Goal: Transaction & Acquisition: Purchase product/service

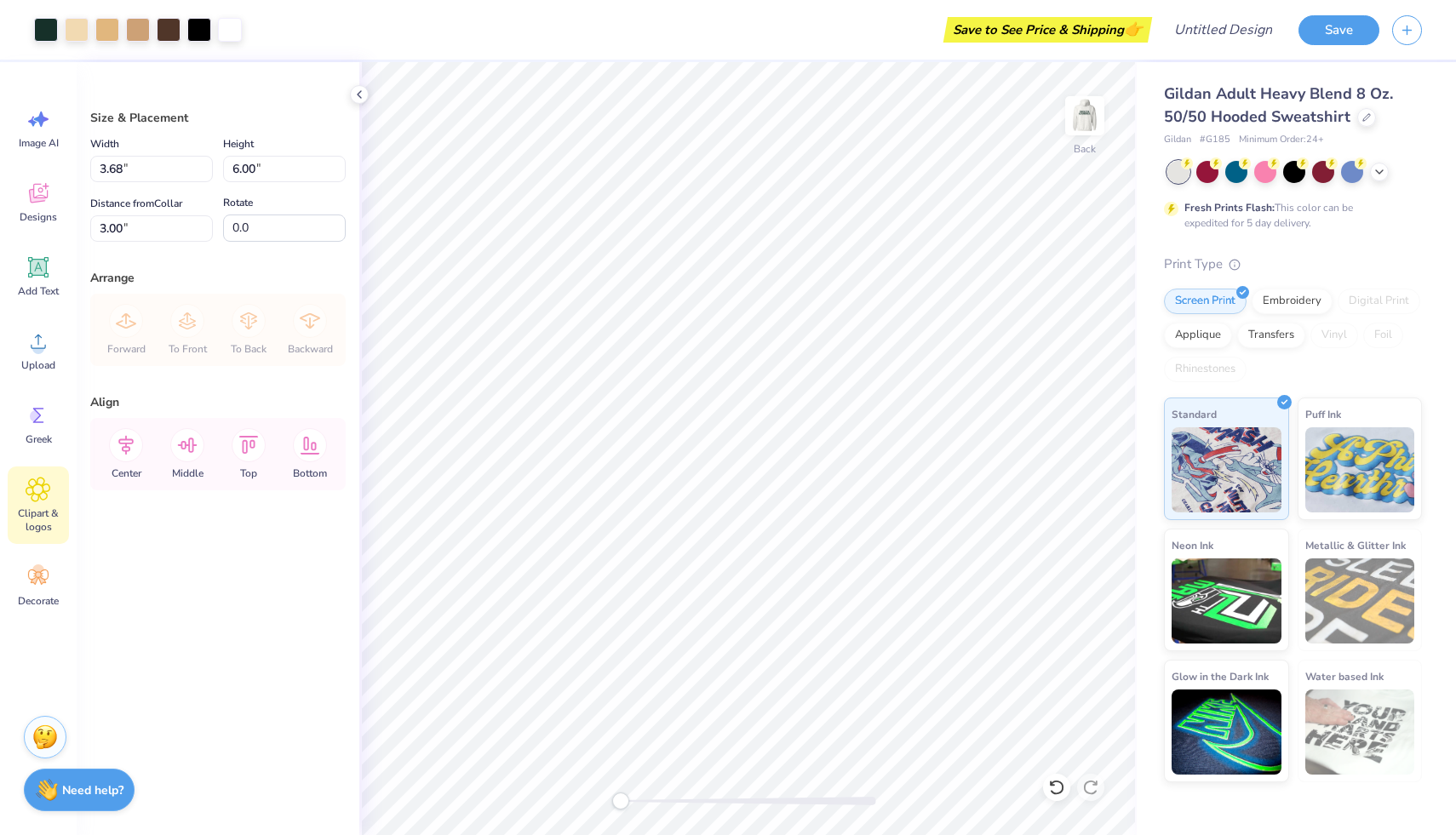
click at [46, 487] on icon at bounding box center [37, 490] width 24 height 25
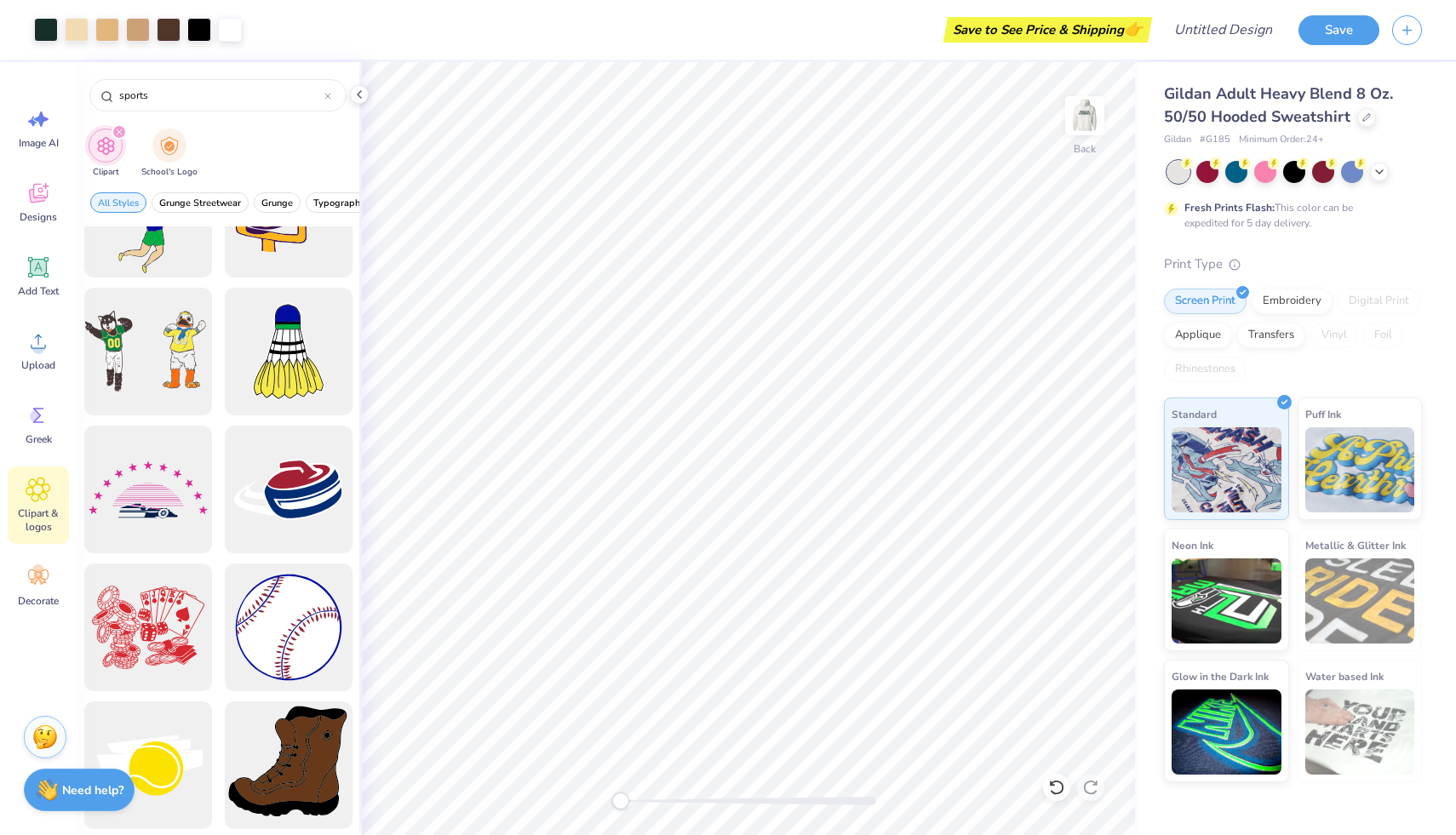
scroll to position [3389, 0]
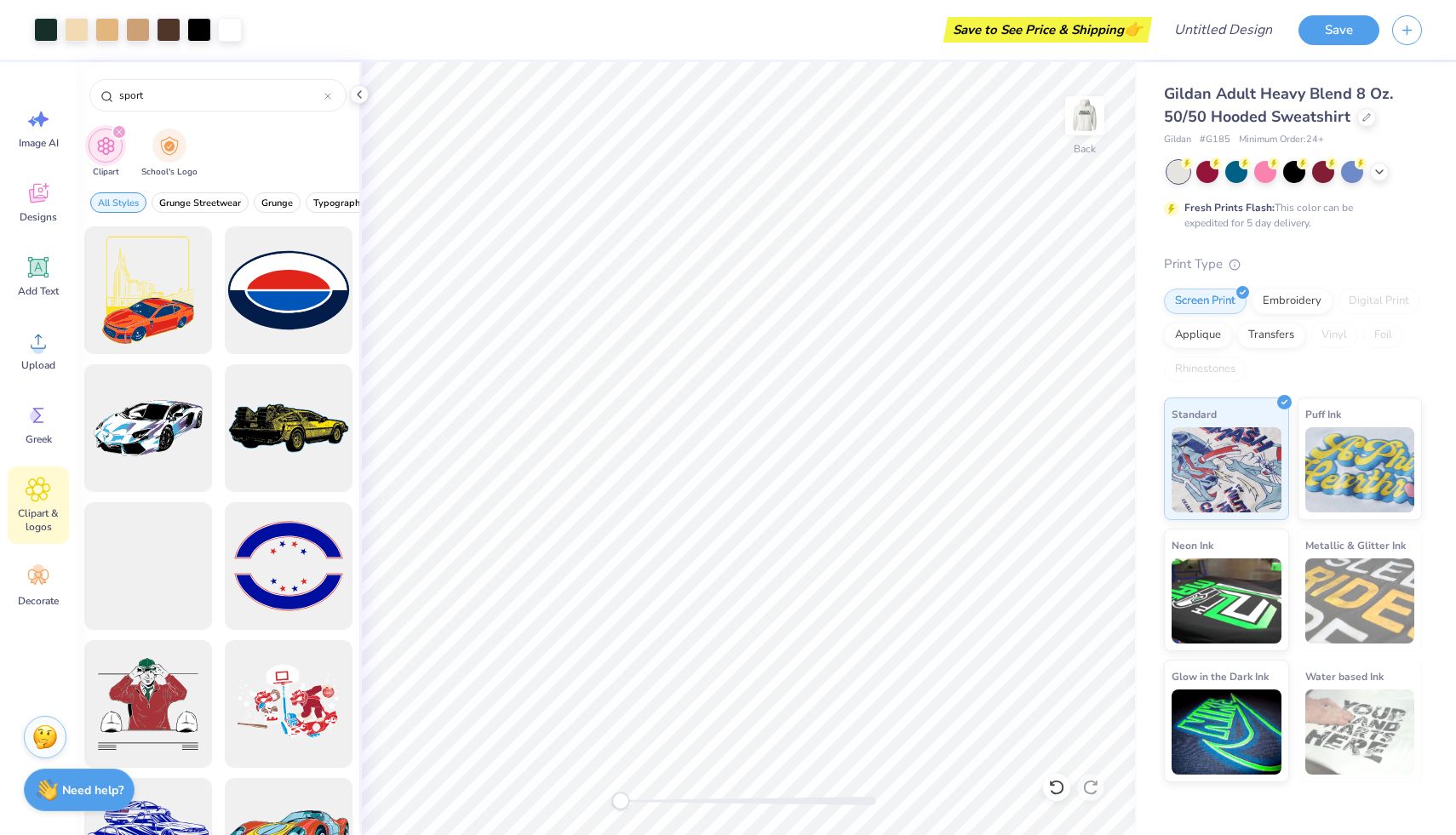
type input "sport"
click at [1094, 113] on img at bounding box center [1085, 115] width 68 height 68
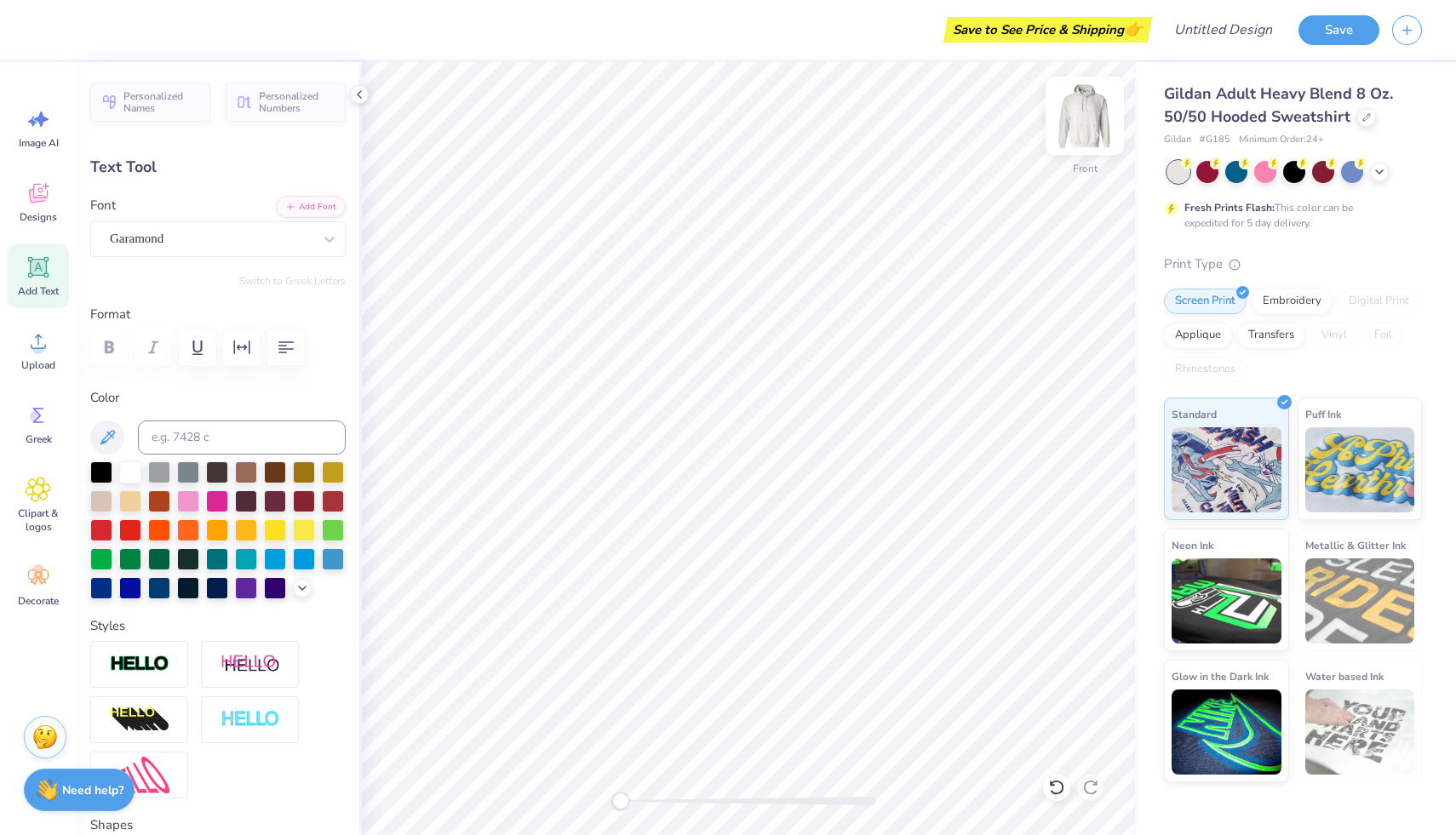
scroll to position [0, 0]
type textarea "Sports"
type input "12.00"
type input "1.94"
type input "8.57"
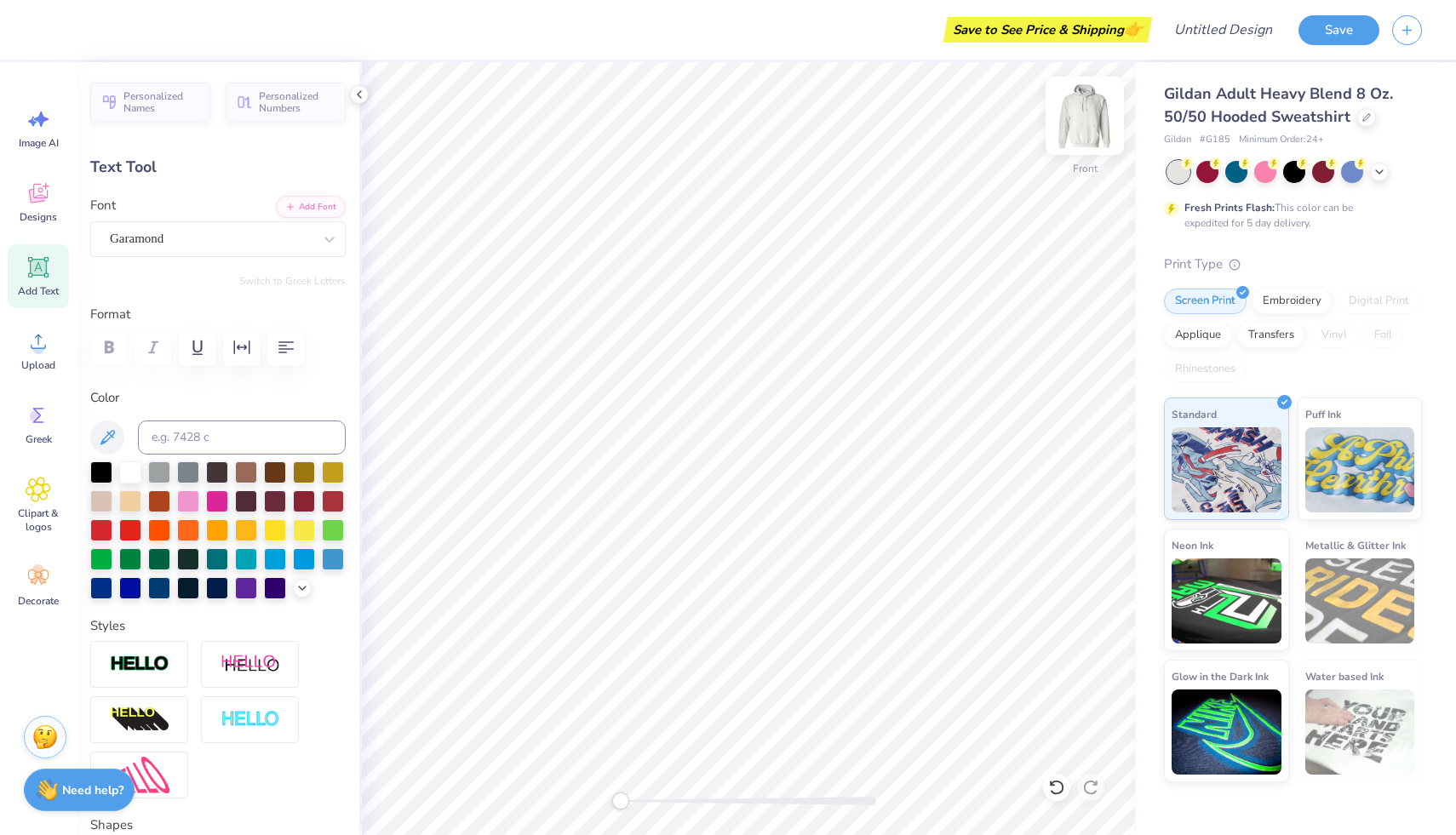
type textarea "T"
type textarea "Department"
click at [1331, 491] on img at bounding box center [1361, 467] width 110 height 85
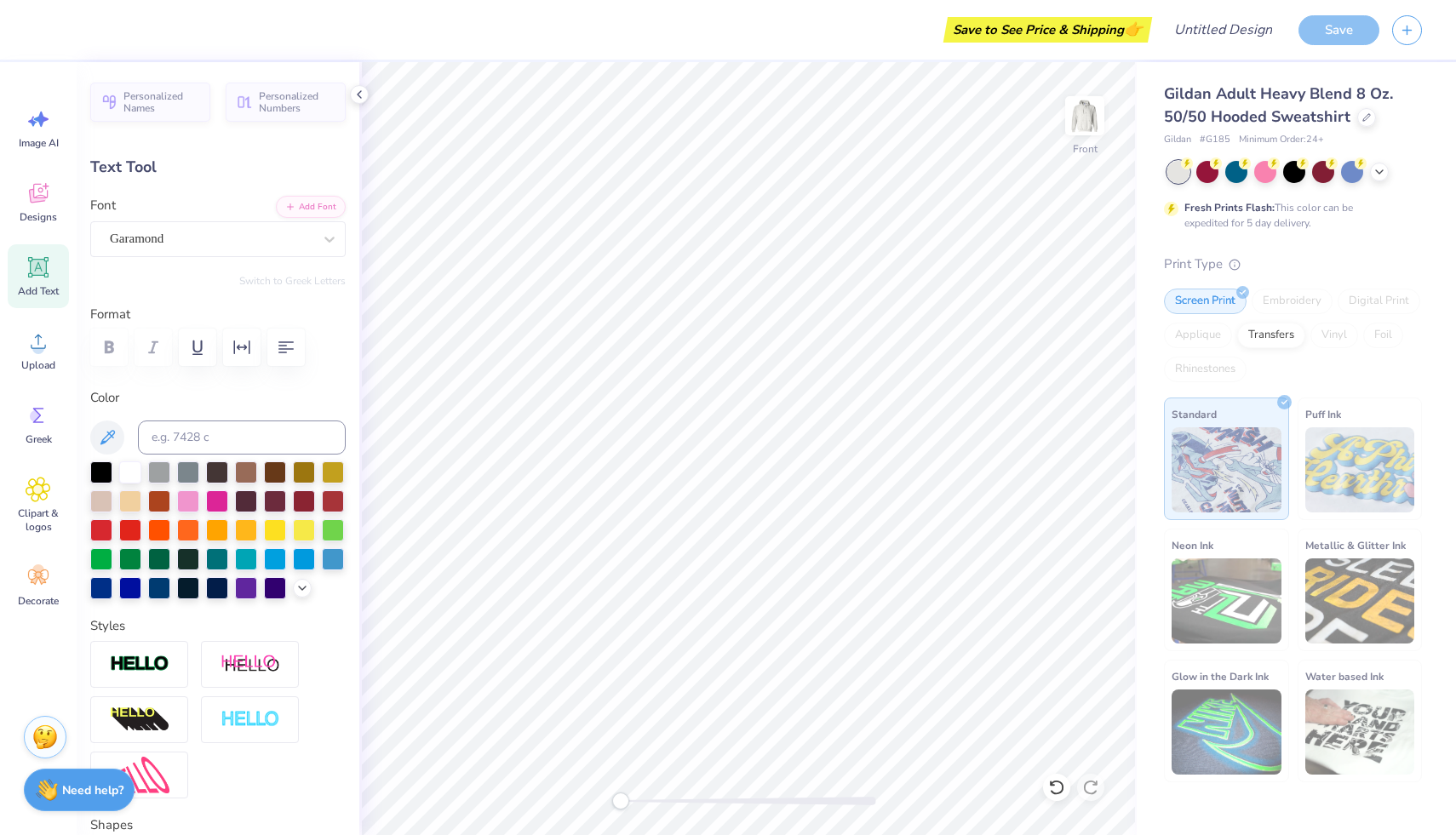
type input "9.61"
type input "2.51"
type input "6.21"
click at [1298, 465] on div "Puff Ink" at bounding box center [1360, 459] width 126 height 123
click at [1325, 442] on img at bounding box center [1361, 470] width 110 height 85
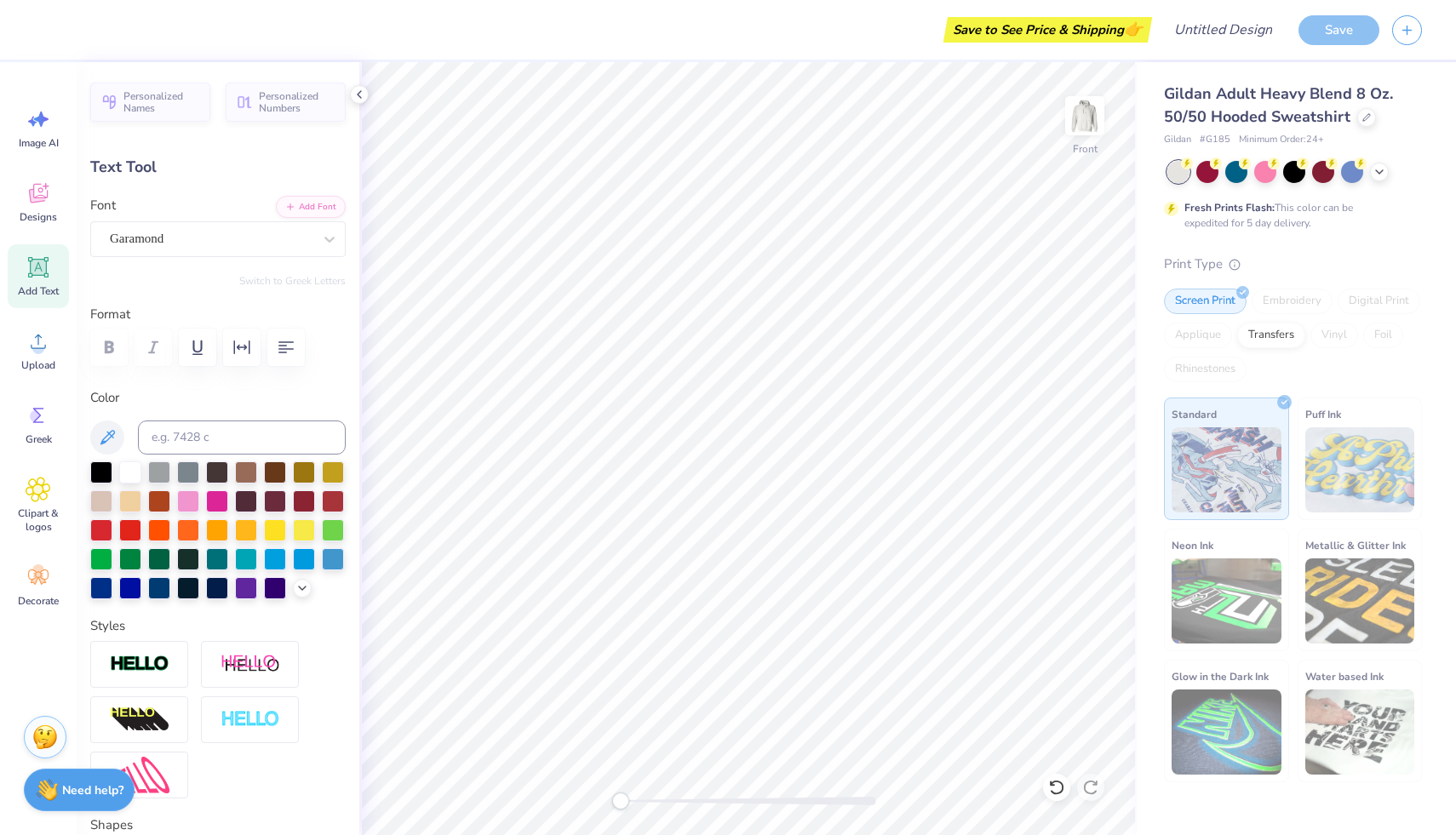
type input "15.67"
type input "2.19"
type input "8.45"
type input "9.61"
type input "2.51"
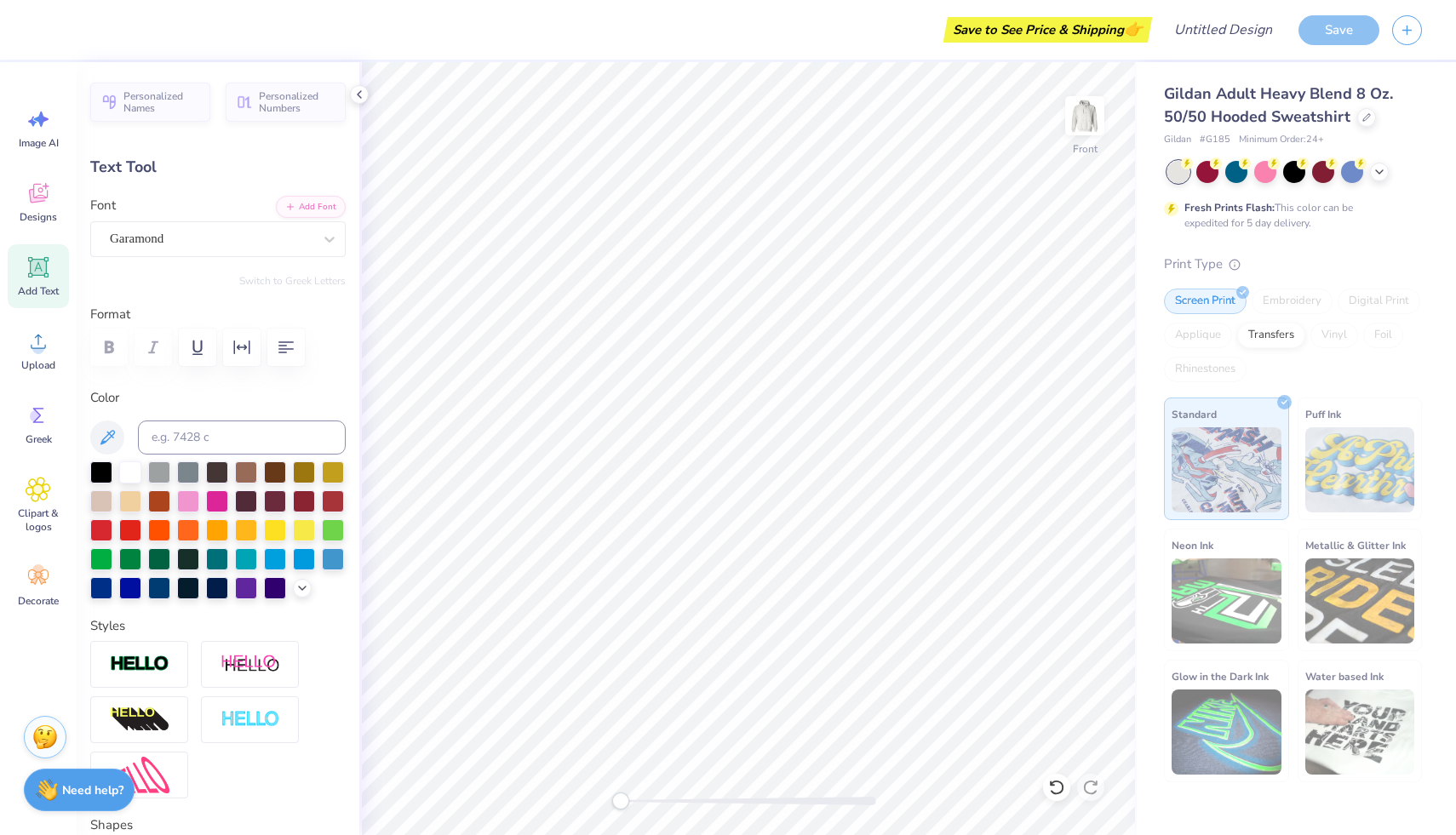
type input "6.21"
click at [1254, 251] on div "Gildan Adult Heavy Blend 8 Oz. 50/50 Hooded Sweatshirt Gildan # G185 Minimum Or…" at bounding box center [1293, 432] width 258 height 700
click at [1268, 333] on div "Transfers" at bounding box center [1271, 333] width 68 height 25
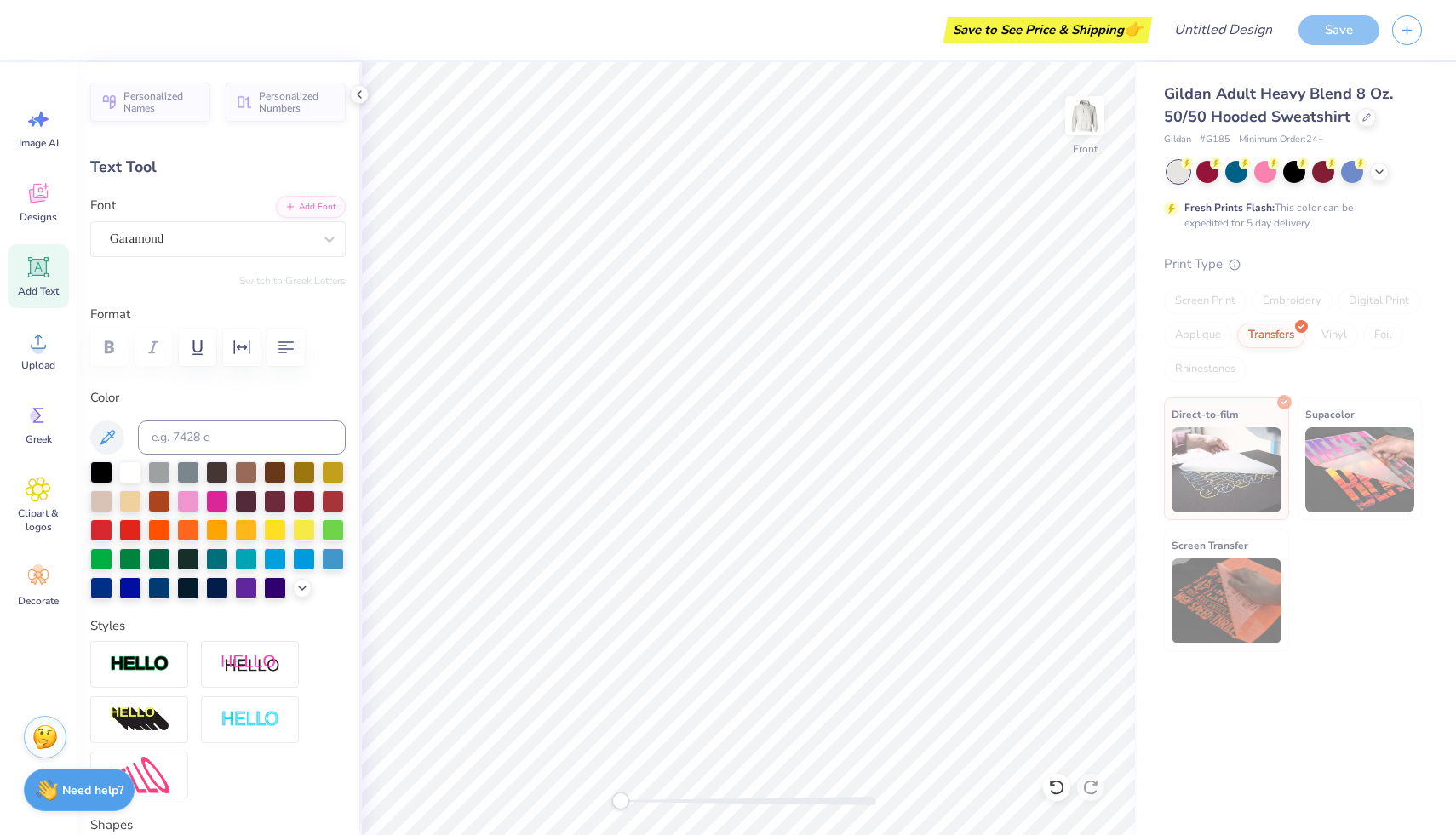
click at [1212, 303] on div "Screen Print" at bounding box center [1205, 301] width 82 height 25
click at [147, 668] on img at bounding box center [140, 665] width 60 height 20
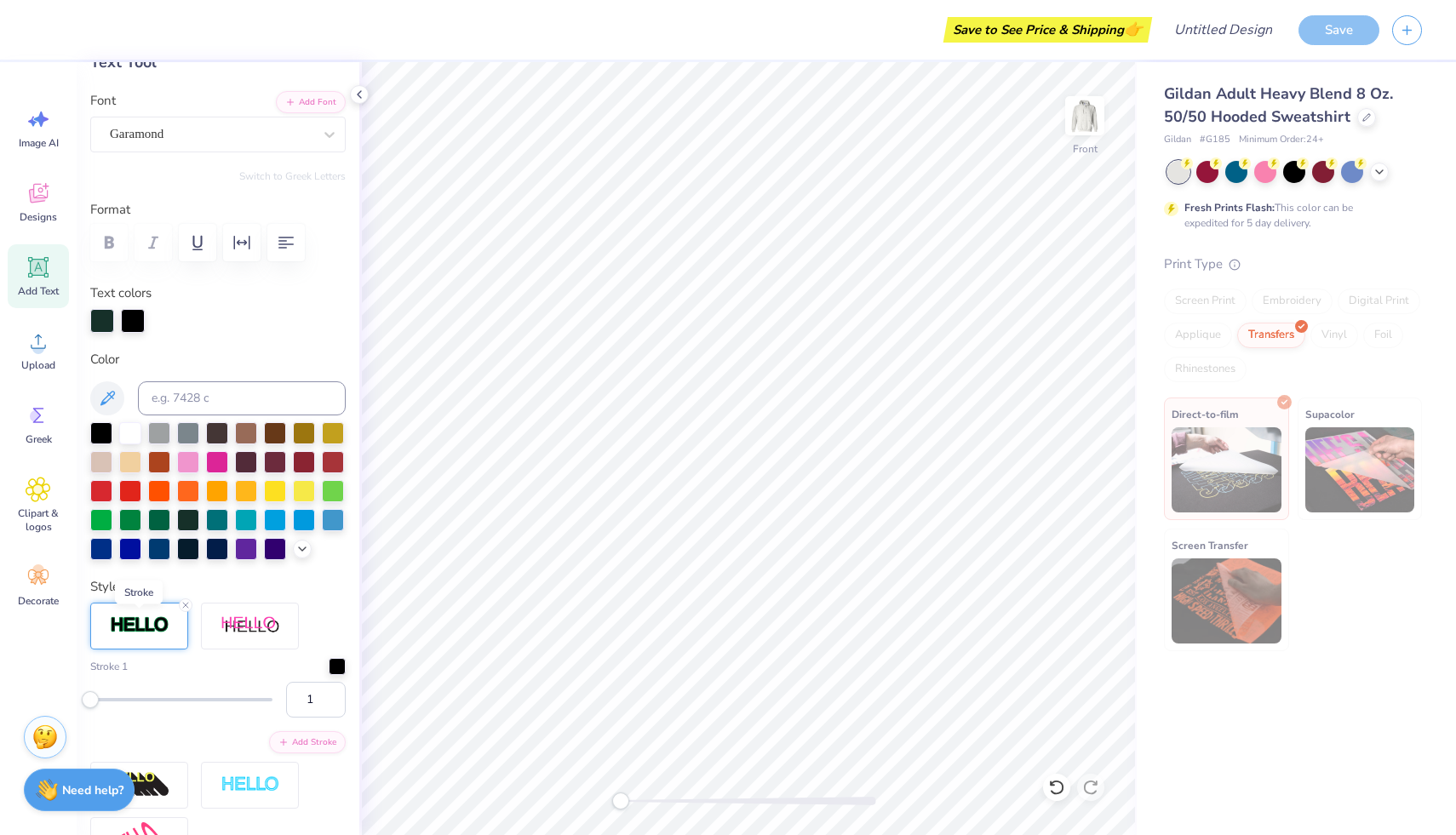
scroll to position [107, 0]
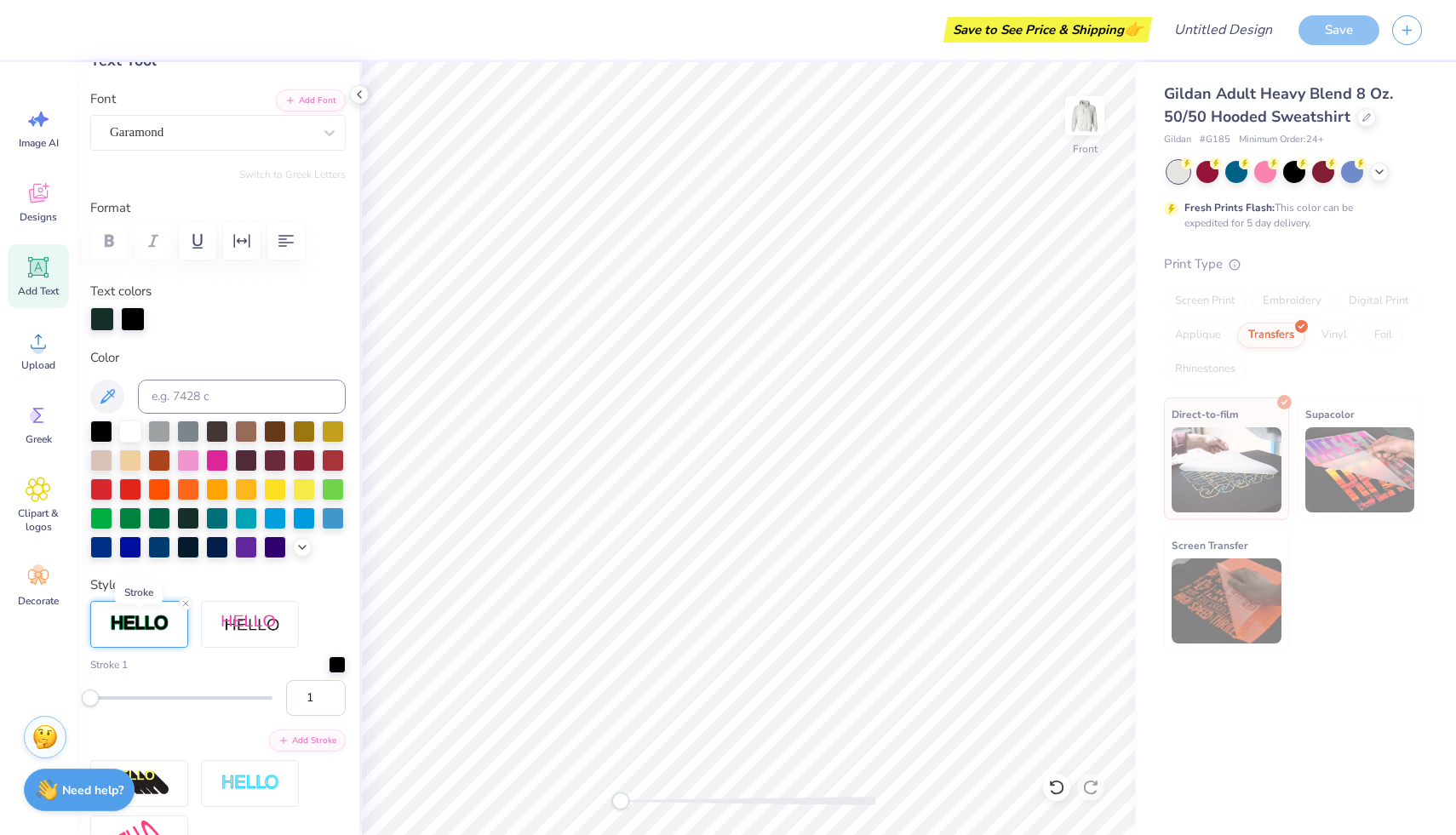
click at [154, 628] on img at bounding box center [140, 624] width 60 height 20
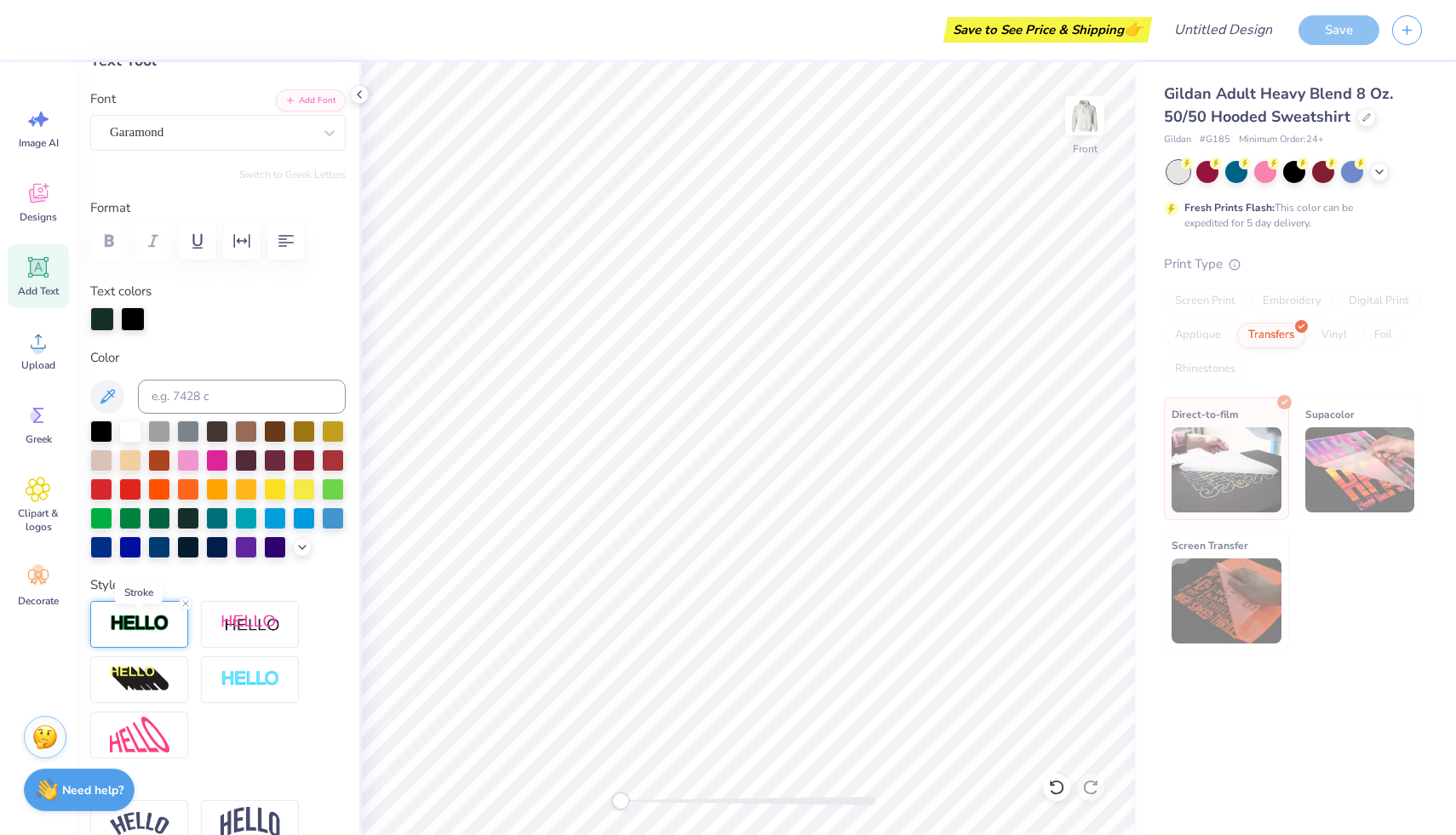
click at [154, 628] on img at bounding box center [140, 624] width 60 height 20
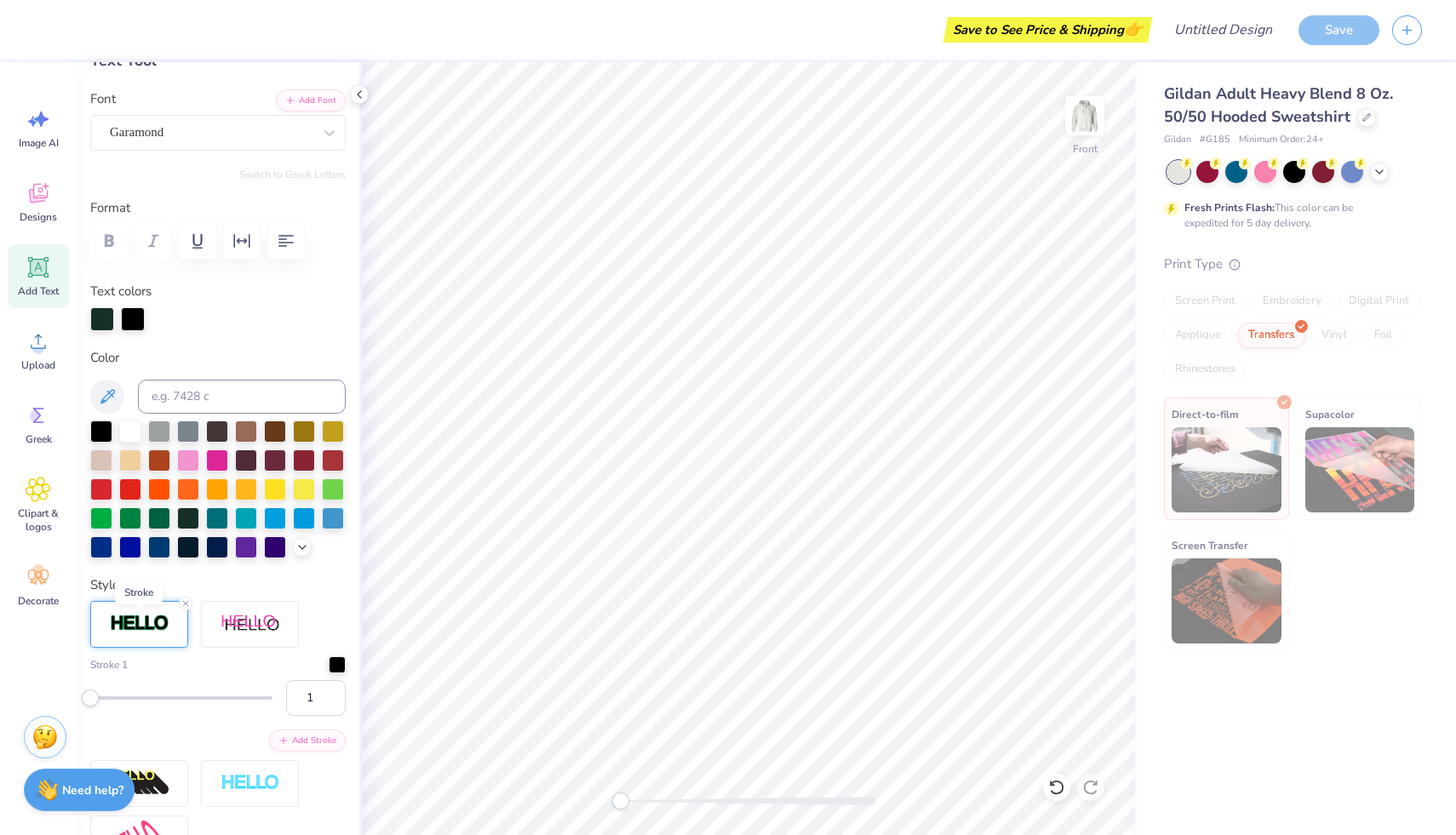
click at [154, 628] on img at bounding box center [140, 624] width 60 height 20
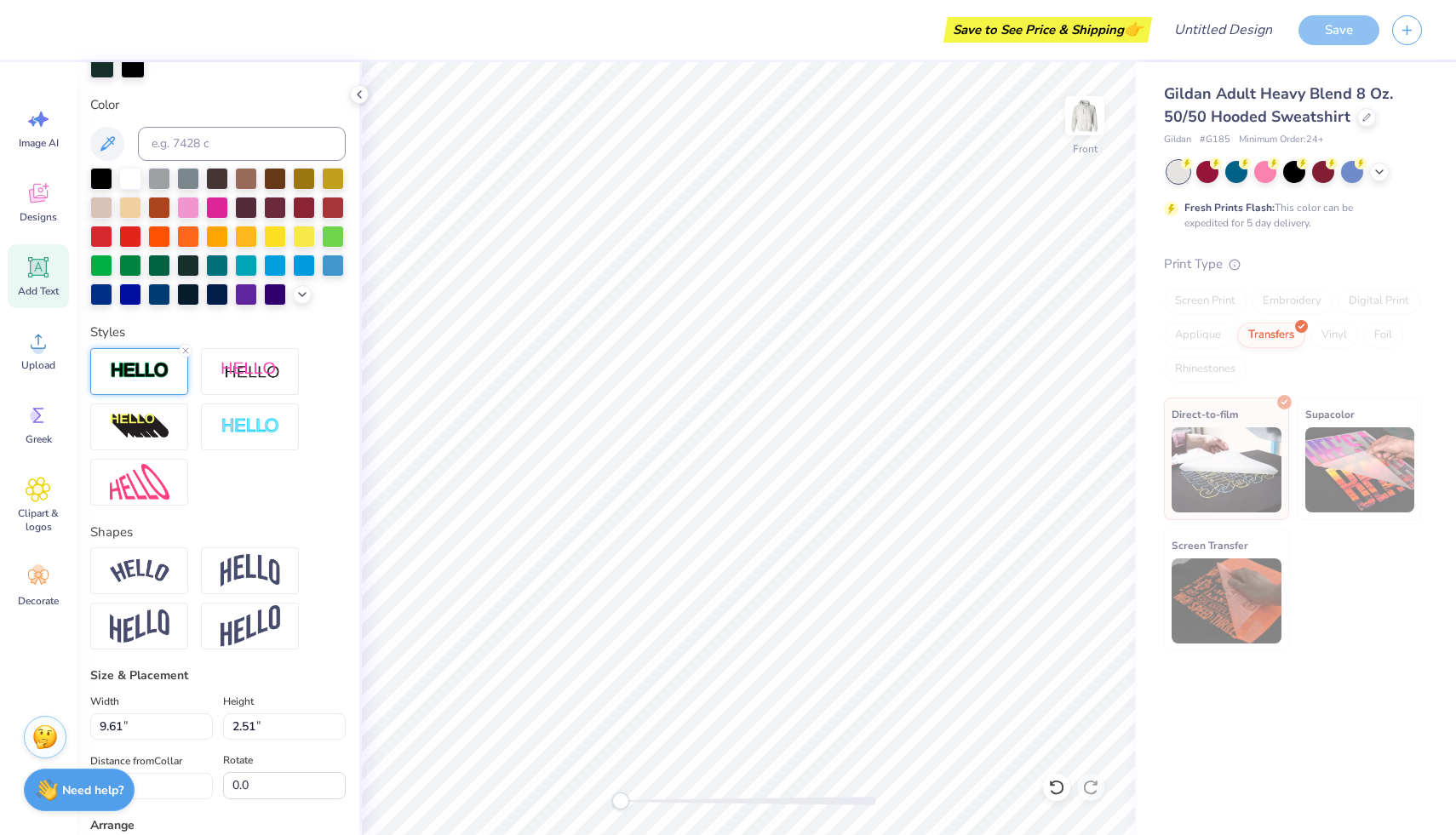
scroll to position [361, 0]
click at [270, 563] on img at bounding box center [250, 570] width 60 height 33
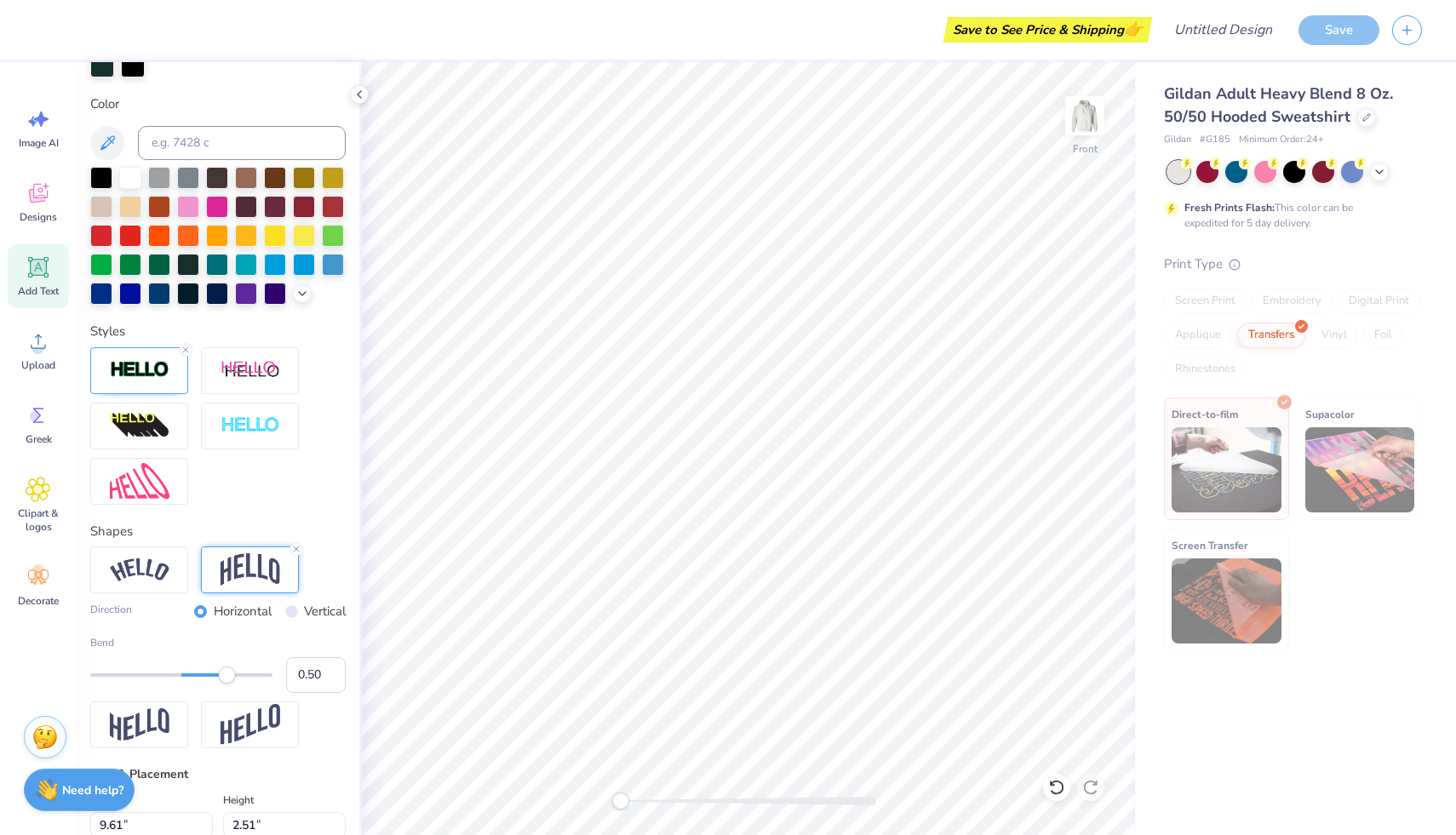
type input "15.67"
type input "2.19"
type input "8.45"
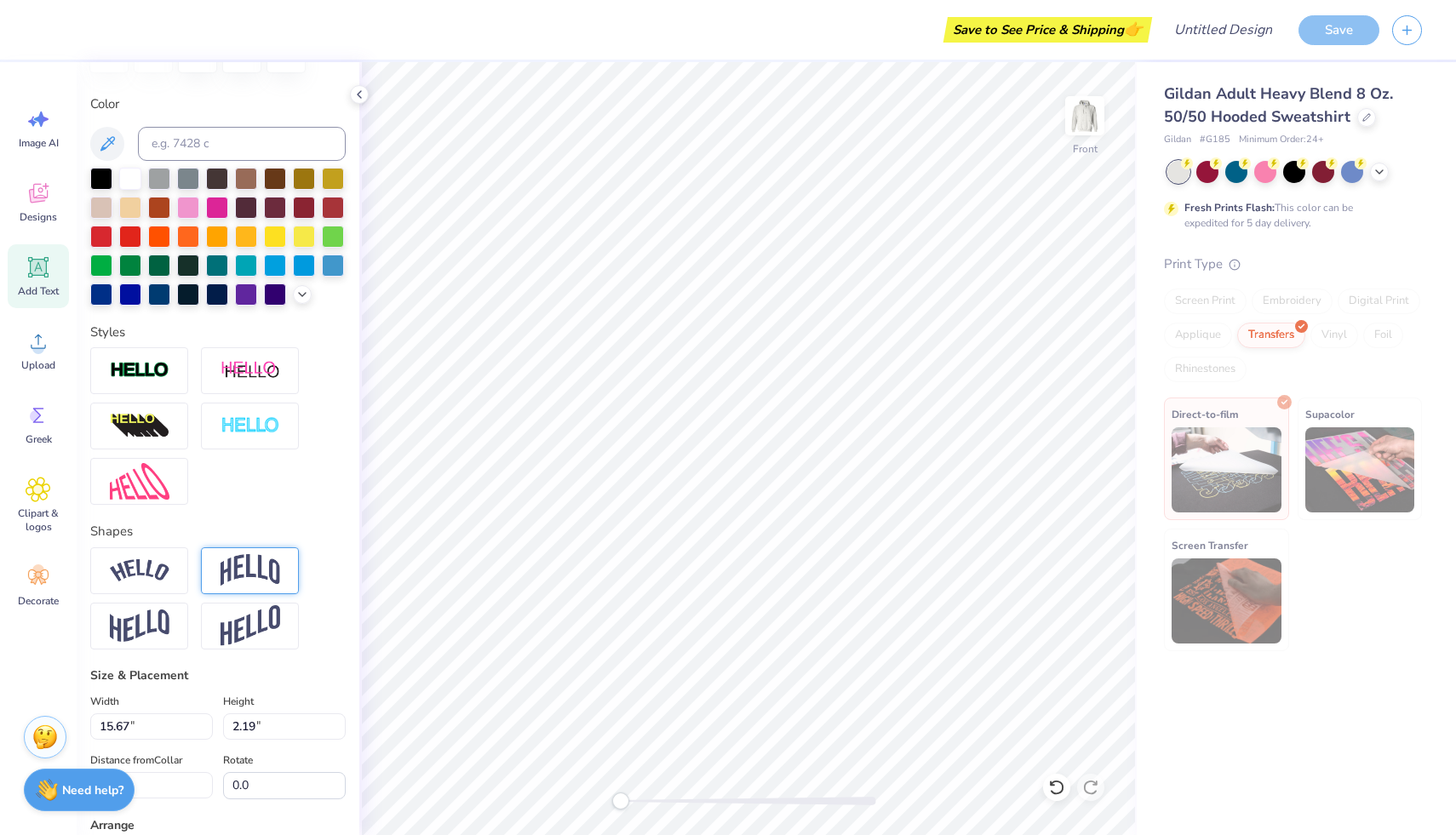
click at [276, 575] on img at bounding box center [250, 570] width 60 height 33
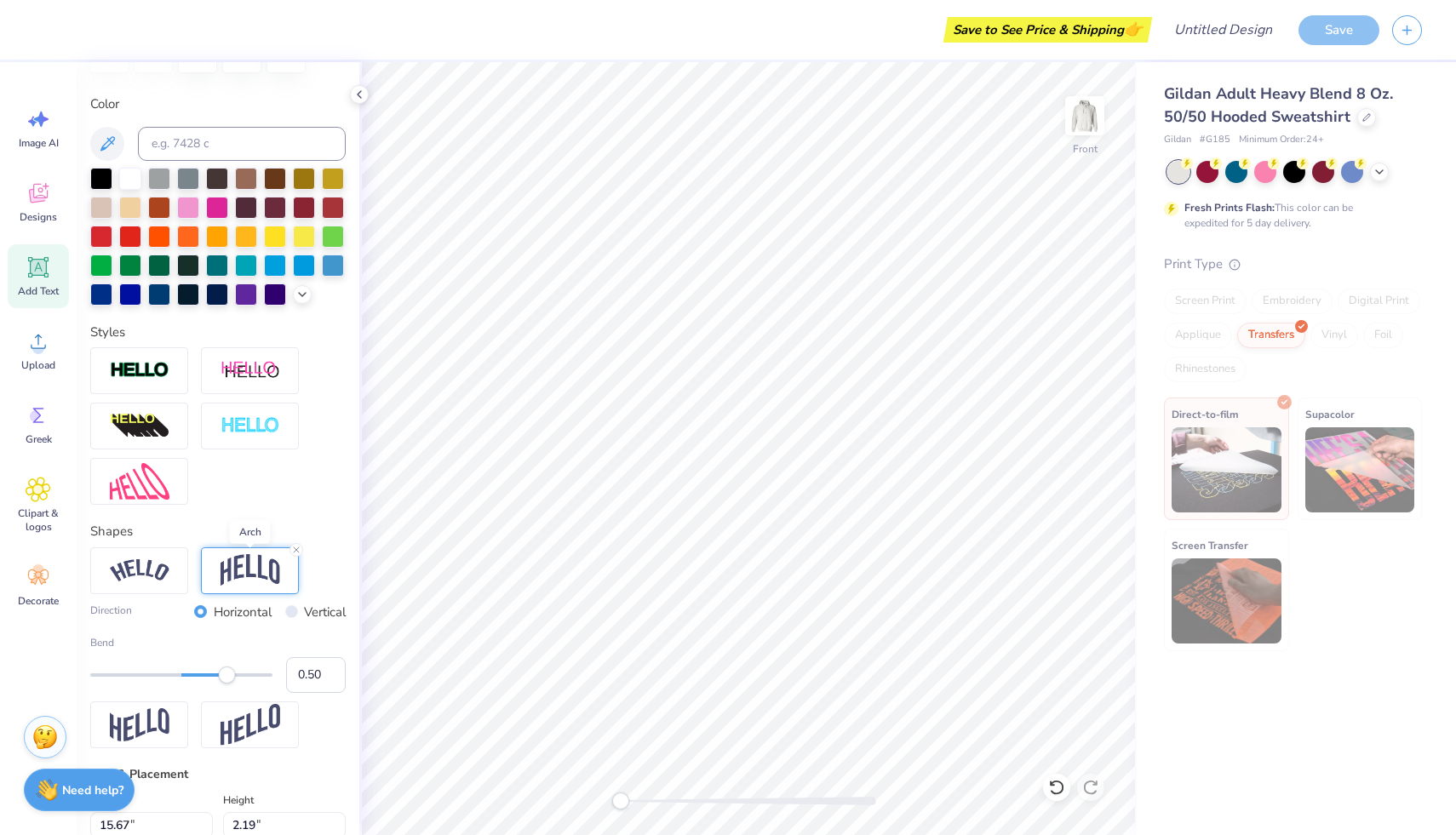
click at [236, 572] on img at bounding box center [250, 570] width 60 height 33
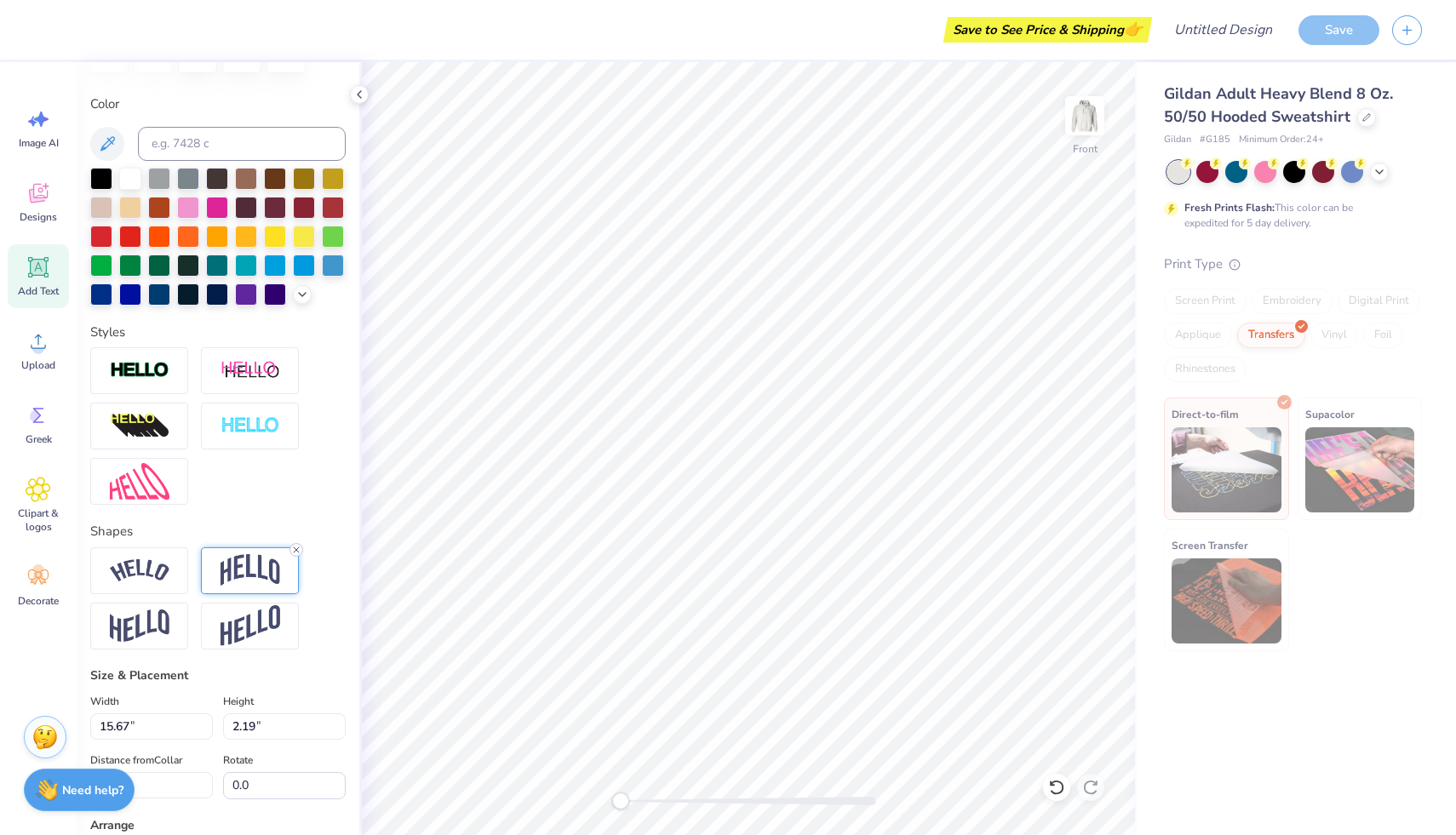
click at [297, 549] on icon at bounding box center [296, 549] width 10 height 10
type input "9.64"
type input "3.22"
type input "6.04"
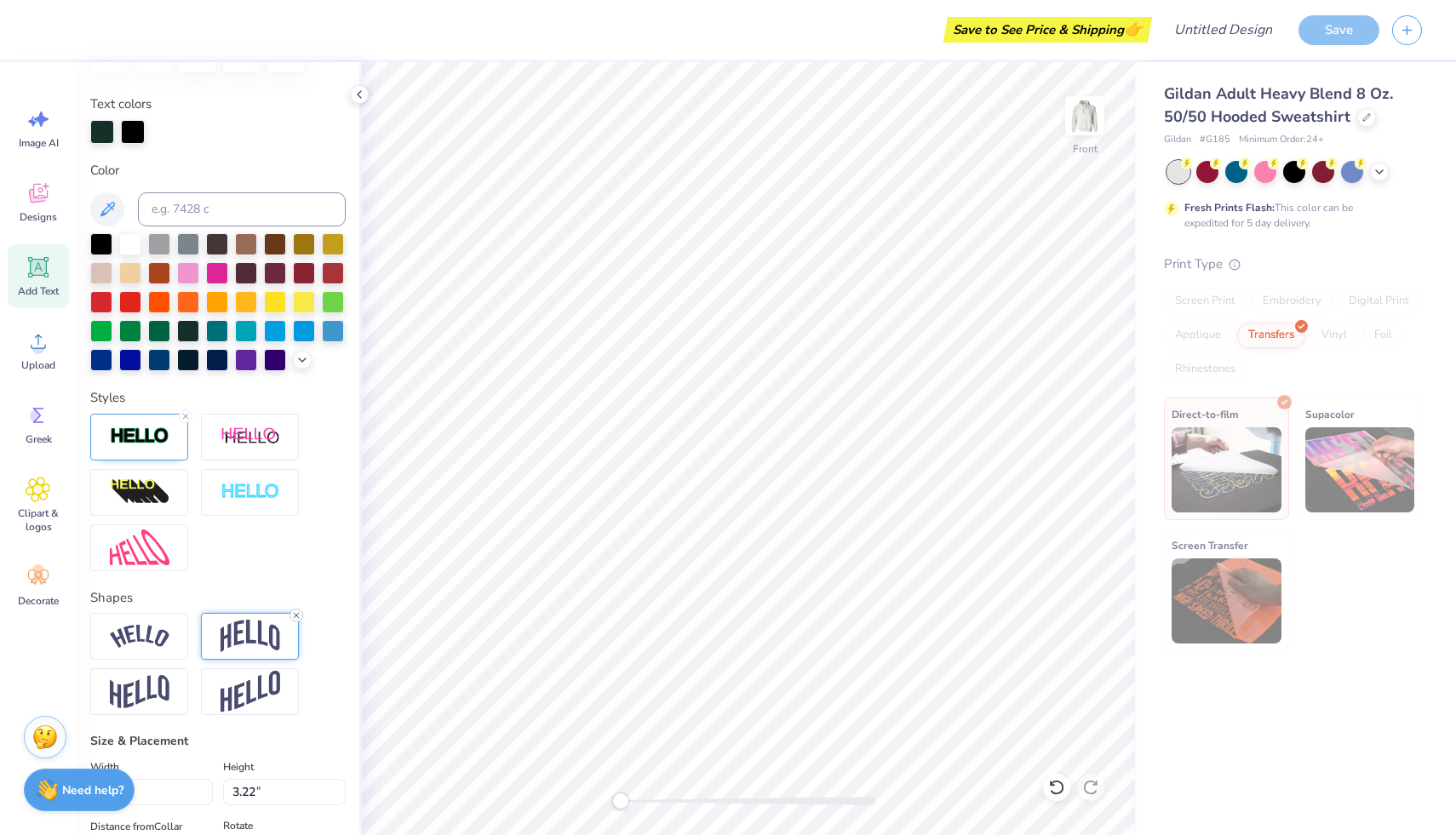
click at [296, 614] on icon at bounding box center [296, 615] width 10 height 10
click at [104, 360] on div at bounding box center [101, 358] width 23 height 23
click at [213, 364] on div at bounding box center [217, 358] width 23 height 23
type input "15.67"
type input "2.19"
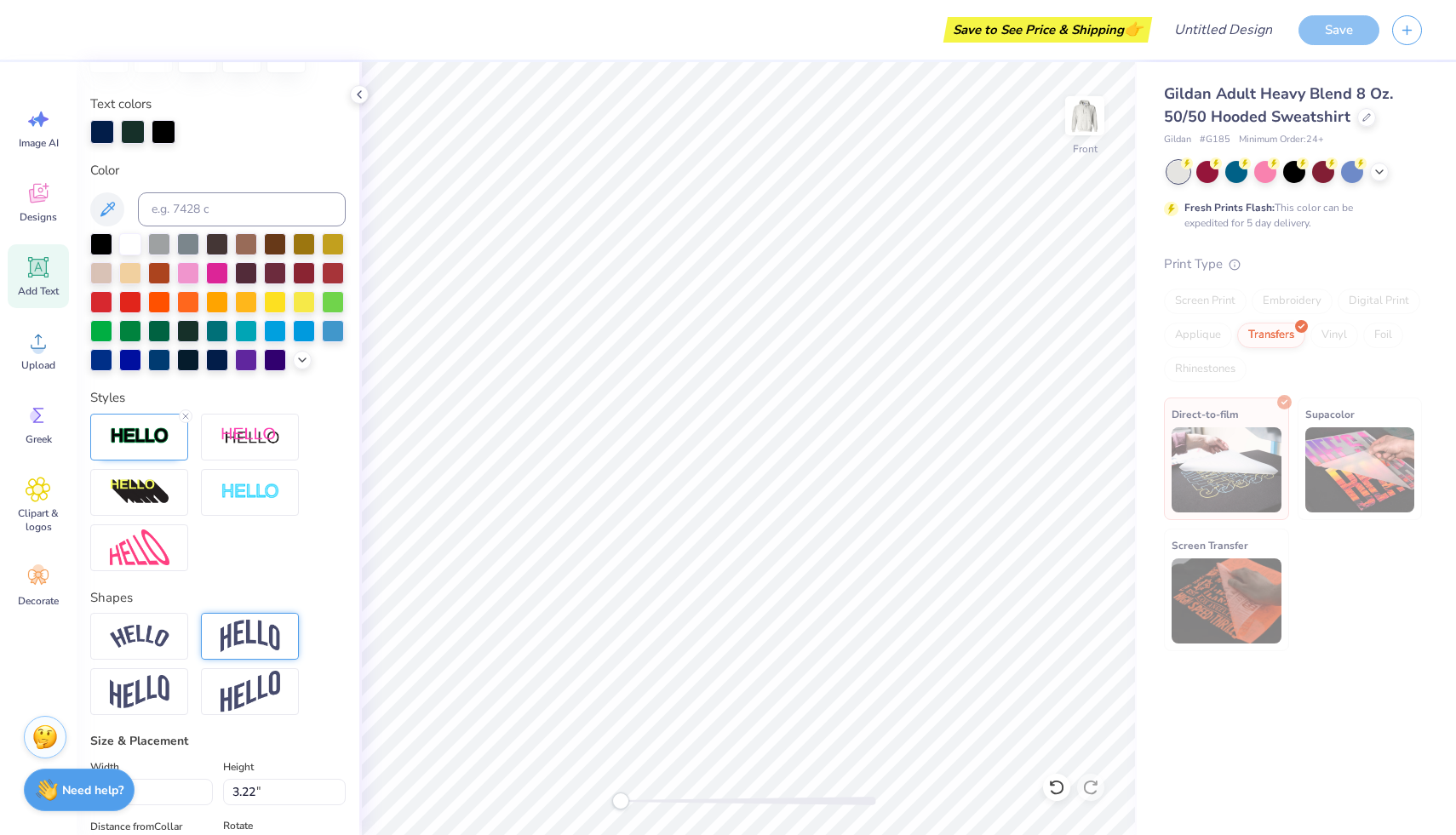
type input "8.45"
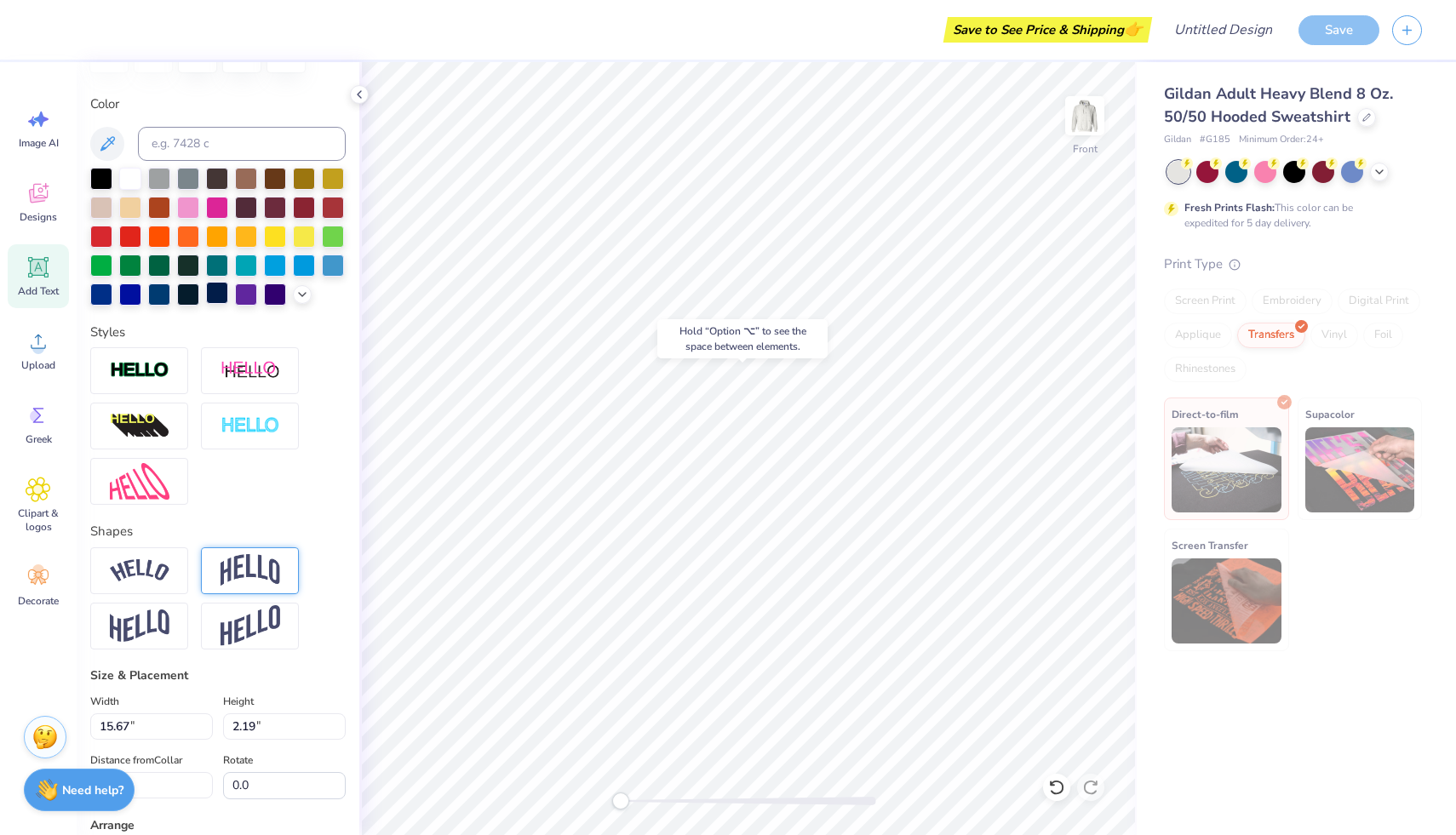
click at [216, 289] on div at bounding box center [217, 293] width 23 height 23
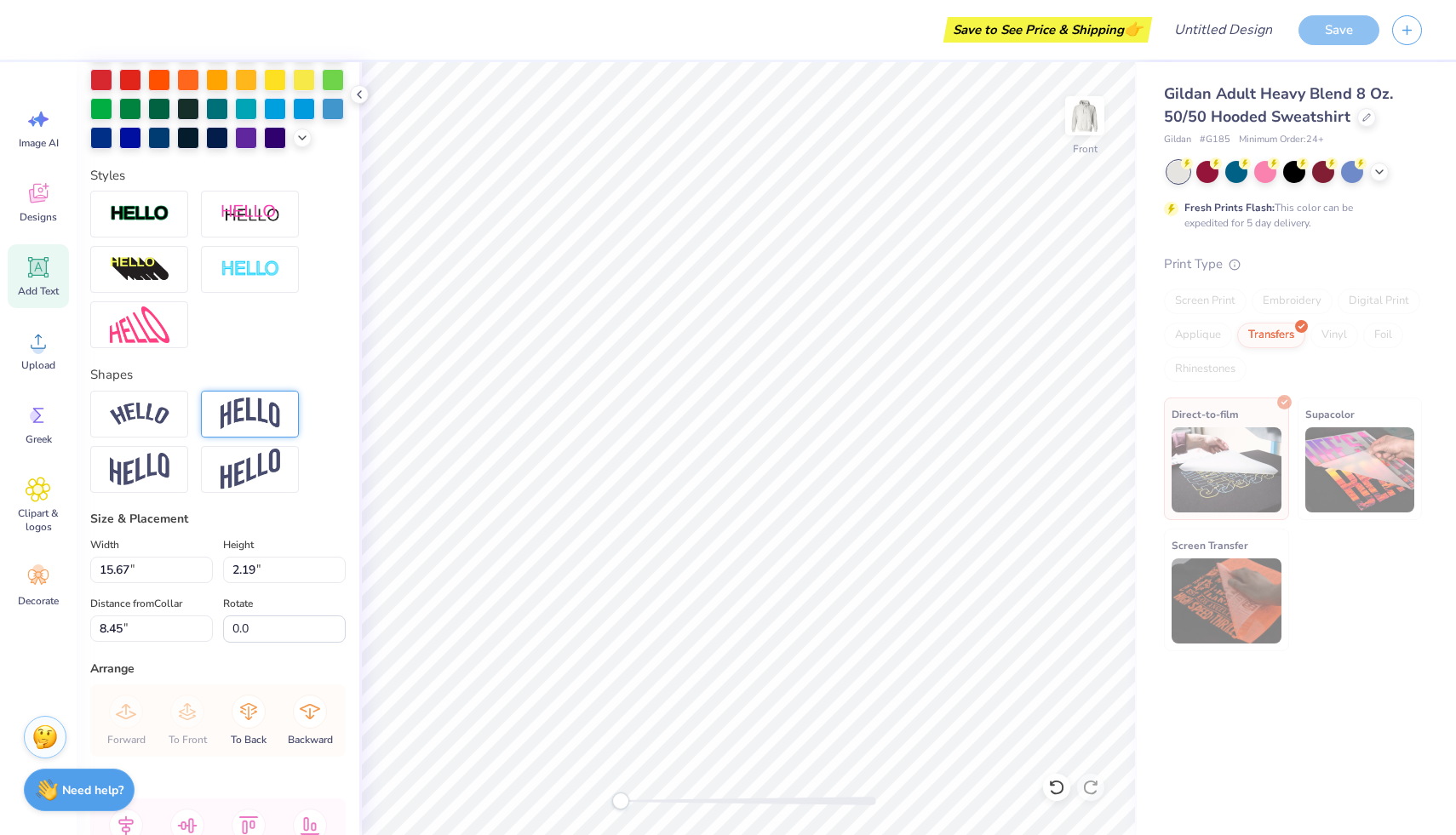
scroll to position [0, 0]
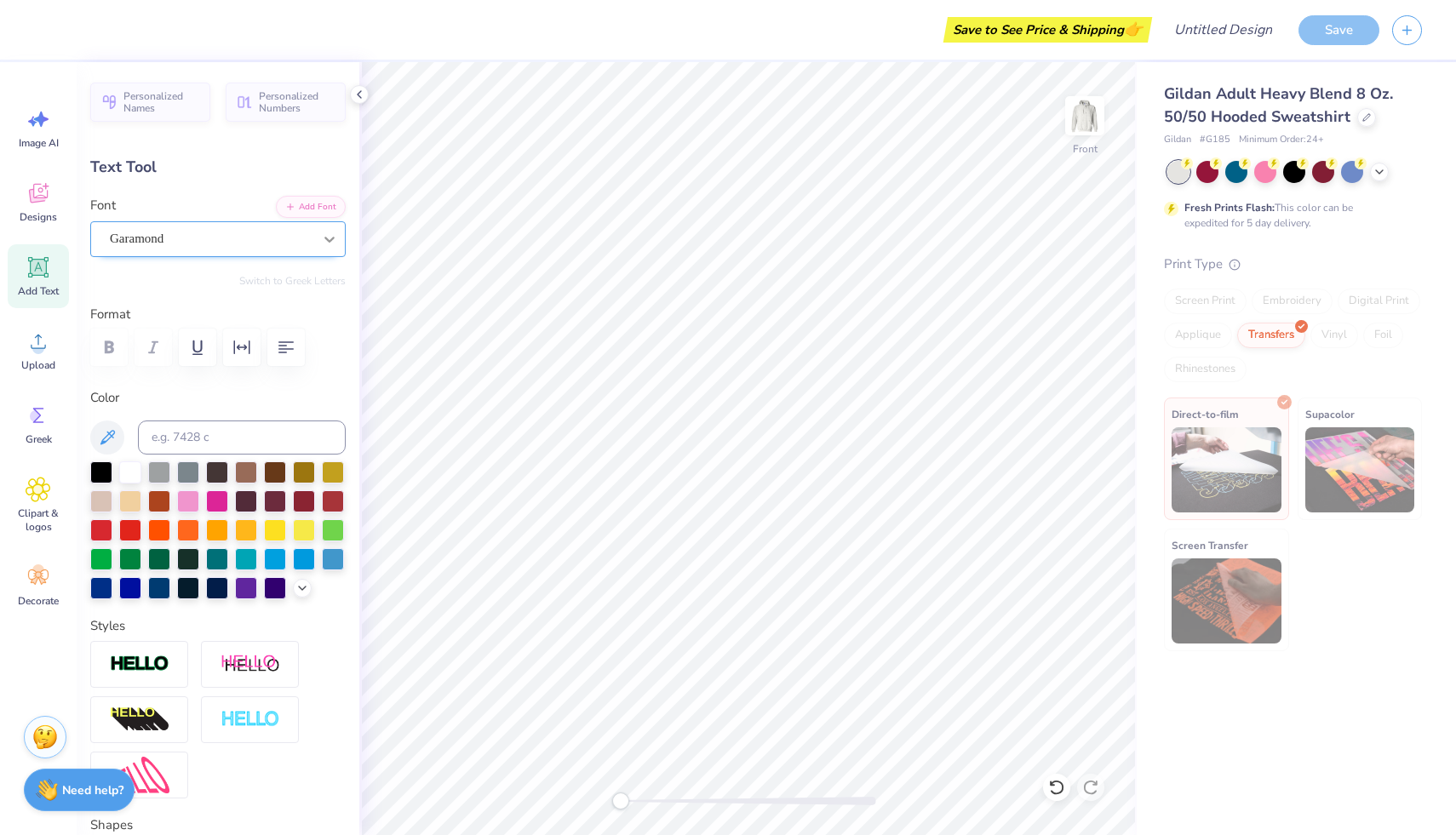
click at [331, 239] on icon at bounding box center [329, 239] width 17 height 17
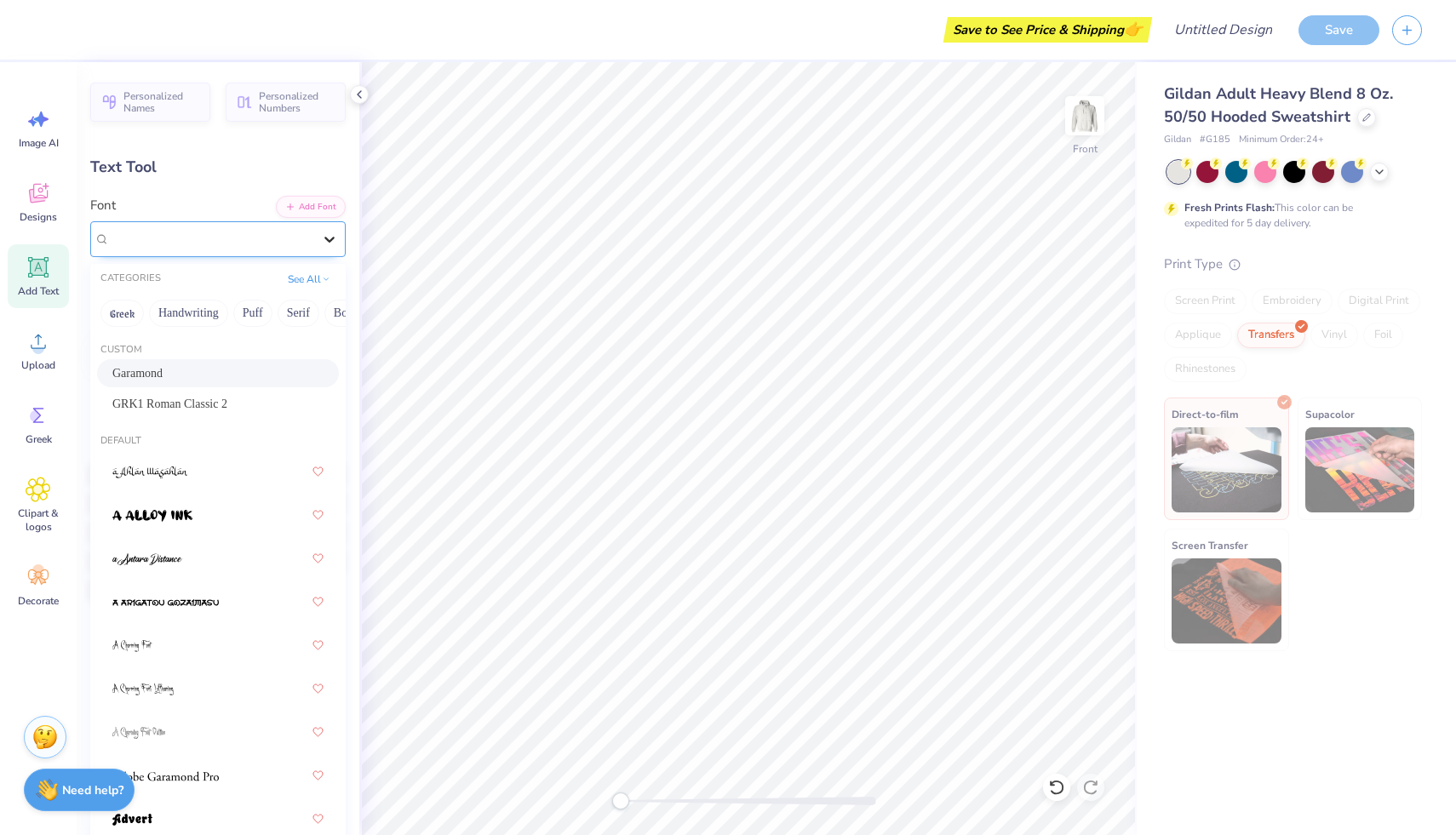
click at [329, 239] on icon at bounding box center [329, 239] width 17 height 17
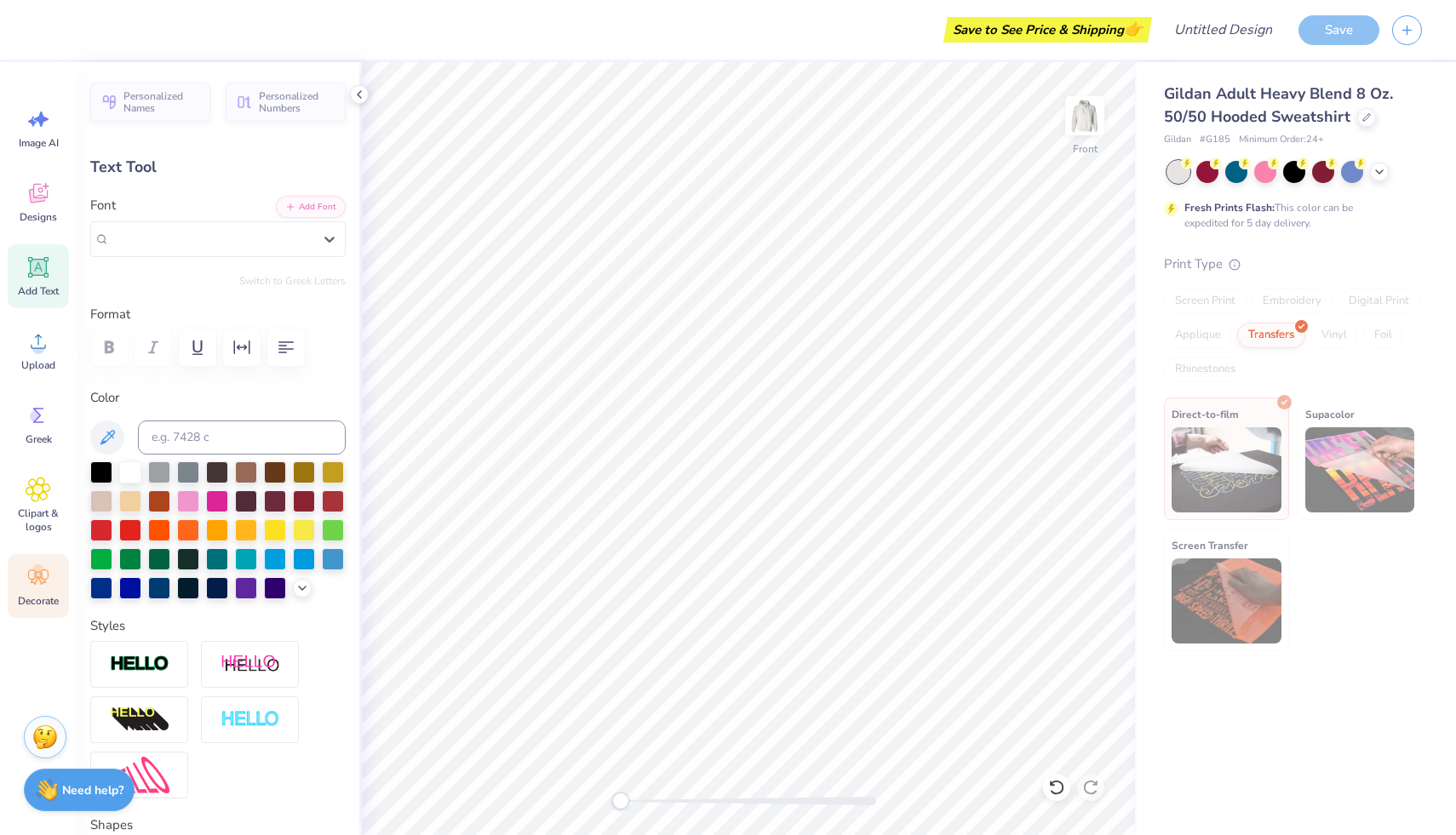
click at [49, 577] on icon at bounding box center [38, 577] width 25 height 25
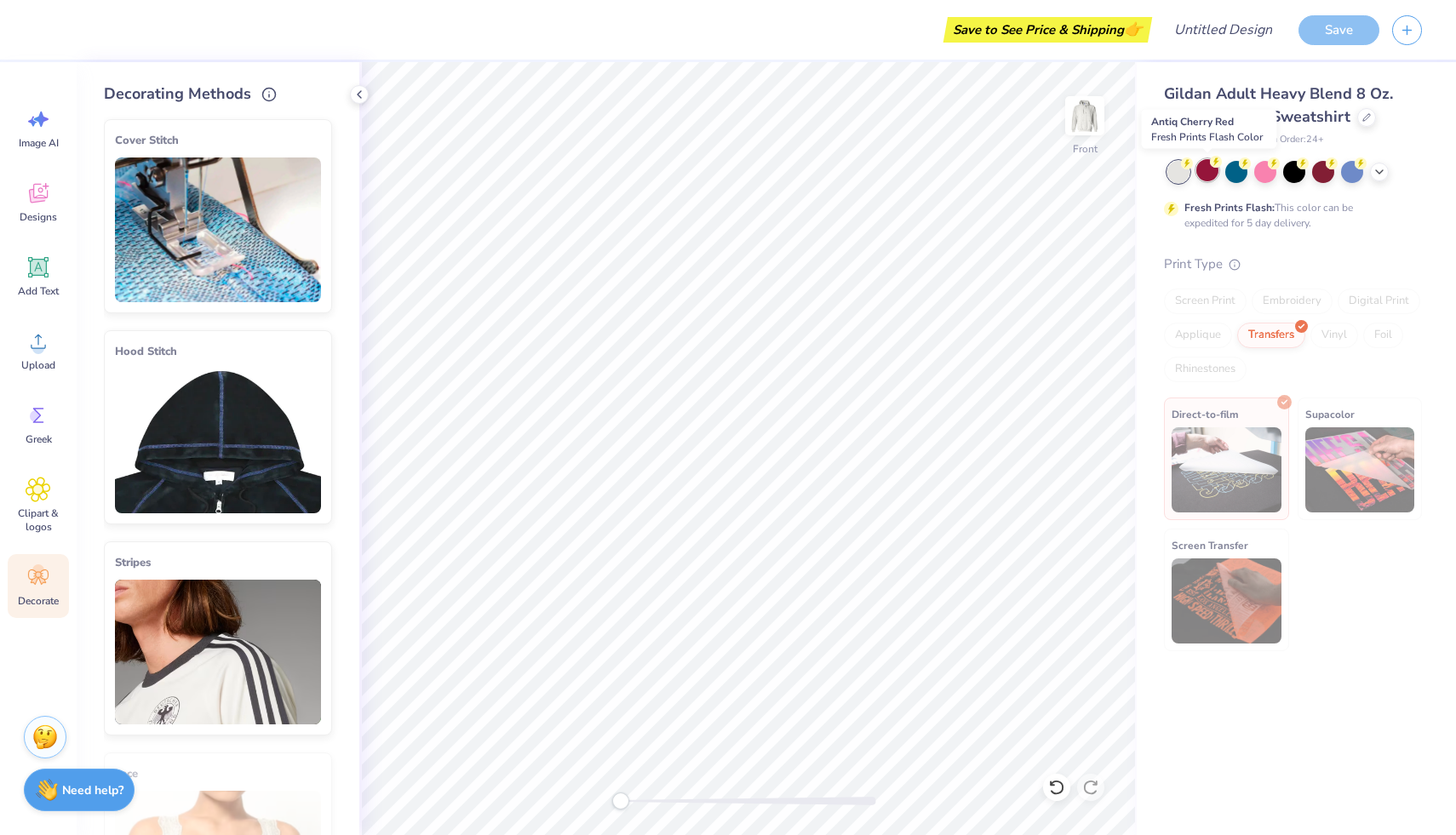
click at [1207, 177] on div at bounding box center [1207, 170] width 23 height 23
click at [1378, 170] on polyline at bounding box center [1380, 171] width 7 height 4
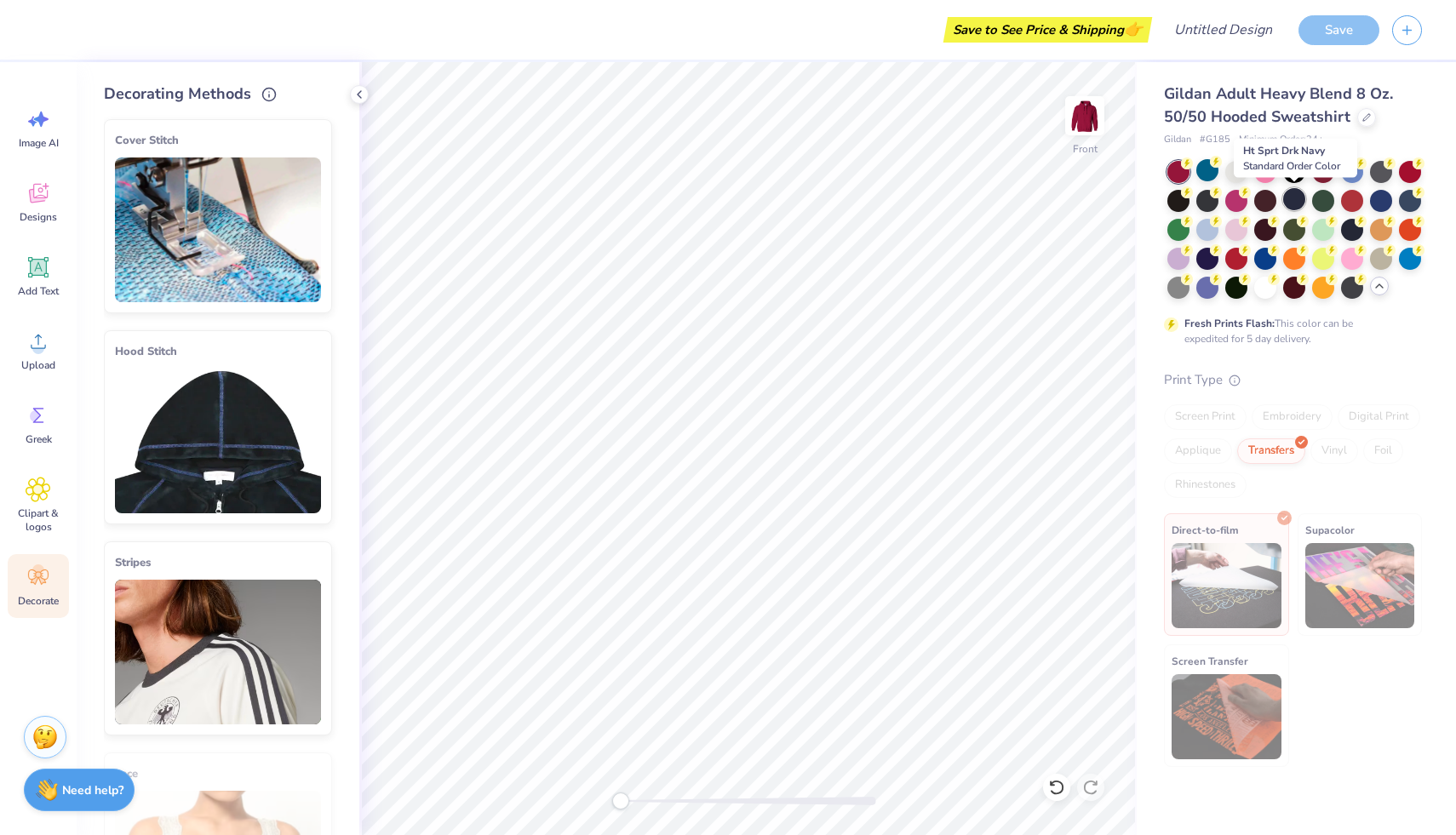
click at [1294, 195] on div at bounding box center [1294, 199] width 23 height 23
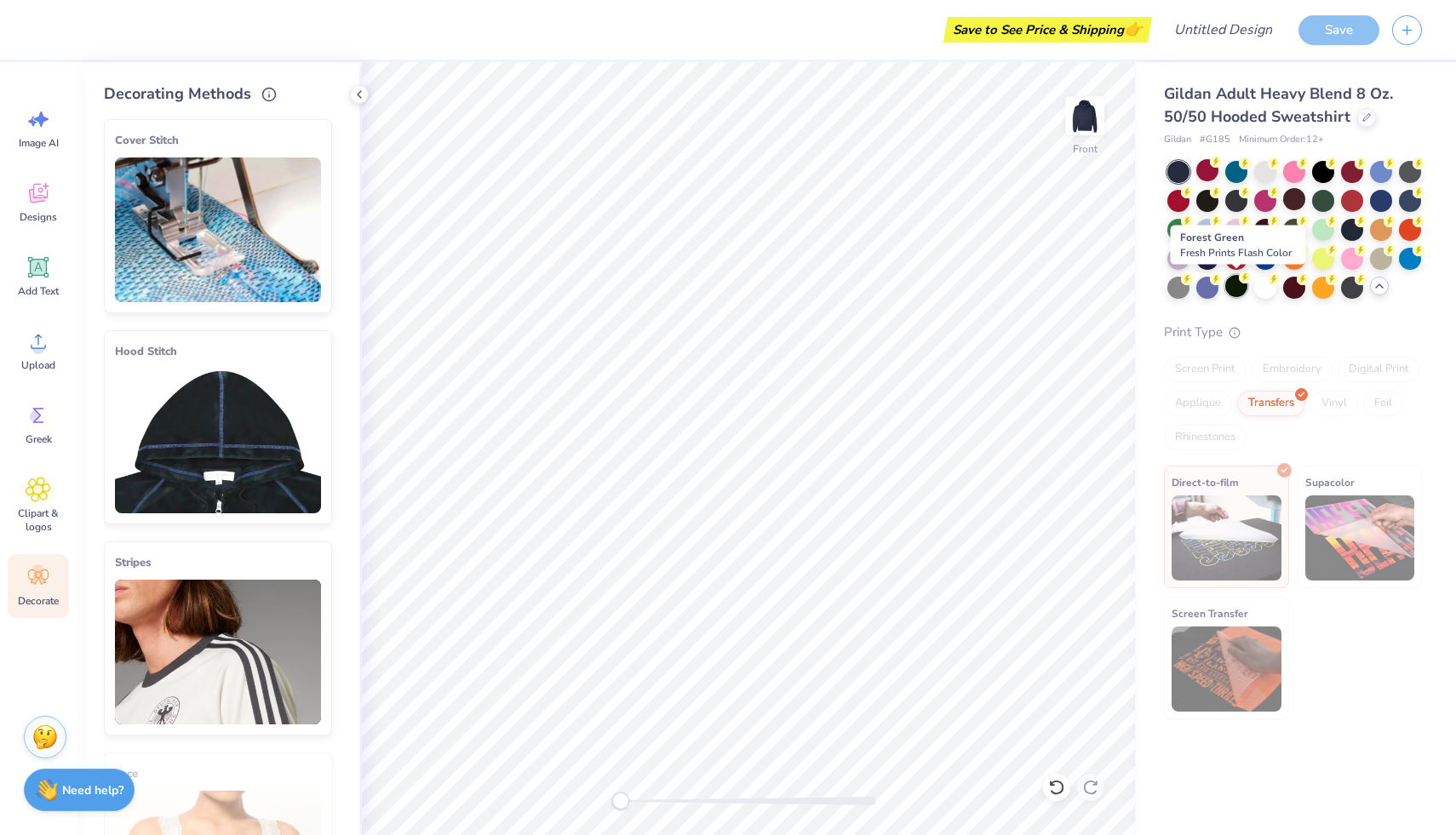
click at [1235, 281] on div at bounding box center [1236, 286] width 23 height 23
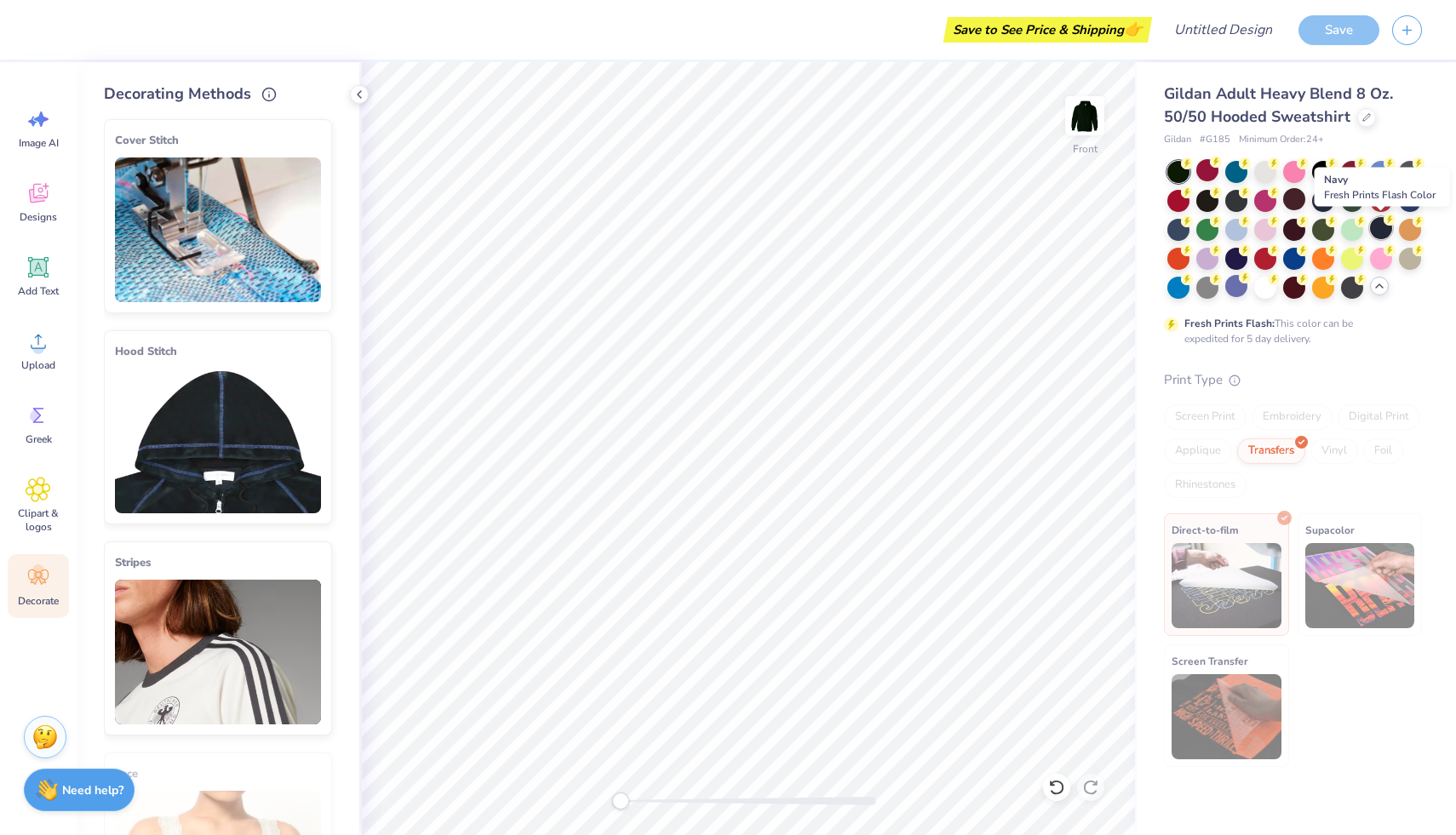
click at [1378, 228] on div at bounding box center [1381, 228] width 23 height 23
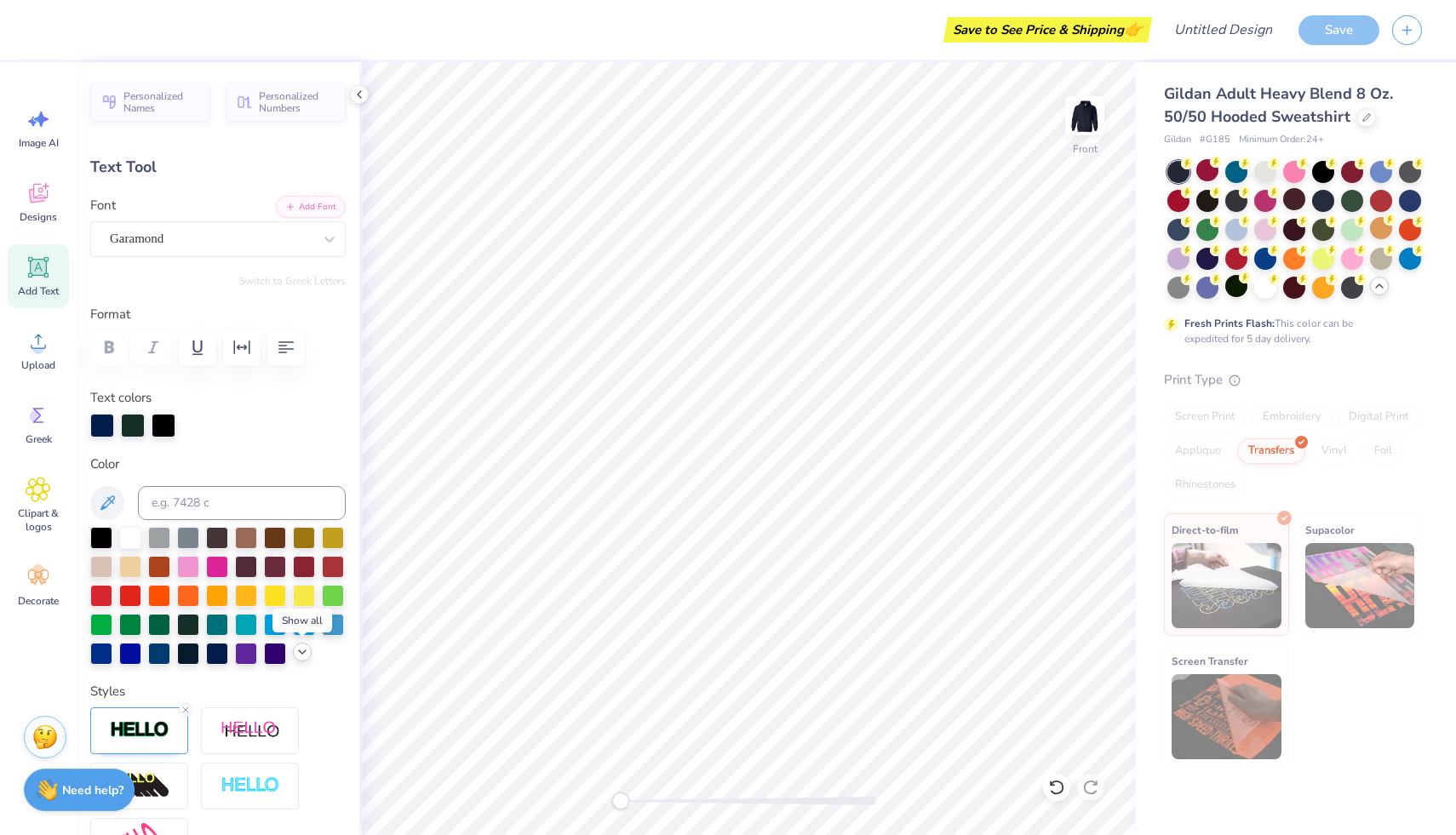
click at [305, 651] on polyline at bounding box center [303, 652] width 7 height 4
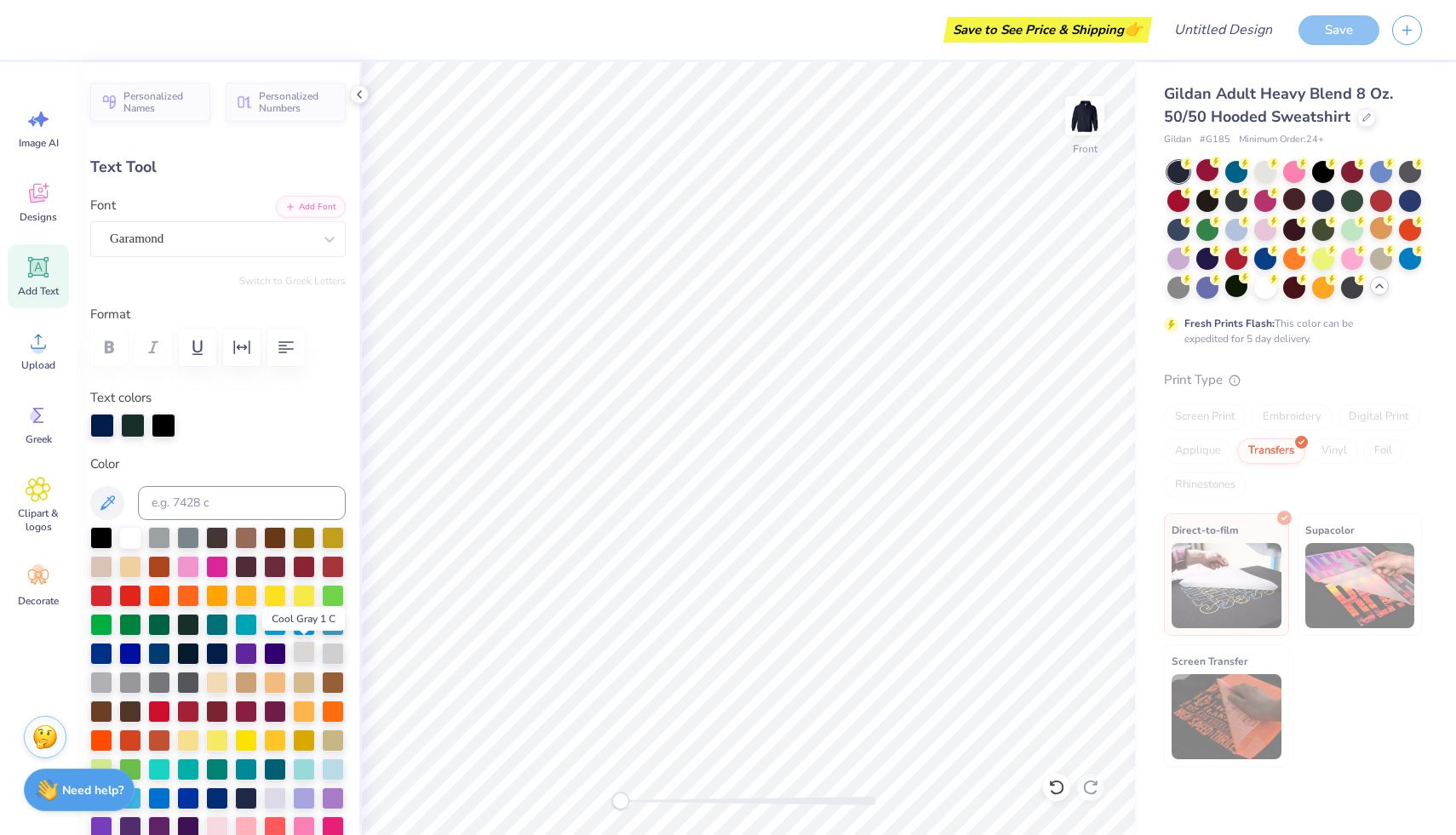
click at [311, 650] on div at bounding box center [304, 652] width 23 height 23
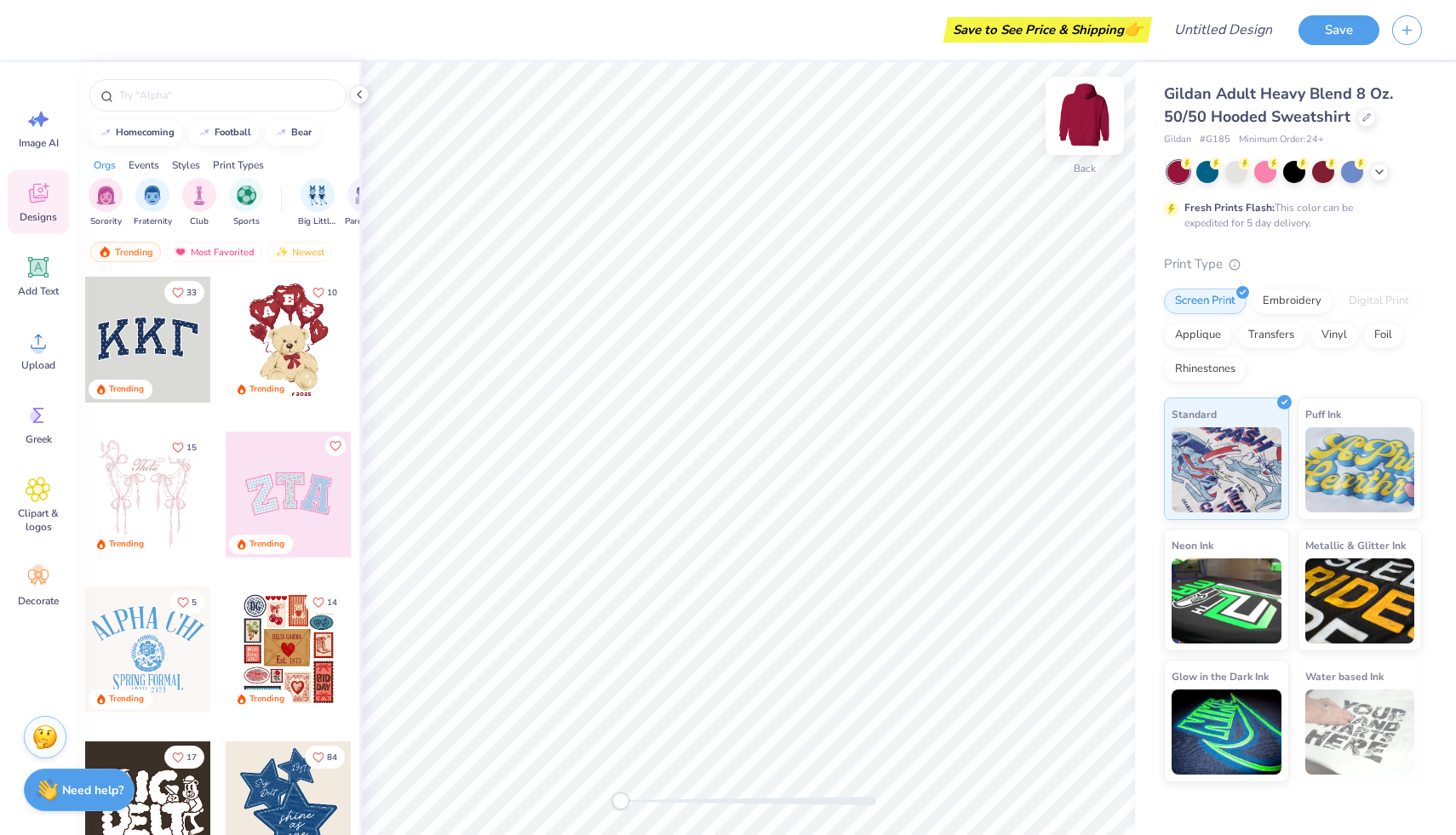
click at [1084, 123] on img at bounding box center [1085, 115] width 68 height 68
click at [287, 491] on div at bounding box center [288, 494] width 126 height 126
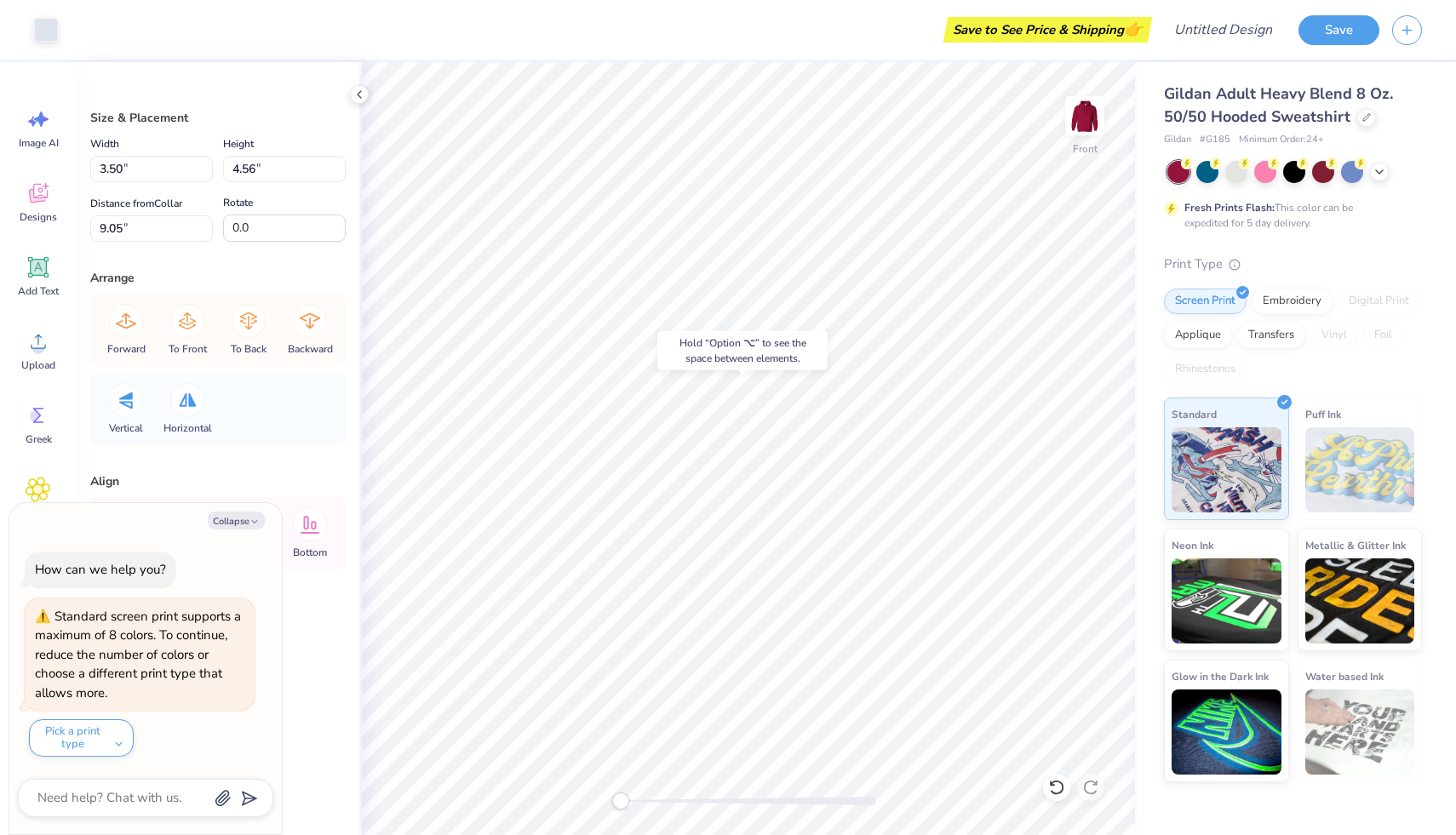
type textarea "x"
type input "11.22"
type input "5.53"
type input "8.99"
type textarea "x"
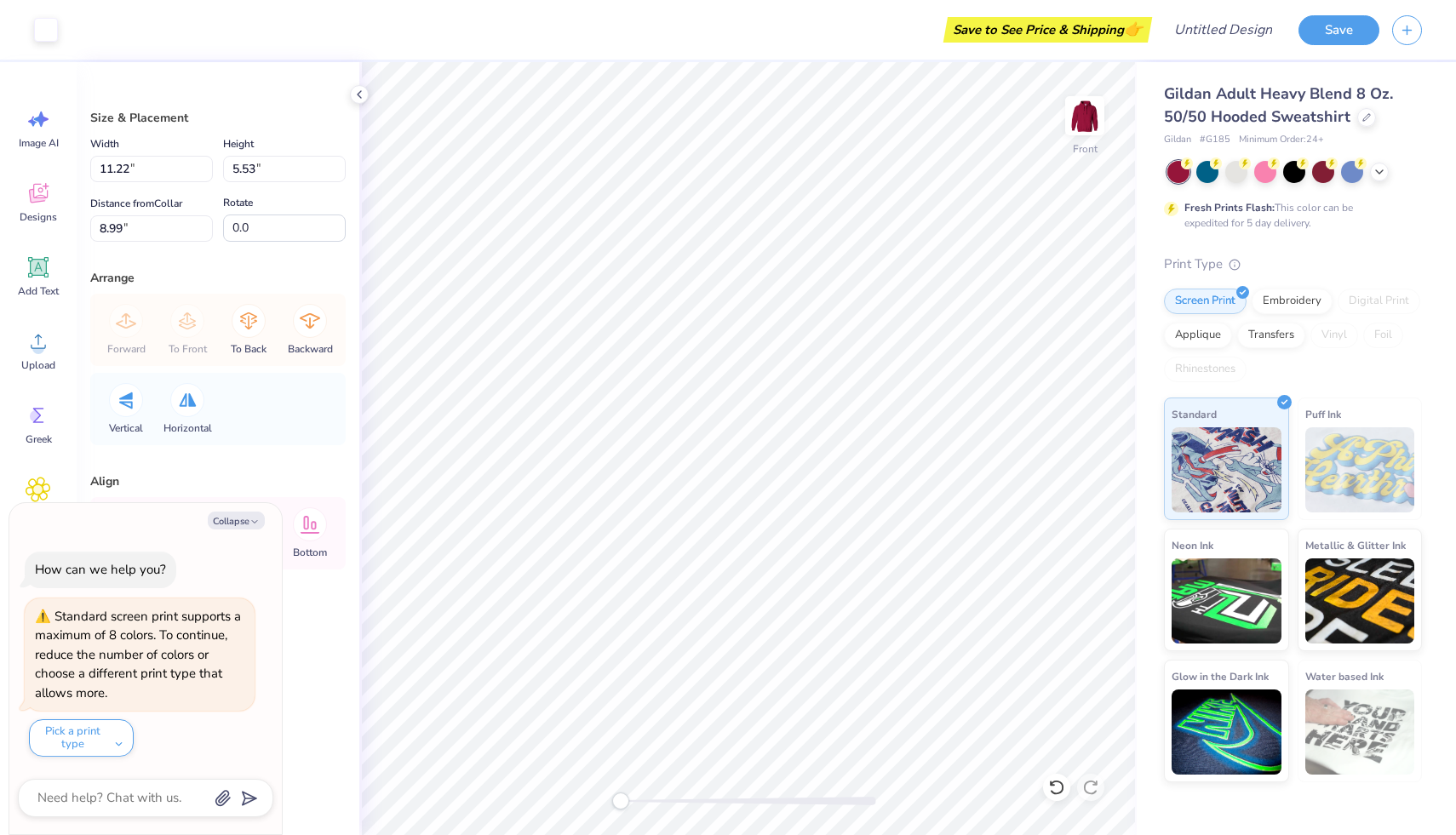
type input "3.86"
type input "5.07"
type input "9.32"
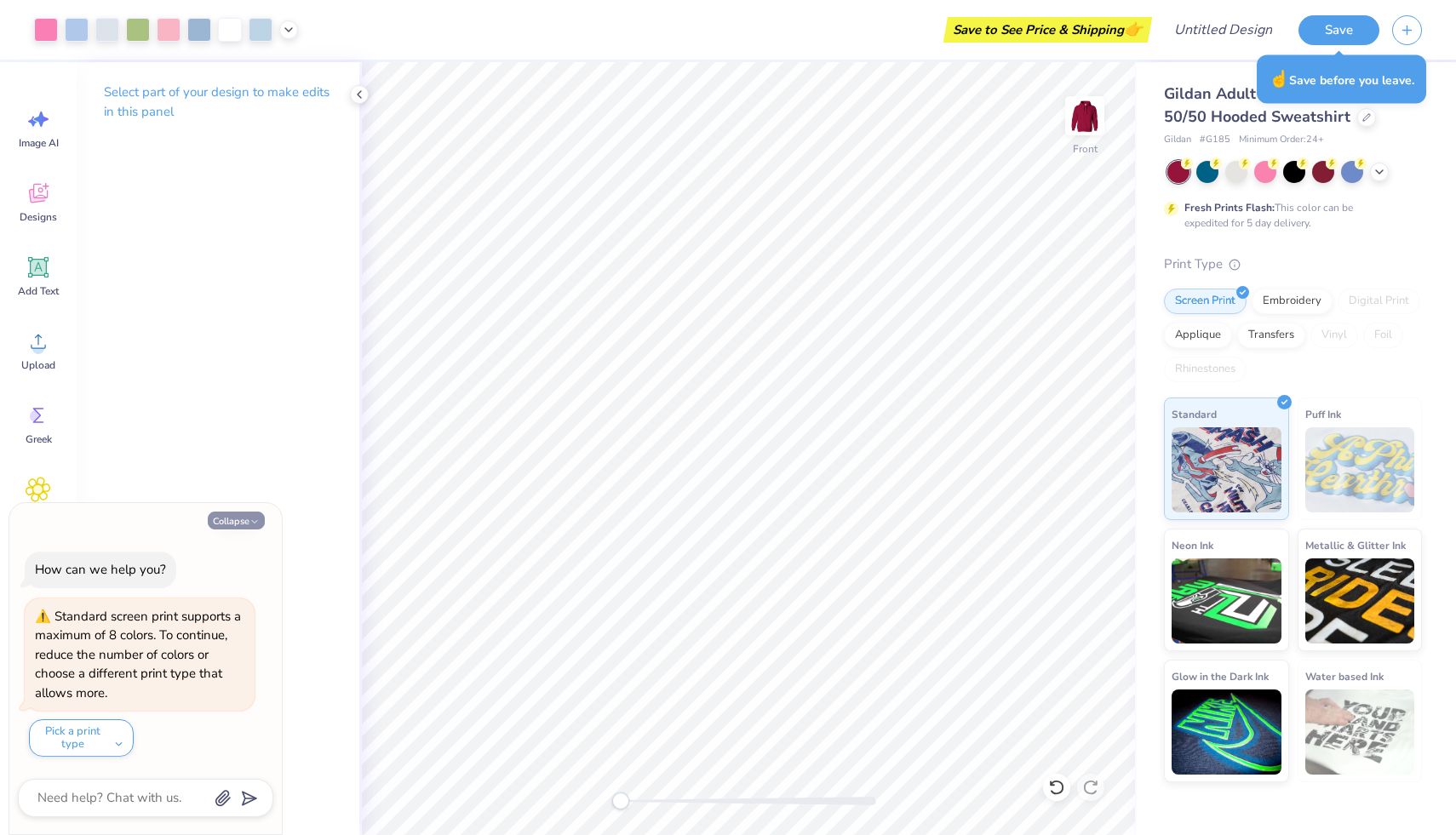
click at [245, 521] on button "Collapse" at bounding box center [236, 521] width 57 height 18
type textarea "x"
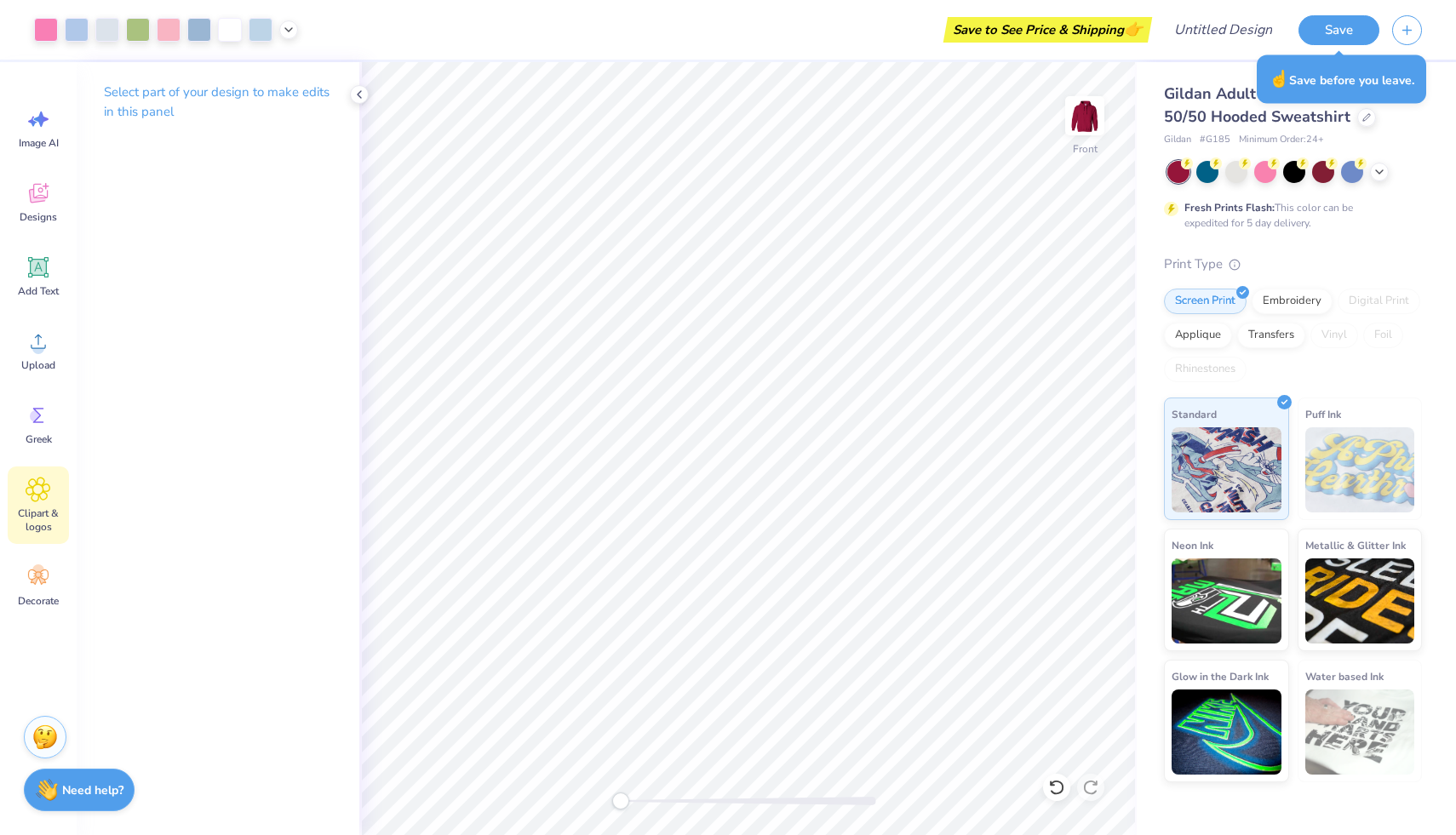
click at [52, 512] on span "Clipart & logos" at bounding box center [38, 521] width 56 height 27
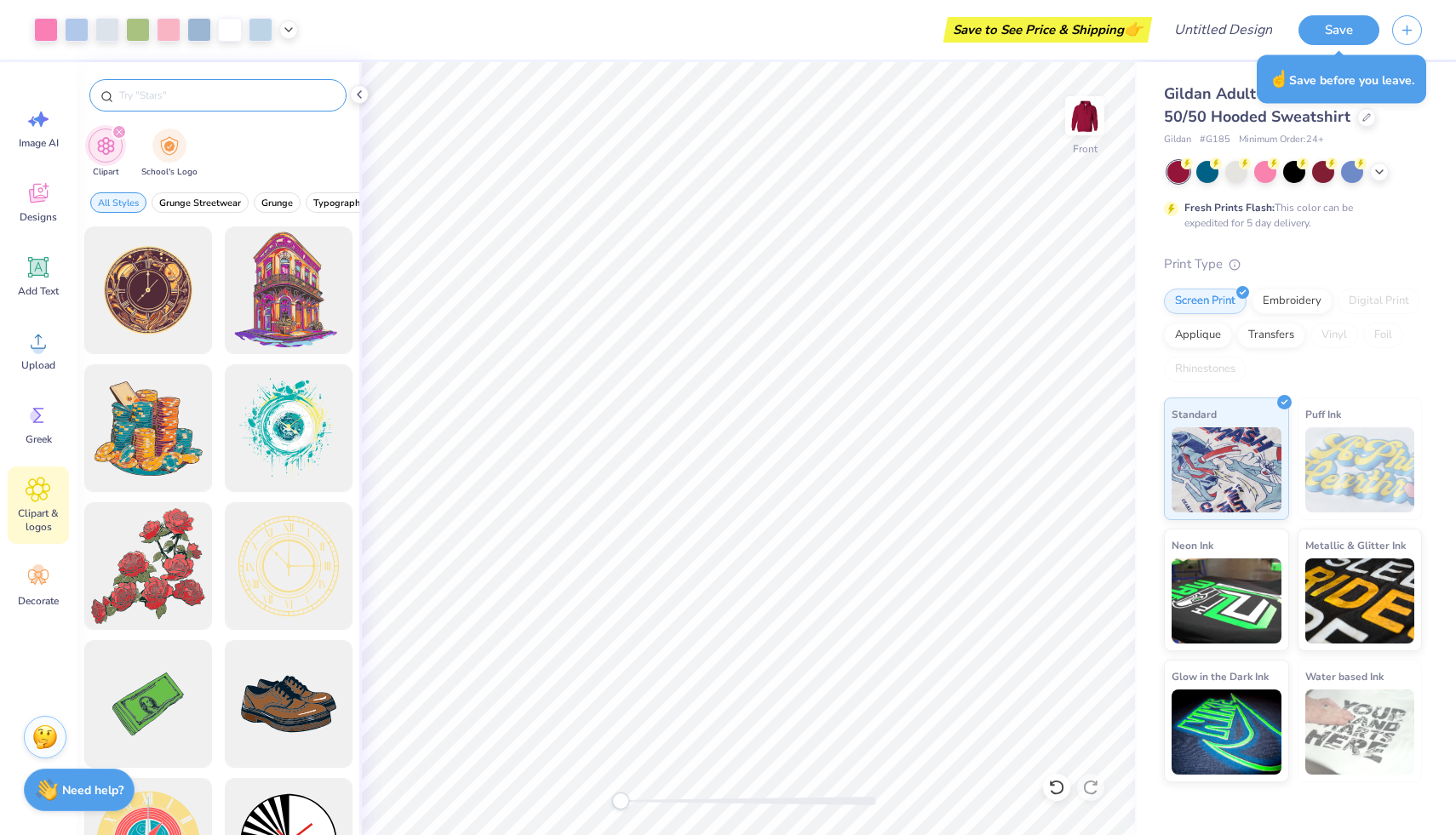
click at [245, 91] on input "text" at bounding box center [226, 95] width 218 height 17
type input "number"
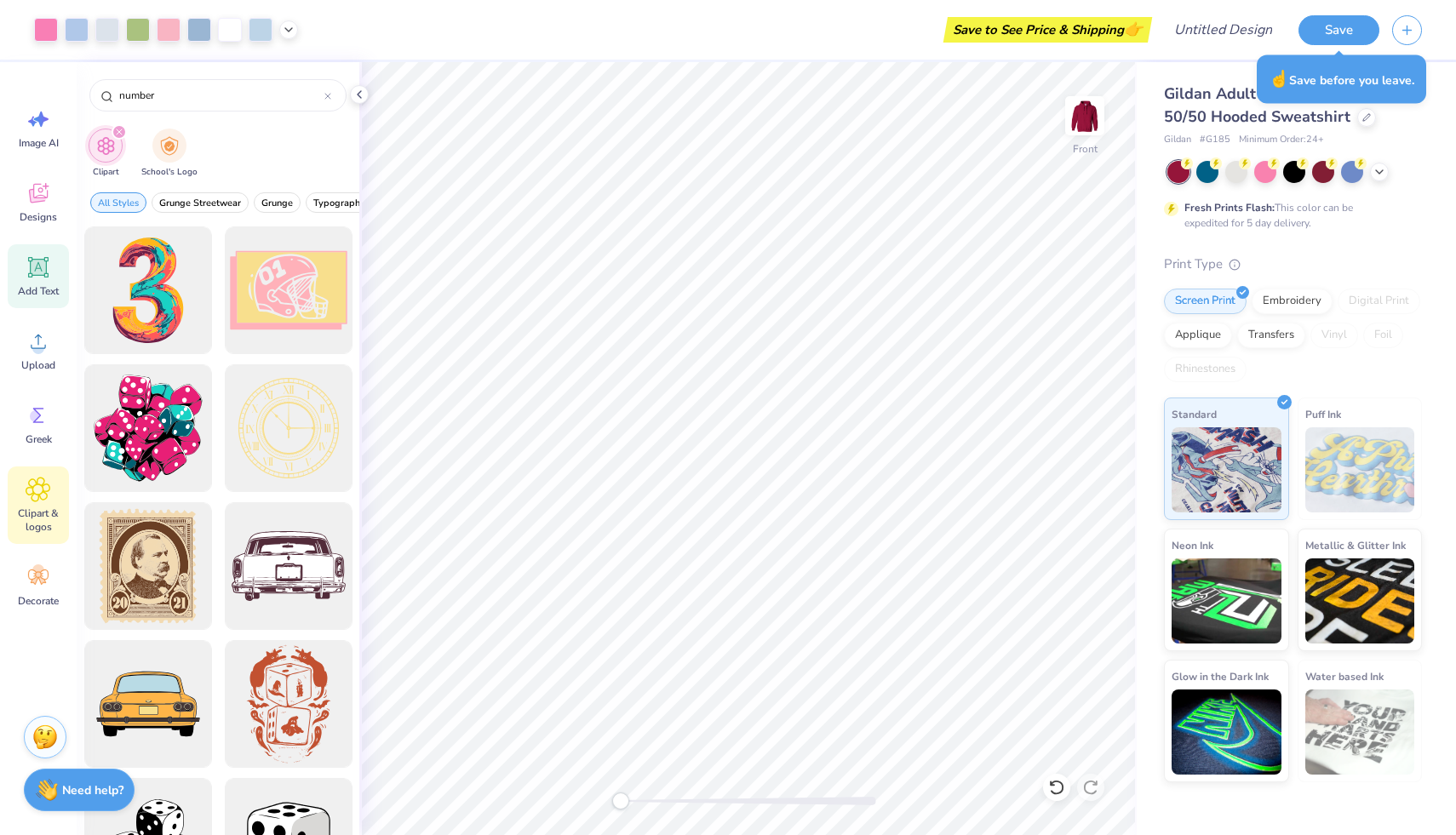
click at [52, 288] on span "Add Text" at bounding box center [38, 291] width 41 height 14
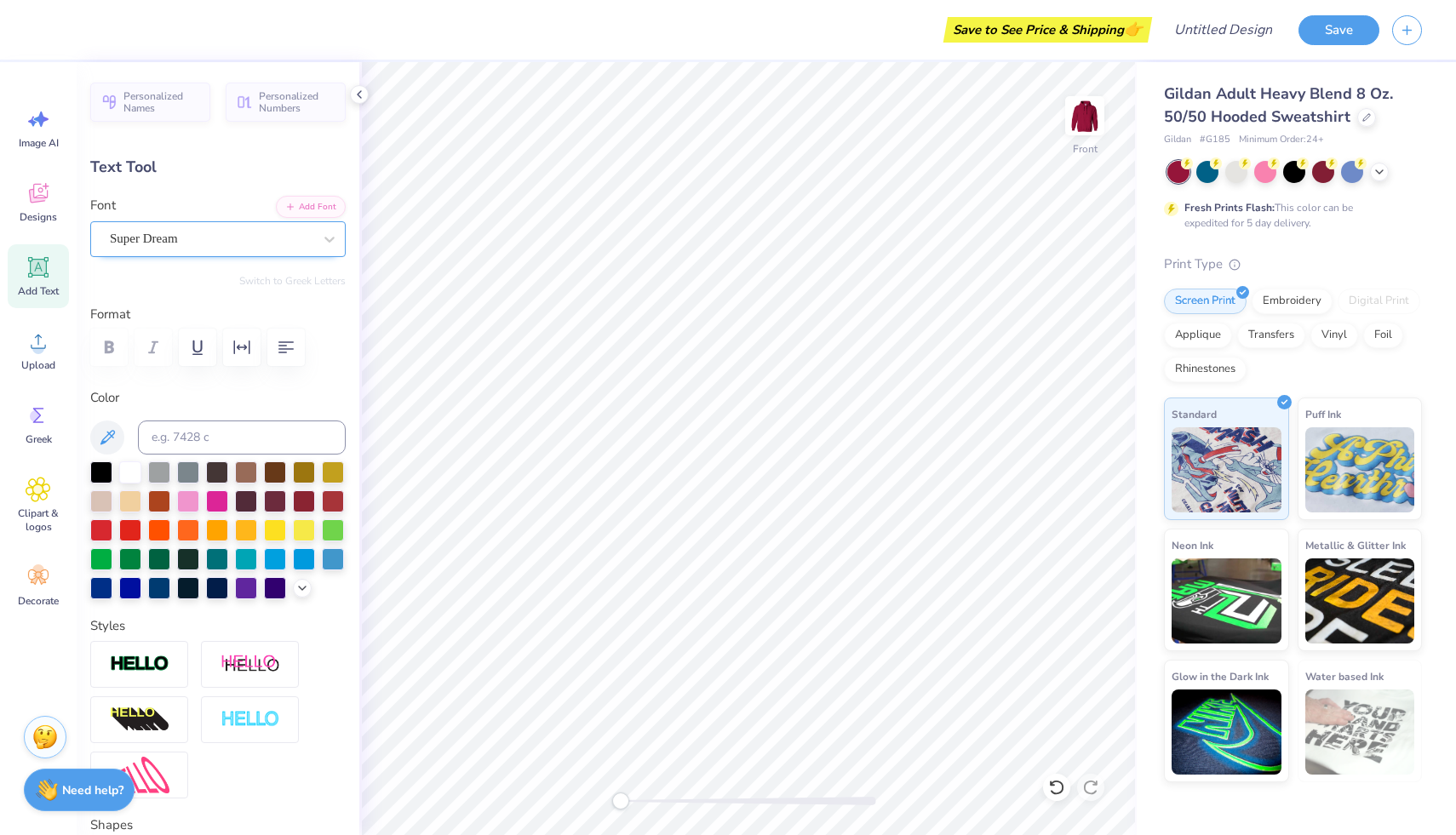
click at [177, 239] on div "Super Dream" at bounding box center [211, 239] width 206 height 26
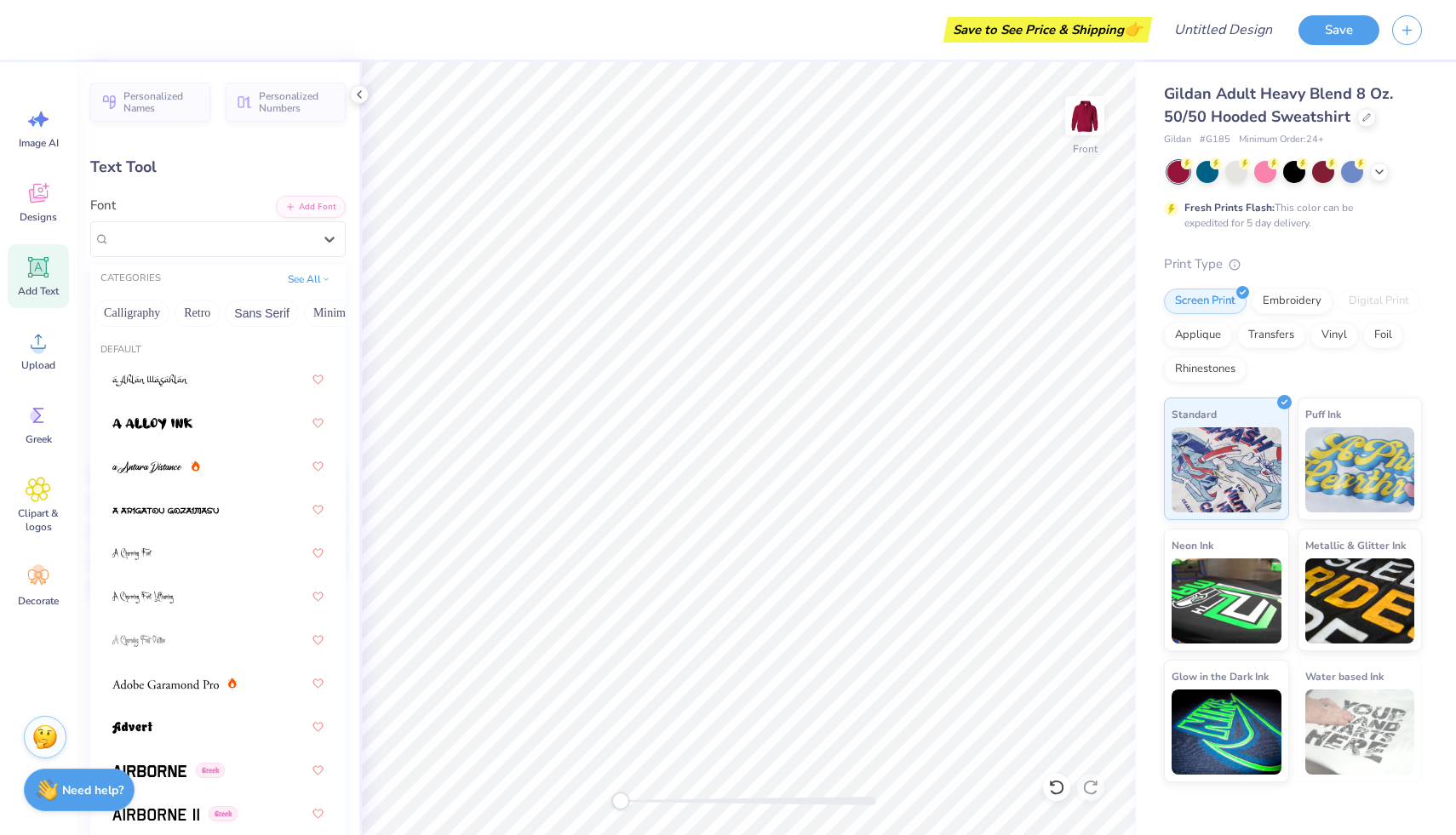
scroll to position [0, 272]
click at [208, 306] on button "Retro" at bounding box center [202, 314] width 45 height 27
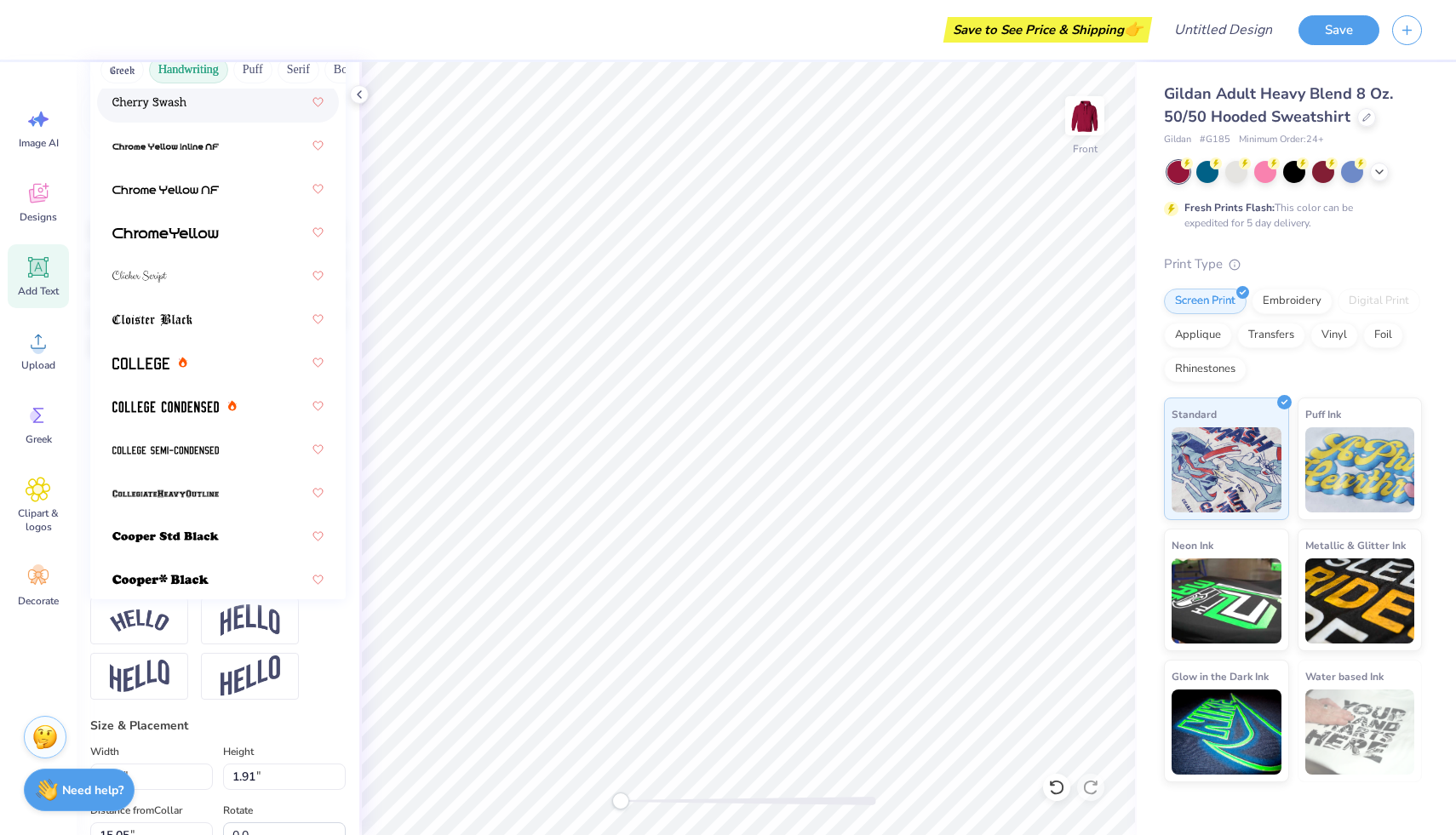
scroll to position [751, 0]
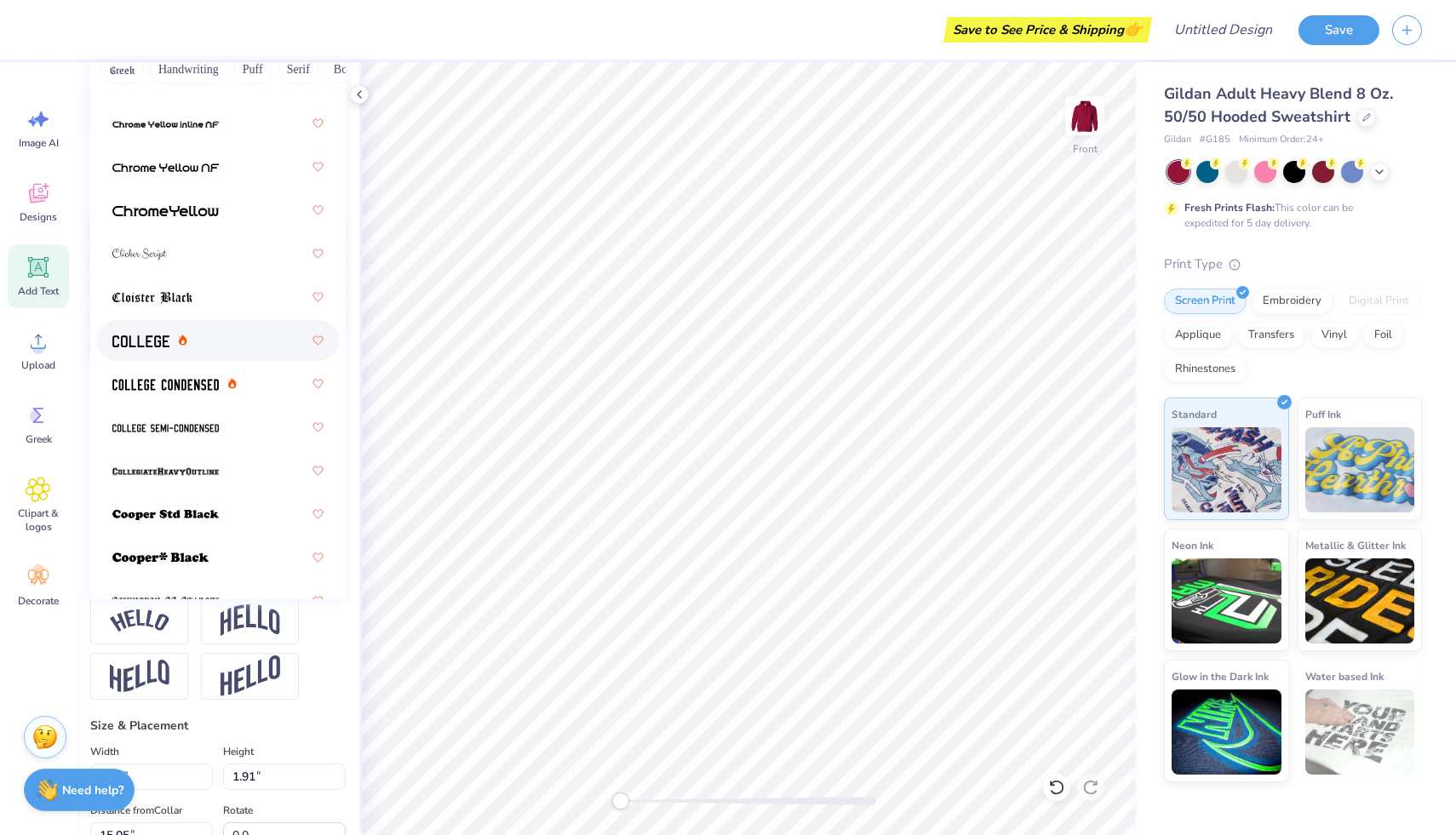
click at [152, 352] on div at bounding box center [218, 341] width 211 height 31
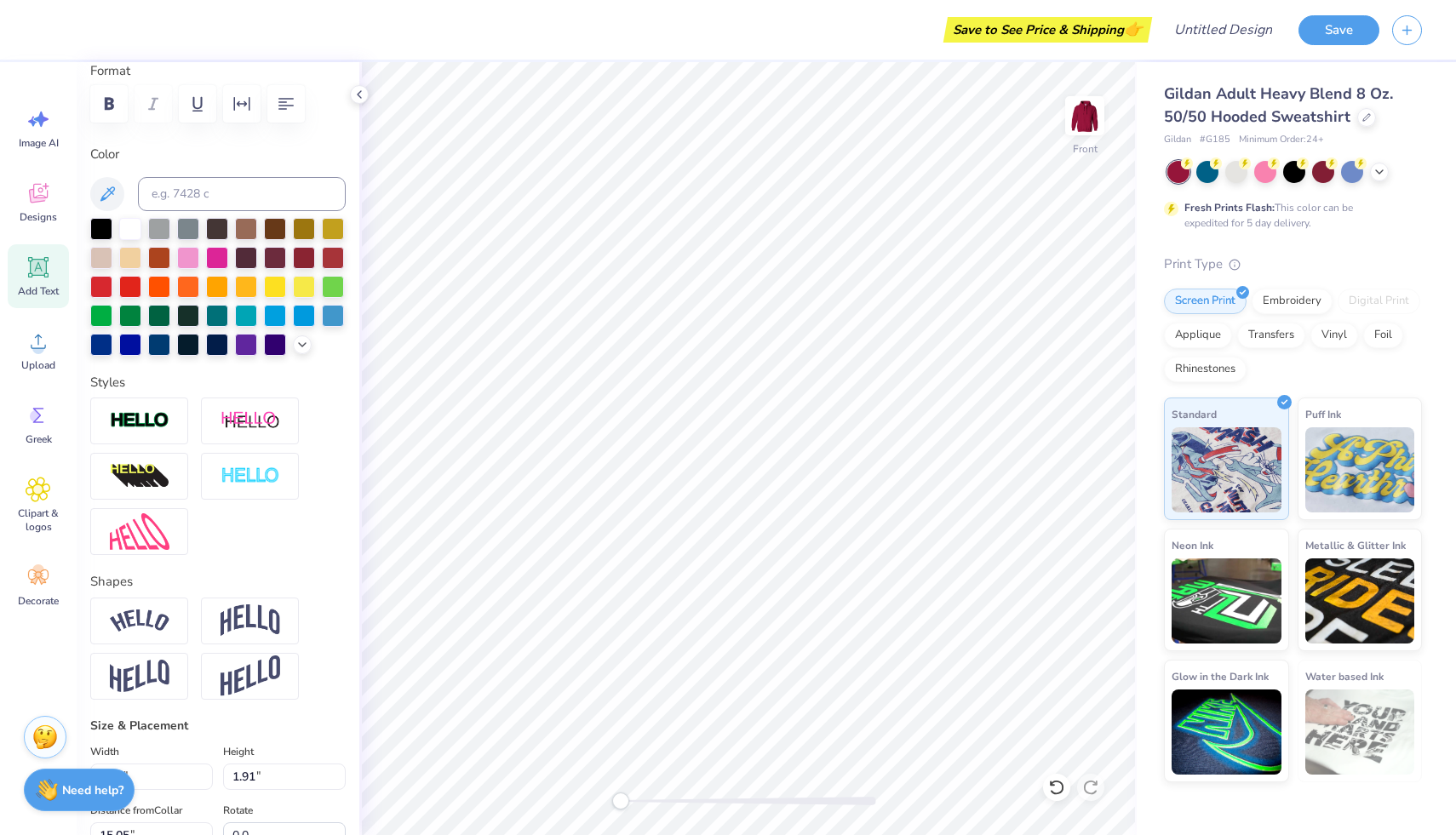
scroll to position [0, 0]
type textarea "T"
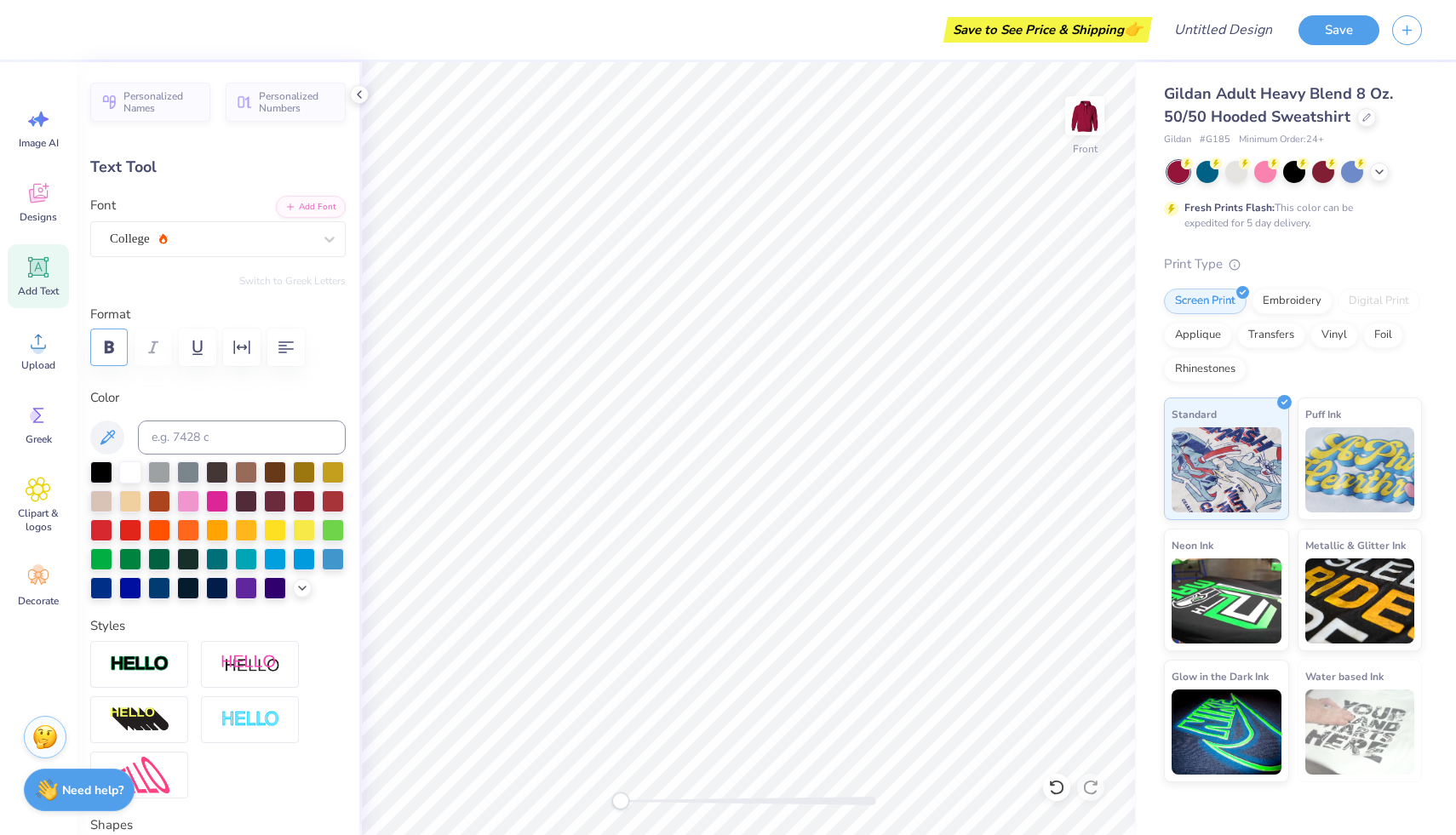
type textarea "25"
click at [111, 359] on button "button" at bounding box center [108, 347] width 37 height 37
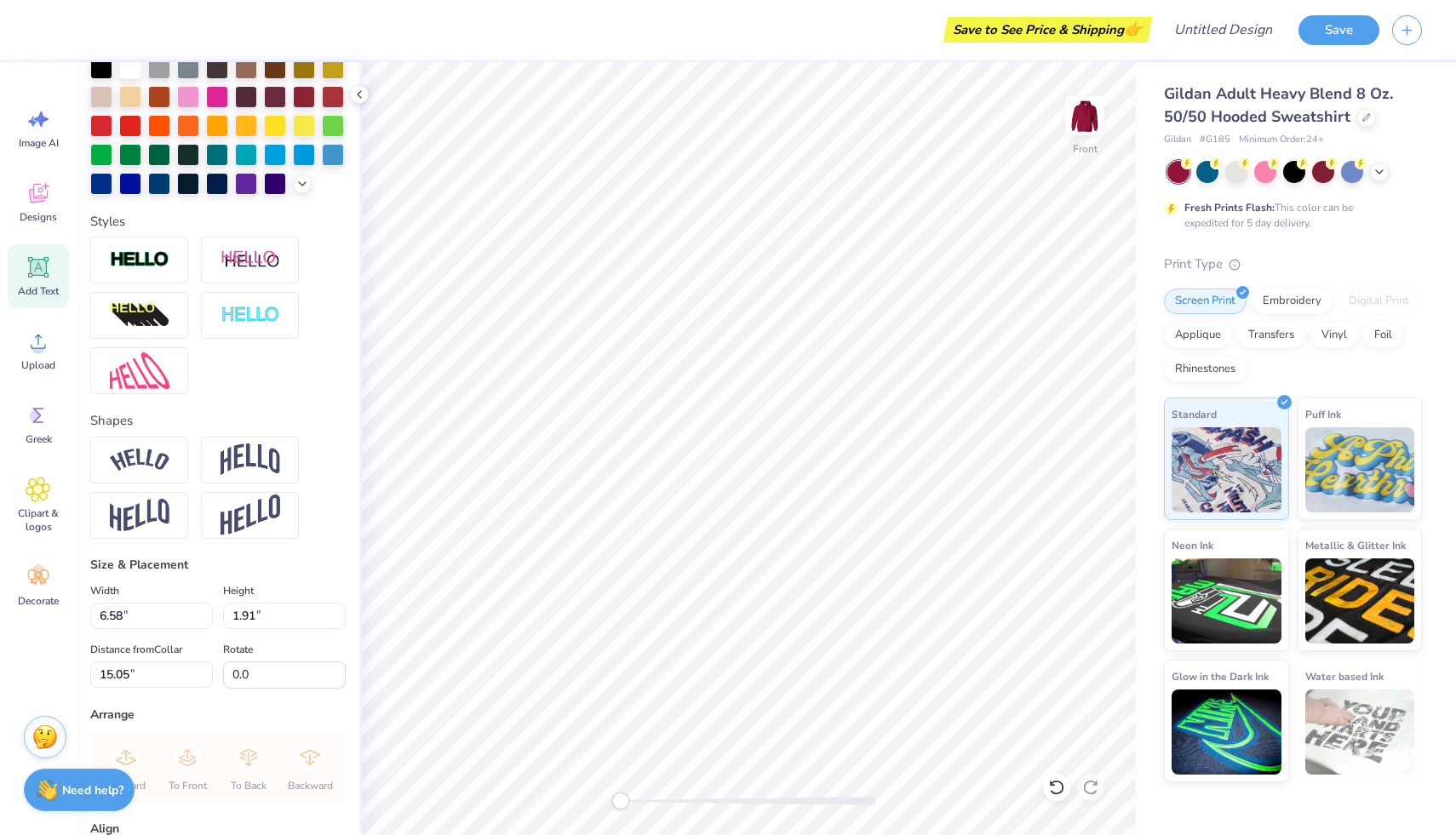
scroll to position [570, 0]
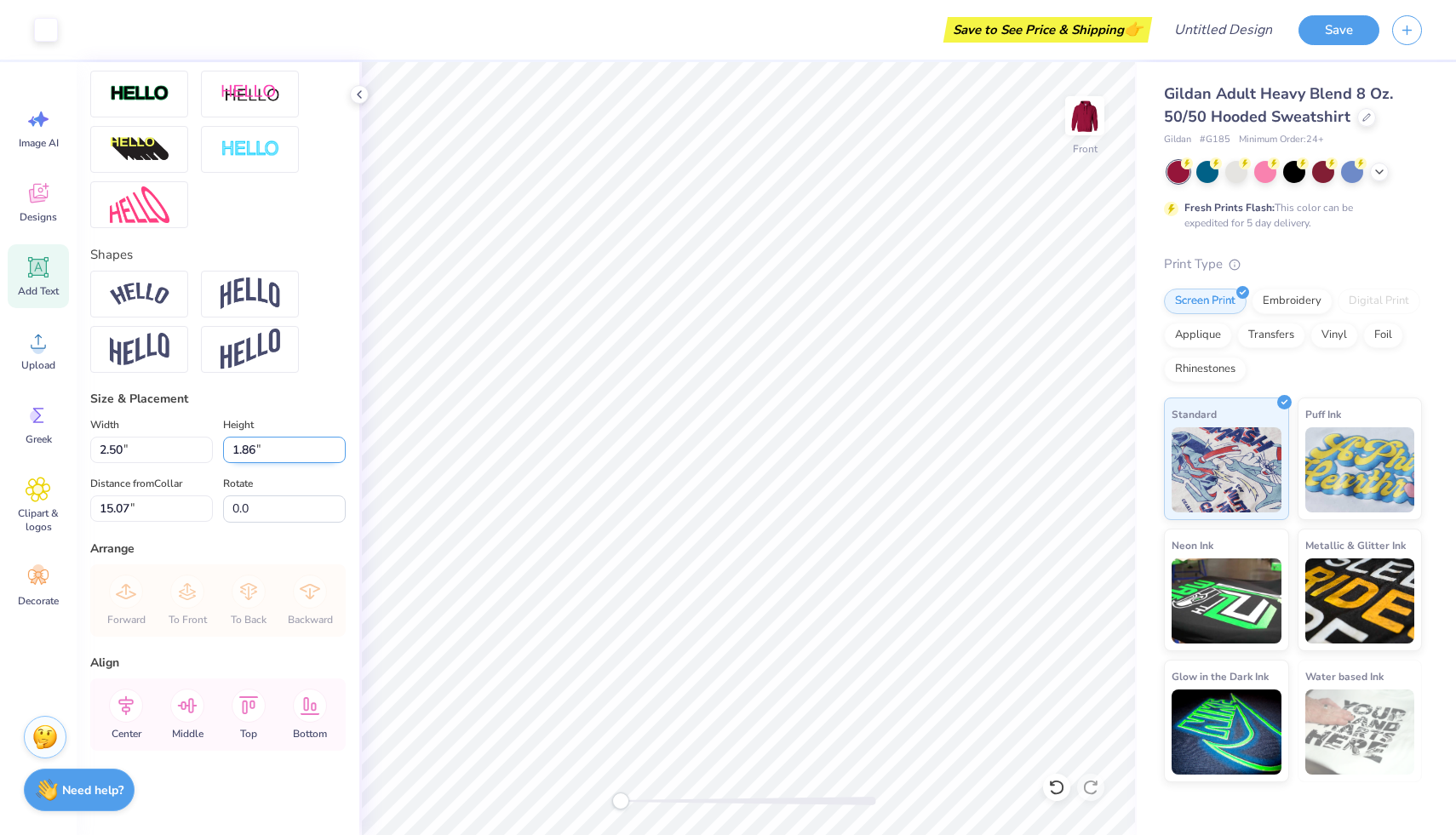
type input "2.50"
type input "1.86"
type input "15.07"
type input "7.69"
type input "5.73"
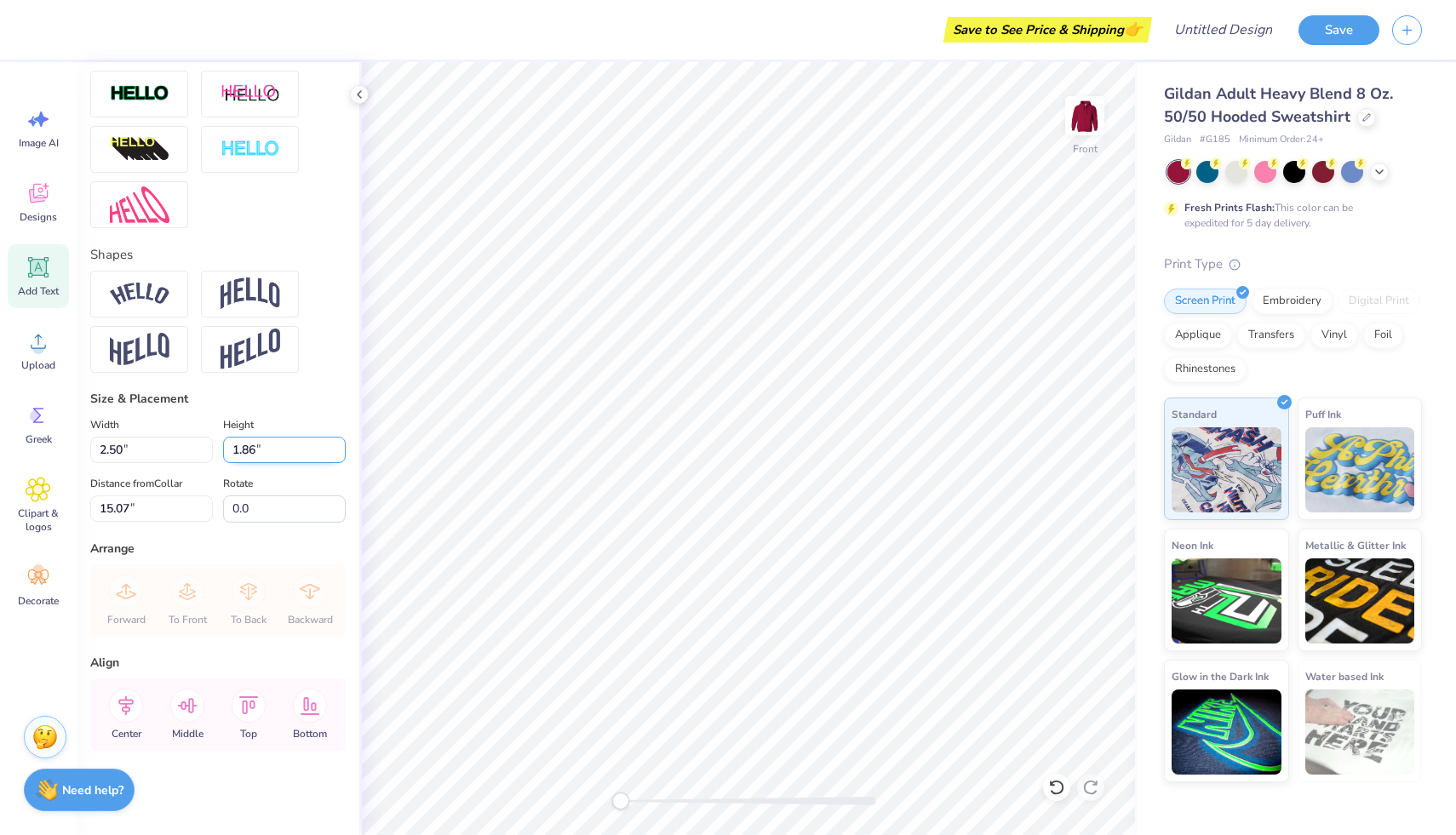
type input "11.09"
type input "7.60"
type input "5.66"
type input "10.27"
type input "9.55"
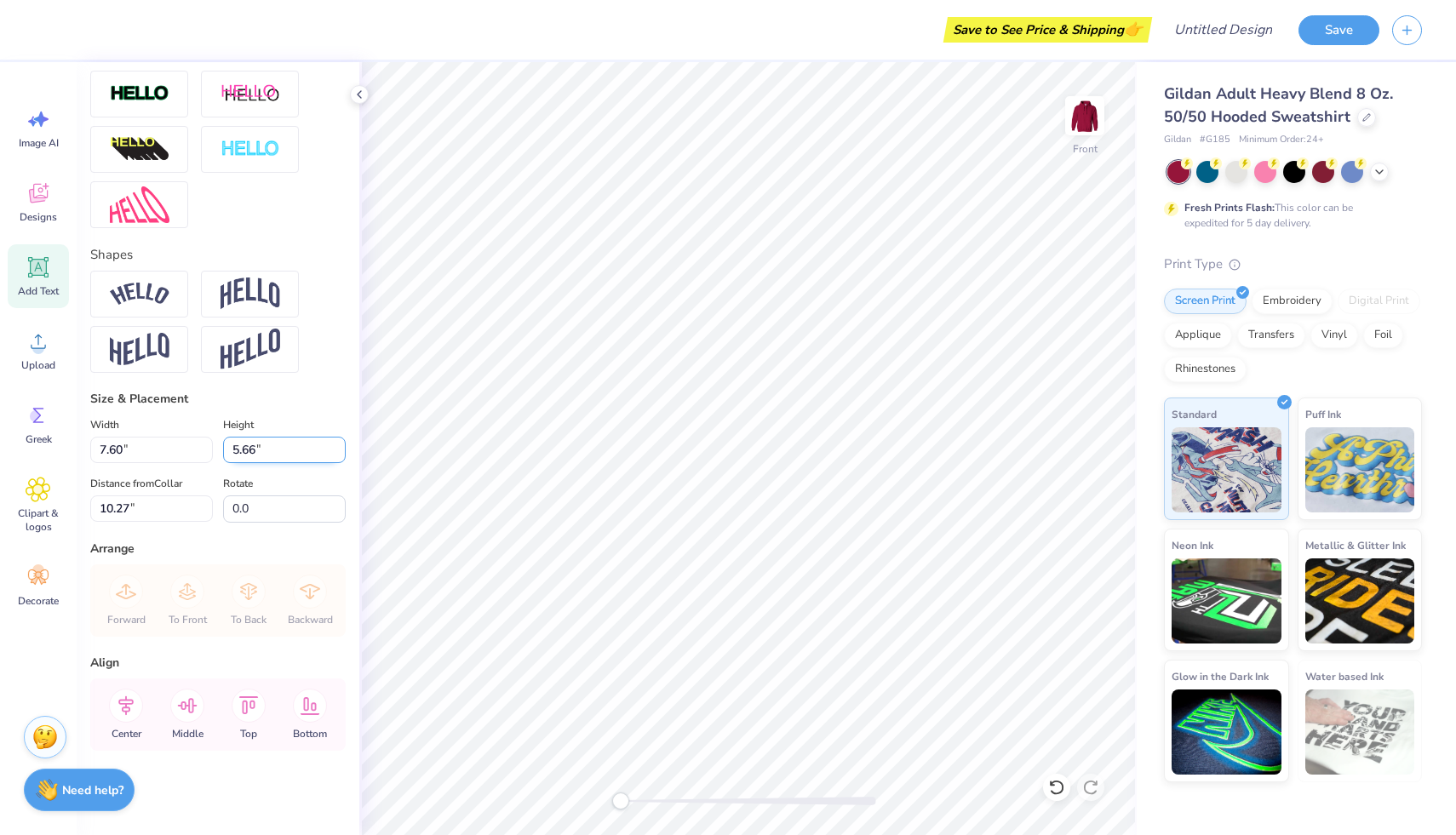
type input "7.11"
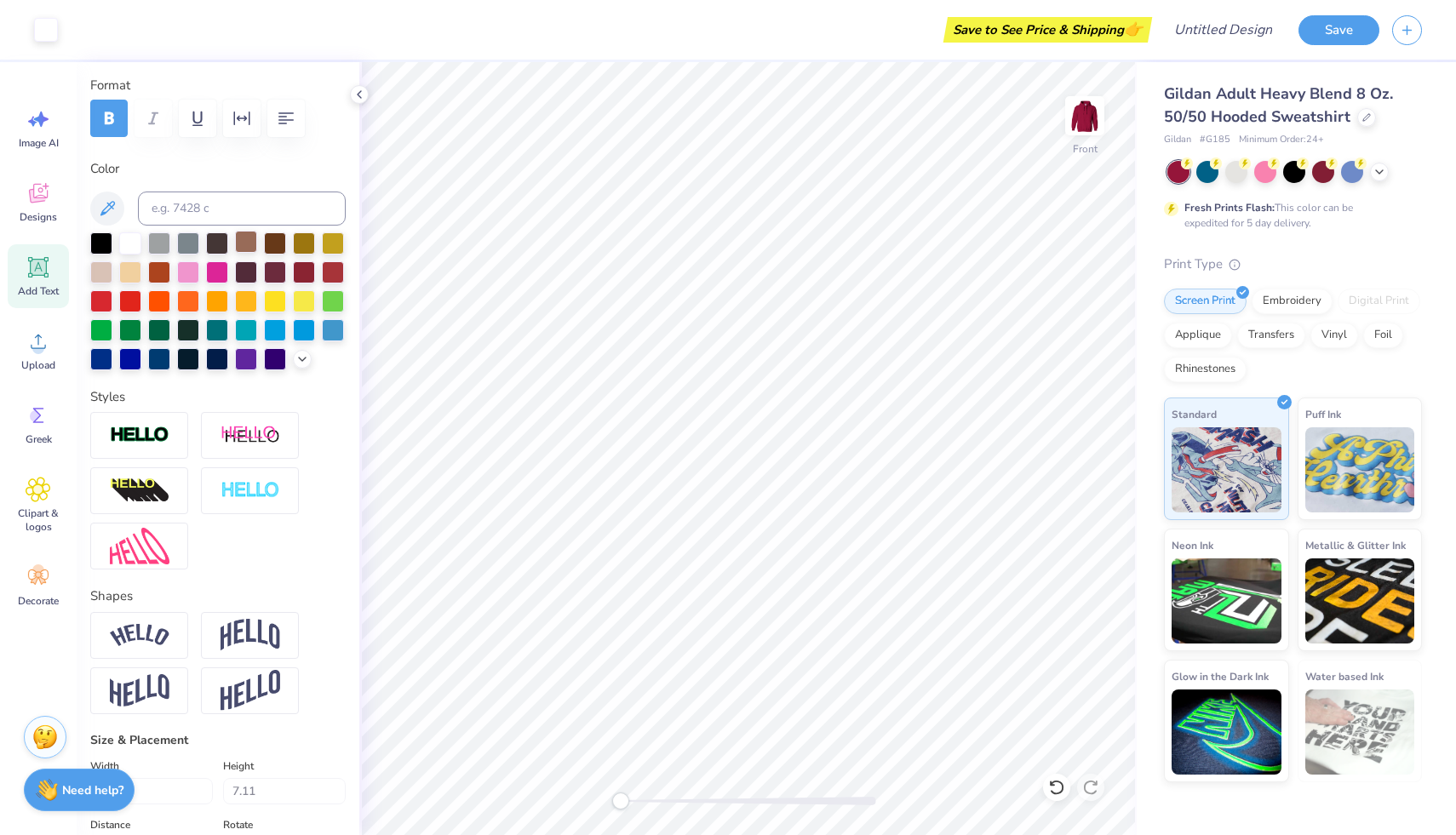
scroll to position [0, 0]
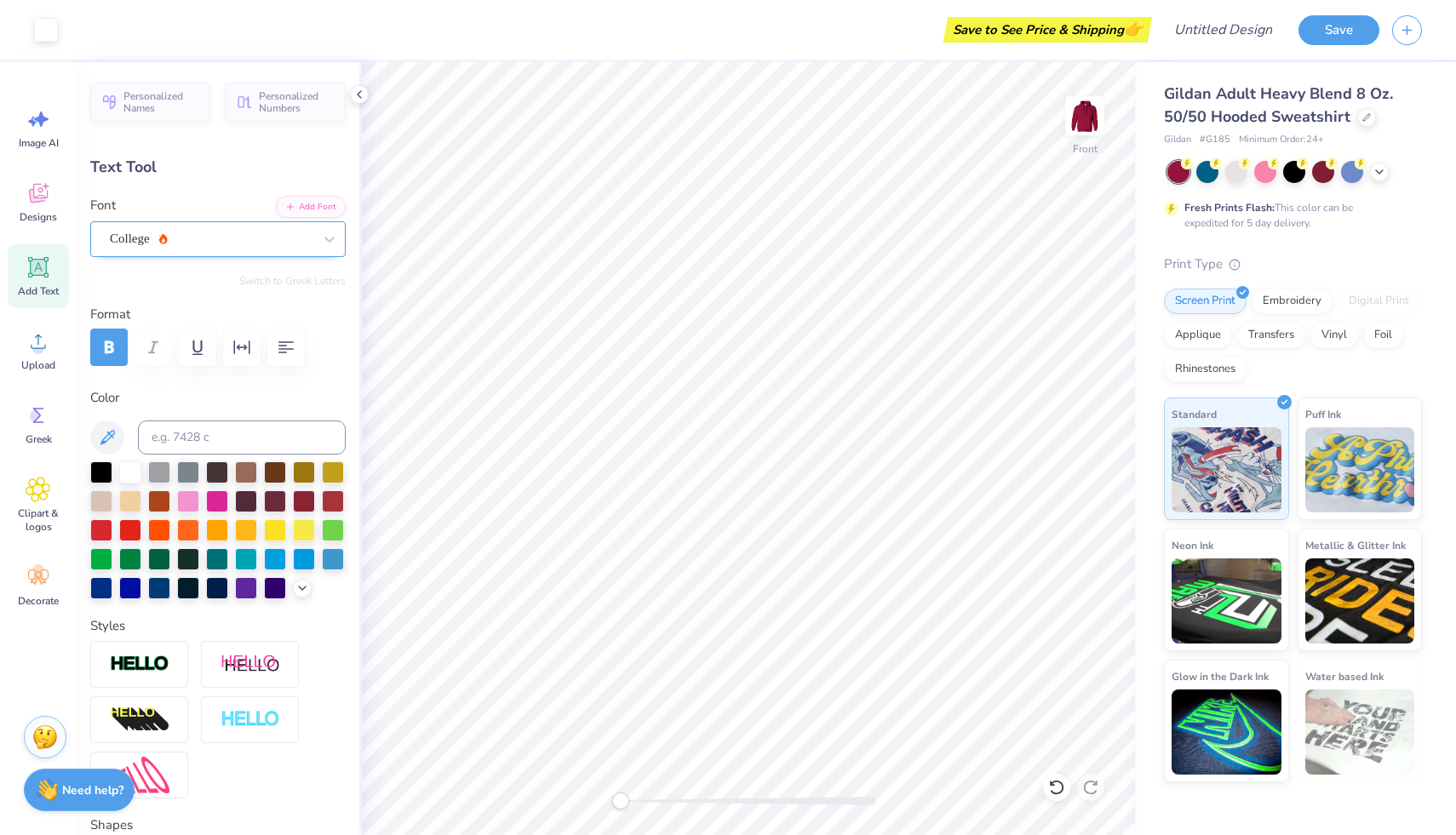
type input "9.55"
click at [162, 658] on img at bounding box center [140, 665] width 60 height 20
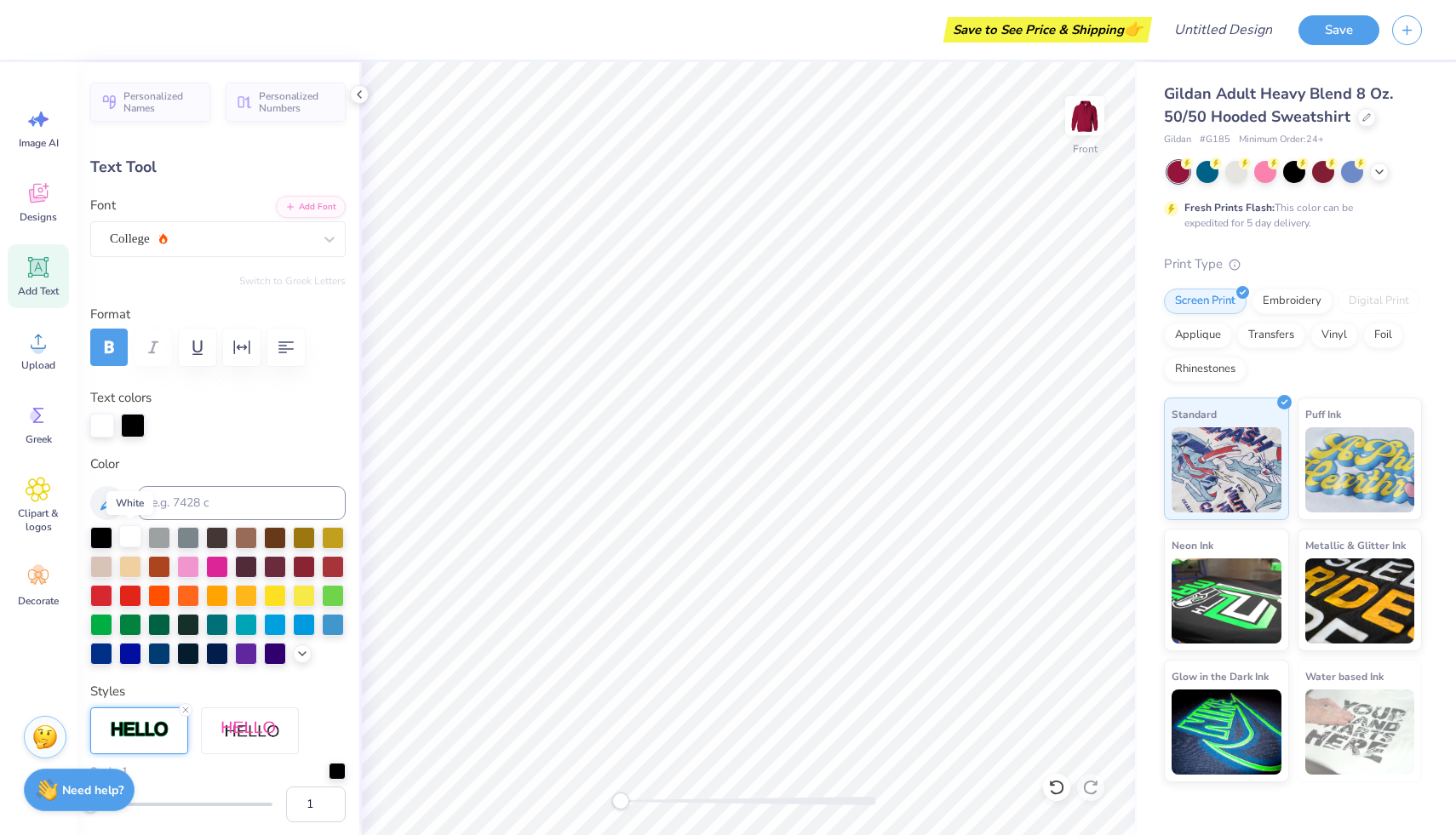
click at [130, 536] on div at bounding box center [130, 536] width 23 height 23
click at [282, 656] on div at bounding box center [275, 652] width 23 height 23
click at [303, 652] on polyline at bounding box center [303, 652] width 7 height 4
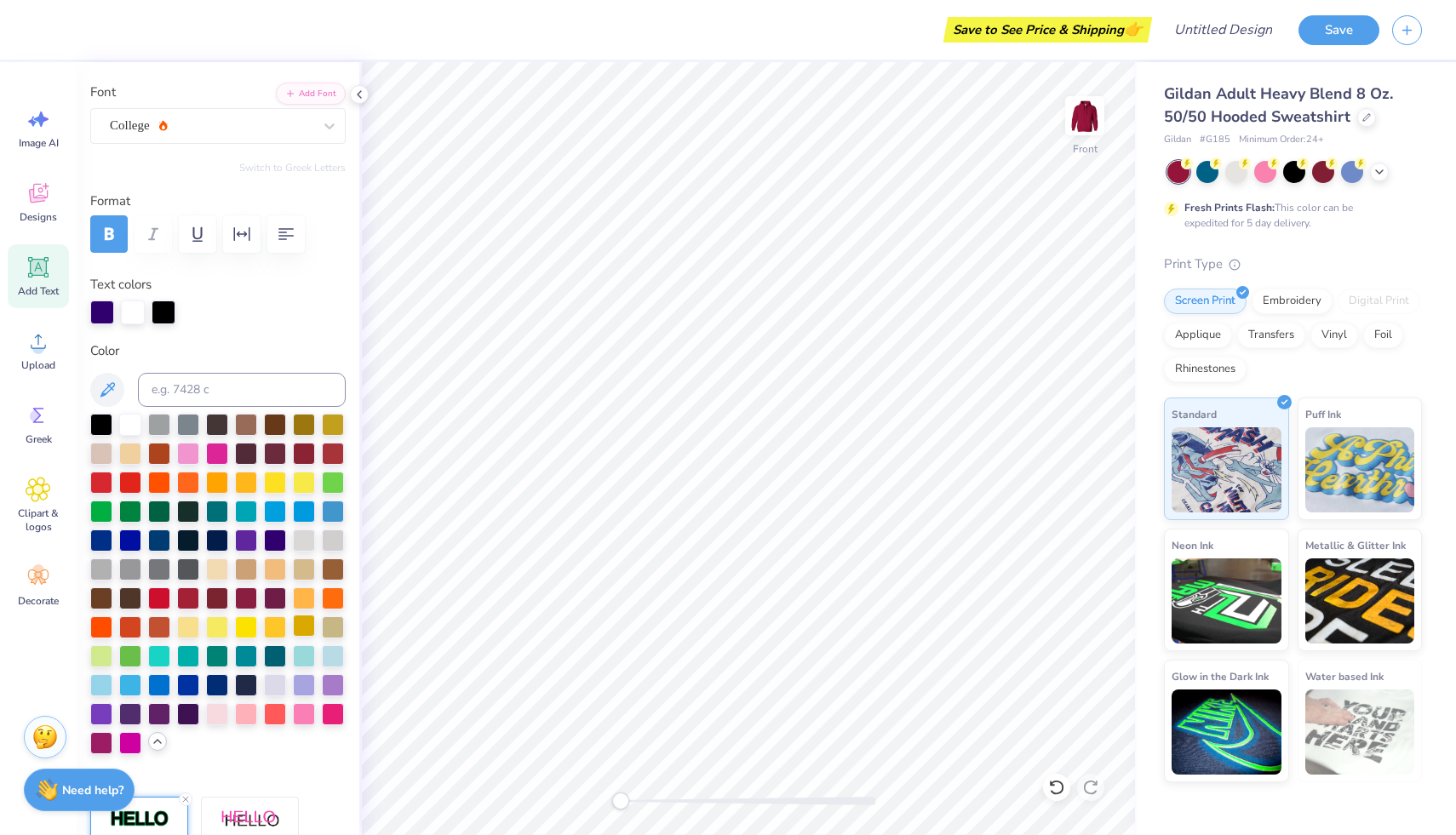
scroll to position [115, 0]
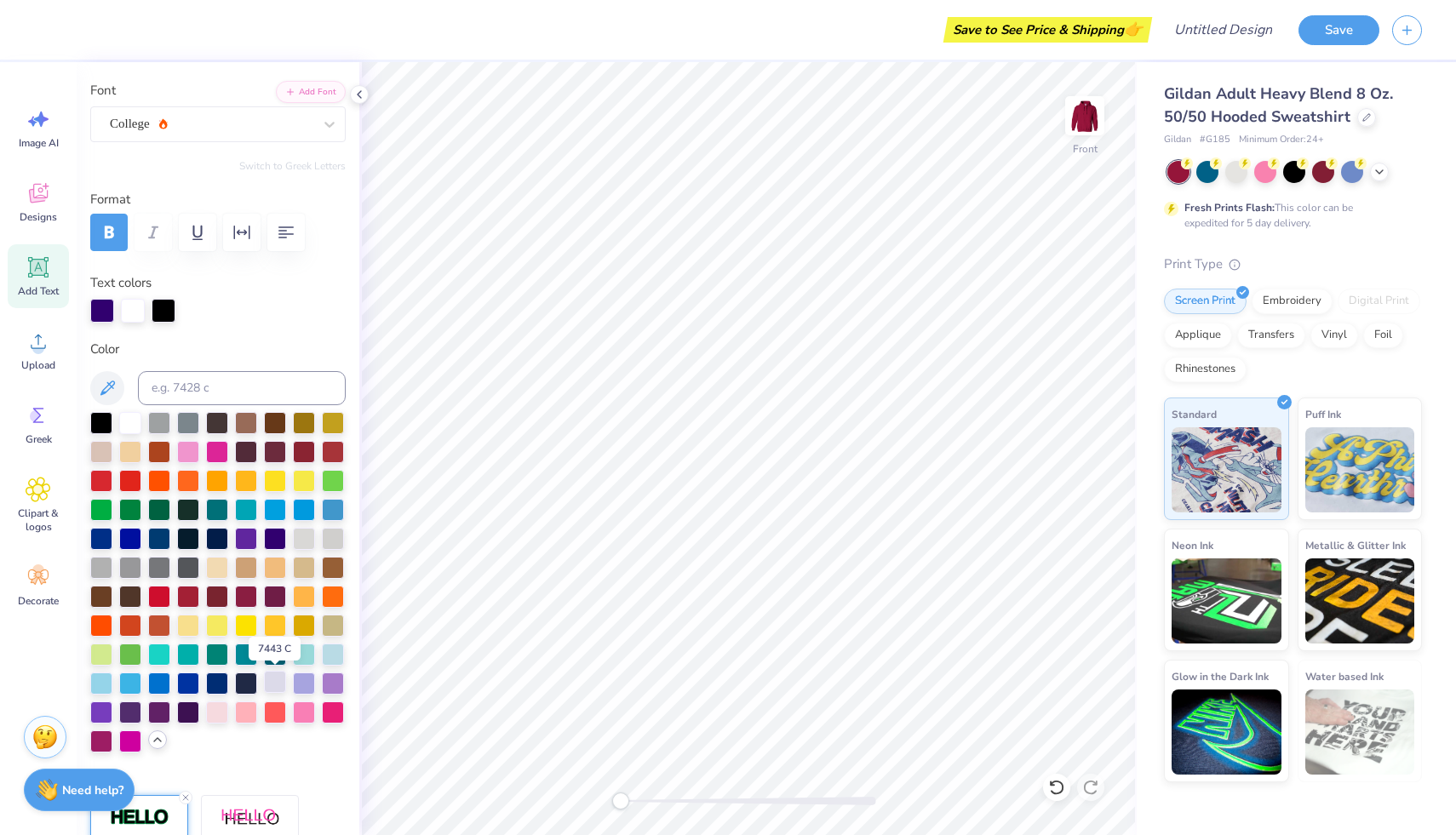
click at [270, 686] on div at bounding box center [275, 682] width 23 height 23
click at [301, 541] on div at bounding box center [304, 537] width 23 height 23
click at [1373, 174] on icon at bounding box center [1379, 170] width 14 height 14
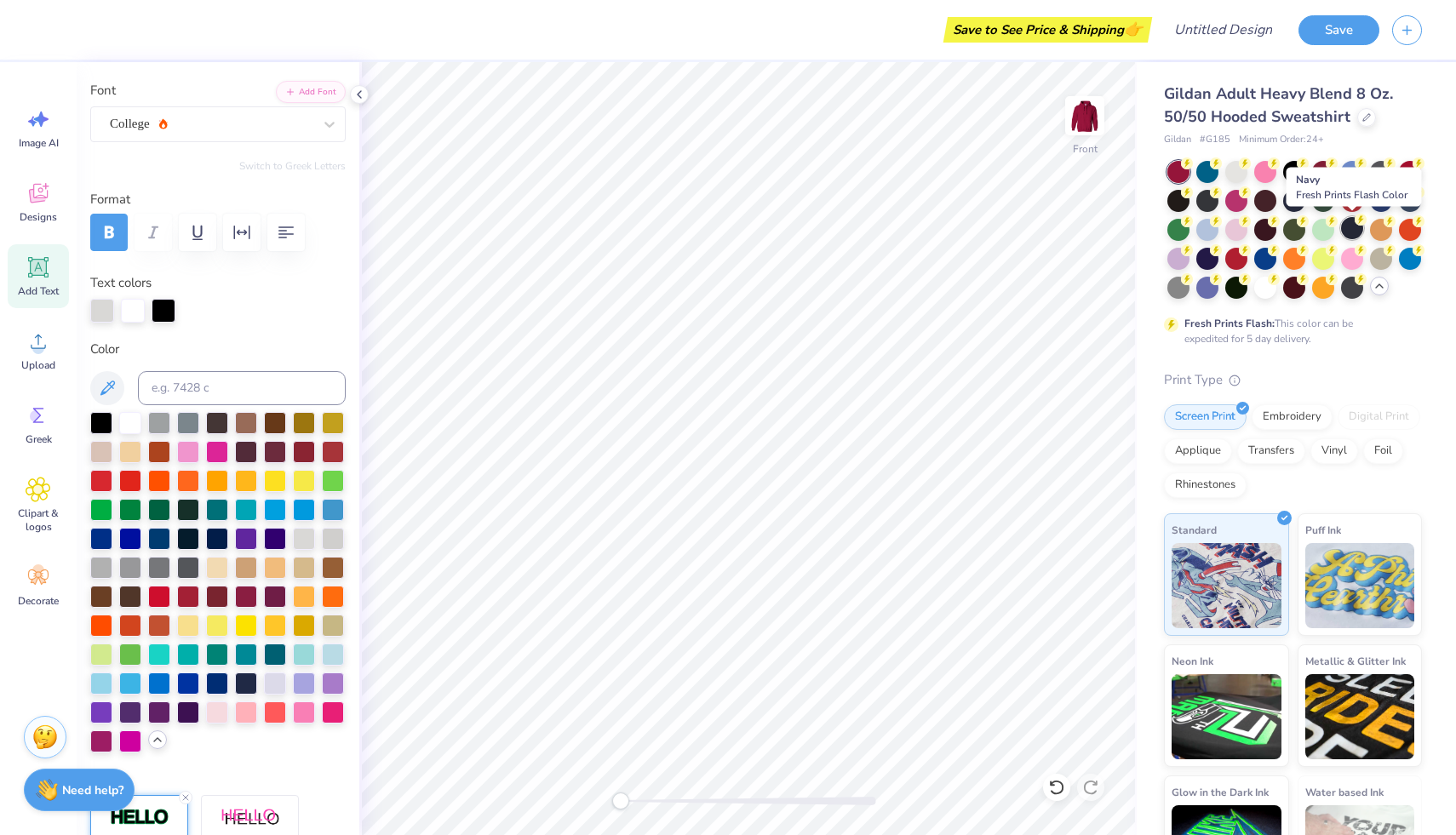
click at [1358, 225] on icon at bounding box center [1360, 220] width 12 height 12
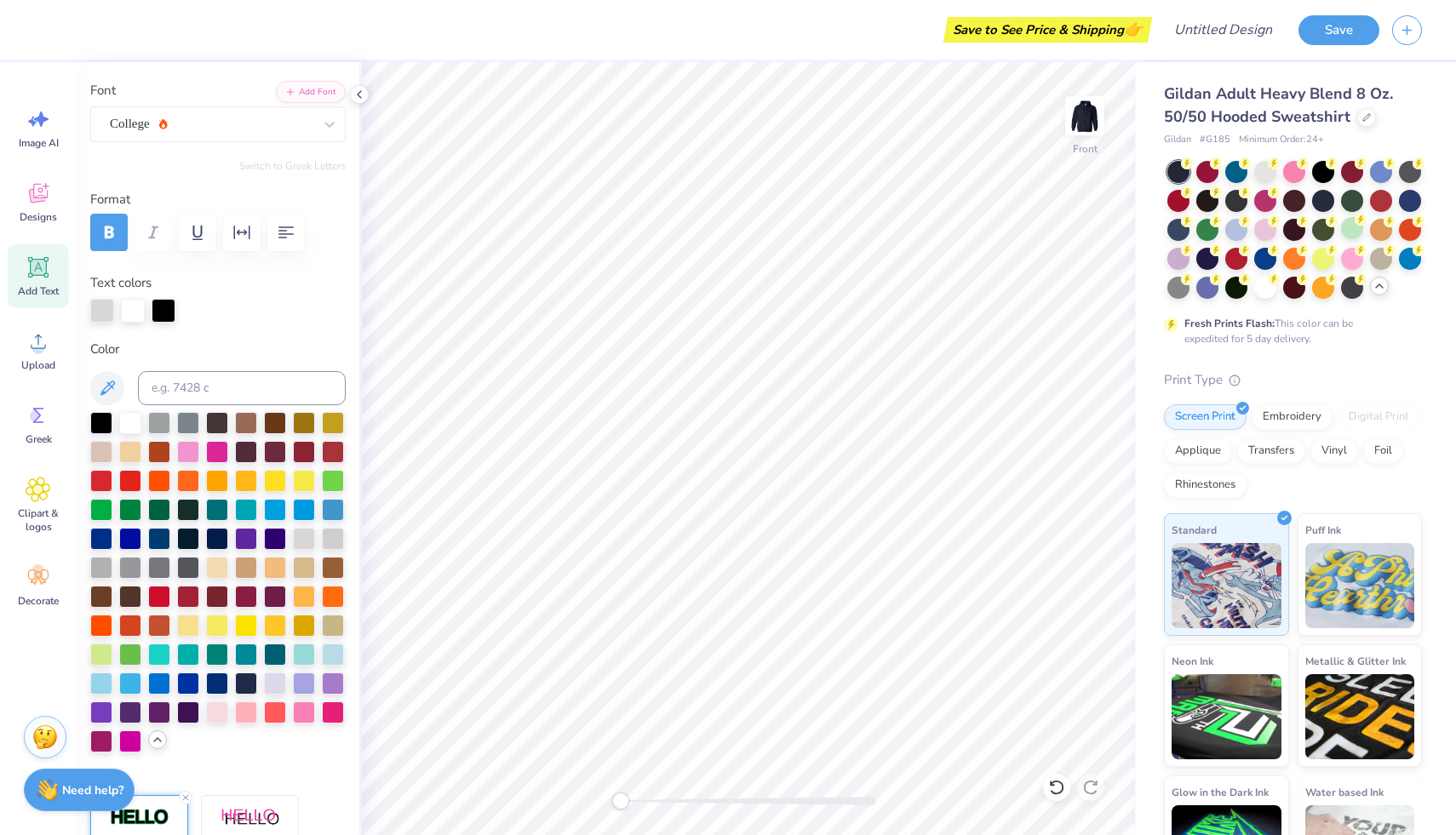
type input "9.69"
type input "7.25"
type input "9.48"
click at [41, 593] on div "Decorate" at bounding box center [38, 586] width 61 height 64
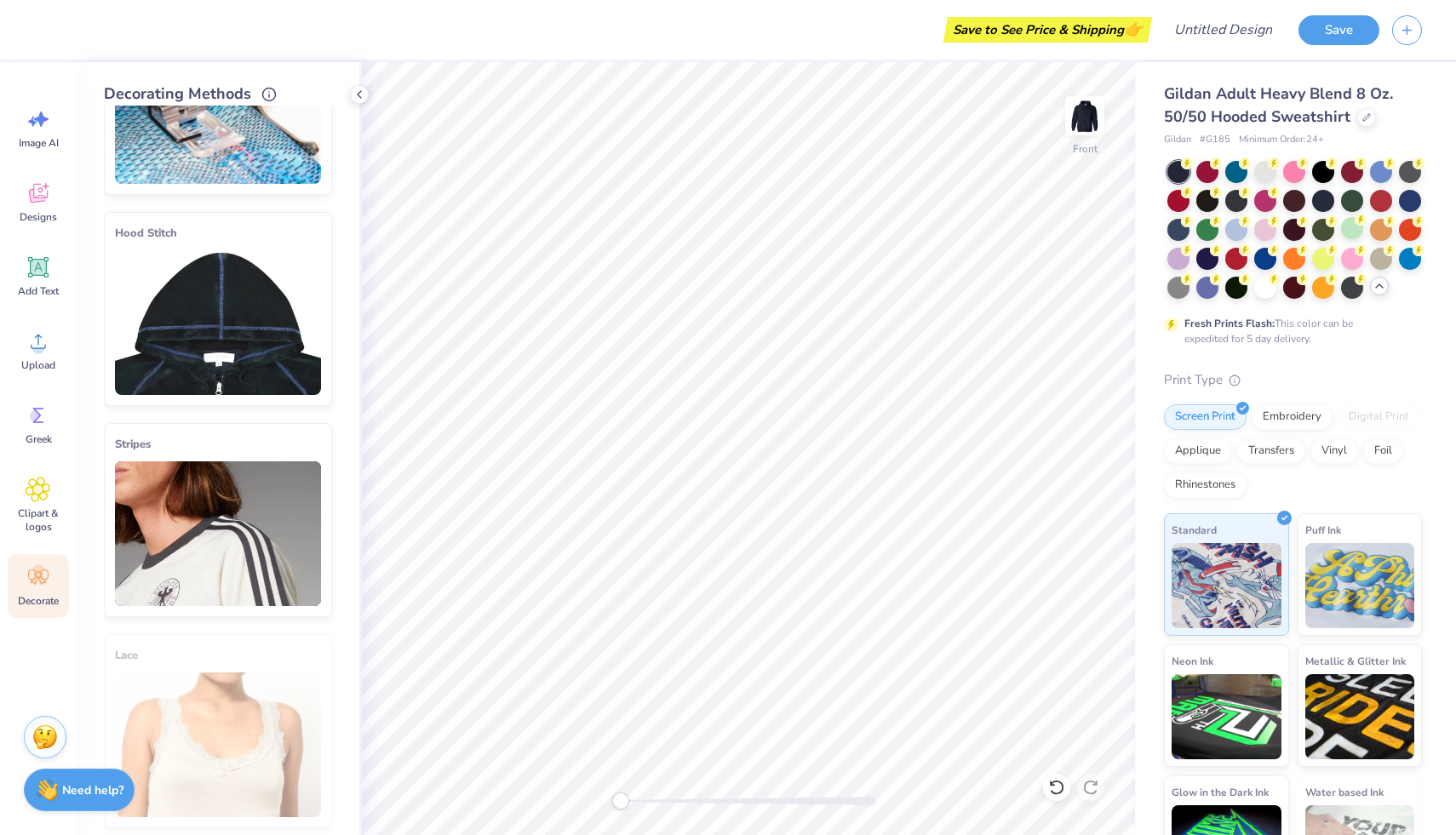
scroll to position [0, 0]
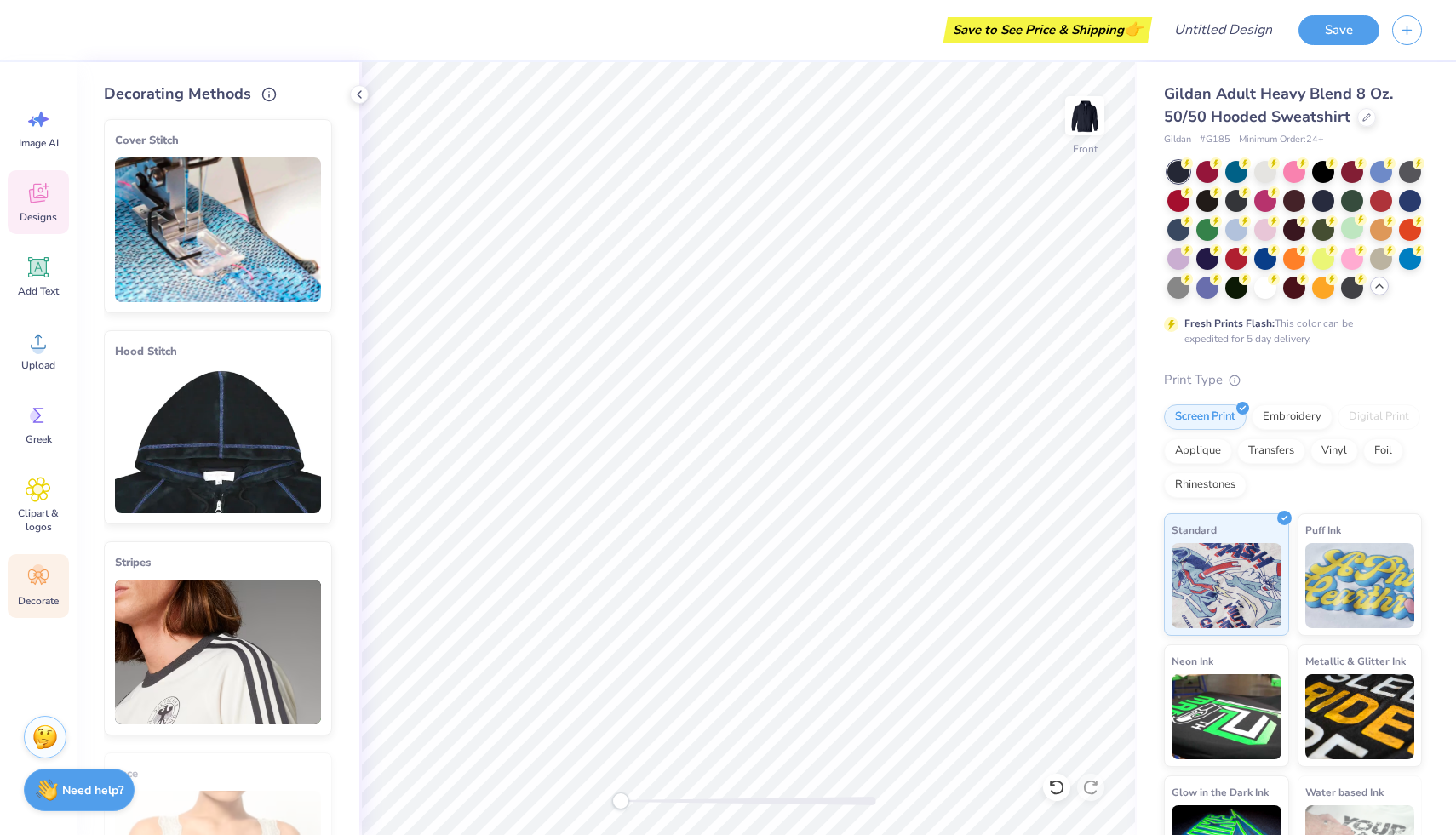
click at [43, 195] on icon at bounding box center [38, 193] width 25 height 25
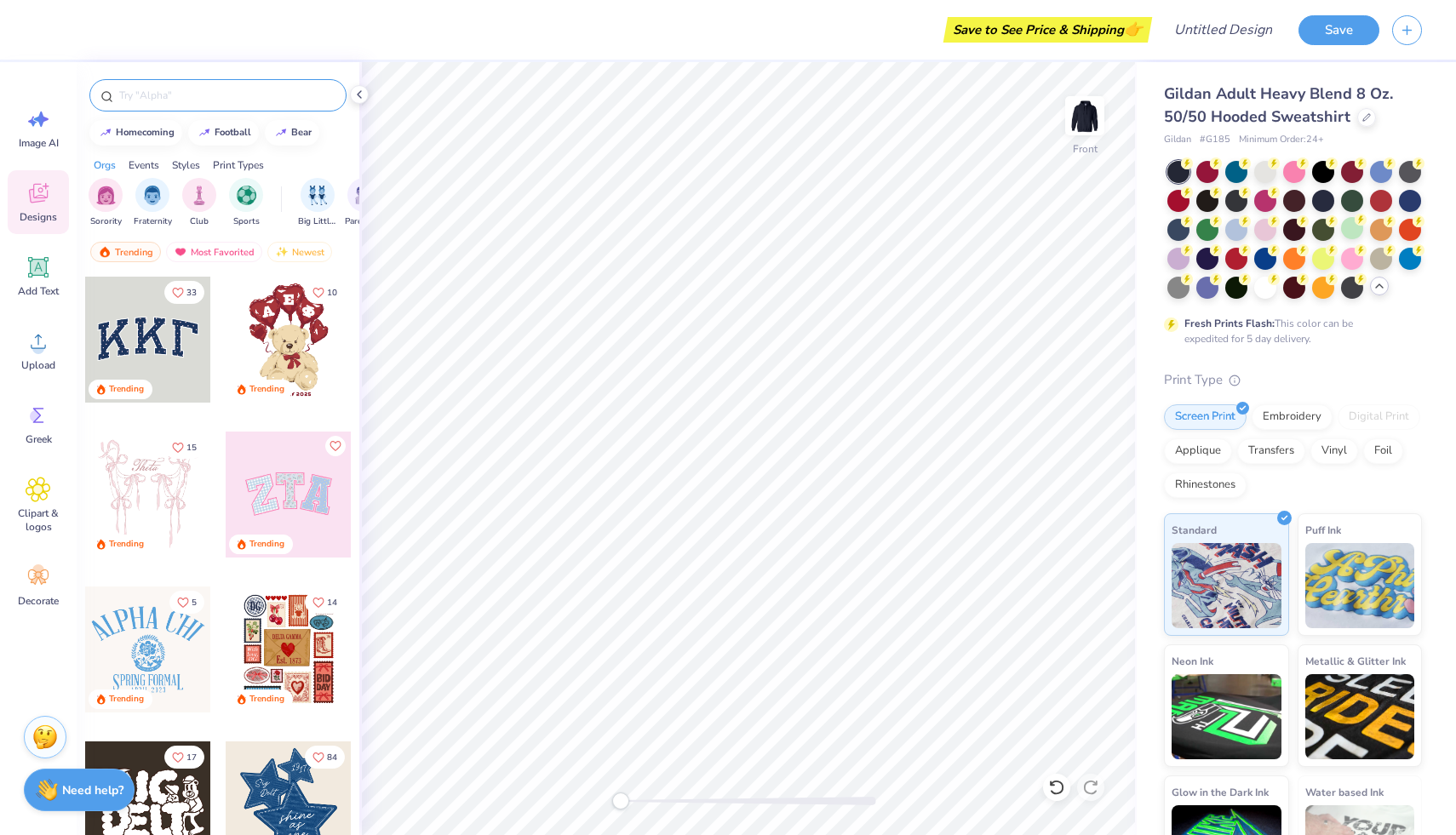
click at [211, 95] on input "text" at bounding box center [226, 95] width 218 height 17
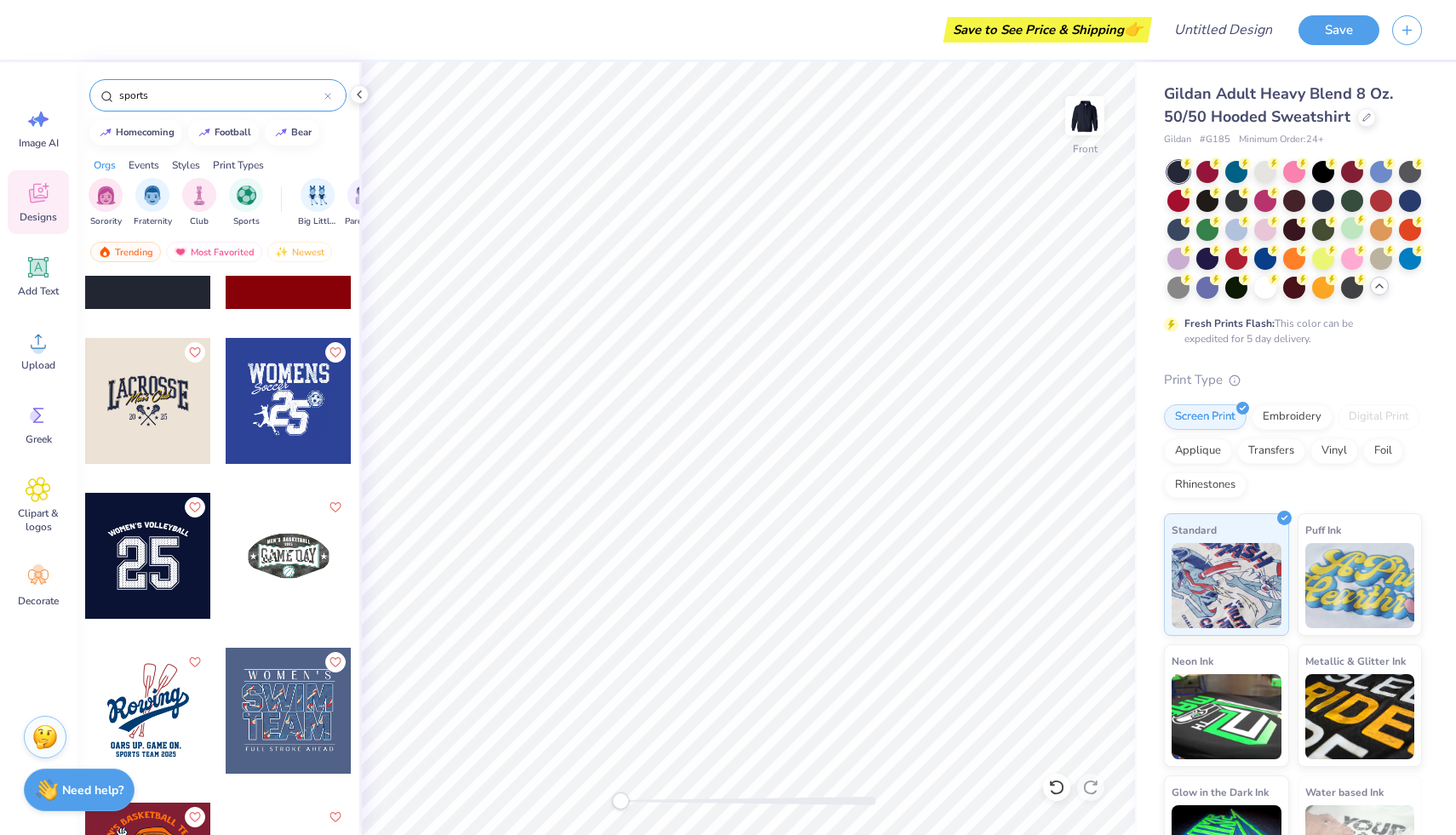
scroll to position [2729, 0]
type input "sports"
click at [153, 569] on div at bounding box center [147, 555] width 126 height 126
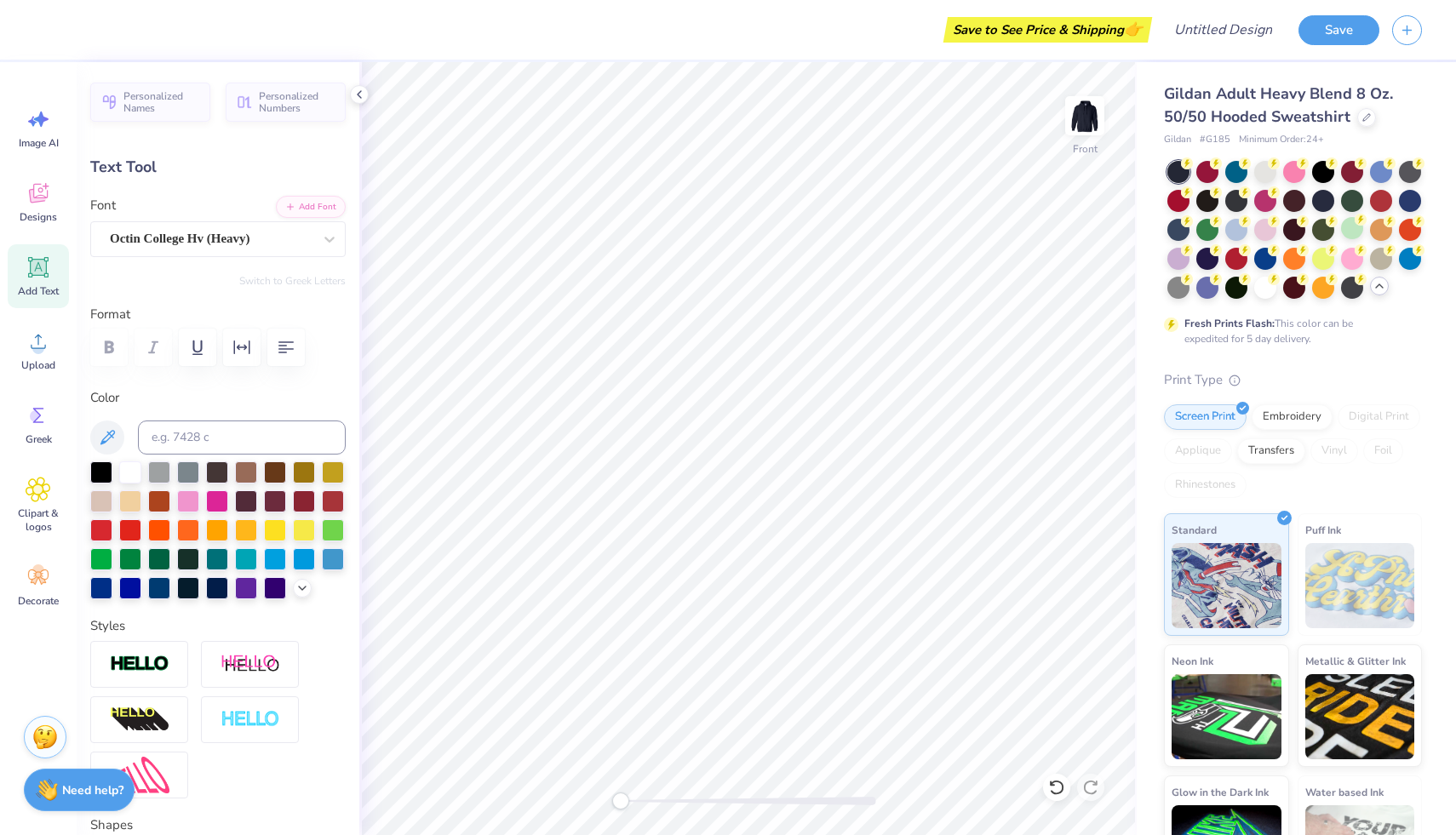
scroll to position [0, 7]
type textarea "w"
type textarea "S"
type textarea "The sports department"
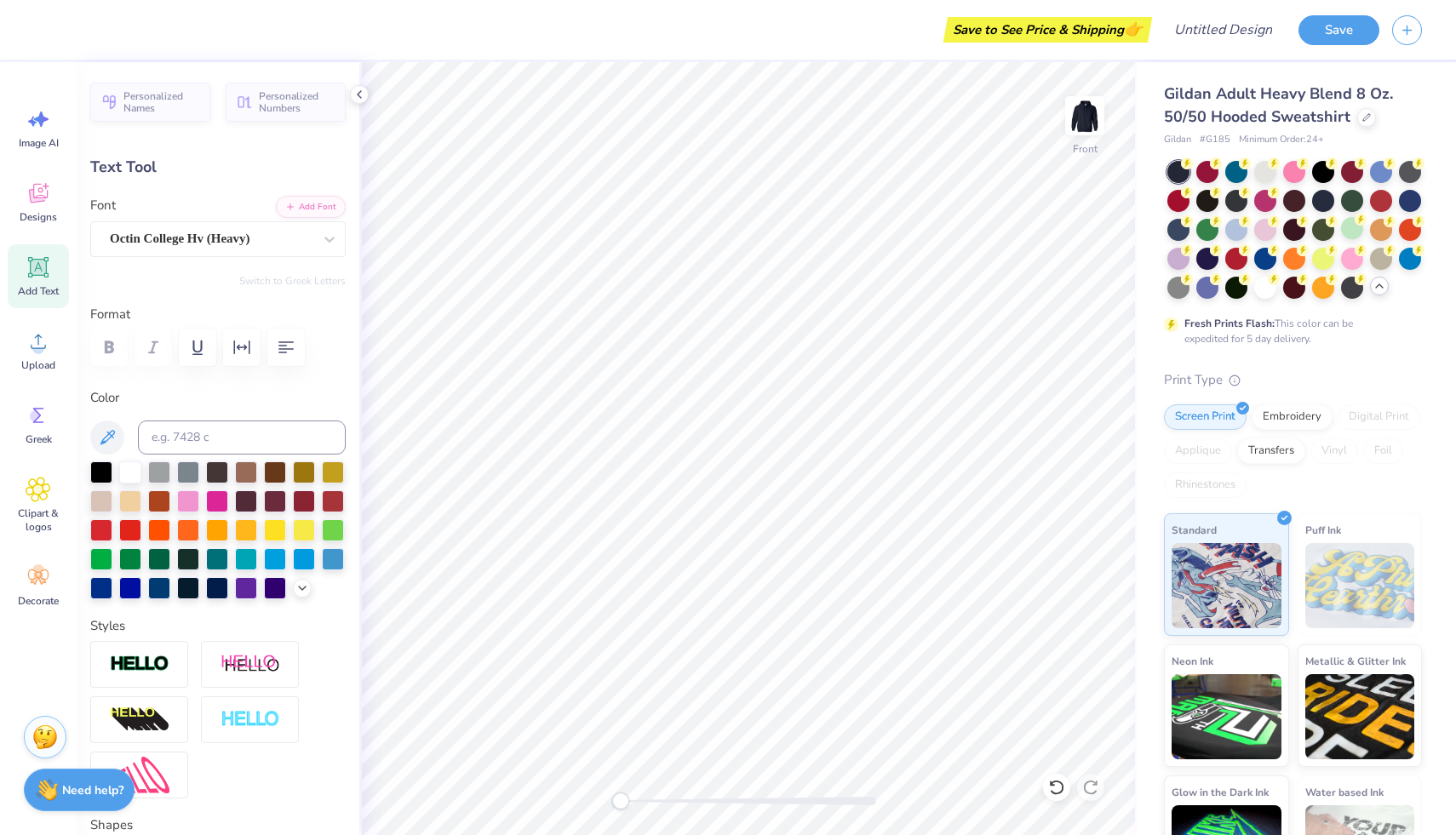
scroll to position [0, 7]
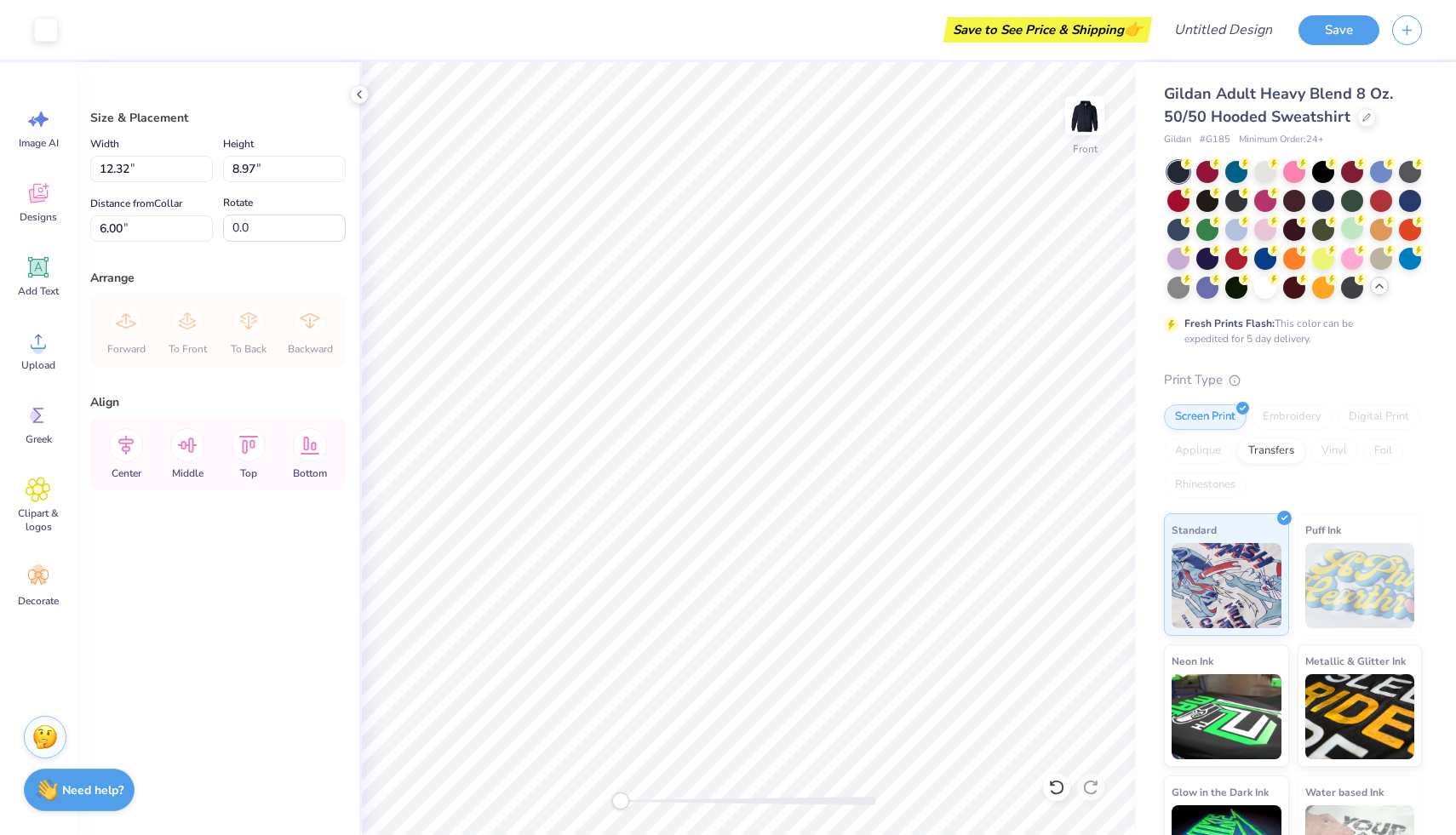
type input "6.00"
type input "13.56"
type input "9.87"
type input "14.73"
type input "10.72"
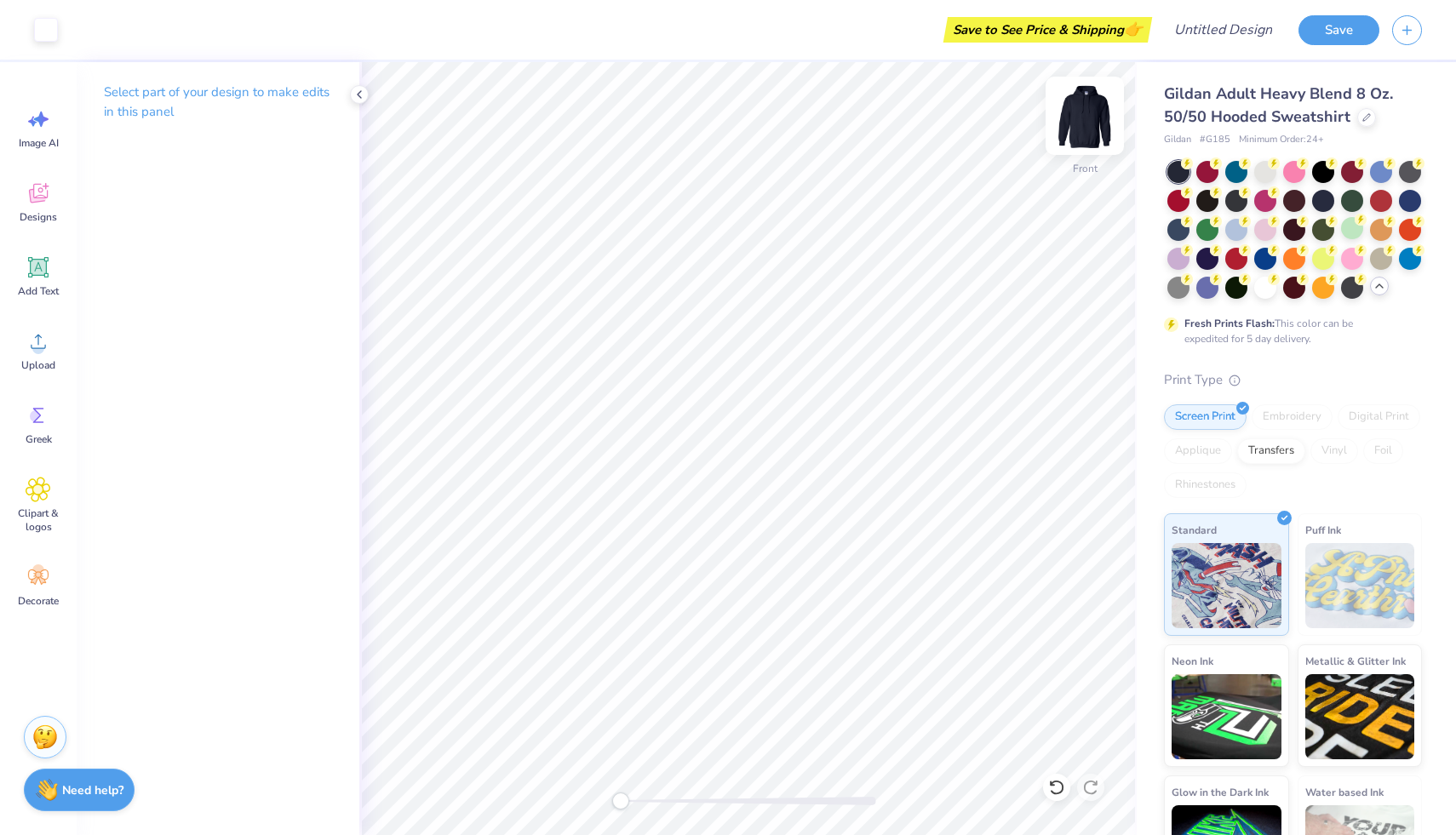
click at [1086, 125] on img at bounding box center [1085, 115] width 68 height 68
click at [42, 196] on icon at bounding box center [38, 193] width 25 height 25
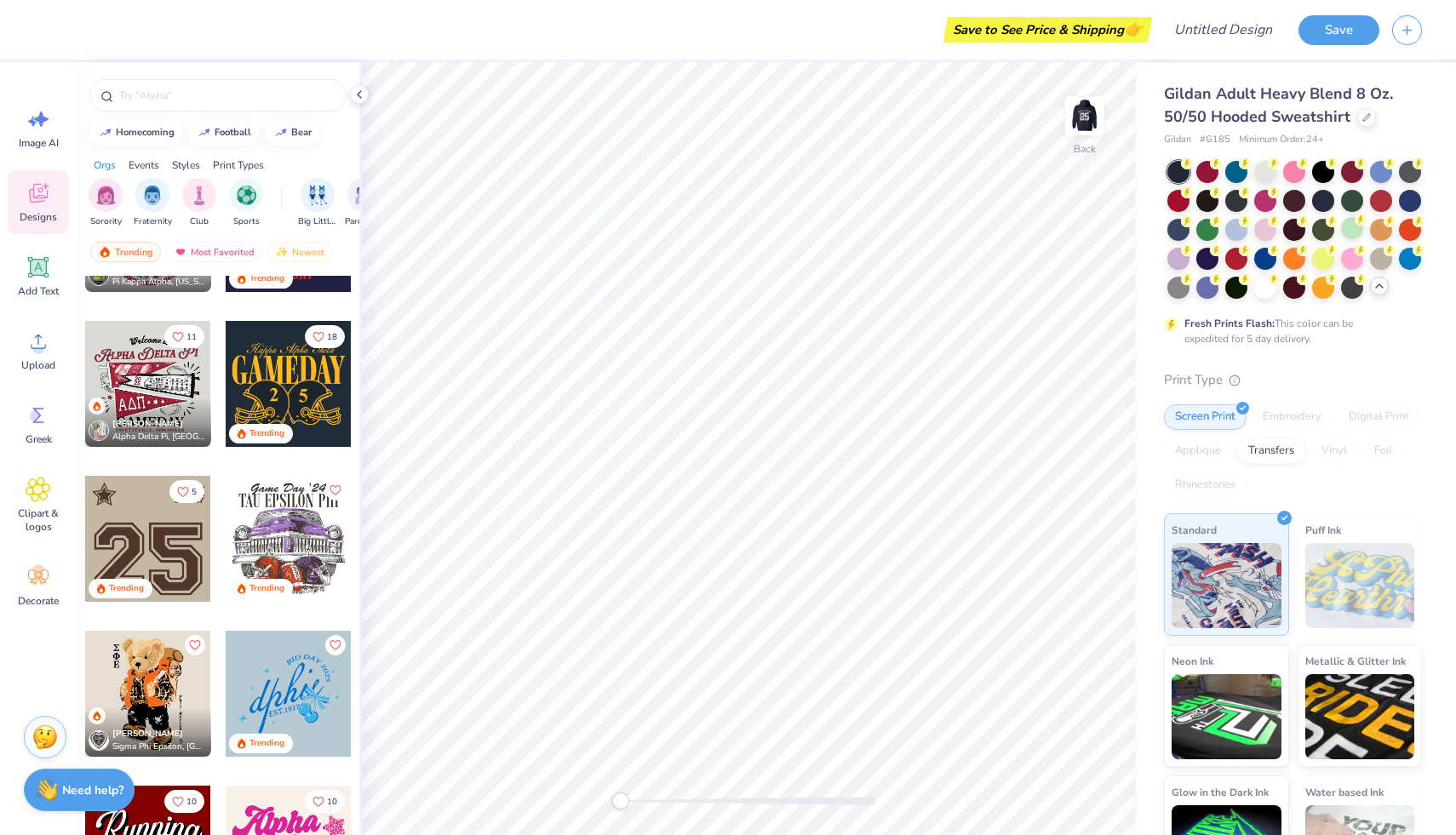
scroll to position [1282, 0]
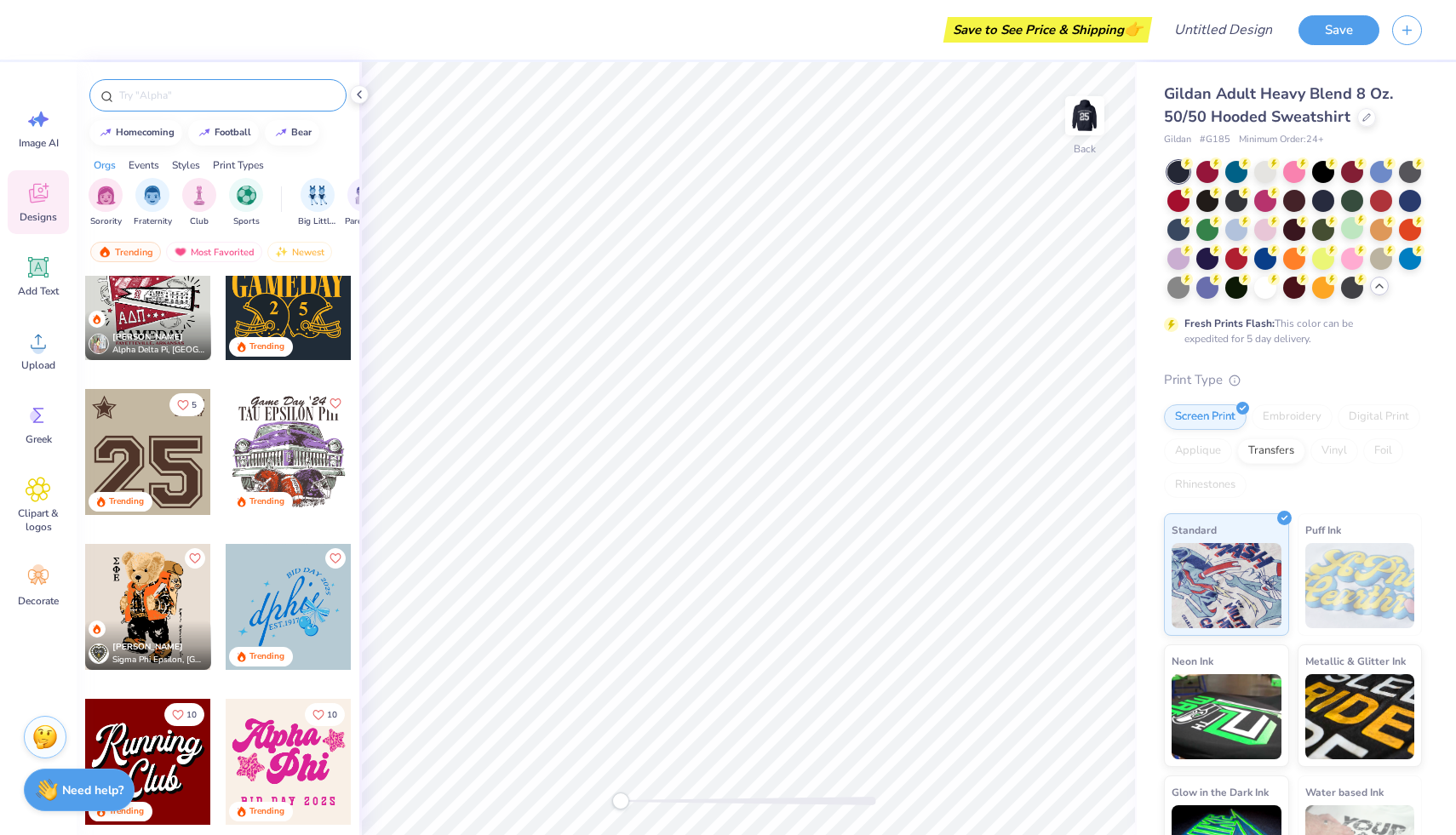
click at [271, 89] on input "text" at bounding box center [226, 95] width 218 height 17
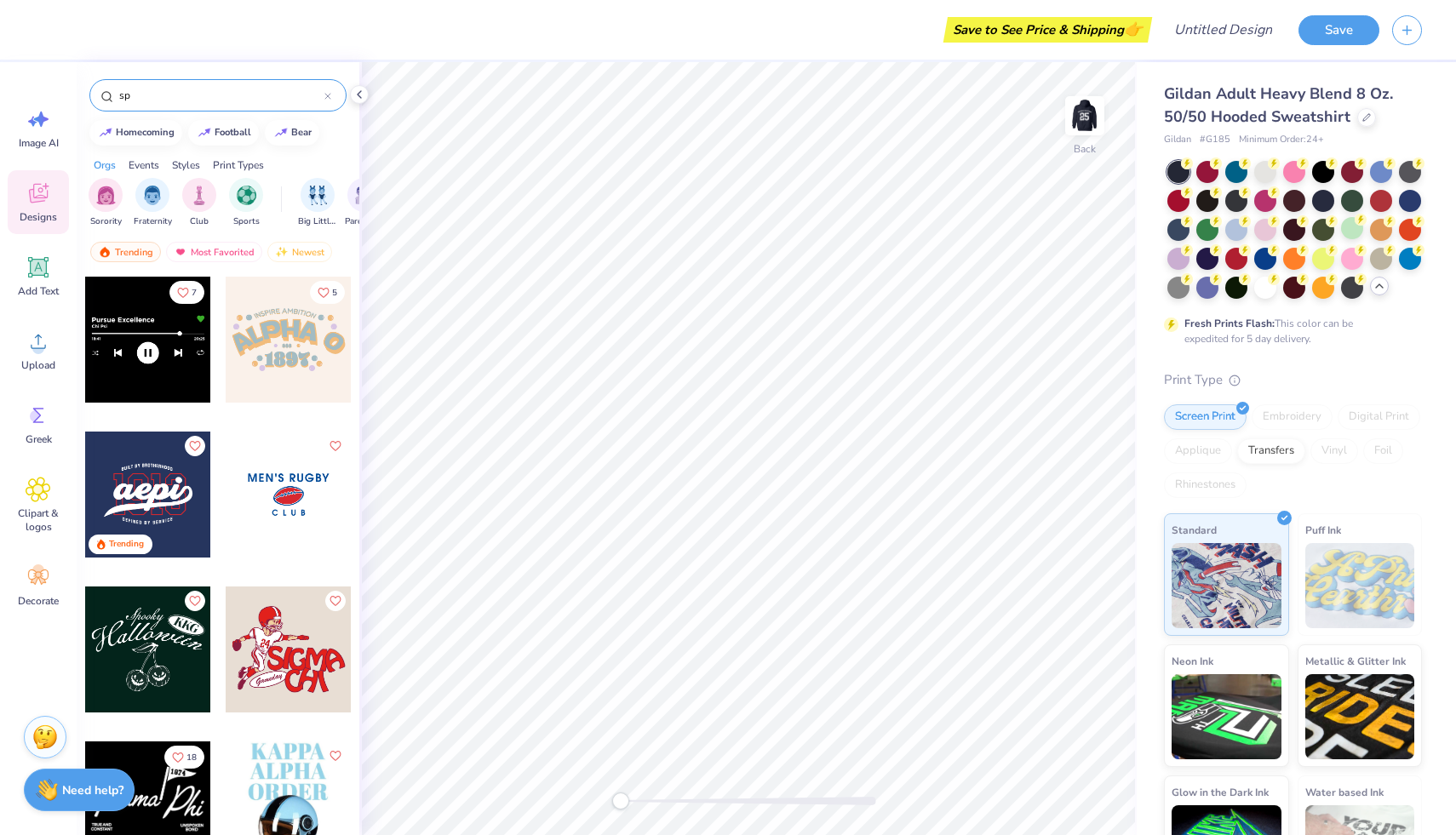
type input "s"
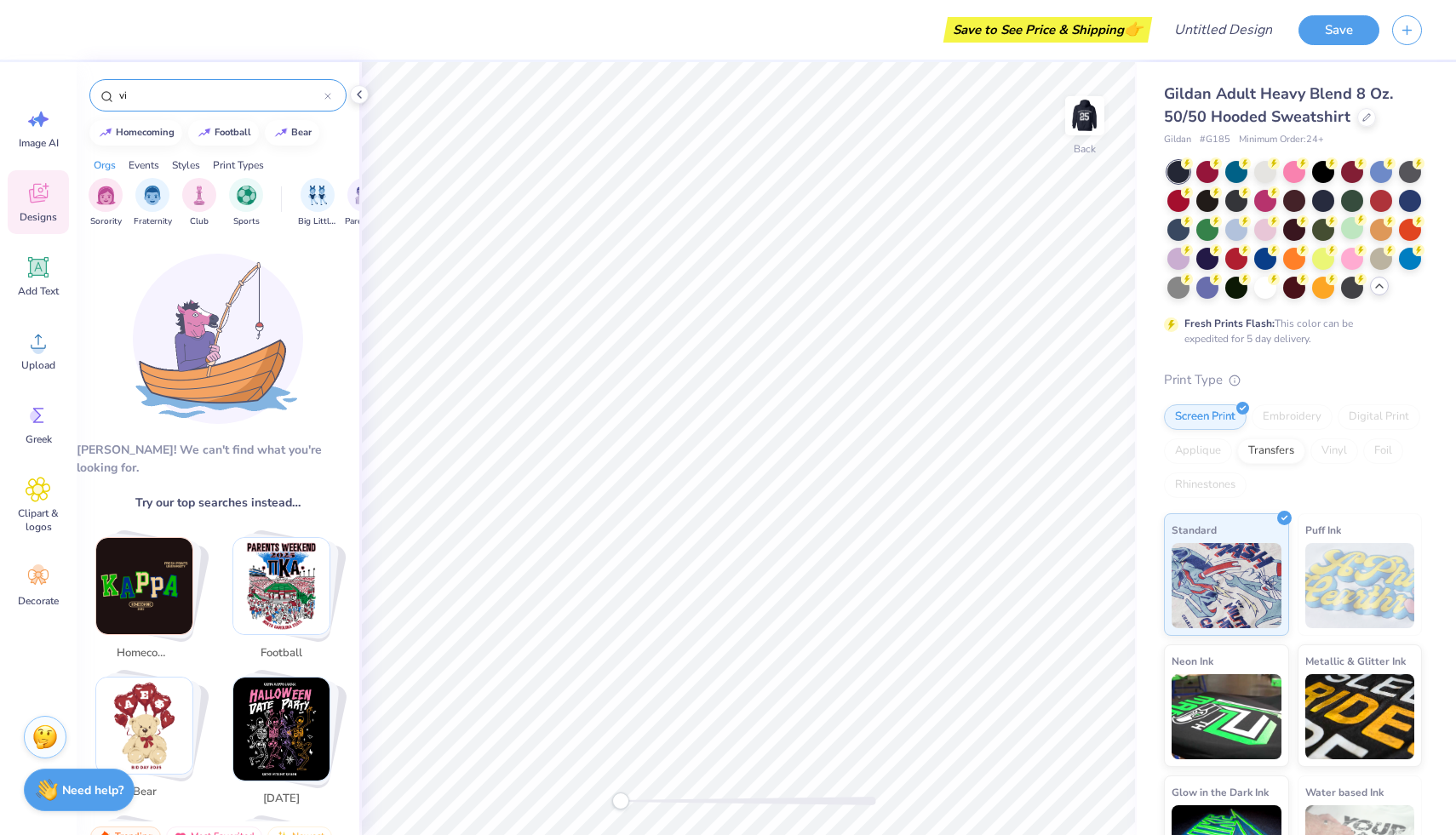
type input "v"
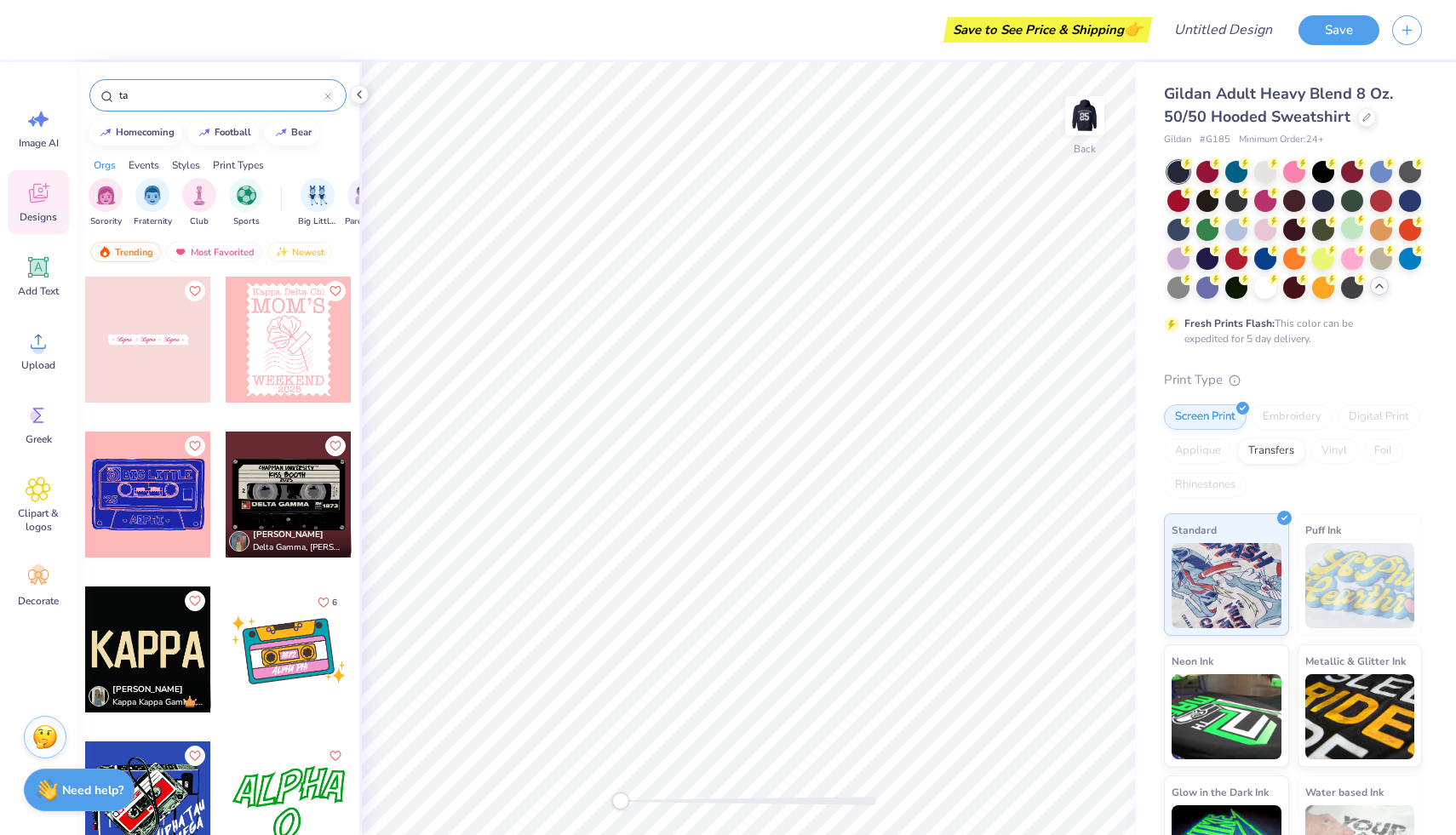
type input "t"
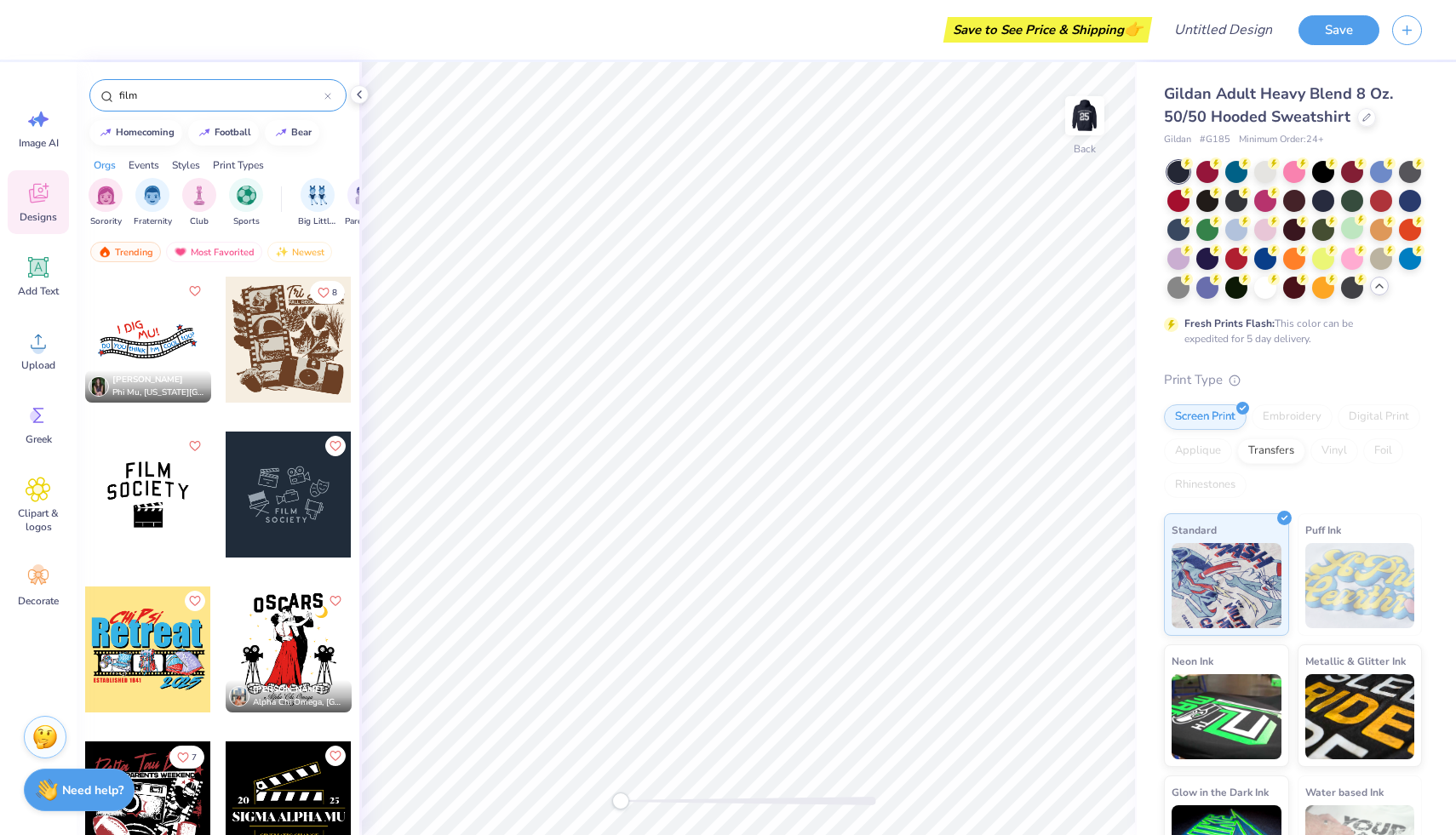
type input "film"
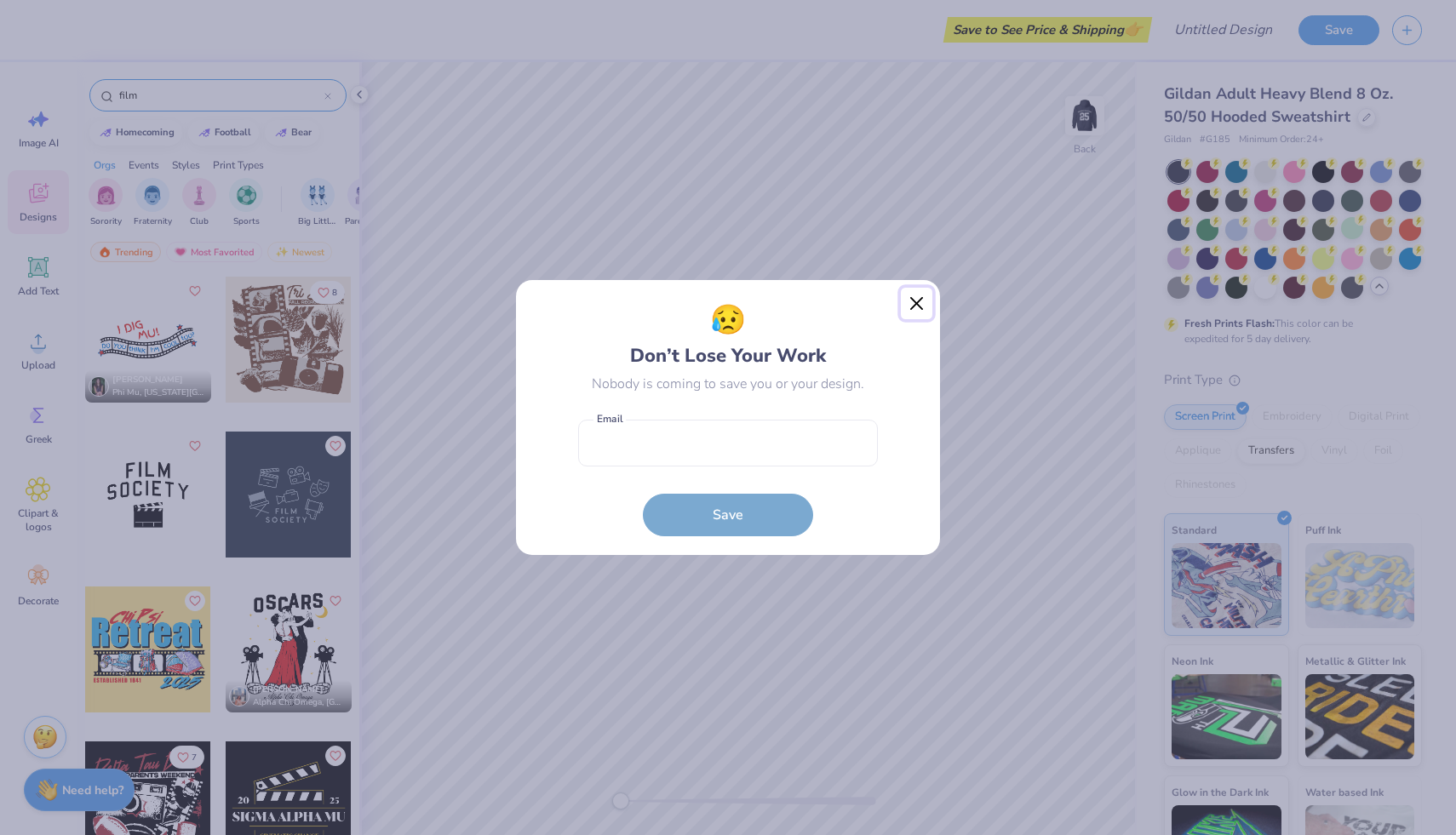
click at [919, 302] on button "Close" at bounding box center [917, 305] width 33 height 33
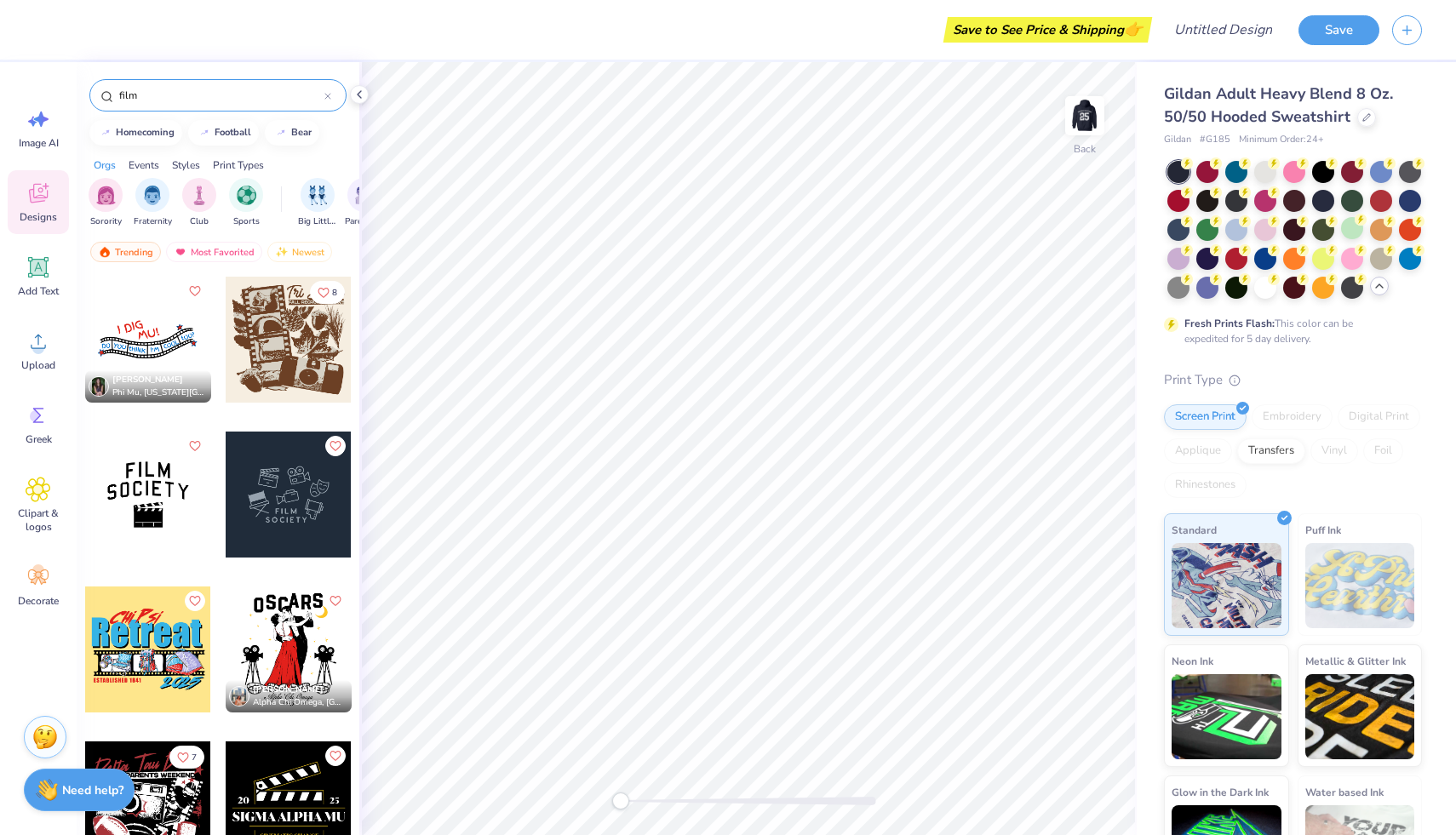
click at [284, 507] on div at bounding box center [288, 494] width 126 height 126
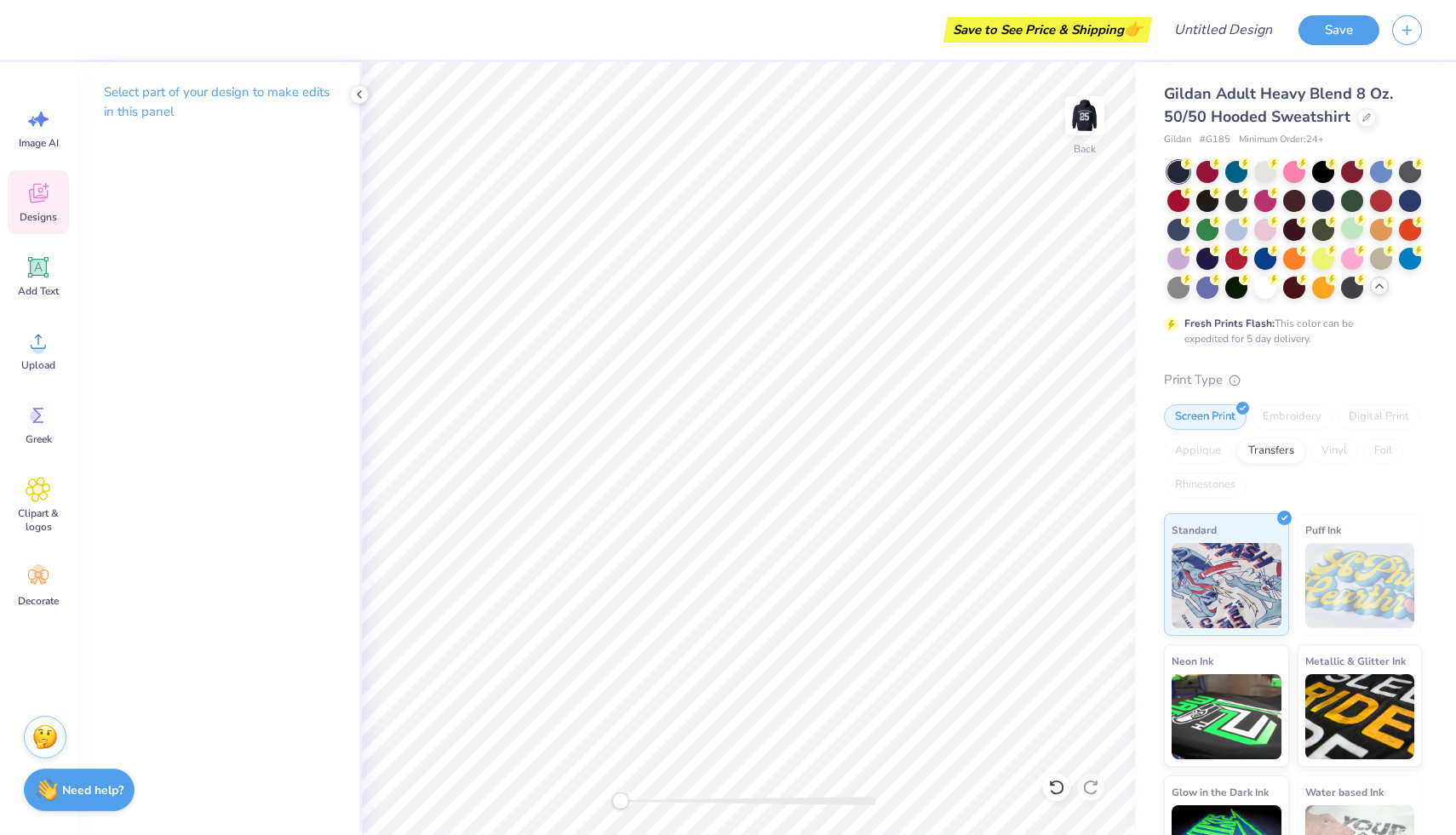
click at [36, 199] on icon at bounding box center [38, 193] width 25 height 25
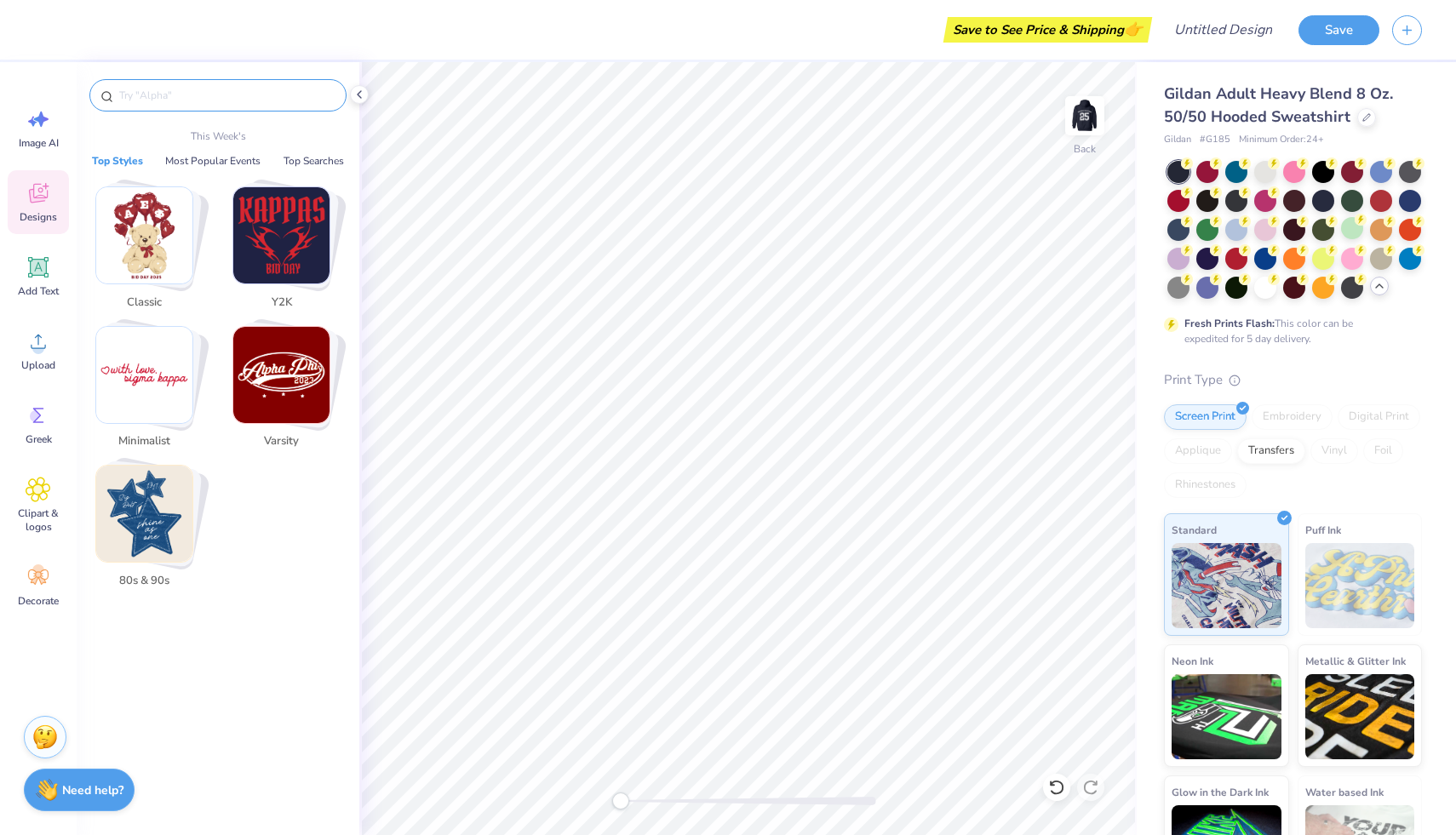
click at [143, 99] on input "text" at bounding box center [226, 95] width 218 height 17
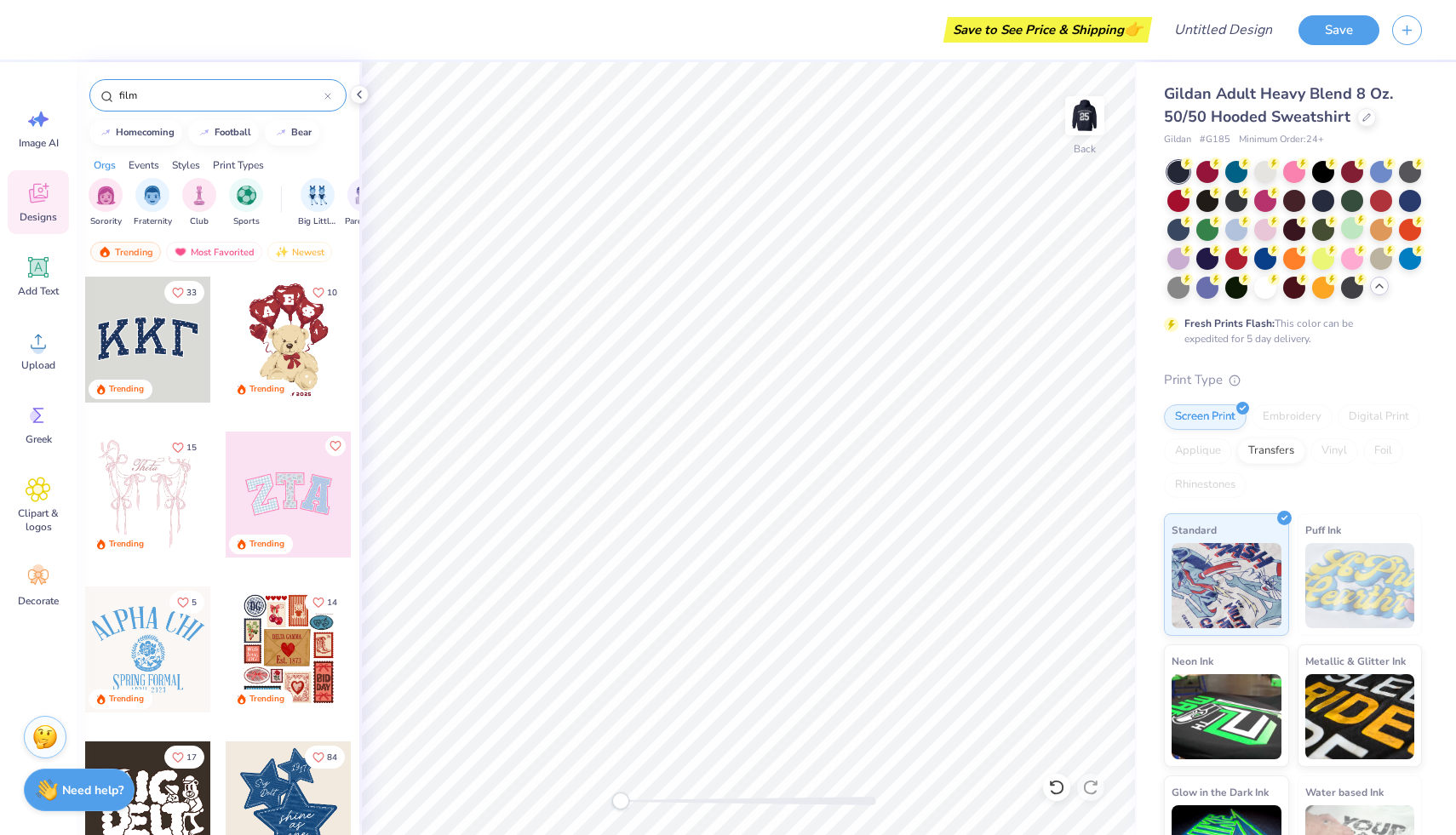
type input "film"
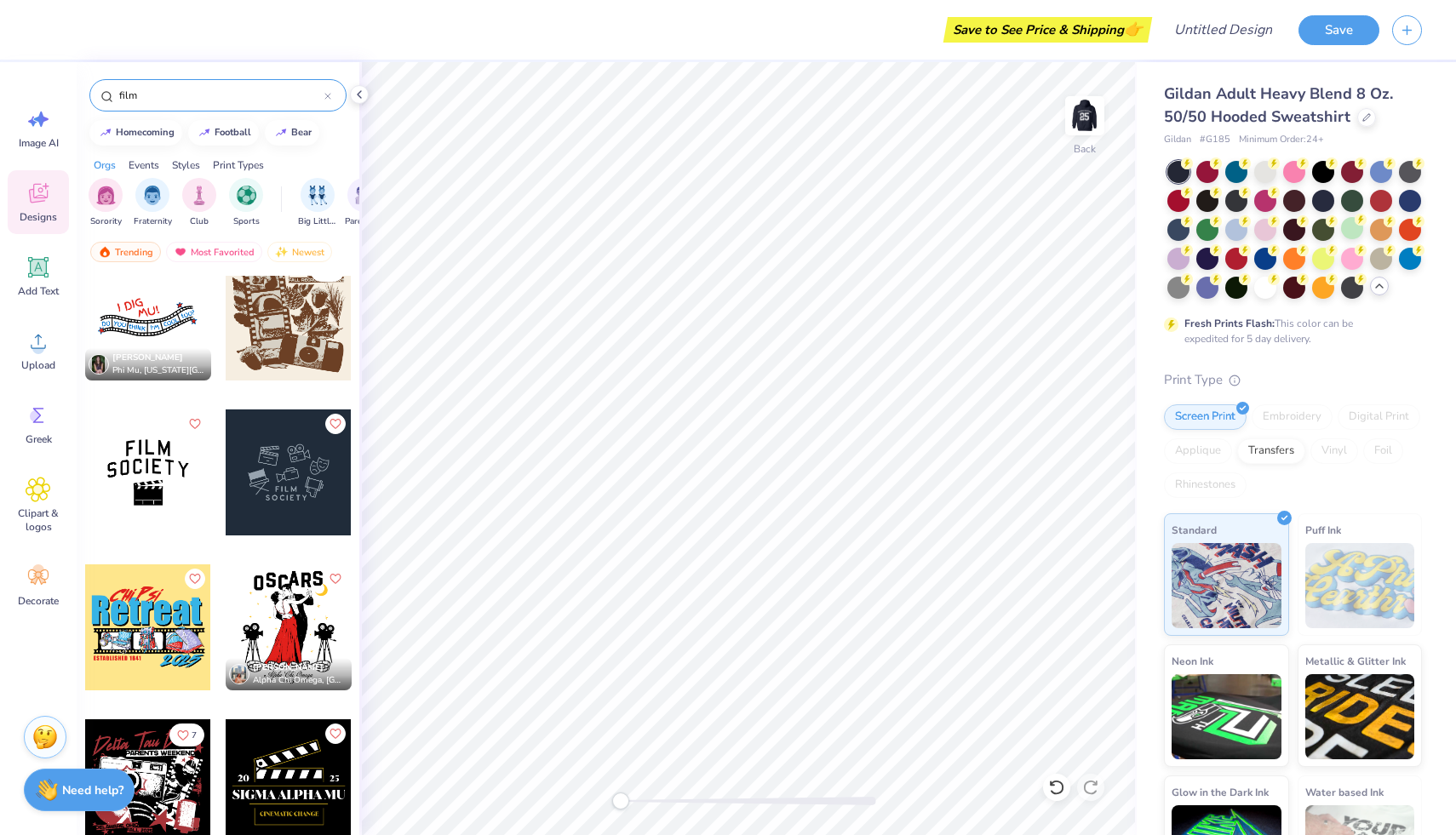
scroll to position [0, 0]
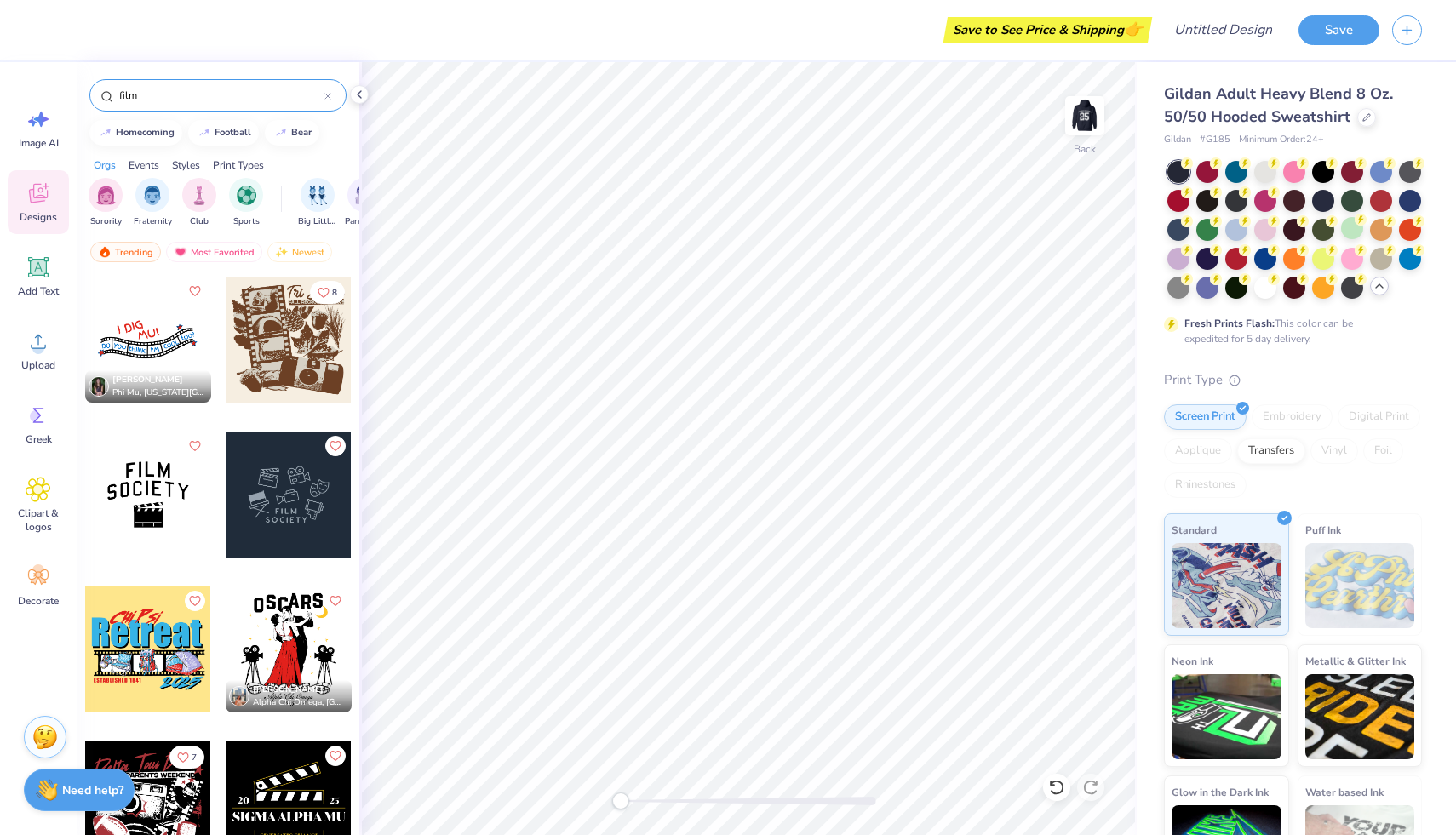
click at [151, 482] on div at bounding box center [147, 494] width 126 height 126
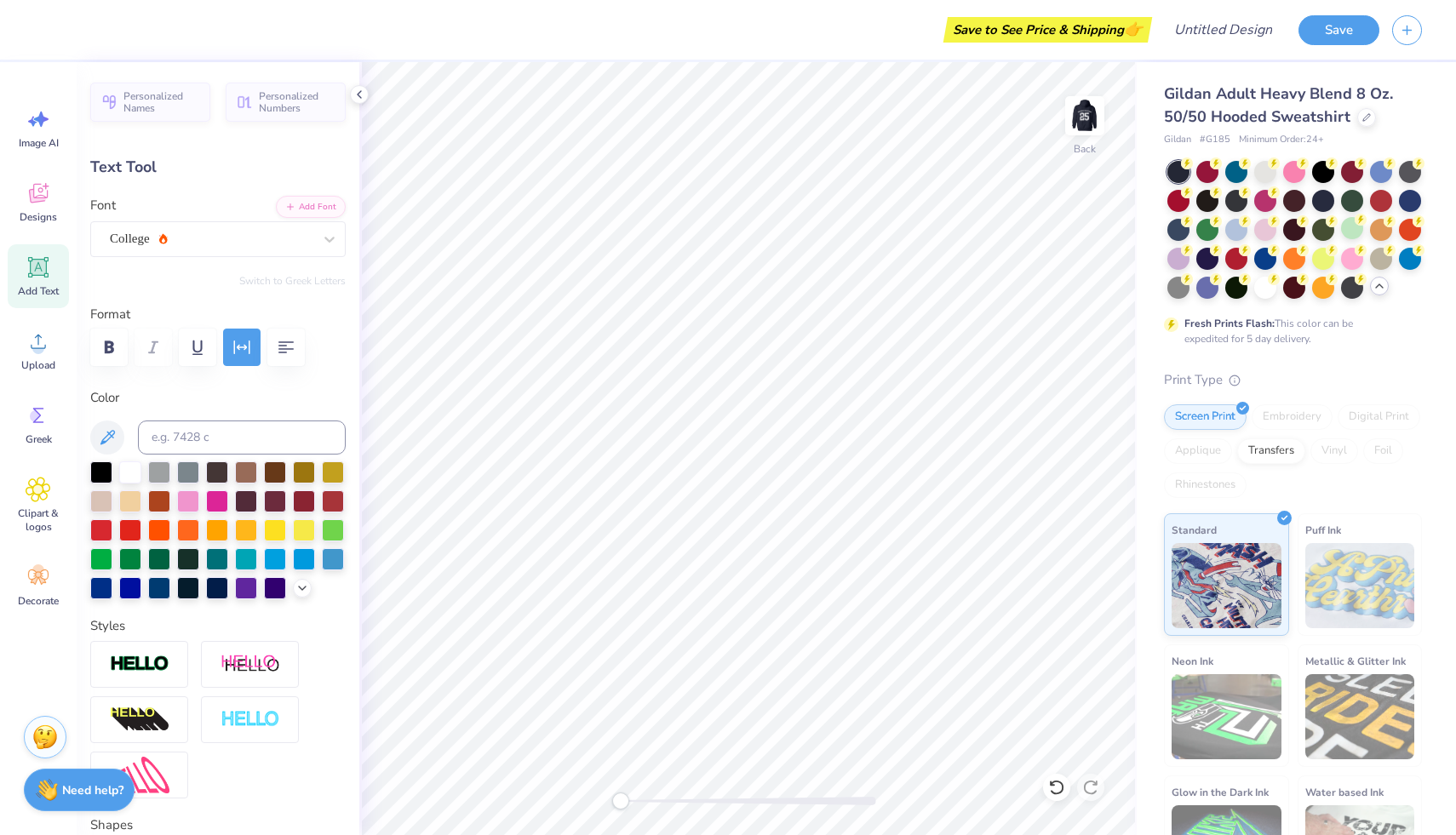
type textarea "Villanova"
type input "3.81"
type input "0.91"
type input "3.89"
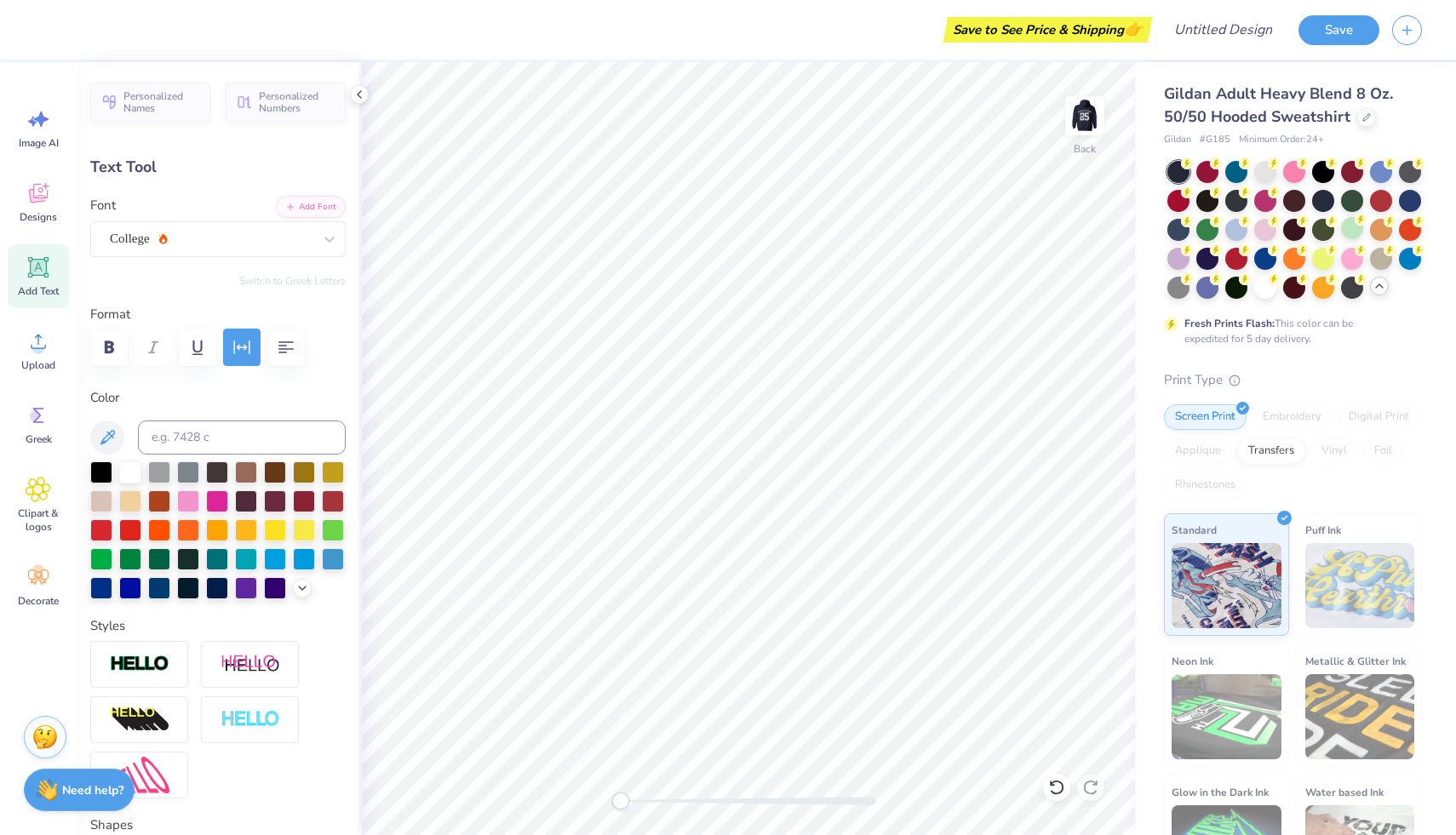
type textarea "Television"
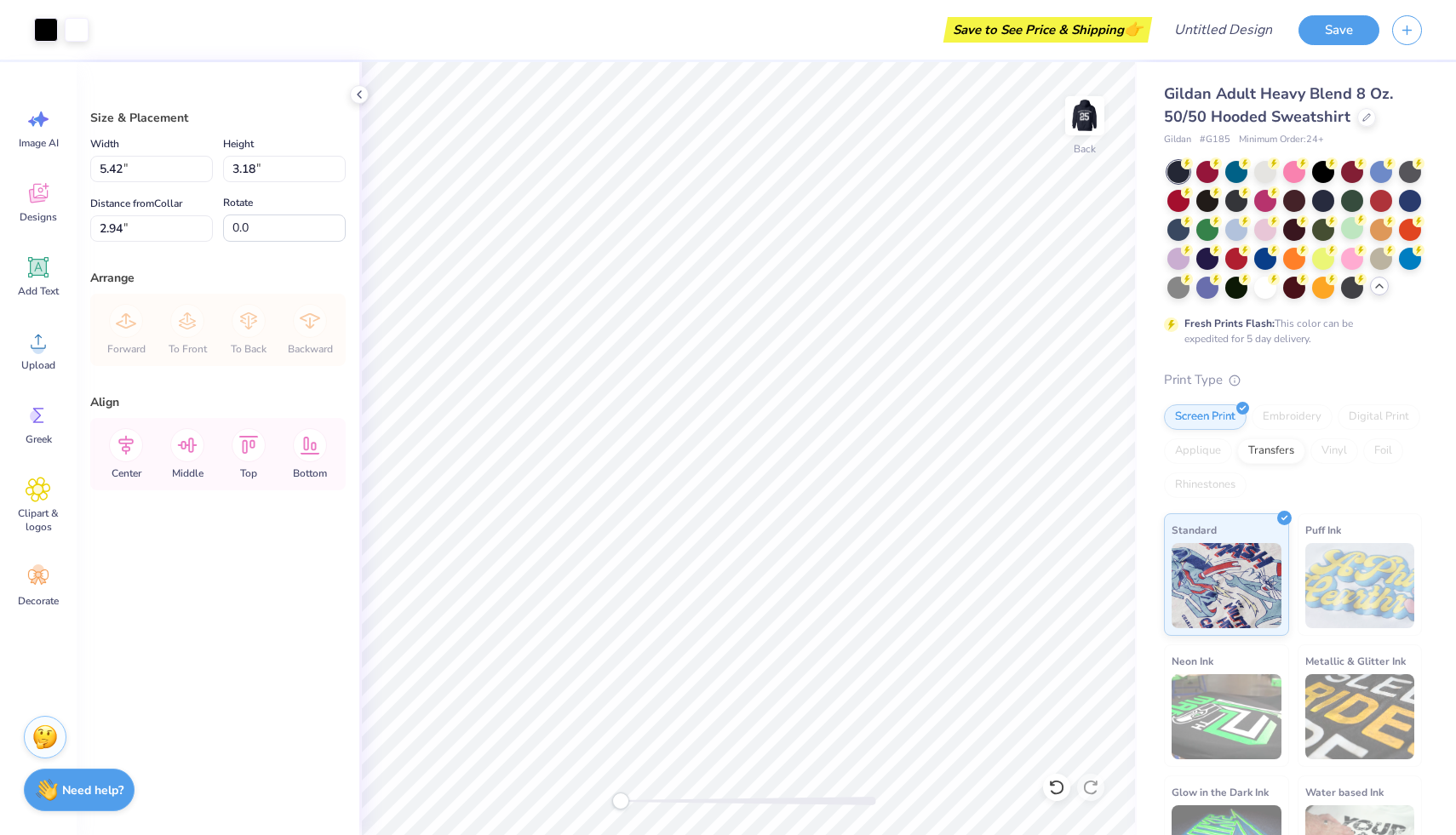
type input "3.00"
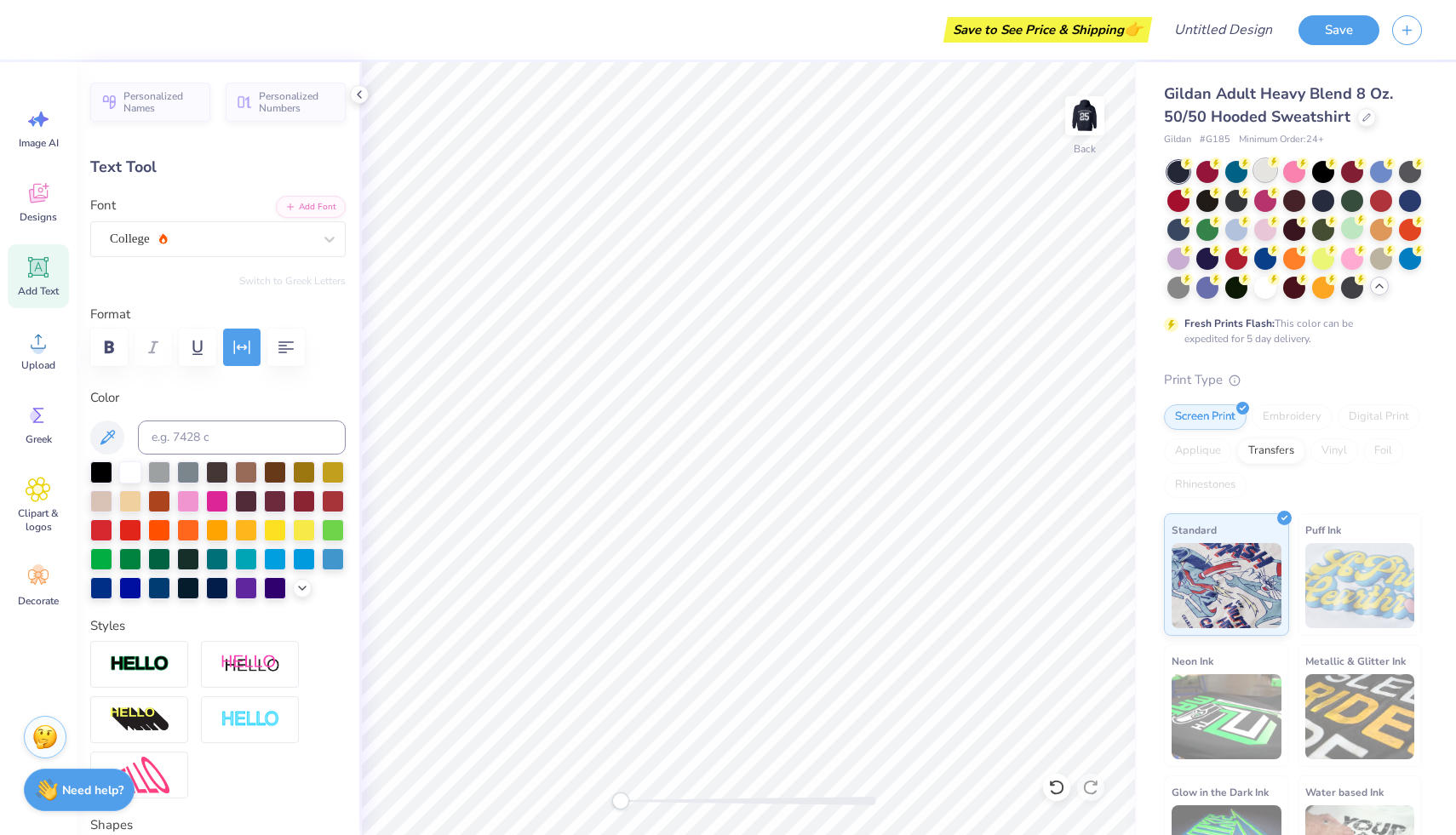
click at [1263, 174] on div at bounding box center [1265, 170] width 23 height 23
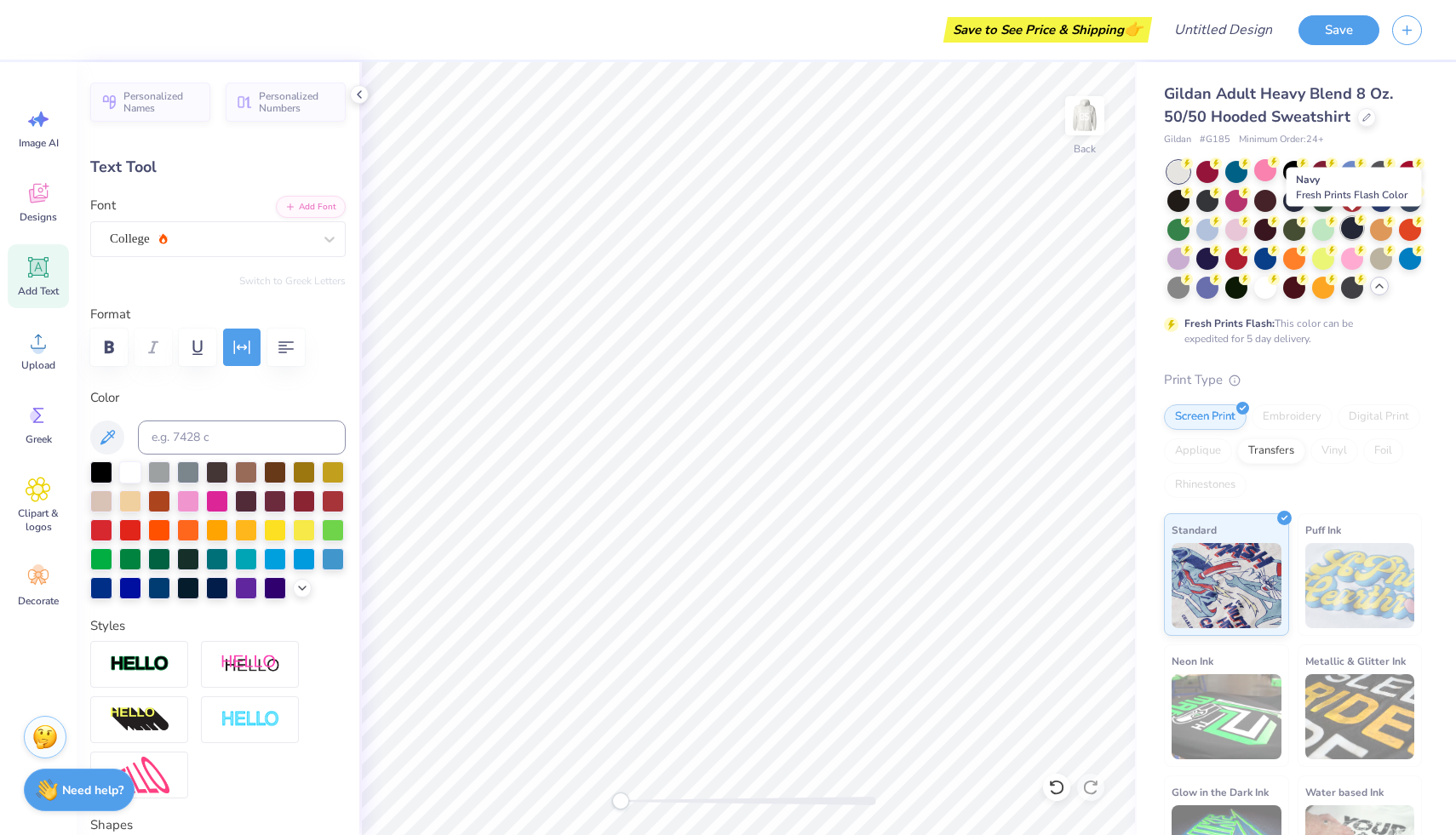
click at [1344, 228] on div at bounding box center [1352, 228] width 23 height 23
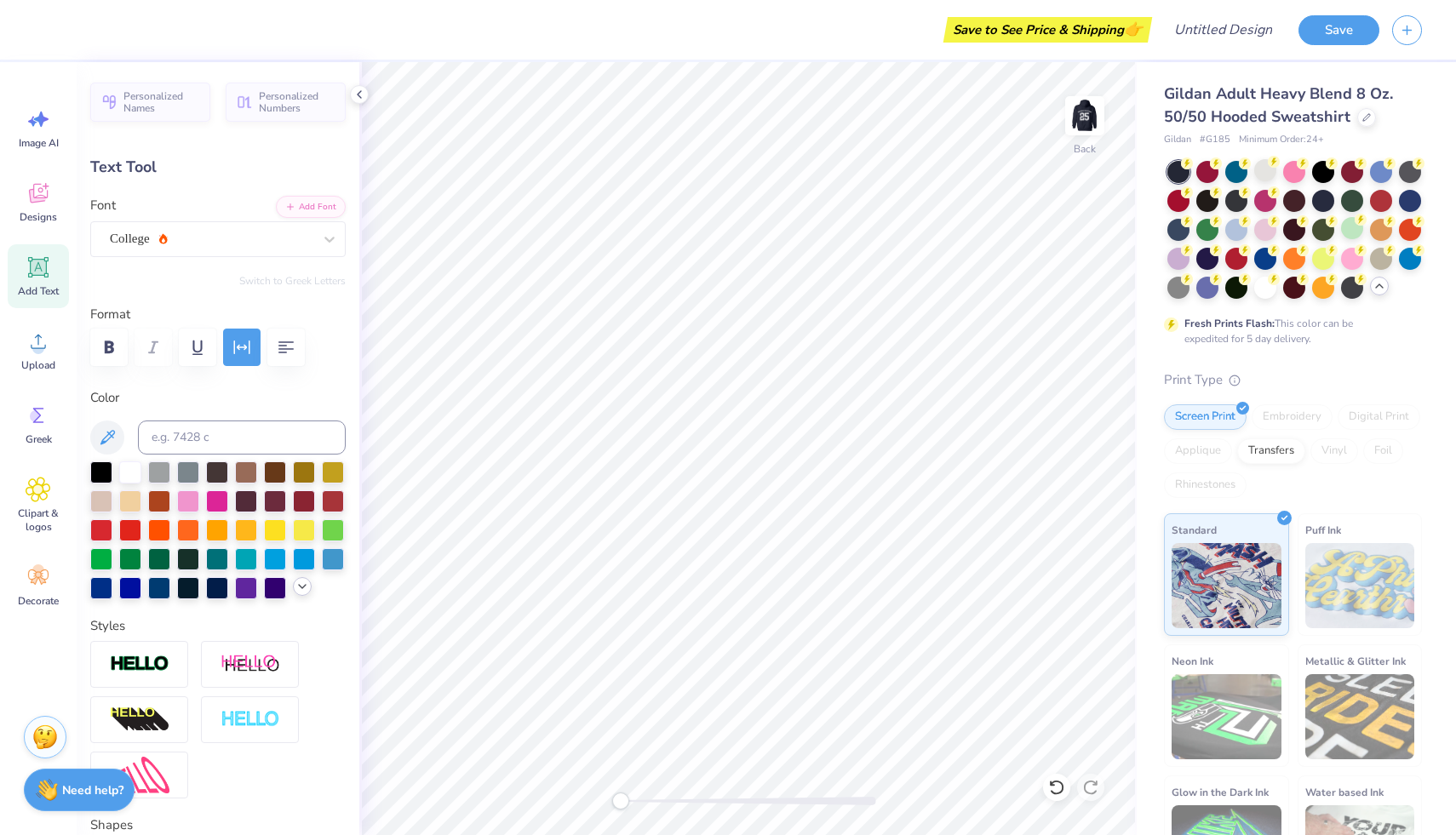
click at [305, 586] on icon at bounding box center [302, 586] width 14 height 14
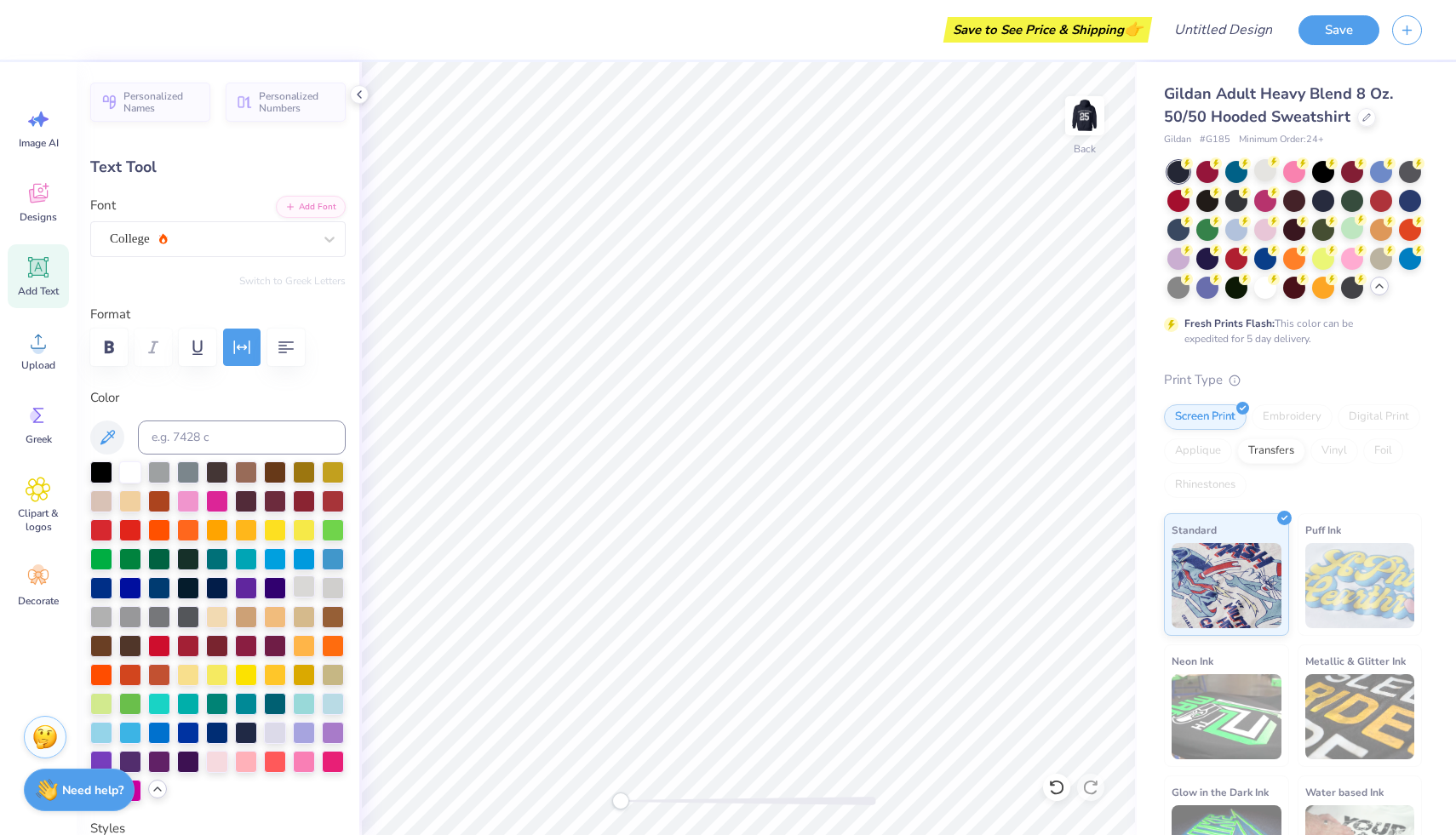
click at [305, 586] on div at bounding box center [304, 586] width 23 height 23
type input "5.22"
type input "0.90"
type input "3.00"
click at [306, 591] on div at bounding box center [304, 586] width 23 height 23
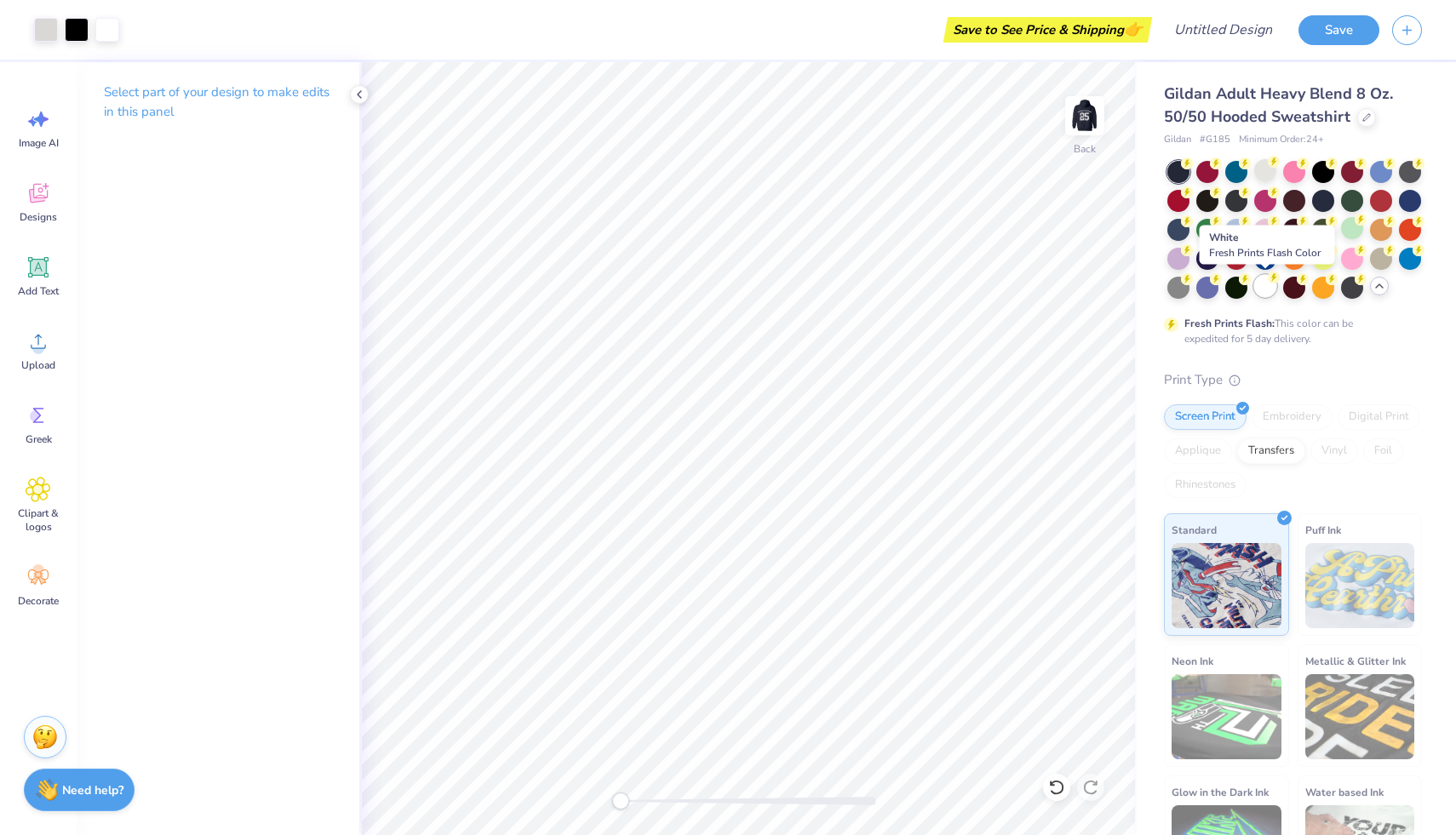
click at [1267, 286] on div at bounding box center [1265, 286] width 23 height 23
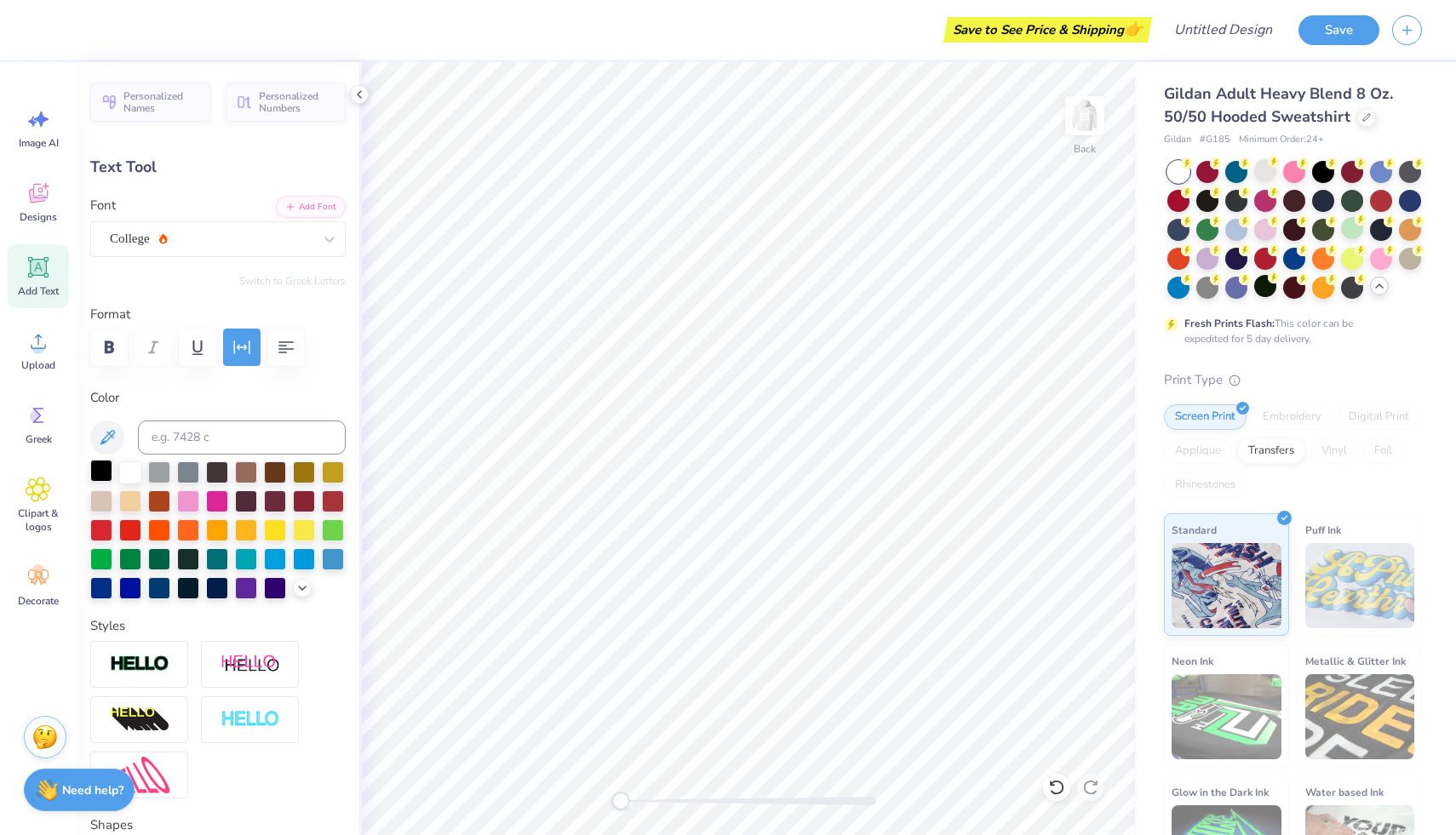
click at [105, 476] on div at bounding box center [101, 471] width 23 height 23
type input "5.22"
type input "0.90"
type input "3.00"
click at [105, 464] on div at bounding box center [101, 471] width 23 height 23
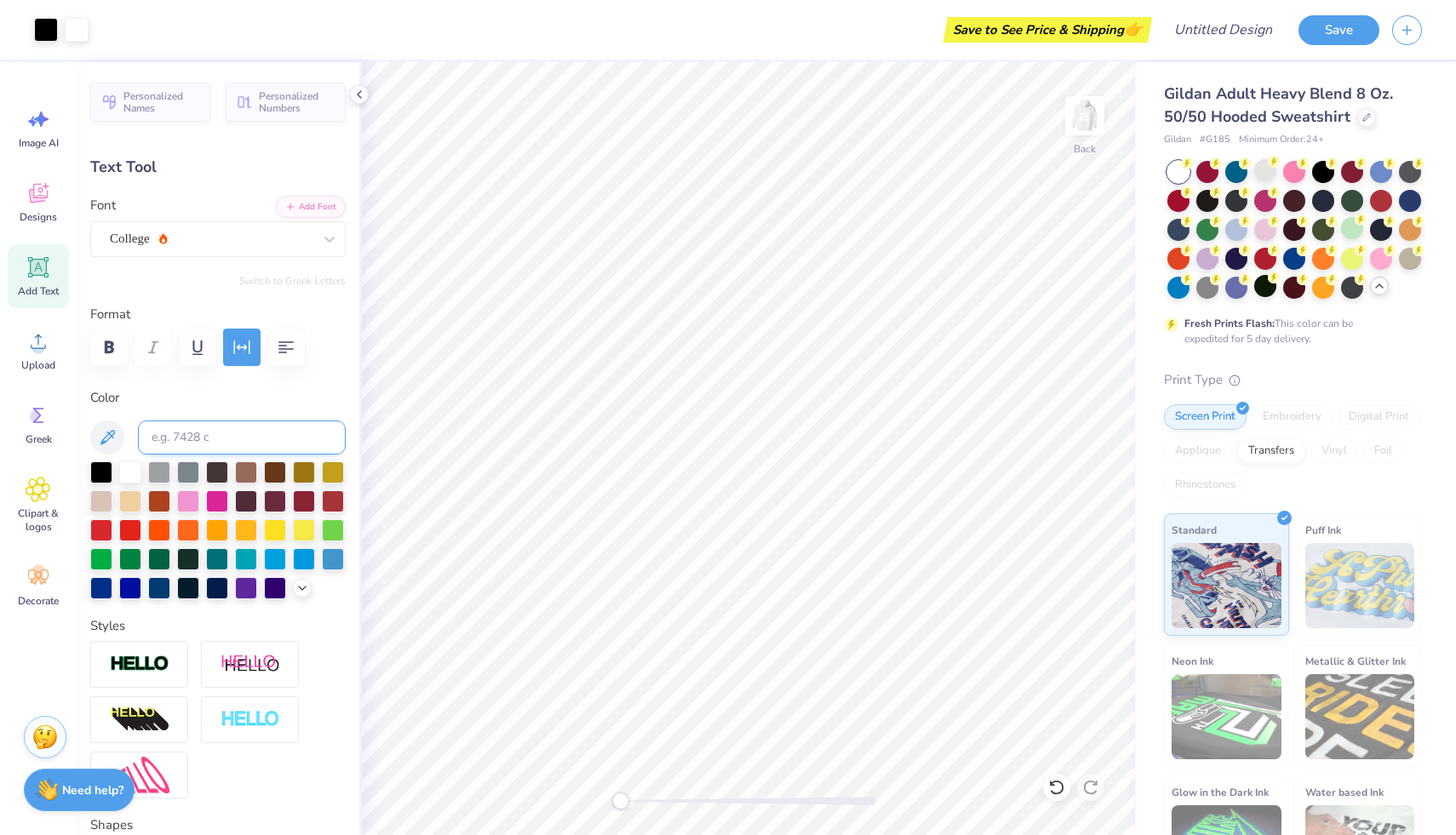
type input "5.42"
type input "1.02"
type input "3.90"
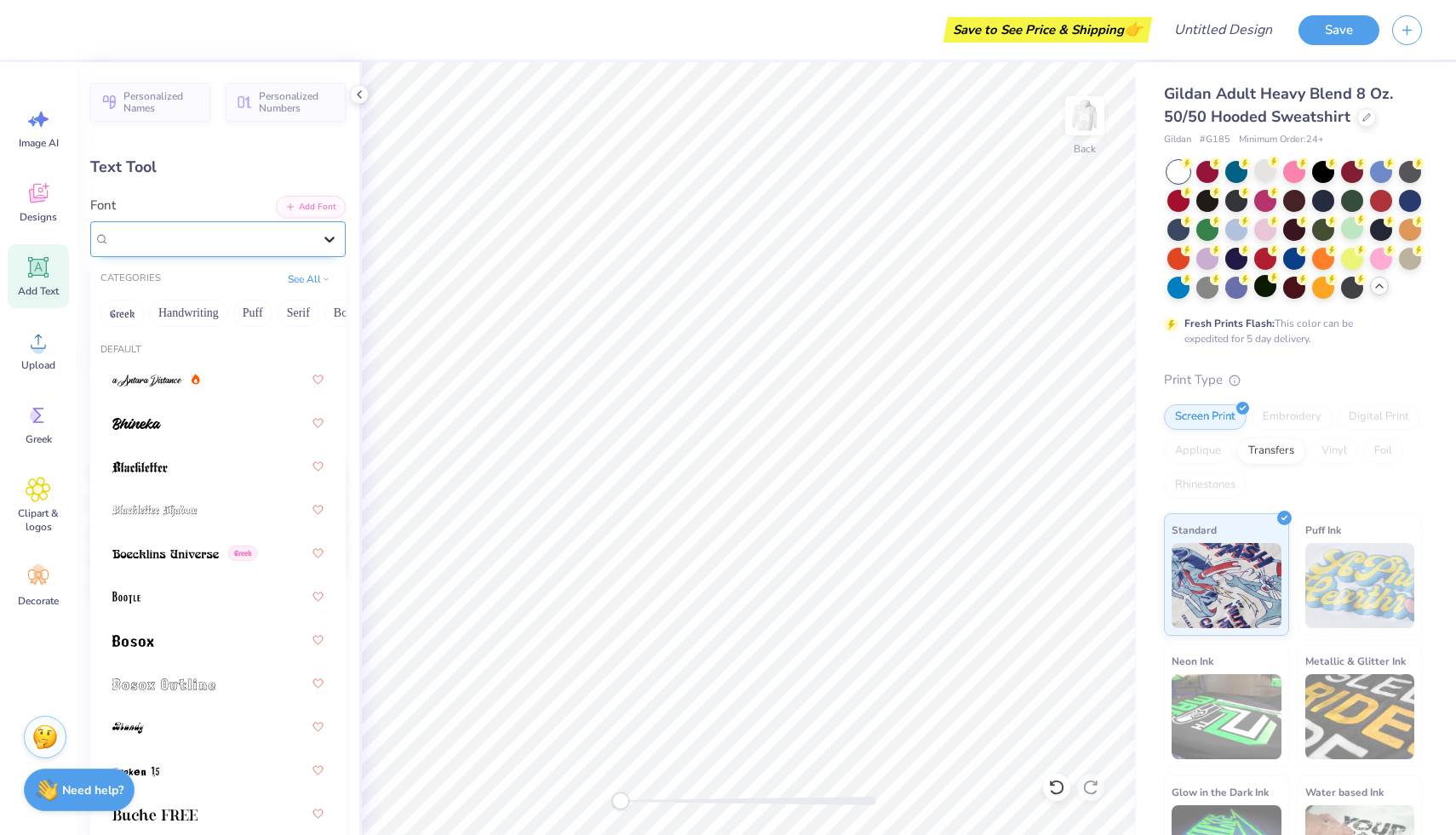
click at [332, 238] on icon at bounding box center [329, 239] width 17 height 17
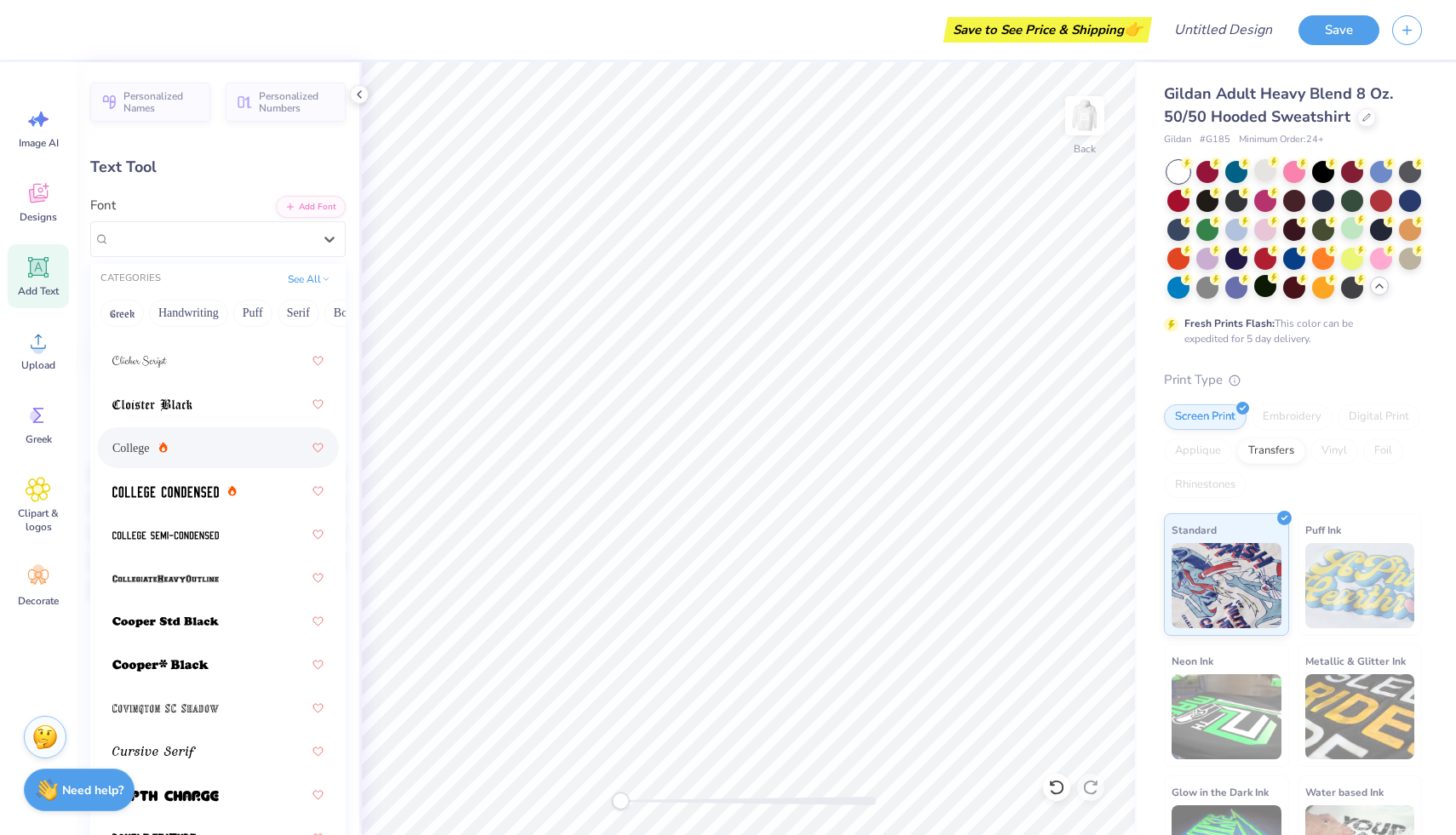
scroll to position [893, 0]
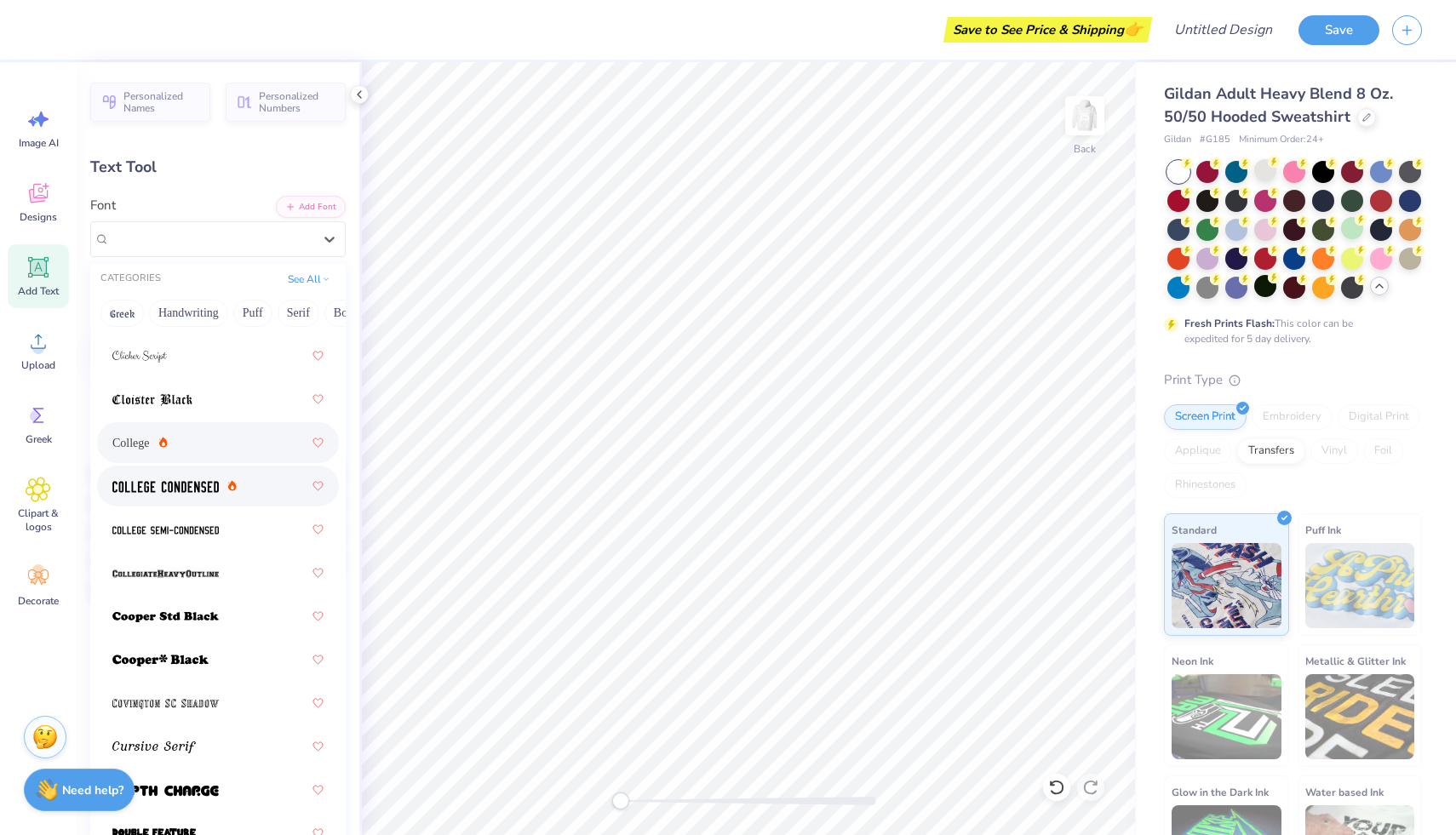
click at [223, 485] on div at bounding box center [174, 487] width 125 height 18
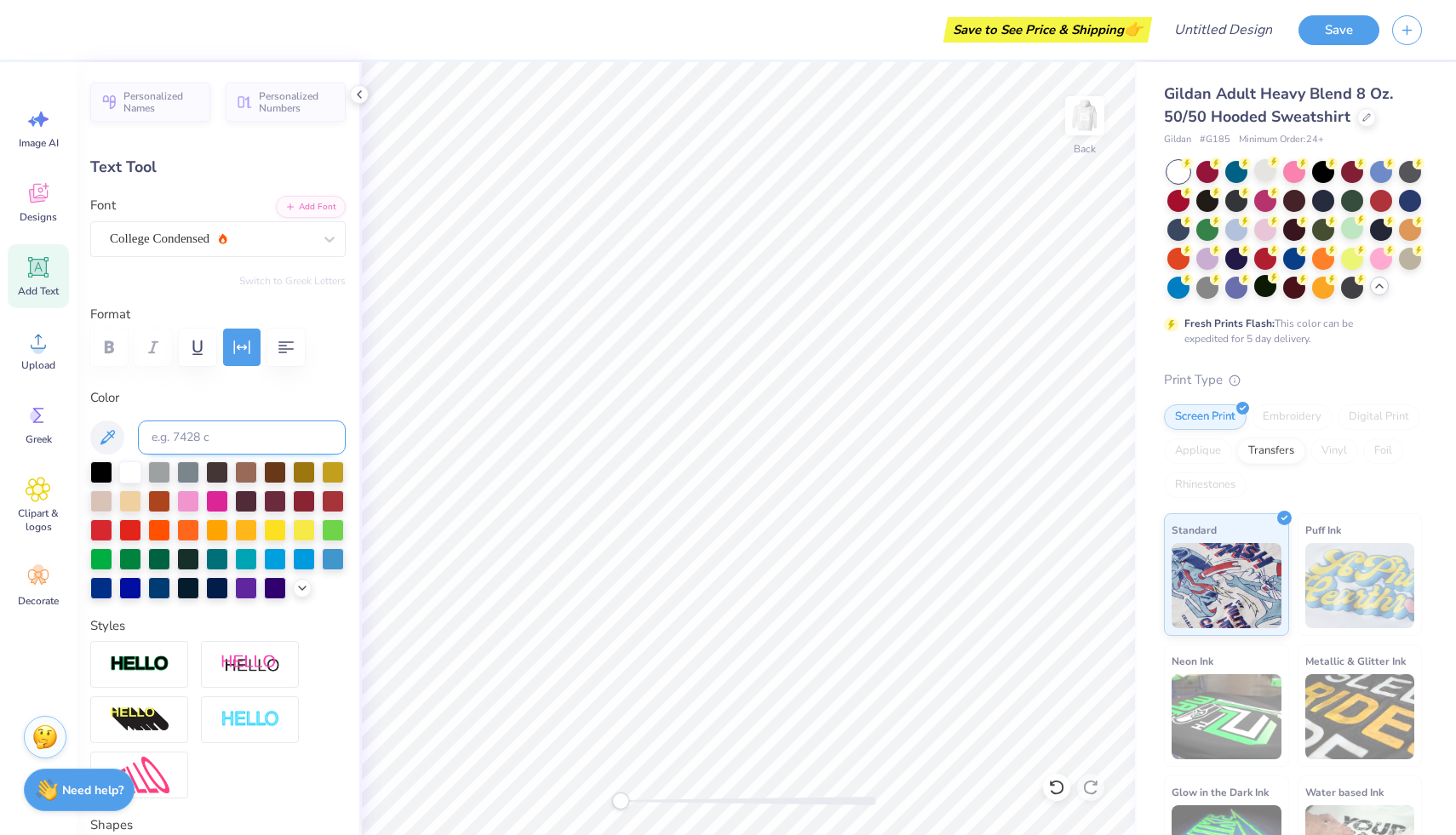
type input "5.22"
type input "0.90"
type input "3.00"
click at [333, 249] on div at bounding box center [330, 239] width 31 height 31
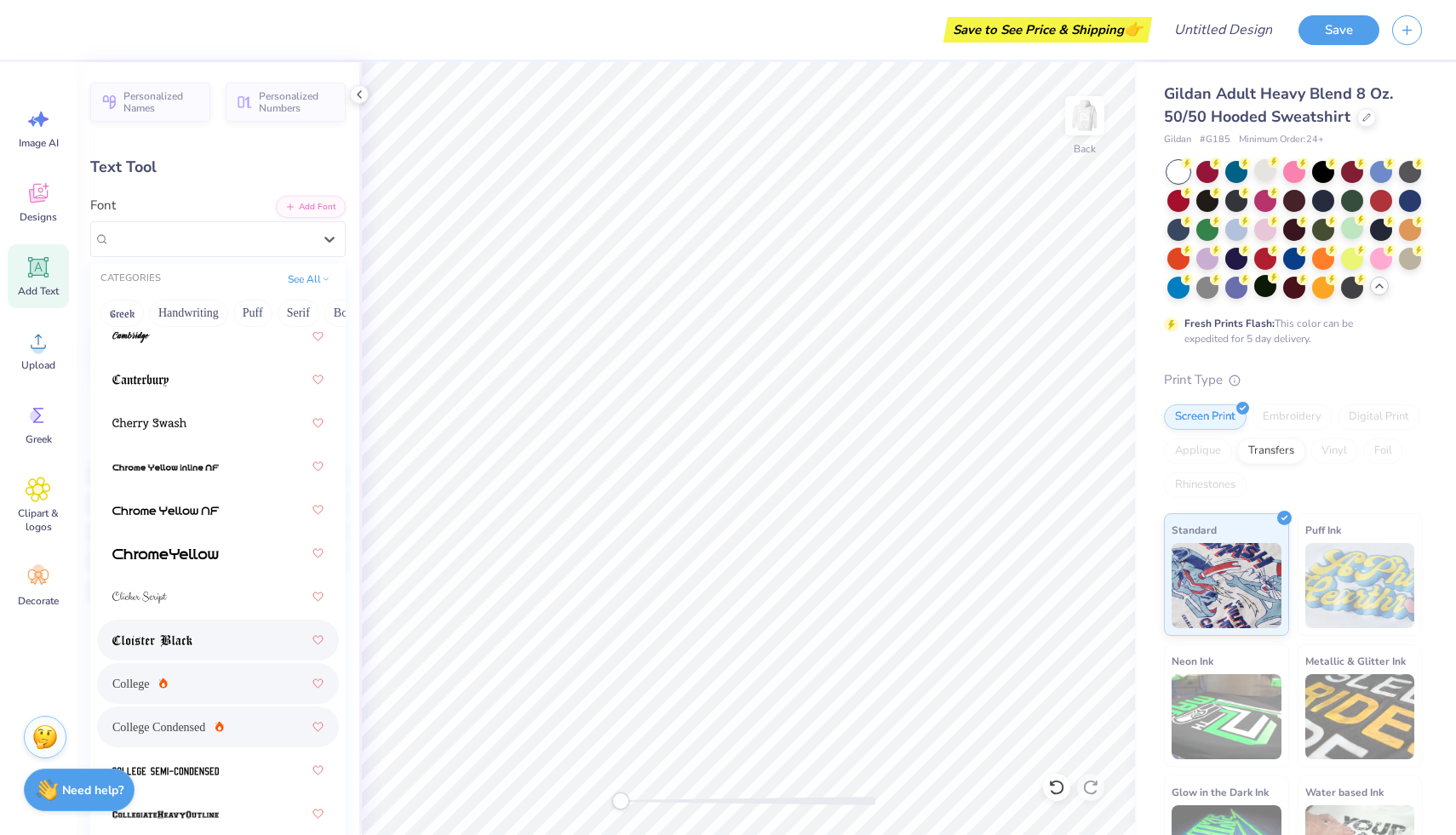
scroll to position [653, 0]
click at [192, 726] on div "College Condensed" at bounding box center [167, 726] width 111 height 18
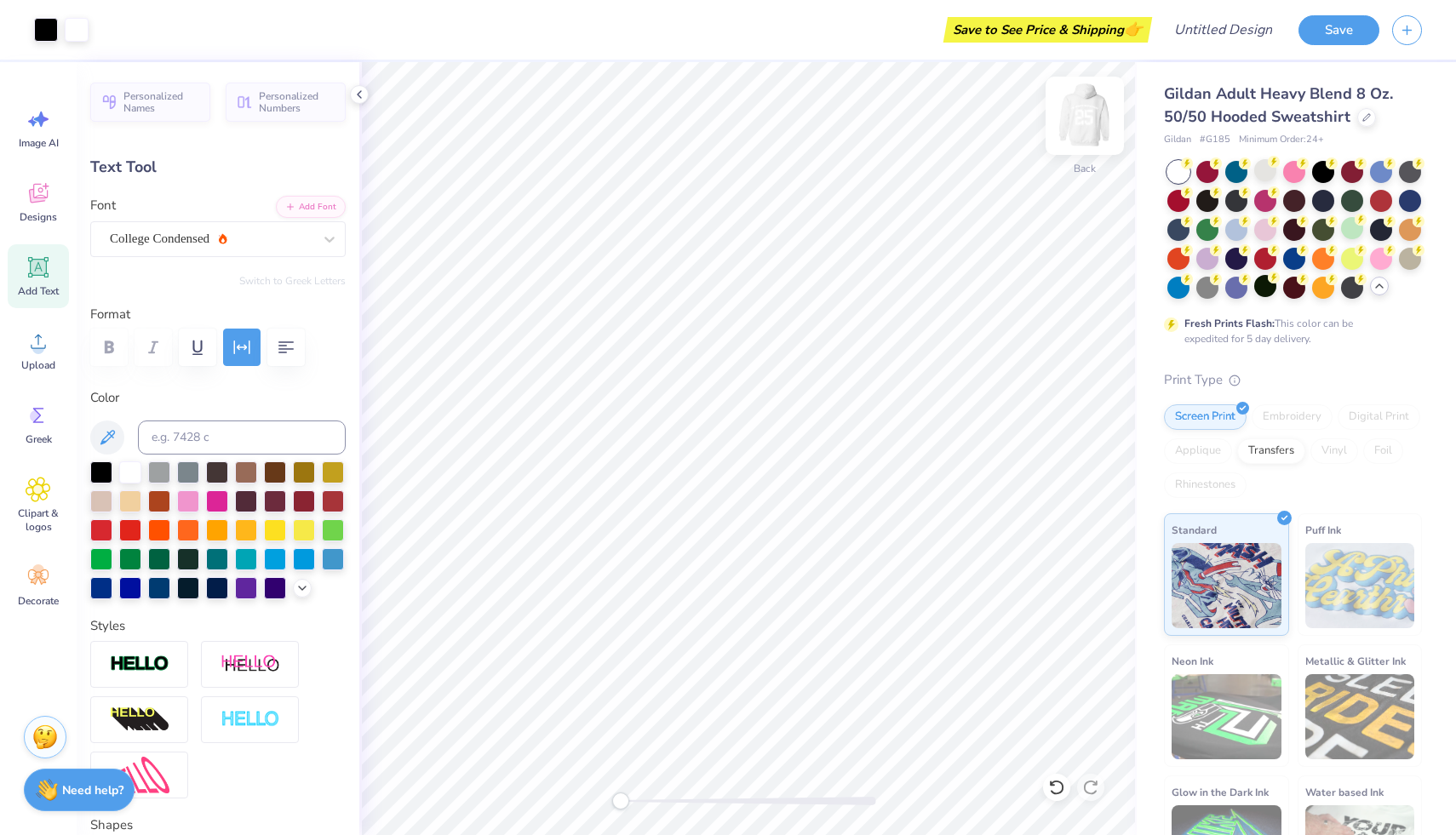
click at [1087, 122] on img at bounding box center [1085, 115] width 68 height 68
click at [1075, 110] on img at bounding box center [1085, 115] width 68 height 68
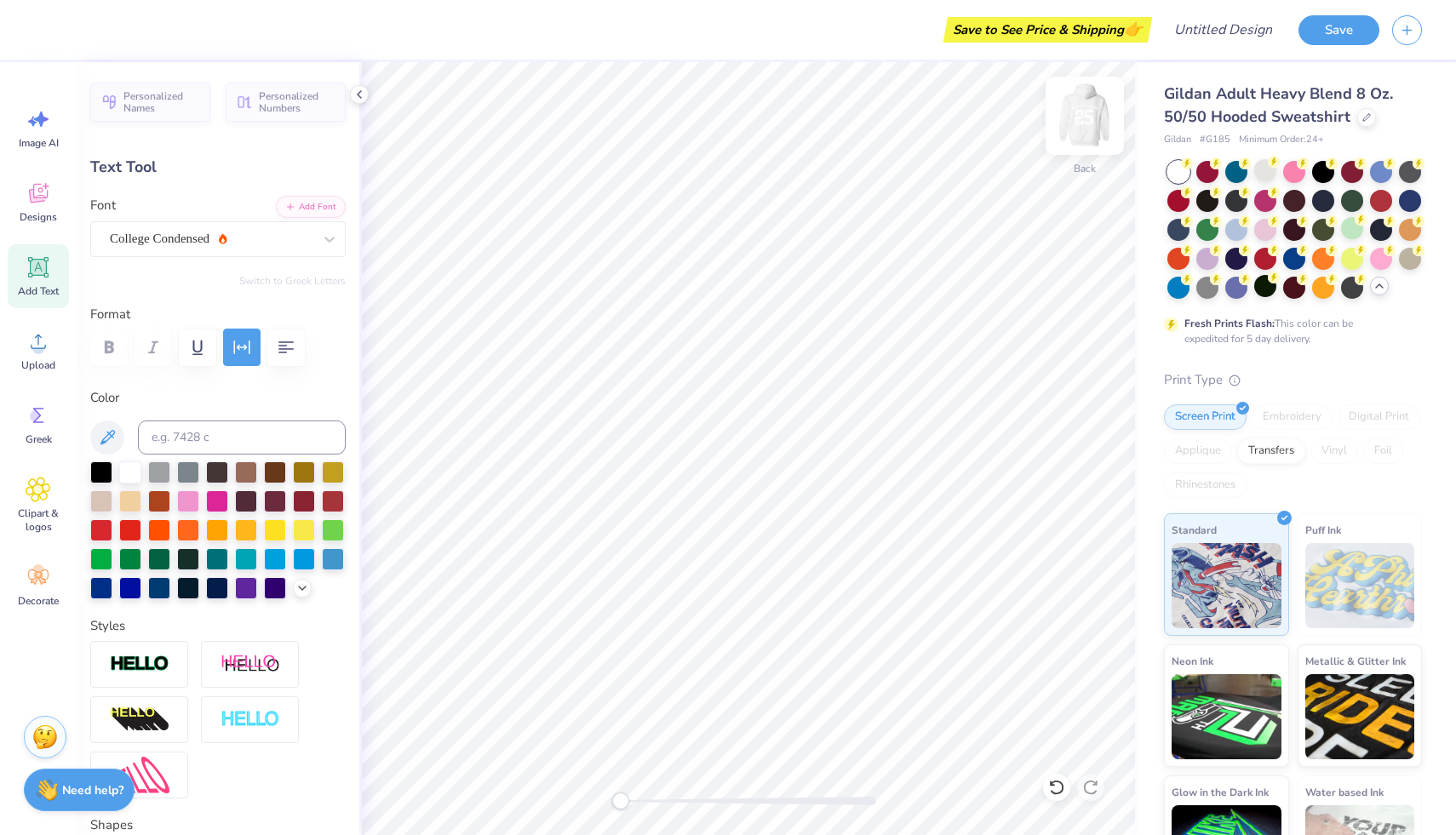
click at [1090, 112] on img at bounding box center [1085, 115] width 68 height 68
click at [1210, 176] on div at bounding box center [1207, 170] width 23 height 23
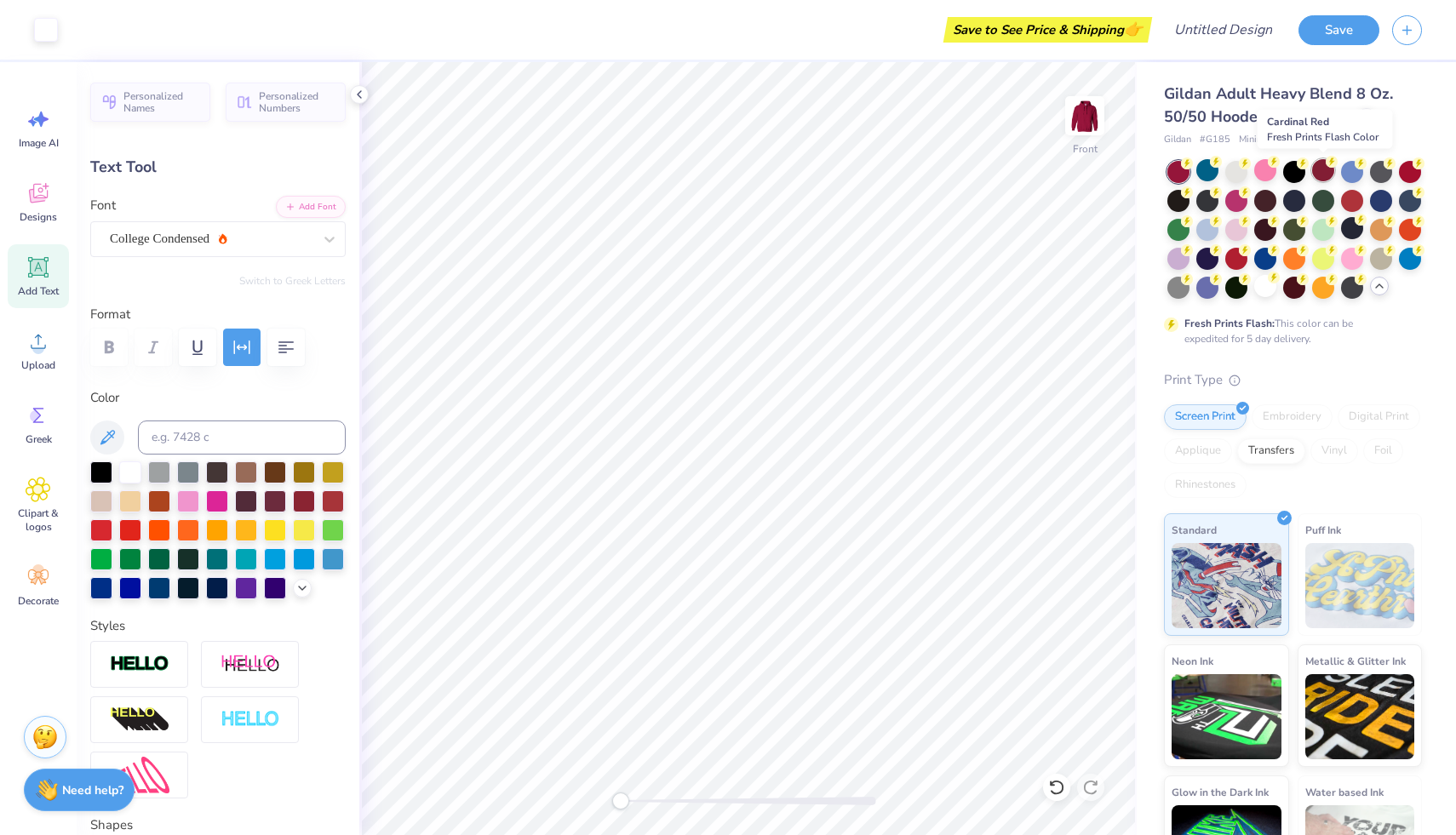
click at [1328, 170] on div at bounding box center [1323, 170] width 23 height 23
click at [1355, 230] on div at bounding box center [1352, 228] width 23 height 23
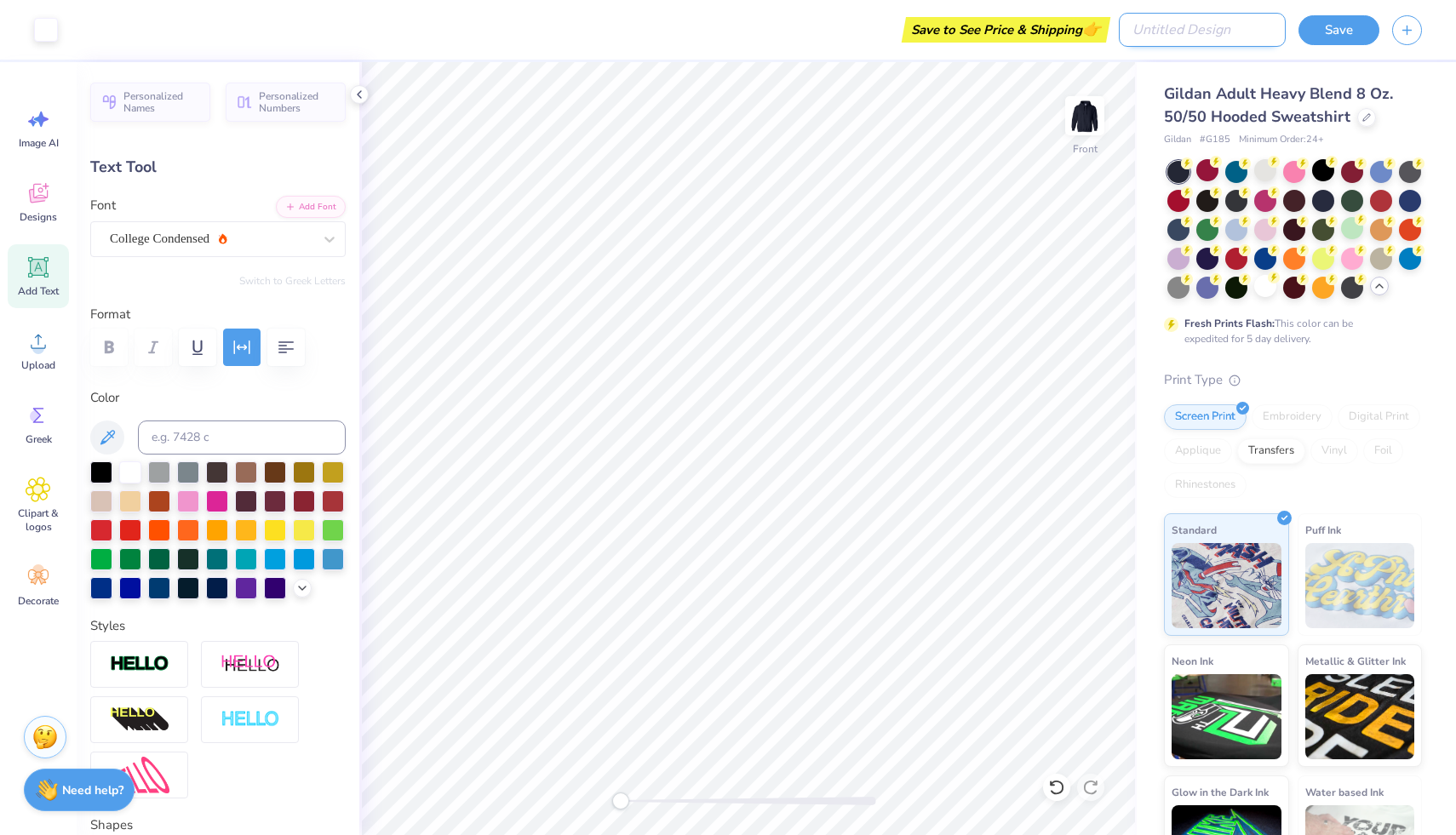
click at [1255, 31] on input "Design Title" at bounding box center [1202, 30] width 167 height 34
type input "sports depart. hoodie"
click at [1353, 27] on button "Save" at bounding box center [1339, 27] width 81 height 30
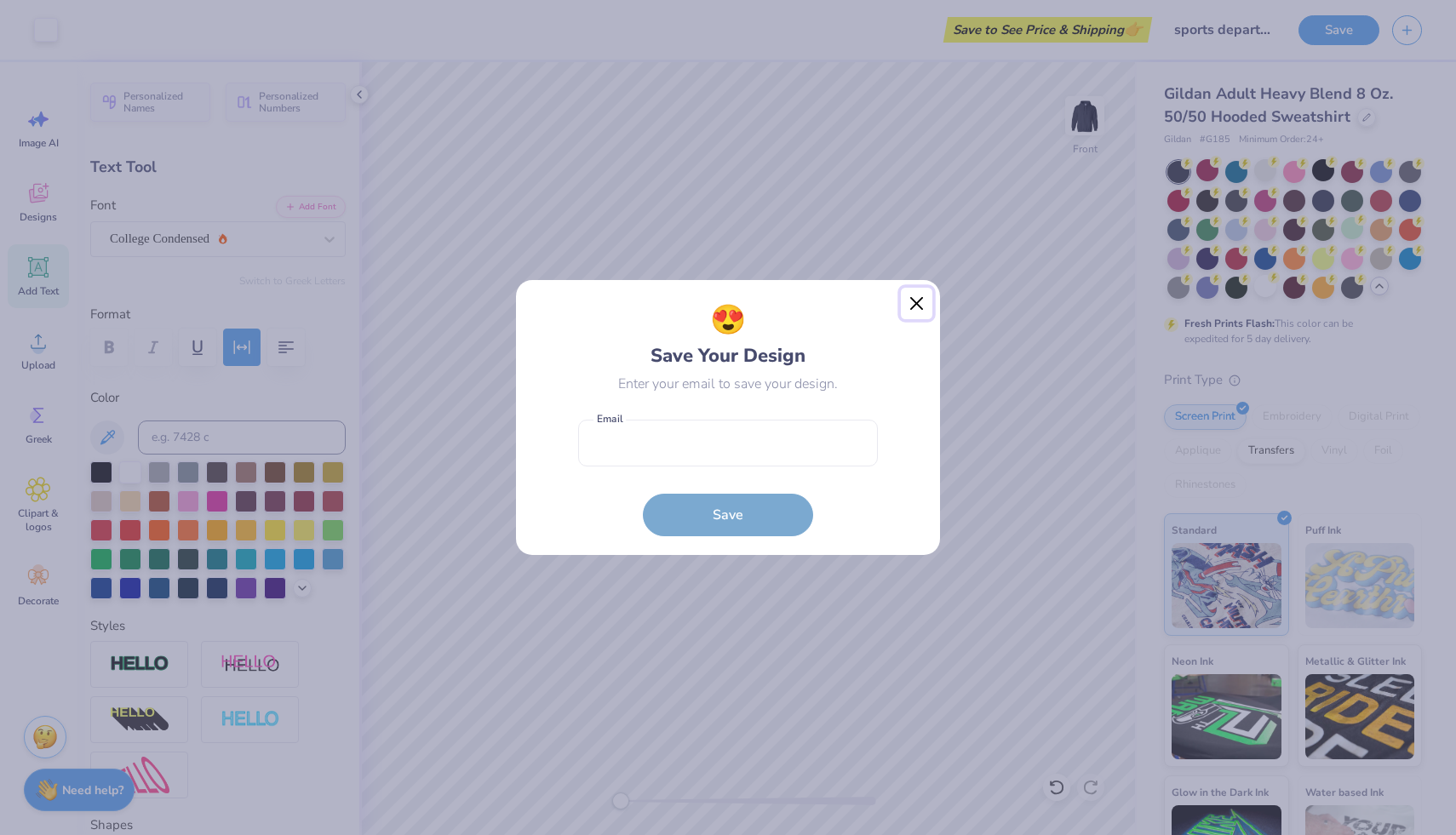
click at [914, 305] on button "Close" at bounding box center [917, 305] width 33 height 33
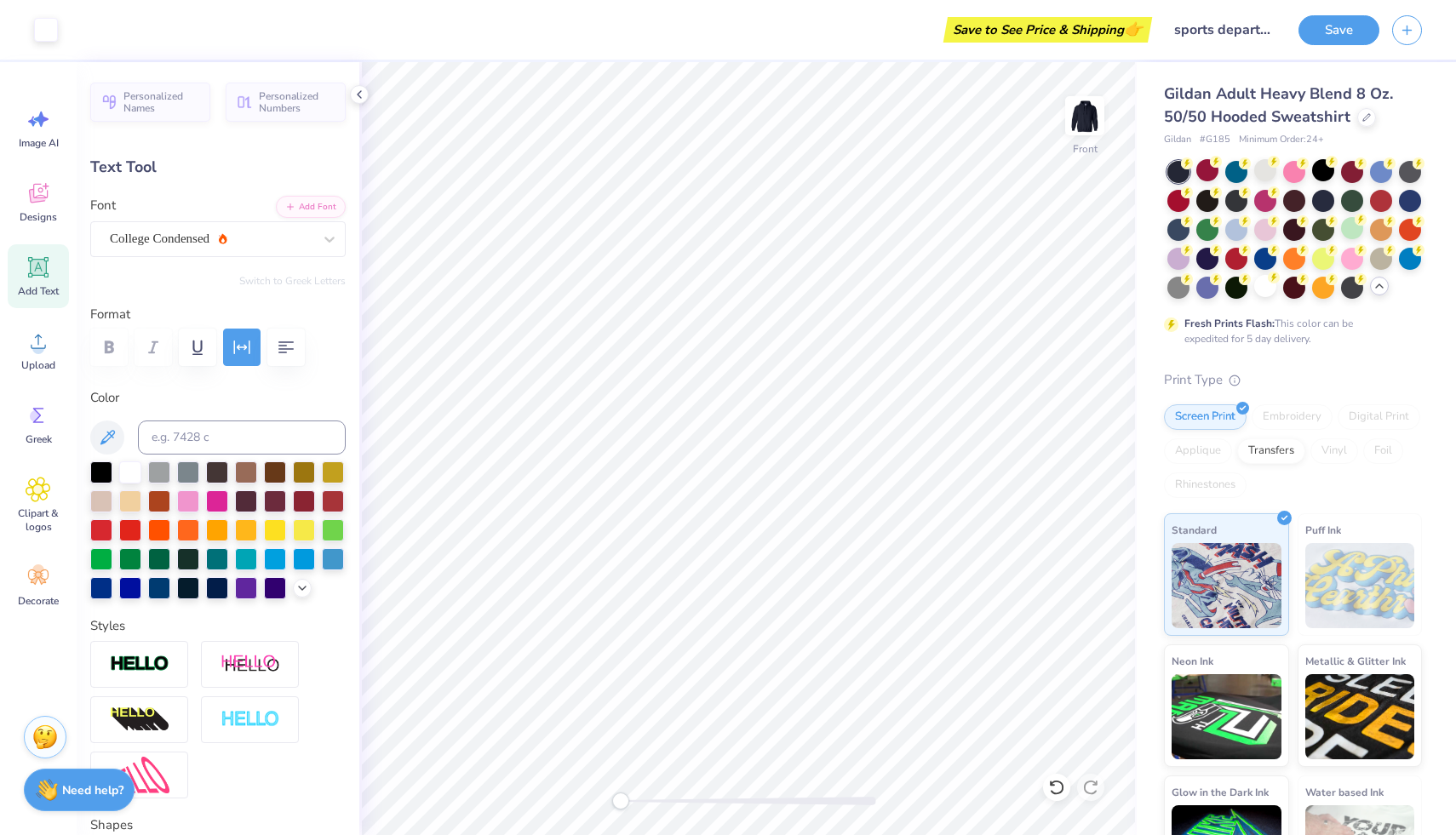
scroll to position [63, 0]
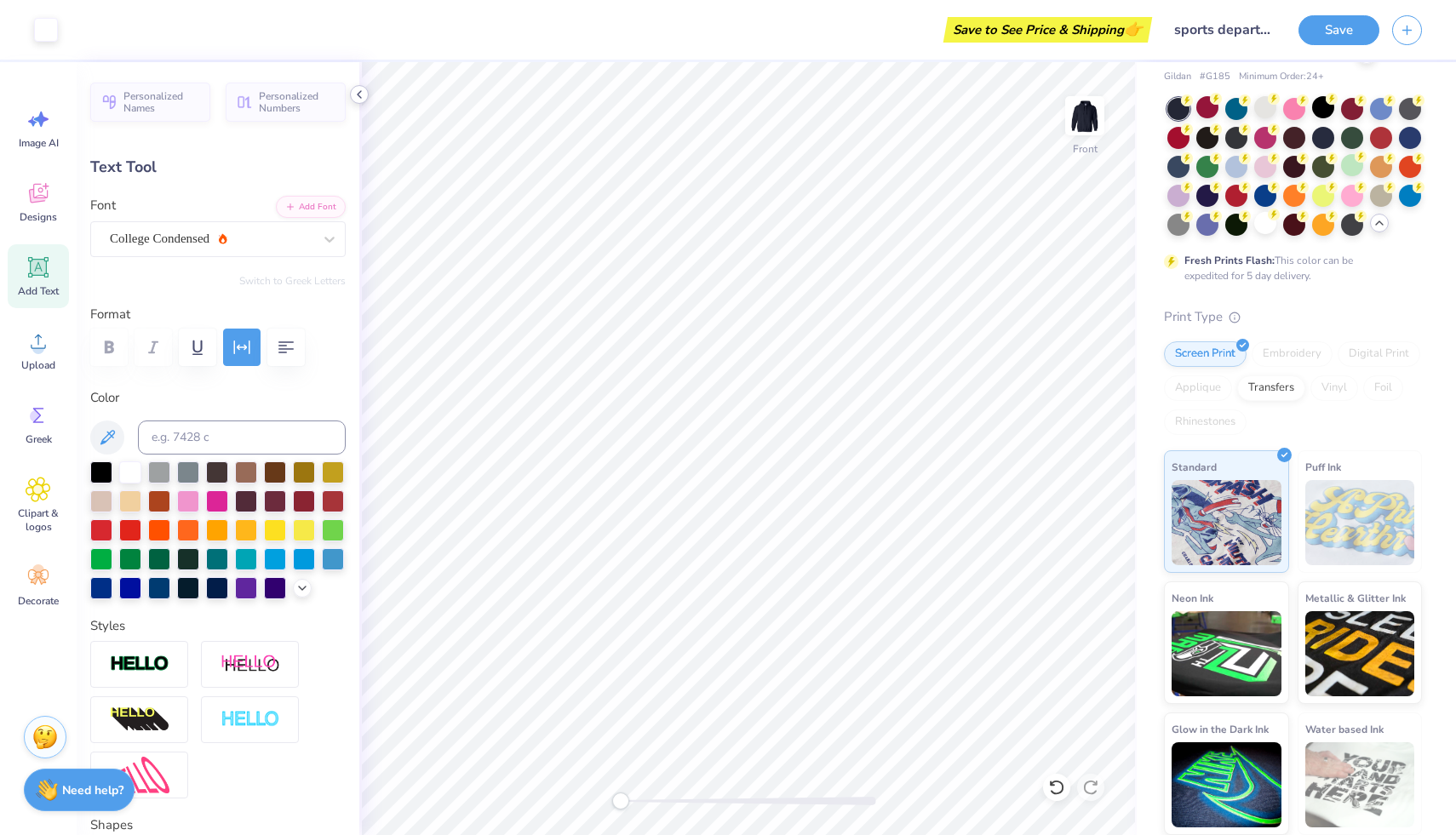
click at [361, 97] on polyline at bounding box center [360, 95] width 4 height 7
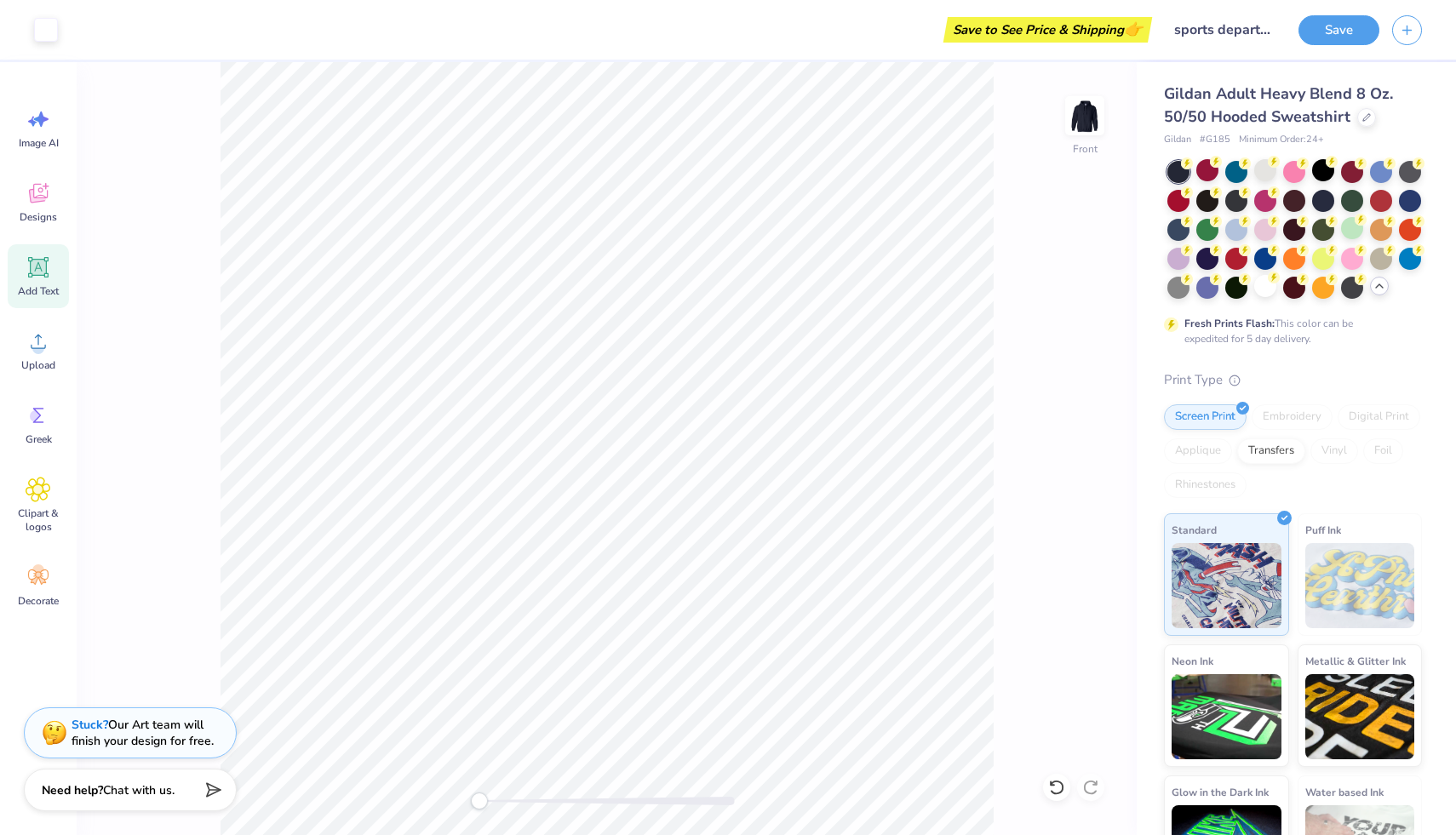
scroll to position [6, 0]
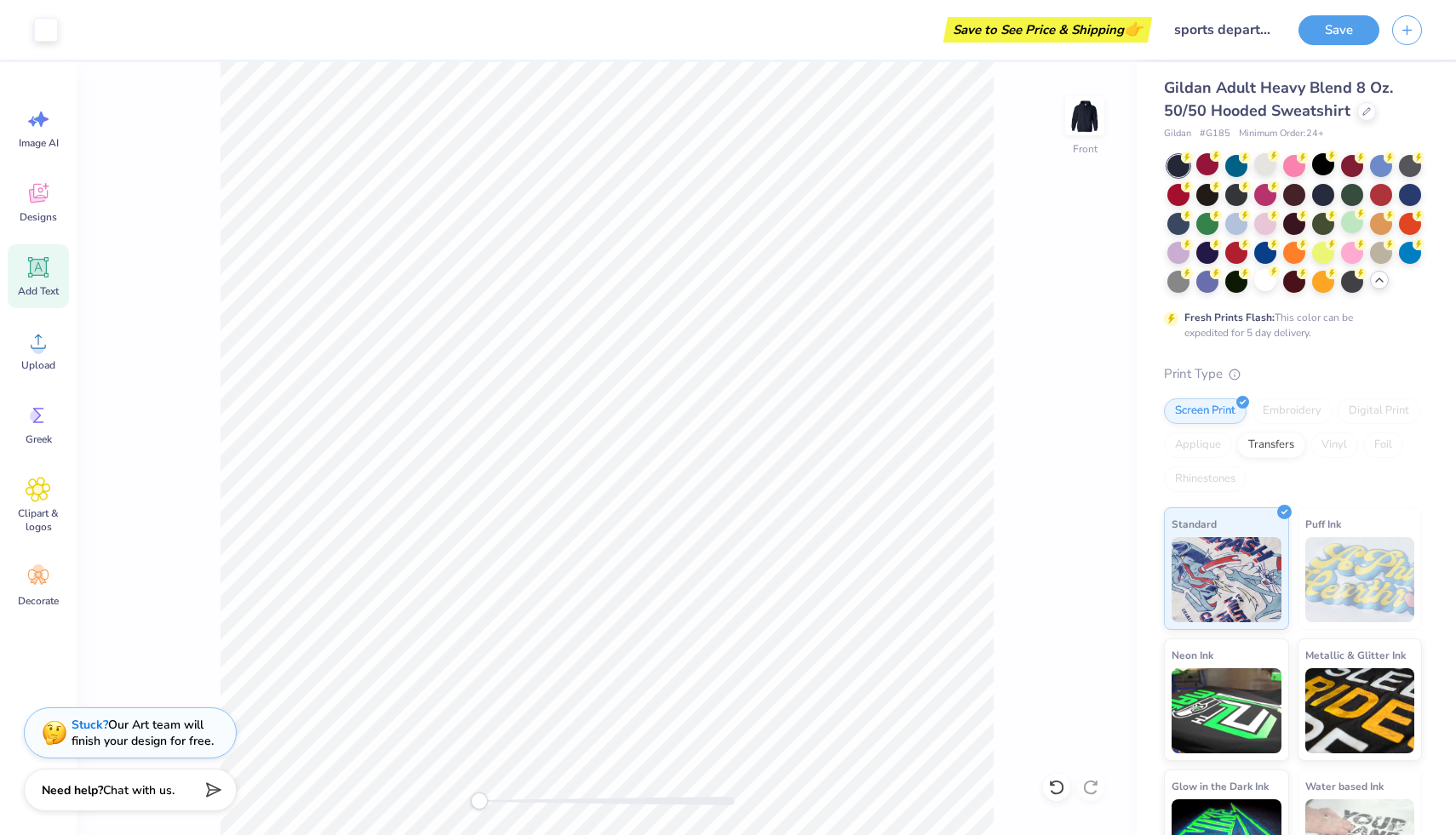
click at [1103, 33] on div "Save to See Price & Shipping 👉" at bounding box center [1047, 30] width 200 height 25
click at [1243, 36] on input "sports depart. hoodie" at bounding box center [1202, 30] width 167 height 34
click at [1332, 33] on button "Save" at bounding box center [1339, 27] width 81 height 30
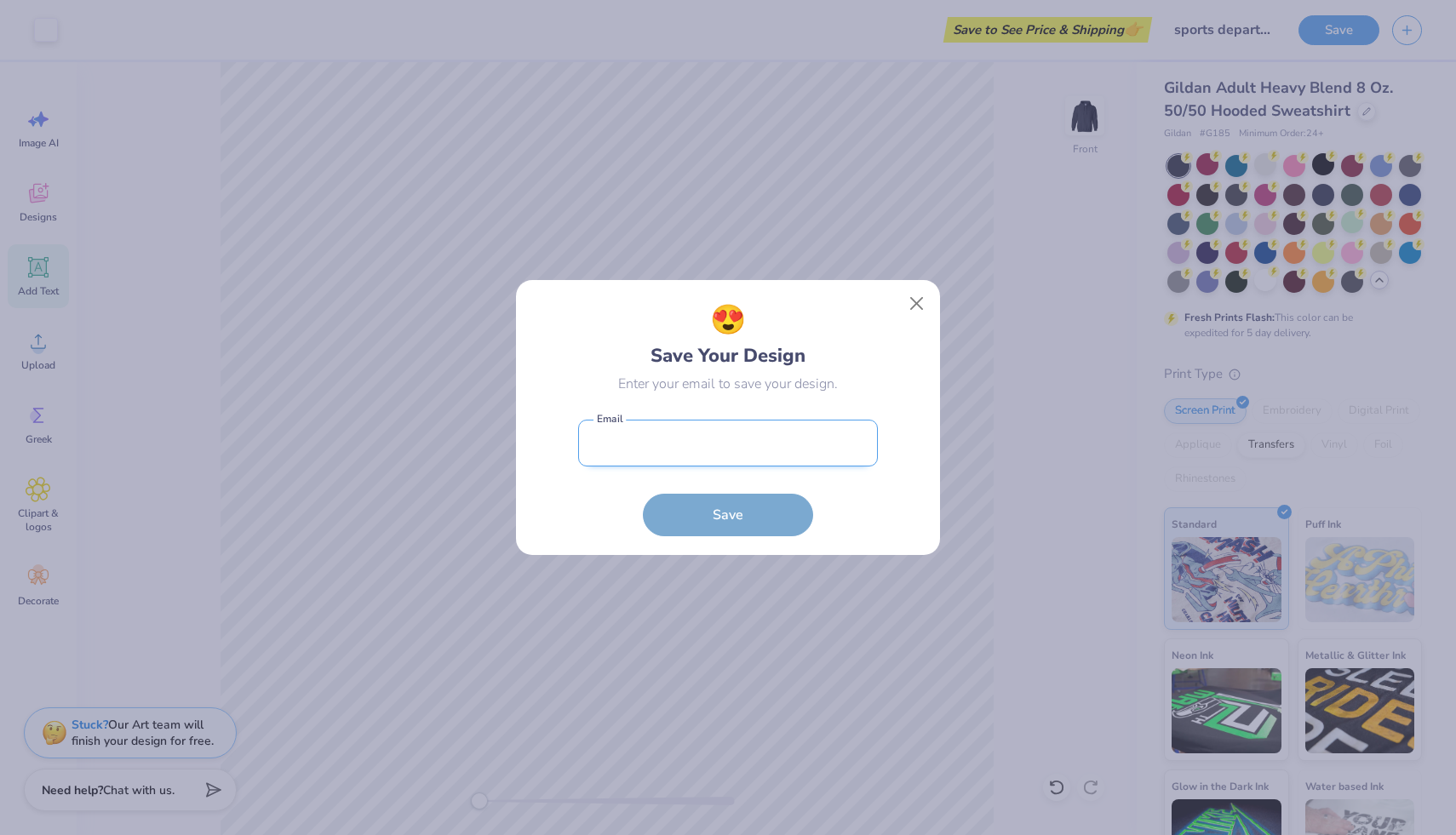
click at [732, 447] on input "email" at bounding box center [728, 444] width 300 height 47
type input "meimeienoki@gmail.com"
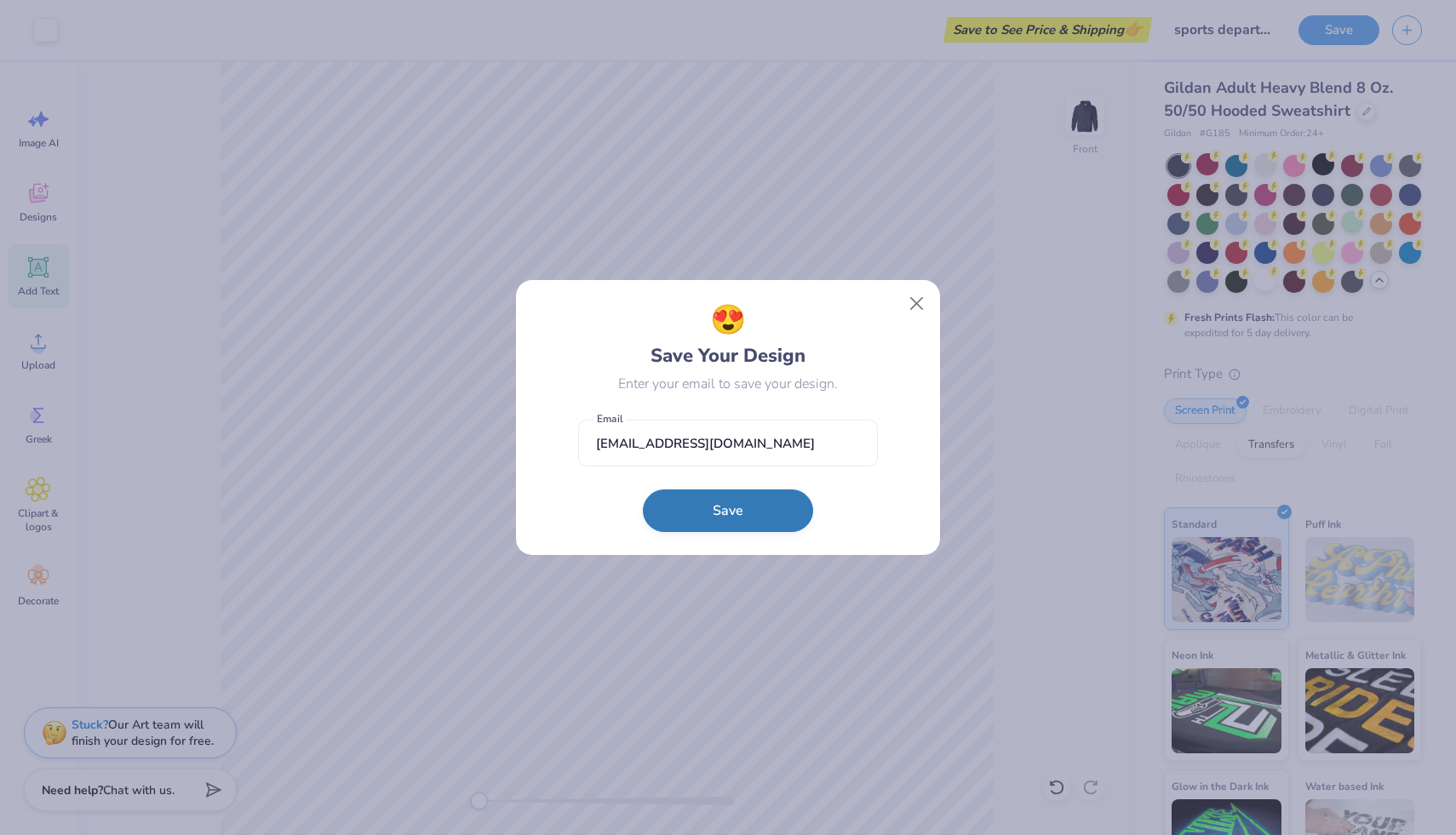
click at [726, 509] on button "Save" at bounding box center [728, 511] width 170 height 42
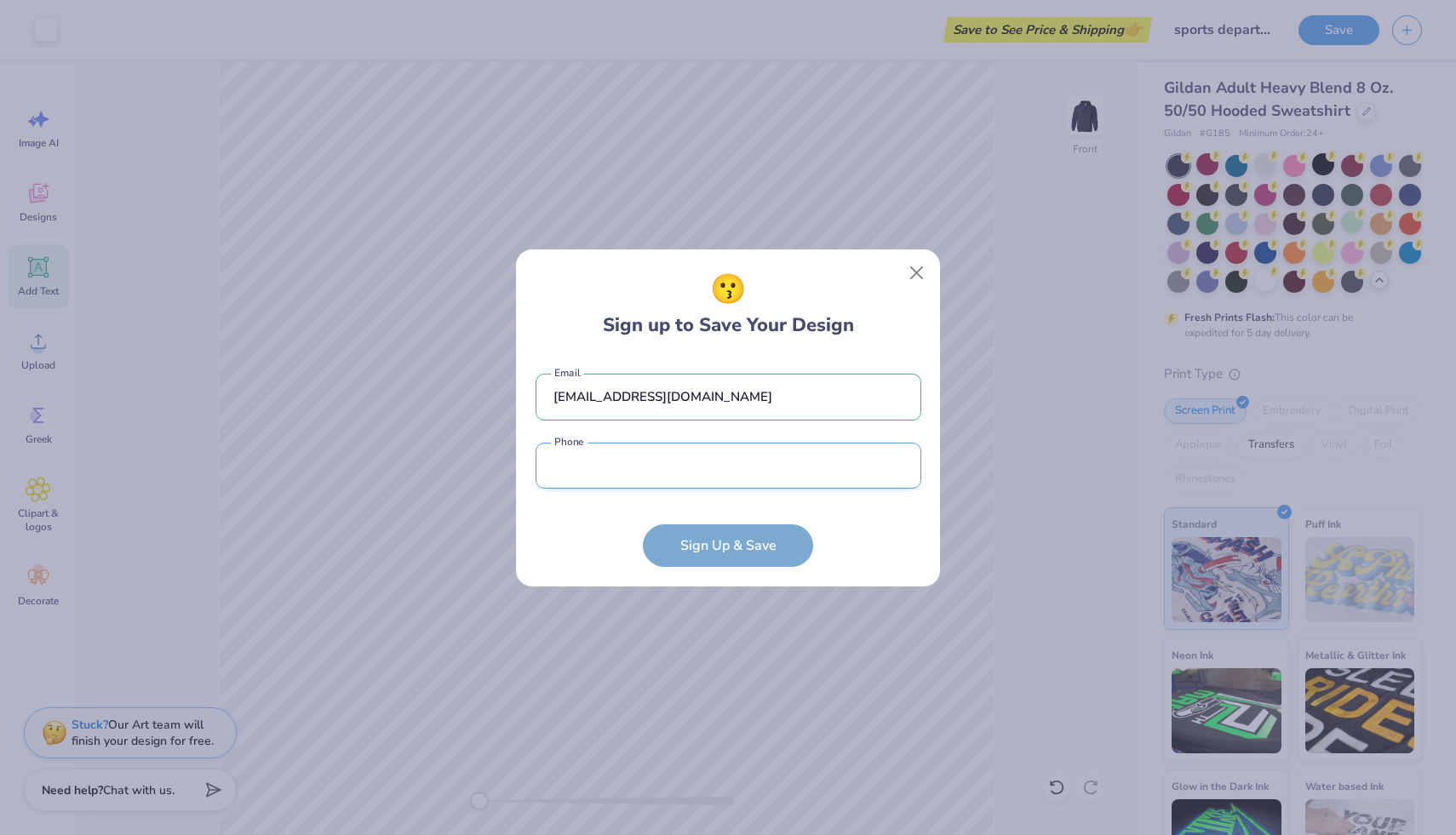
click at [731, 476] on input "tel" at bounding box center [728, 466] width 386 height 47
type input "(206) 250-5551"
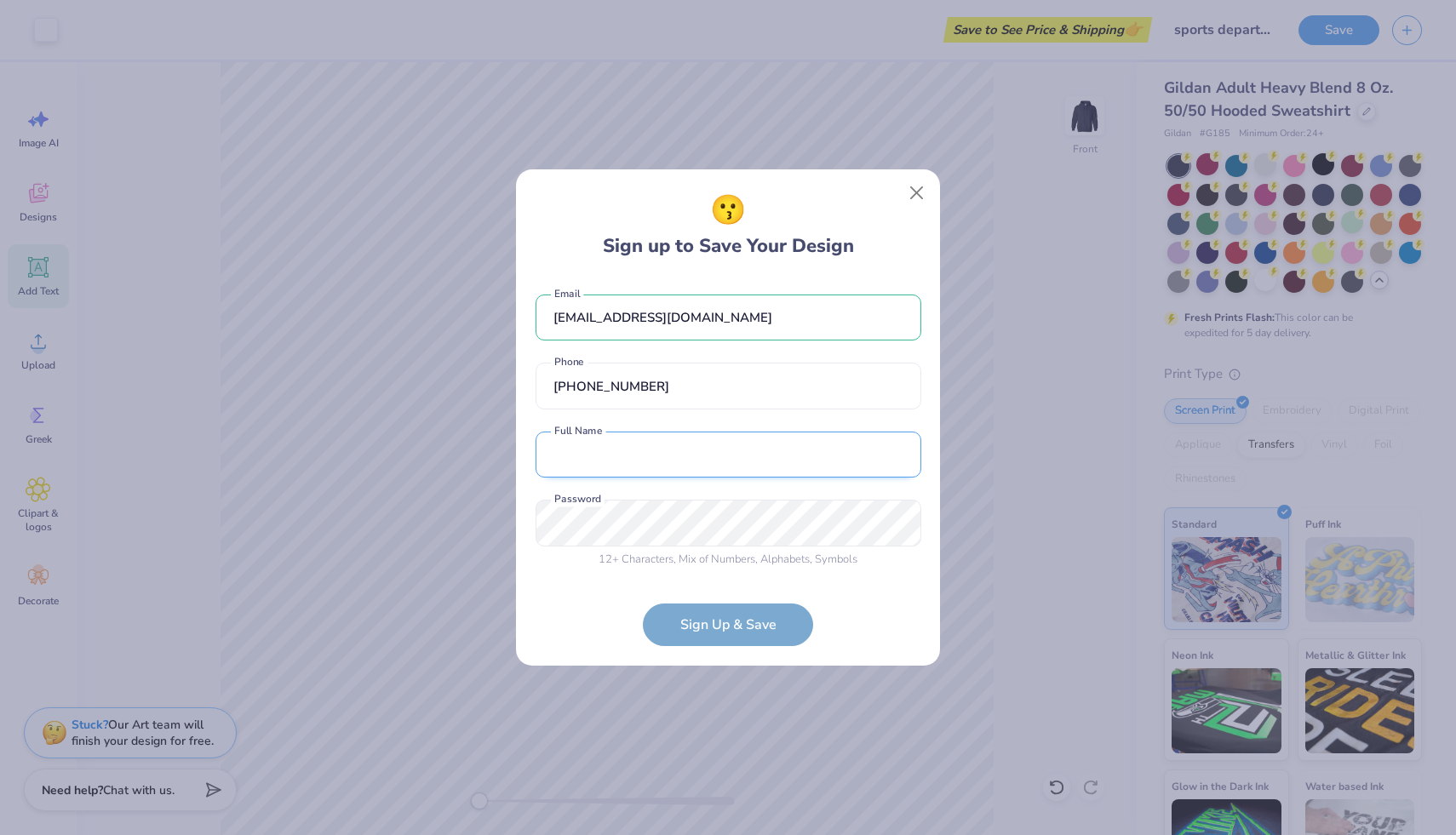
click at [731, 440] on input "text" at bounding box center [728, 455] width 386 height 47
type input "Mei Enoki"
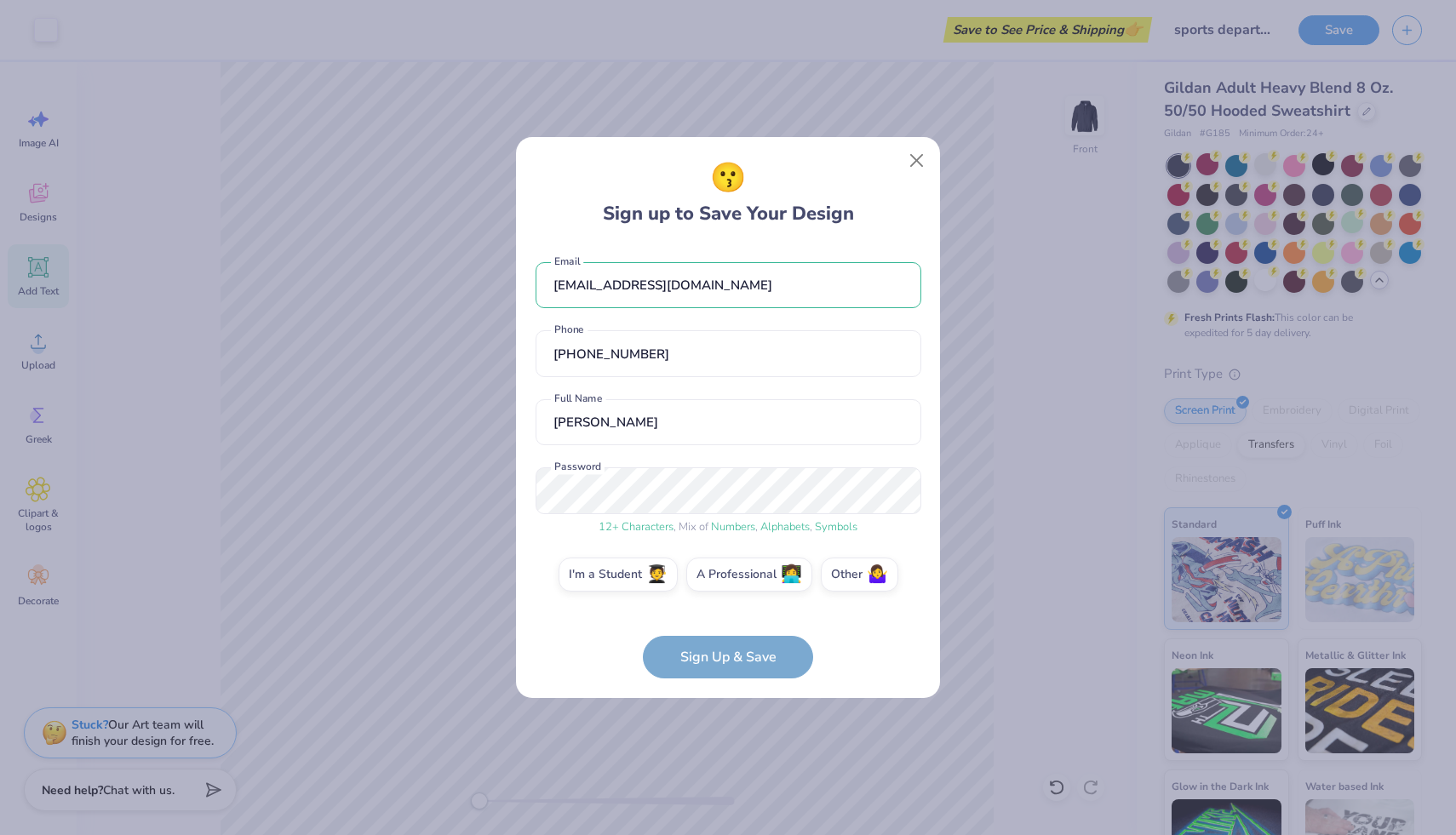
click at [758, 653] on form "meimeienoki@gmail.com Email (206) 250-5551 Phone Mei Enoki Full Name 12 + Chara…" at bounding box center [728, 462] width 386 height 435
click at [646, 569] on label "I'm a Student 🧑‍🎓" at bounding box center [618, 572] width 119 height 34
click at [723, 574] on input "I'm a Student 🧑‍🎓" at bounding box center [728, 579] width 11 height 11
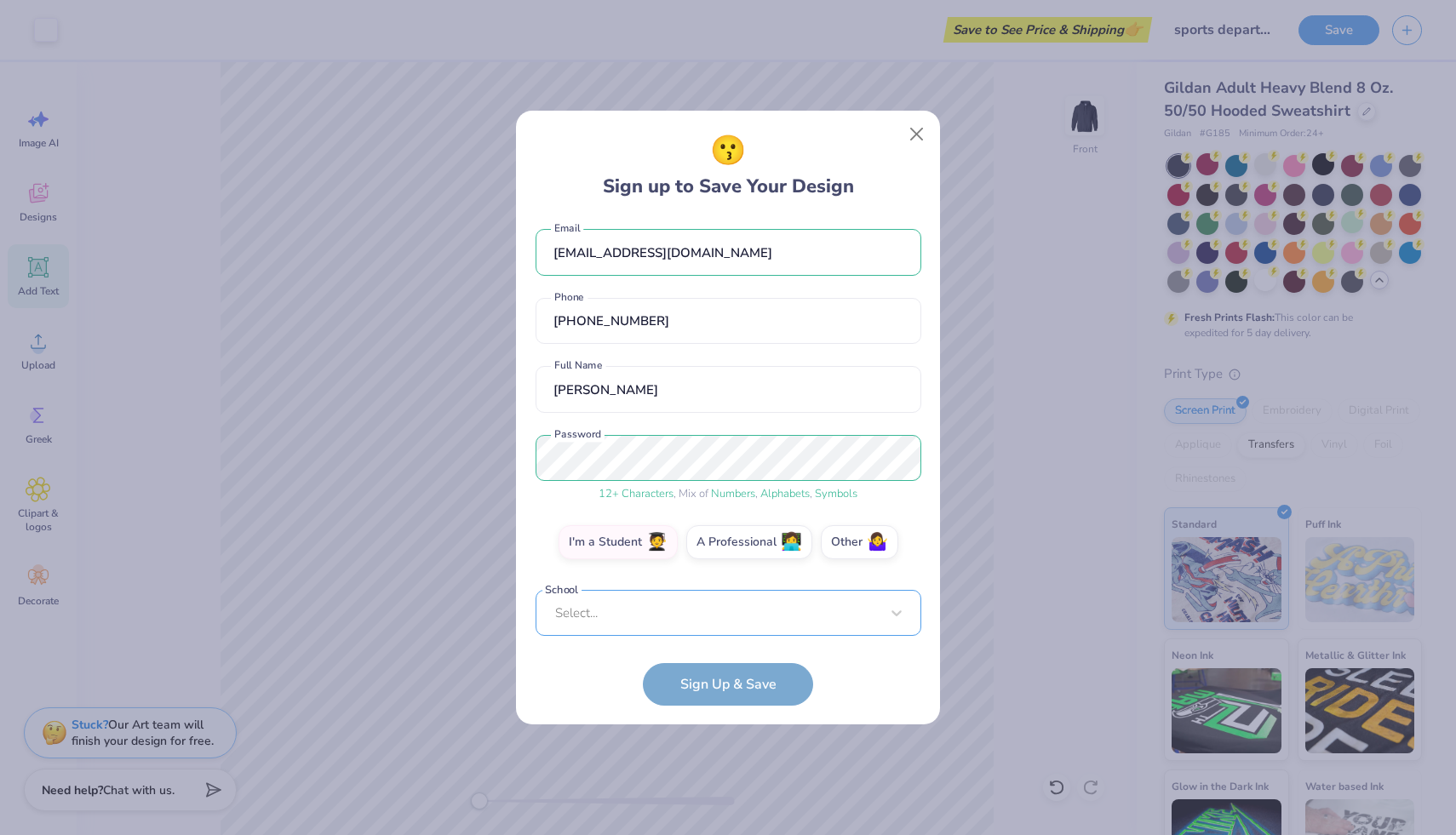
click at [679, 614] on div "Select..." at bounding box center [728, 614] width 386 height 47
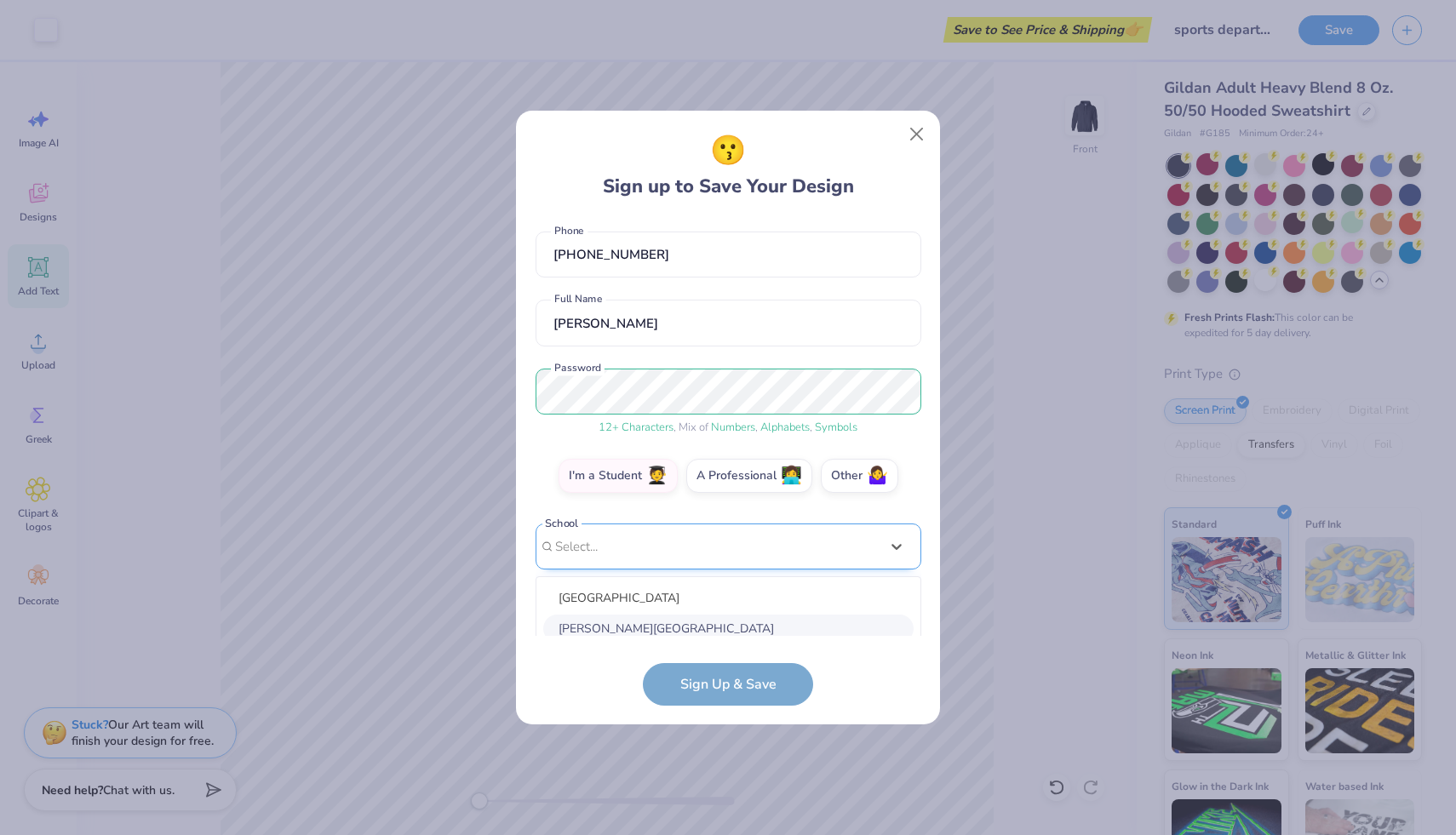
scroll to position [270, 0]
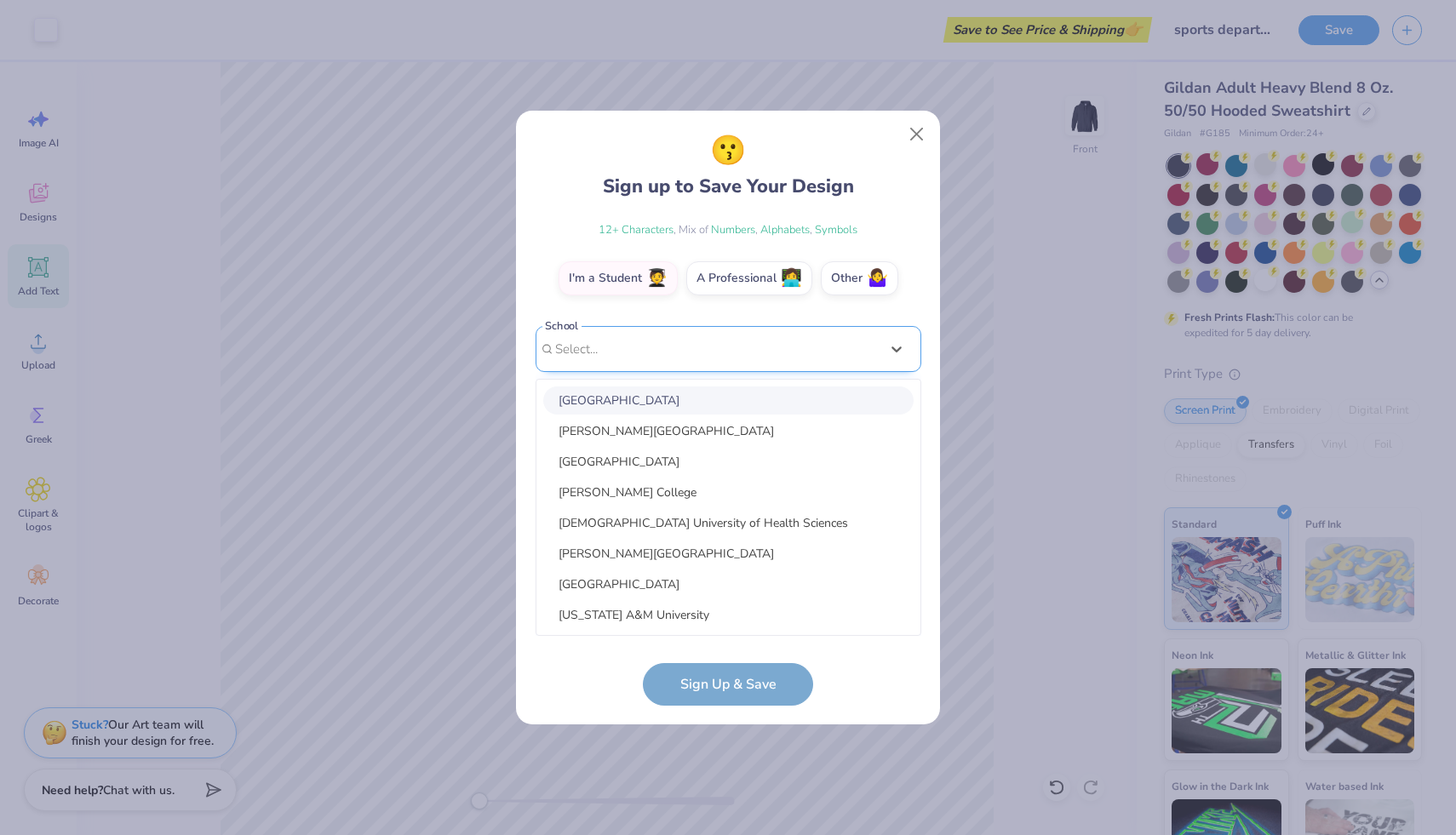
type input "i"
click at [761, 396] on div "Villanova University" at bounding box center [728, 400] width 371 height 28
type input "villa"
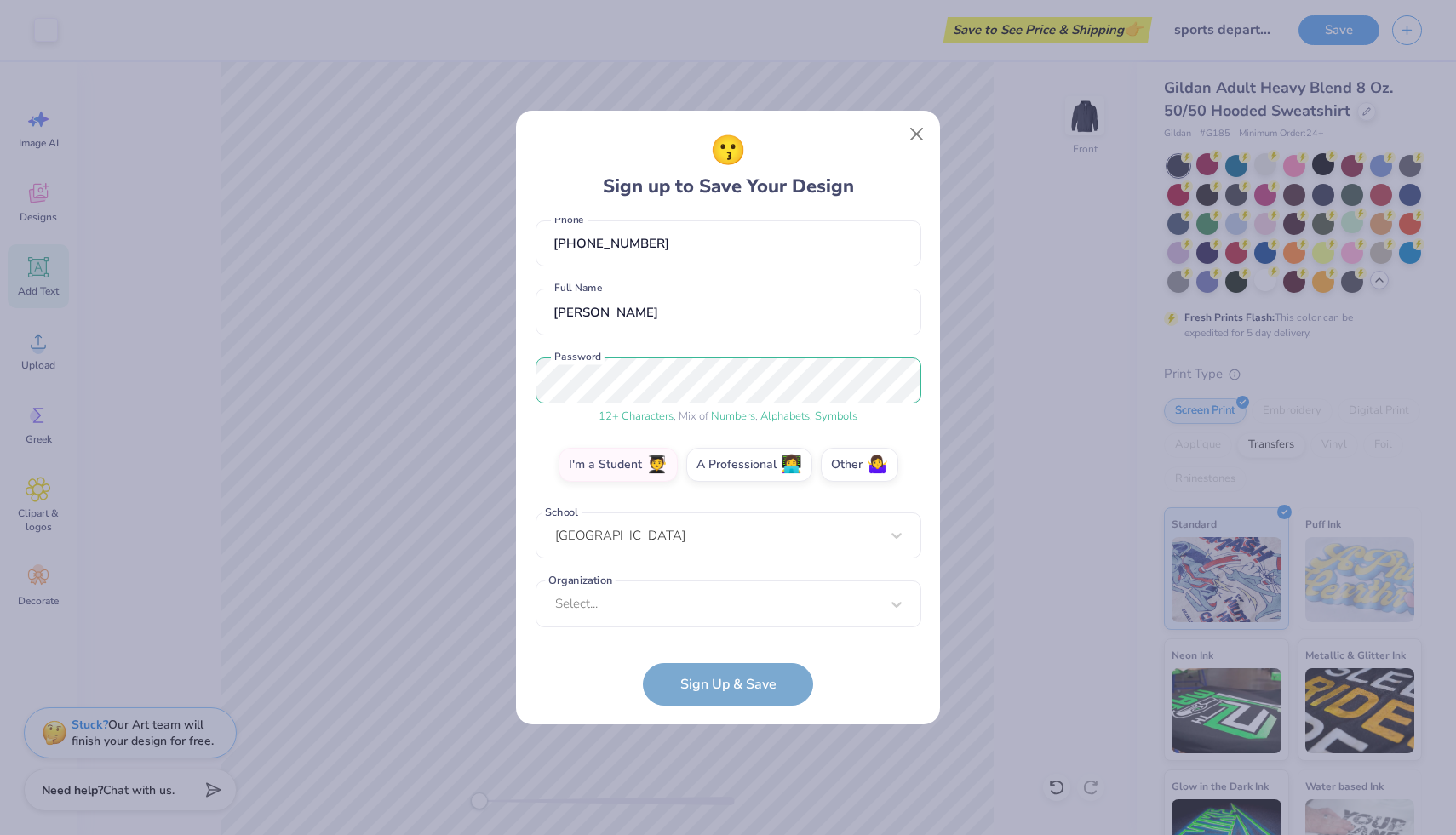
scroll to position [83, 0]
click at [738, 594] on div "Select..." at bounding box center [728, 605] width 386 height 47
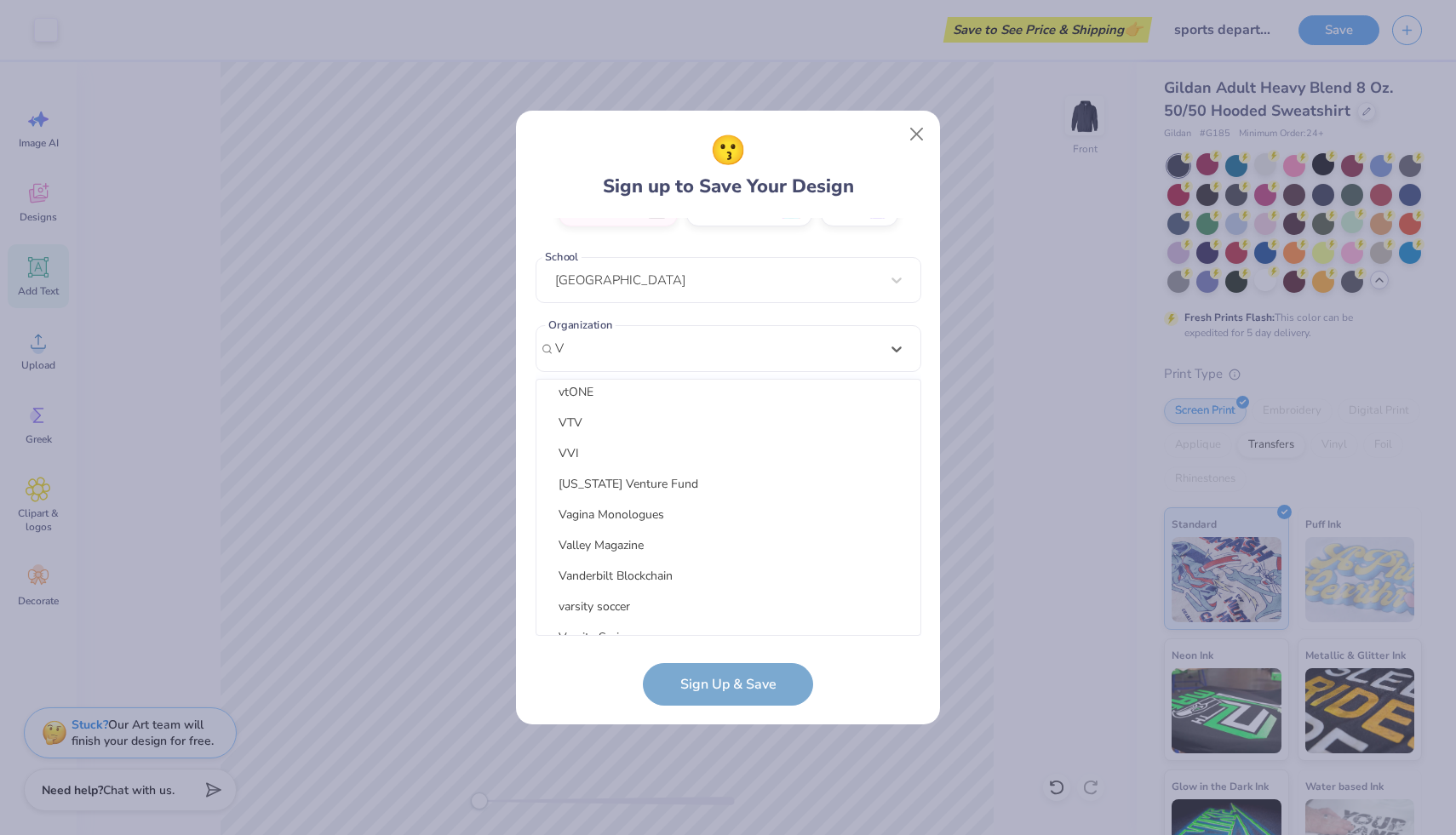
scroll to position [931, 0]
click at [647, 418] on div "VTV" at bounding box center [728, 420] width 371 height 28
type input "V"
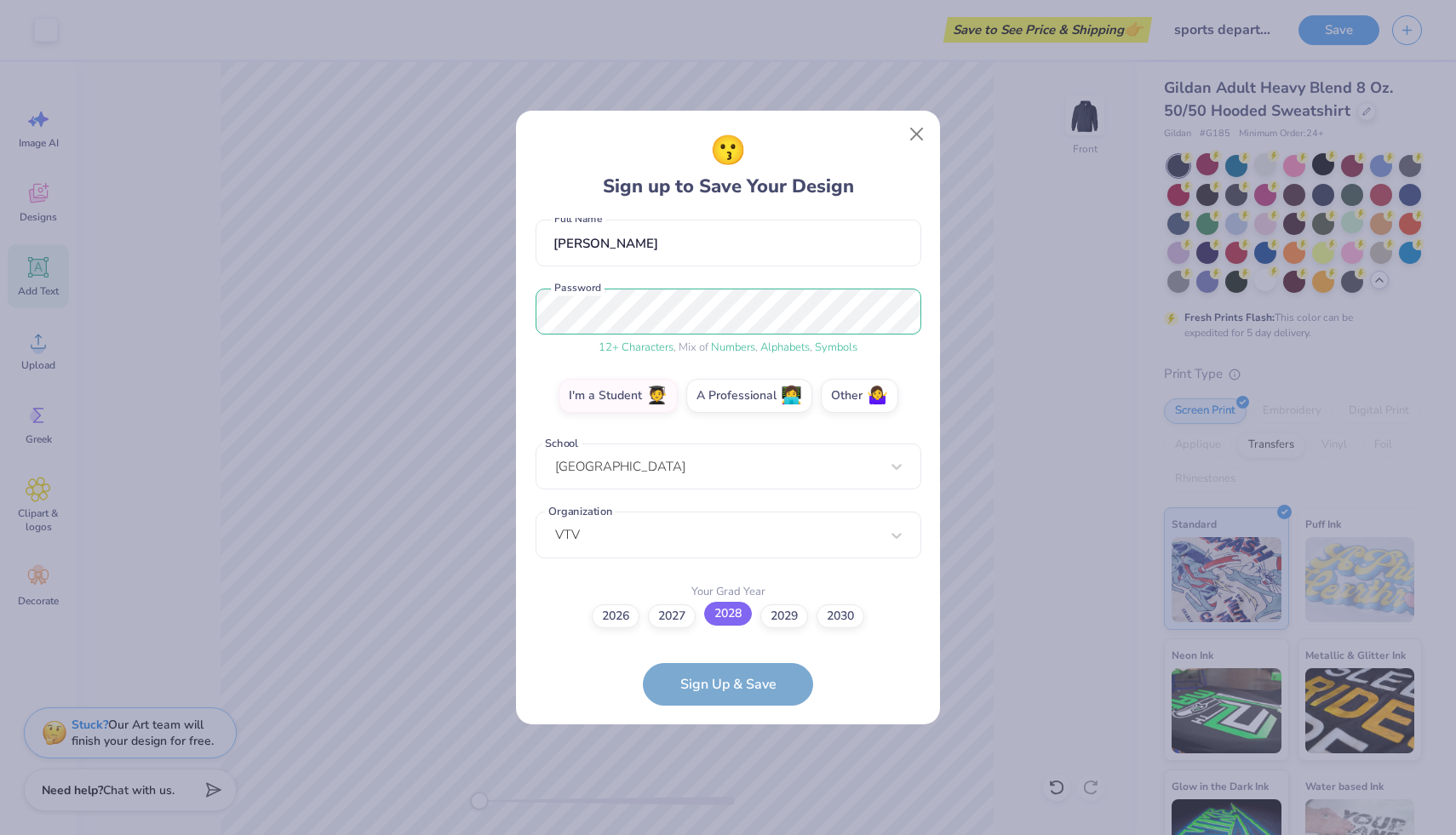
click at [736, 609] on label "2028" at bounding box center [728, 614] width 48 height 23
click at [734, 764] on input "2028" at bounding box center [728, 769] width 11 height 11
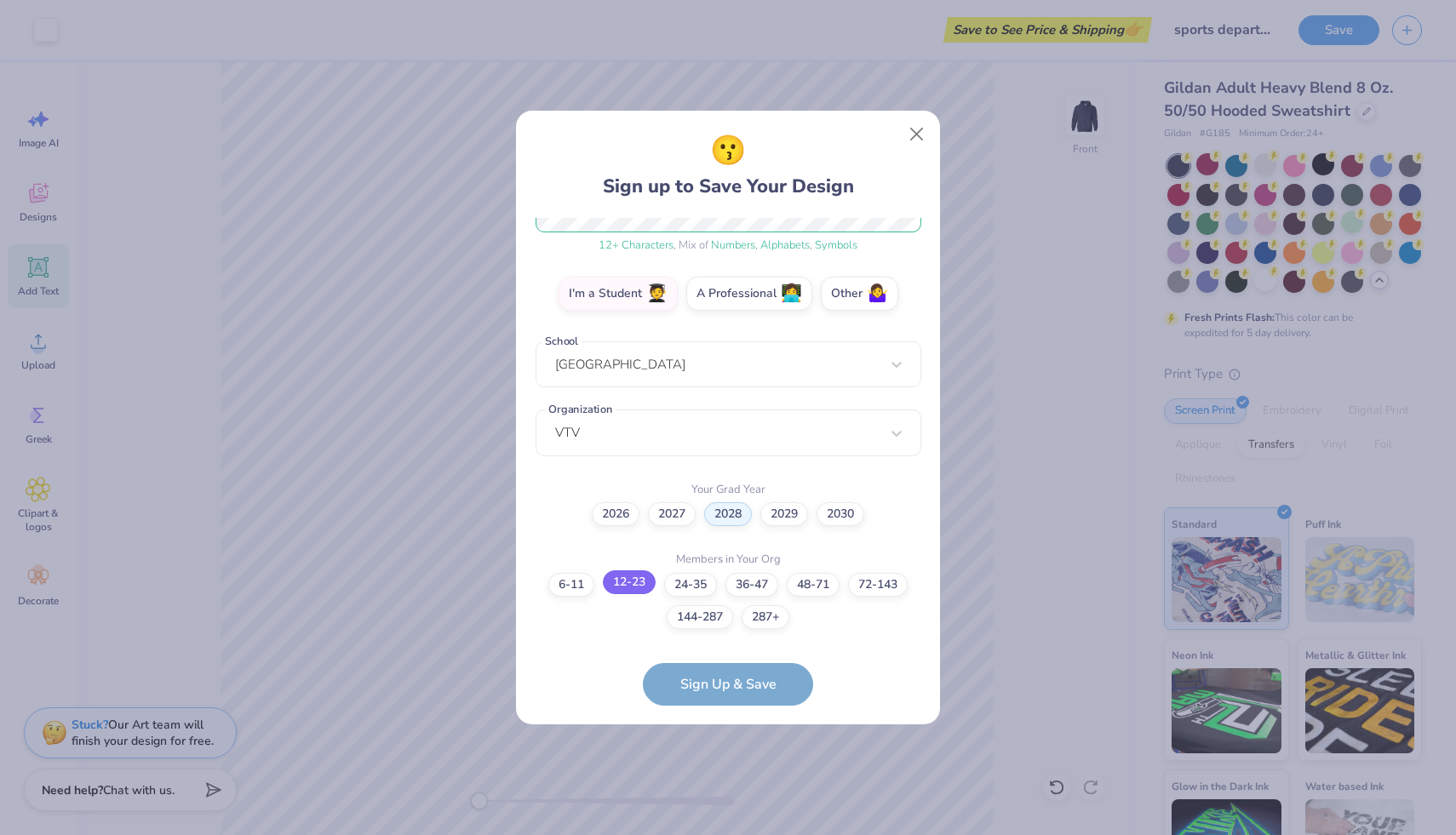
click at [639, 586] on label "12-23" at bounding box center [629, 582] width 52 height 23
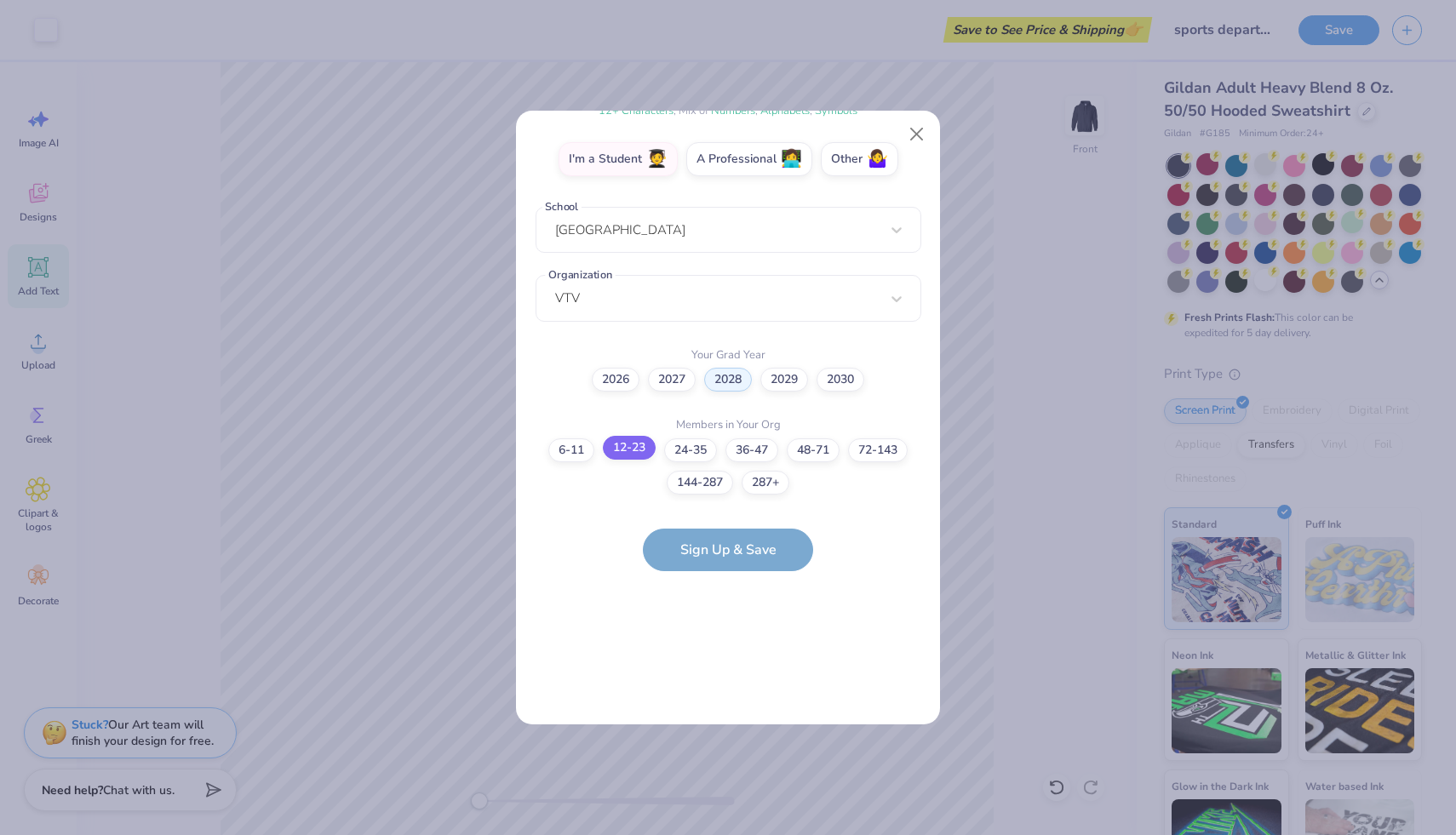
scroll to position [0, 0]
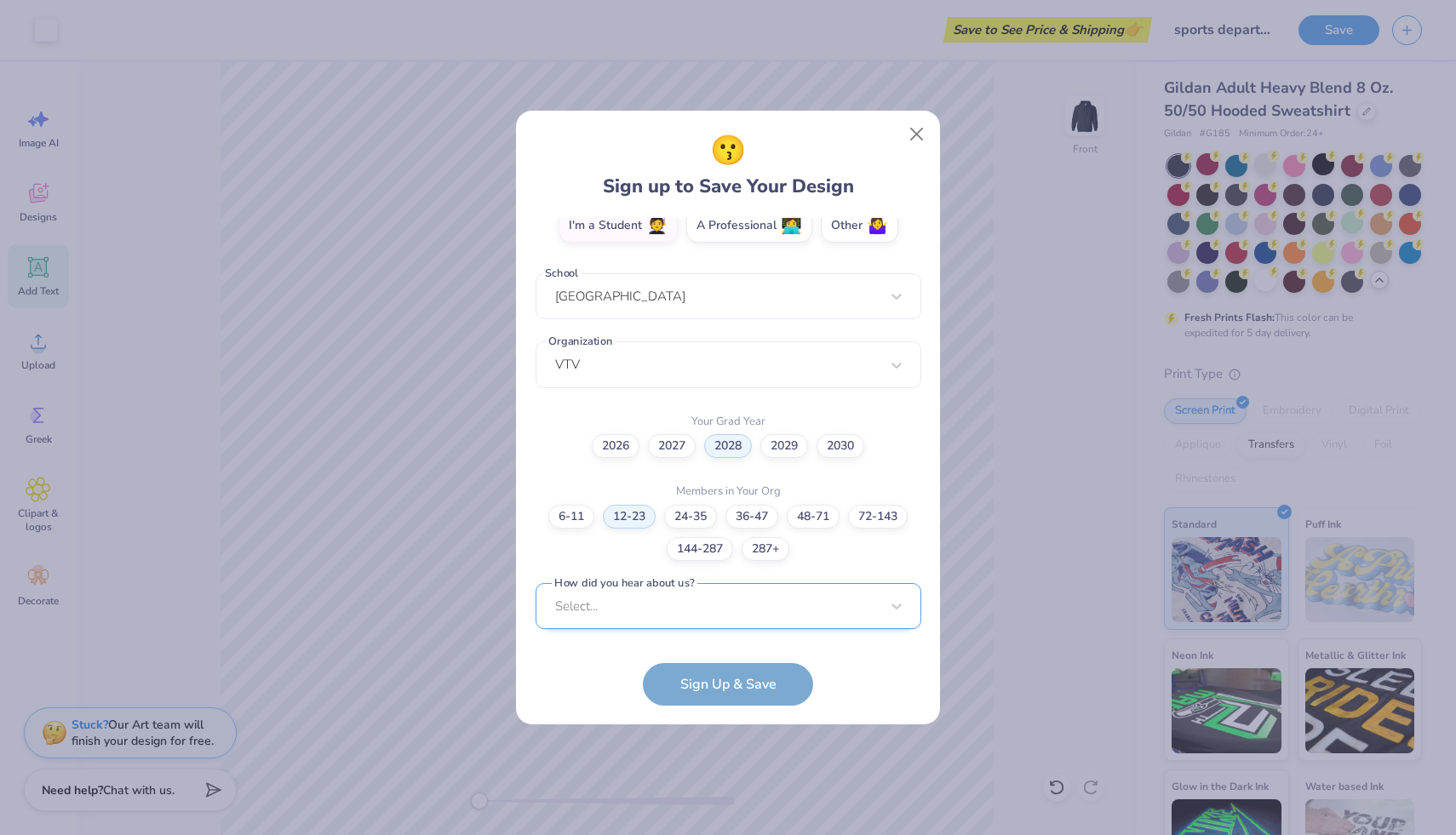
click at [706, 605] on div "Select..." at bounding box center [728, 607] width 386 height 47
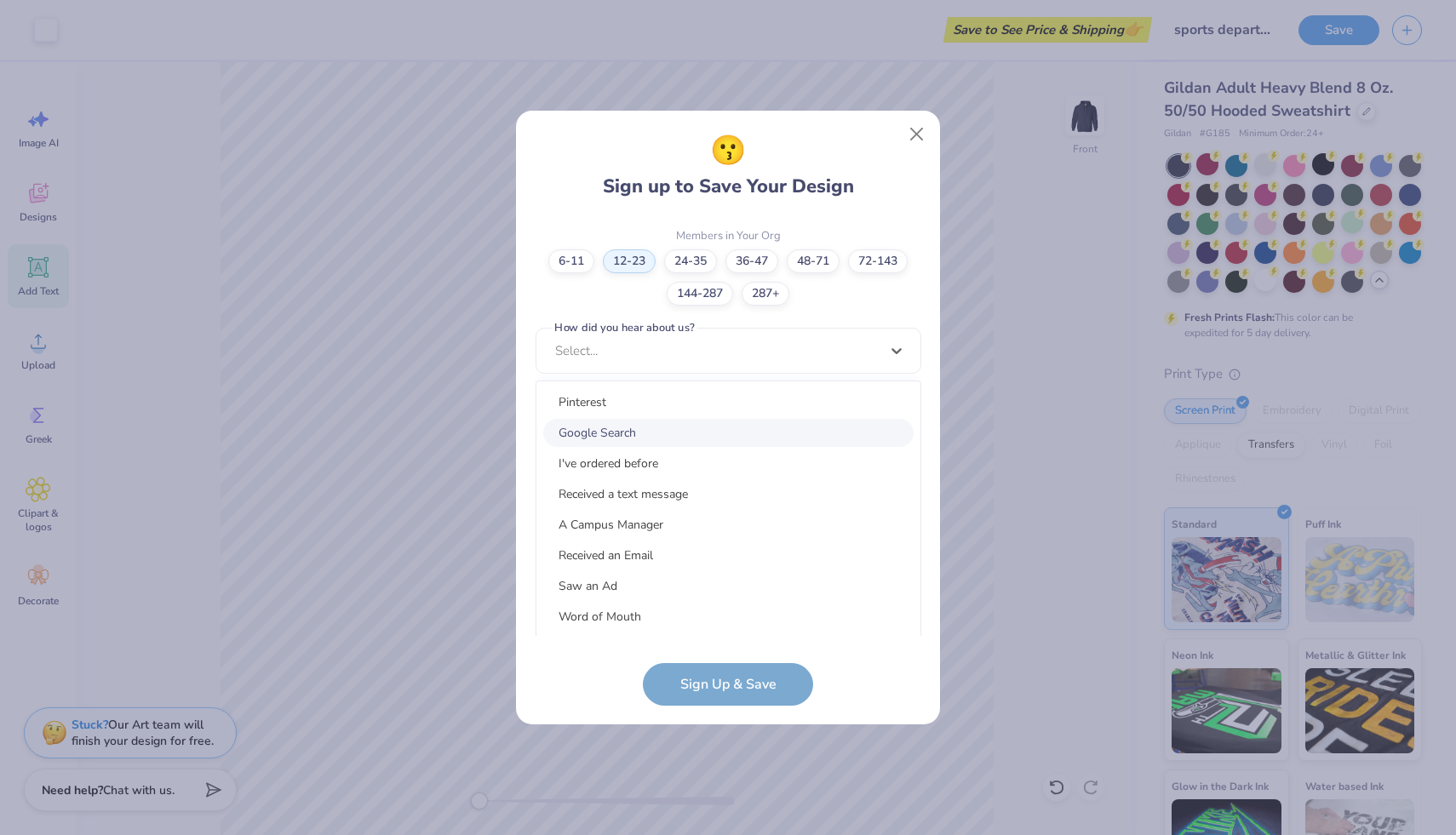
click at [803, 426] on div "Google Search" at bounding box center [728, 433] width 371 height 28
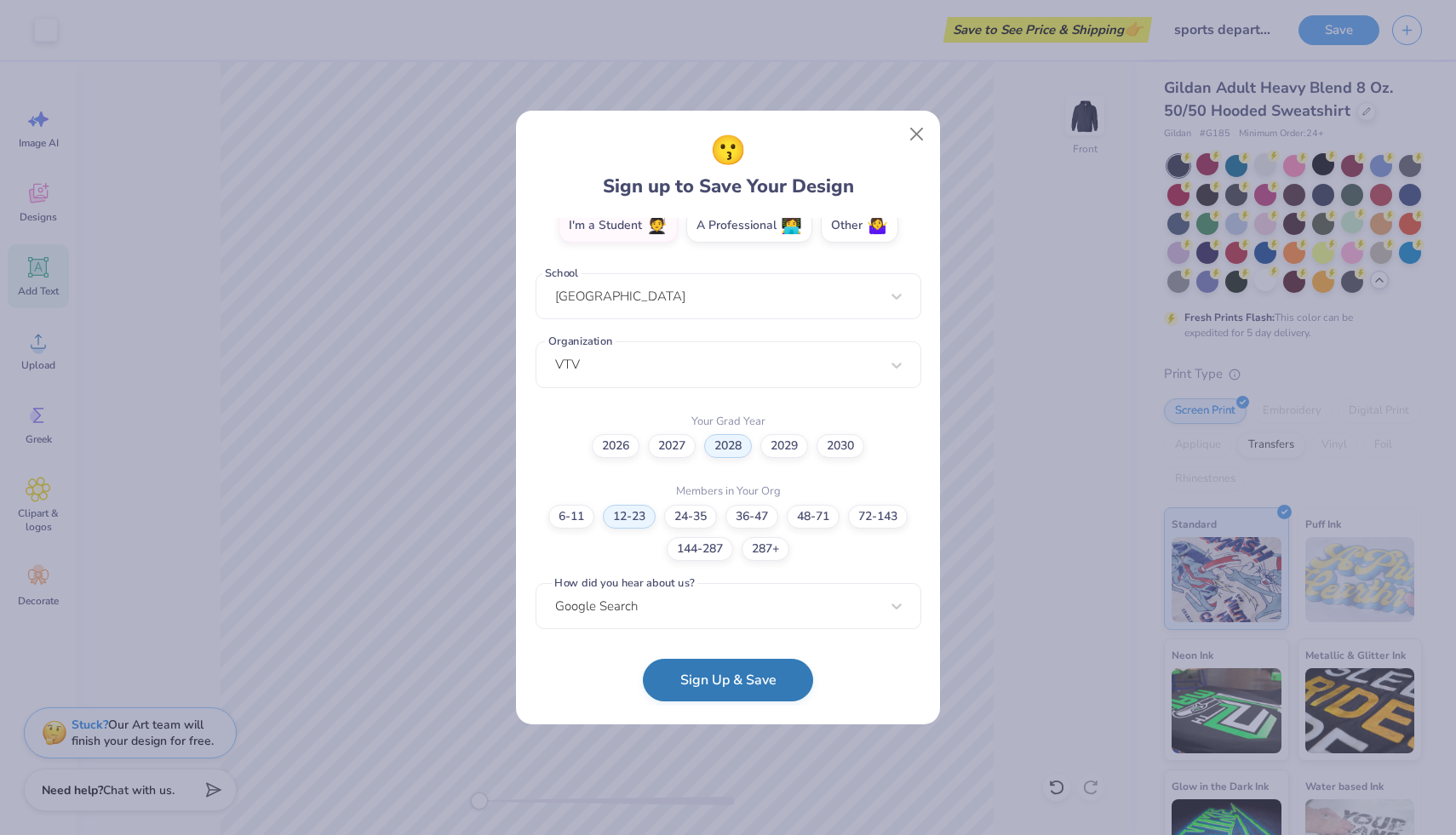
click at [731, 684] on button "Sign Up & Save" at bounding box center [728, 680] width 170 height 42
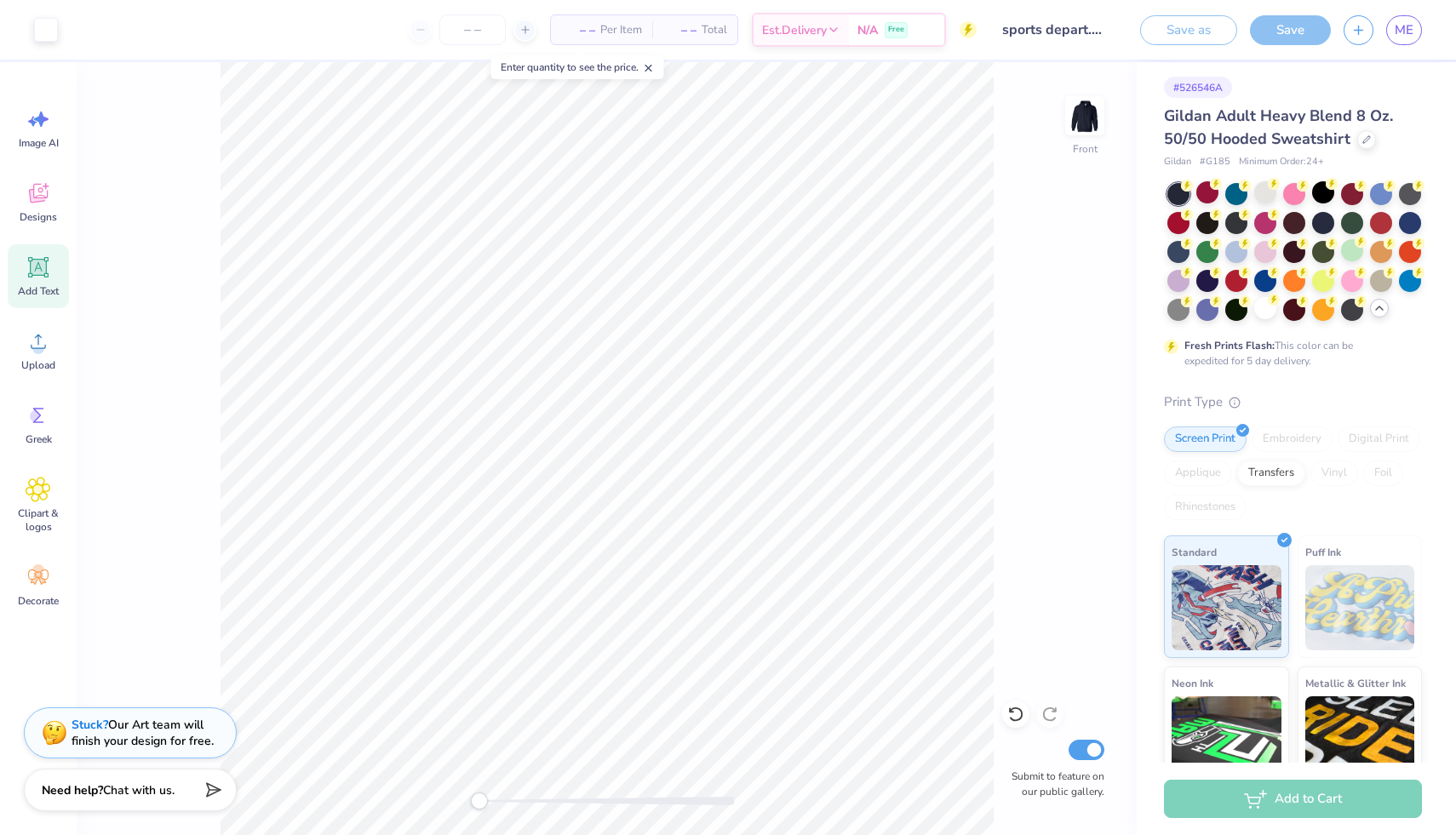
scroll to position [34, 0]
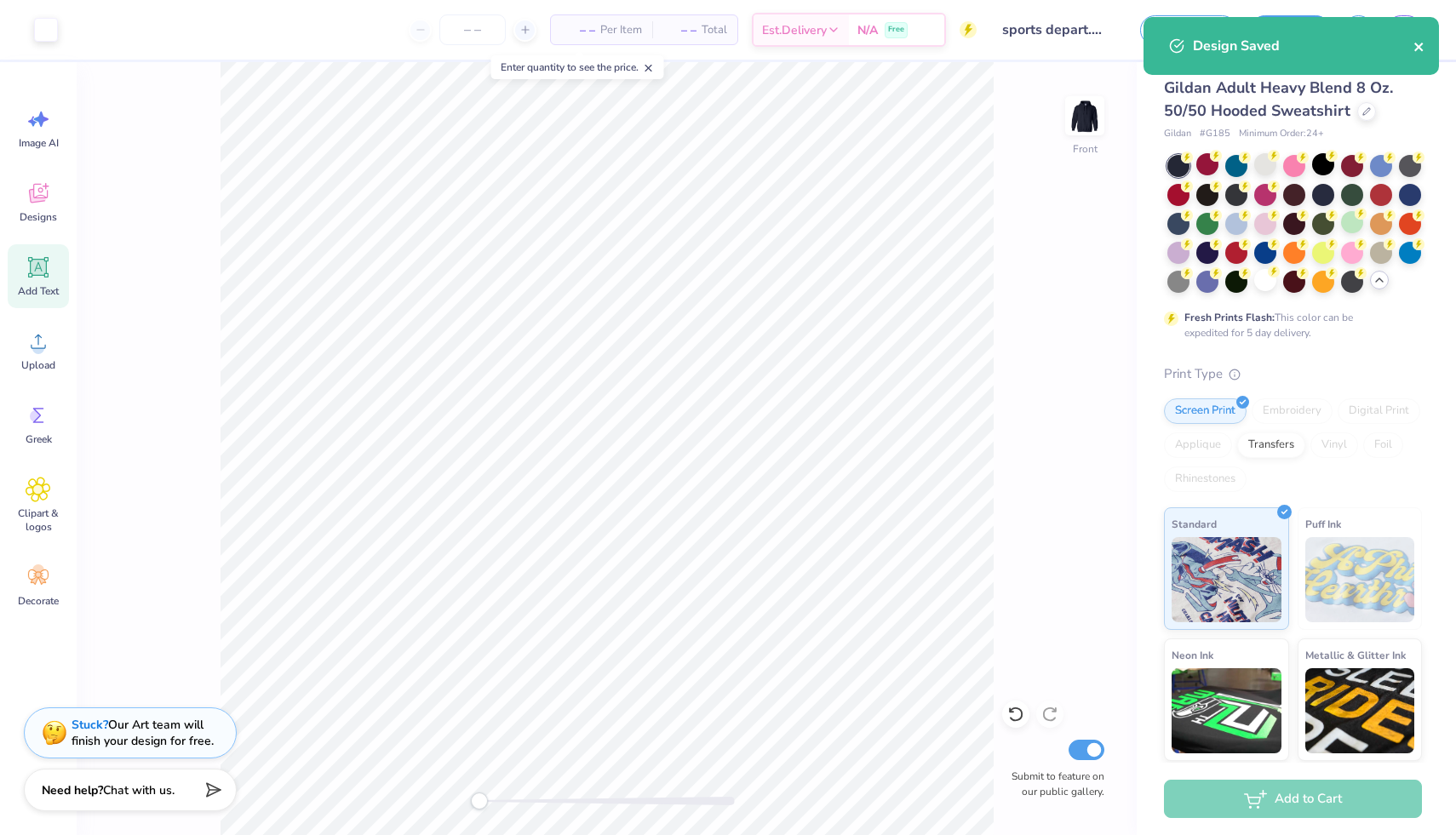
click at [1417, 44] on icon "close" at bounding box center [1418, 46] width 8 height 8
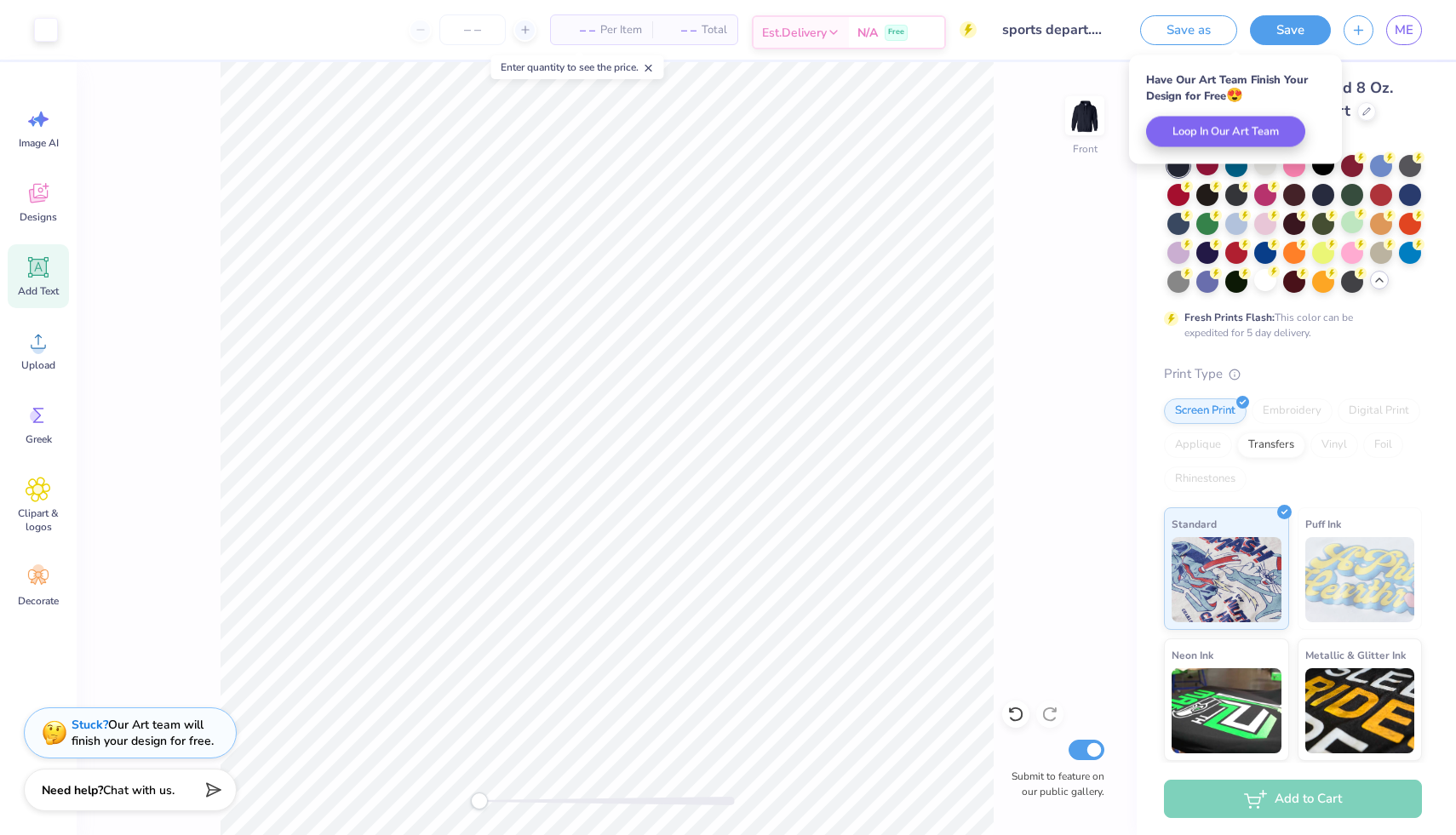
click at [846, 35] on div "Est. Delivery" at bounding box center [802, 33] width 96 height 31
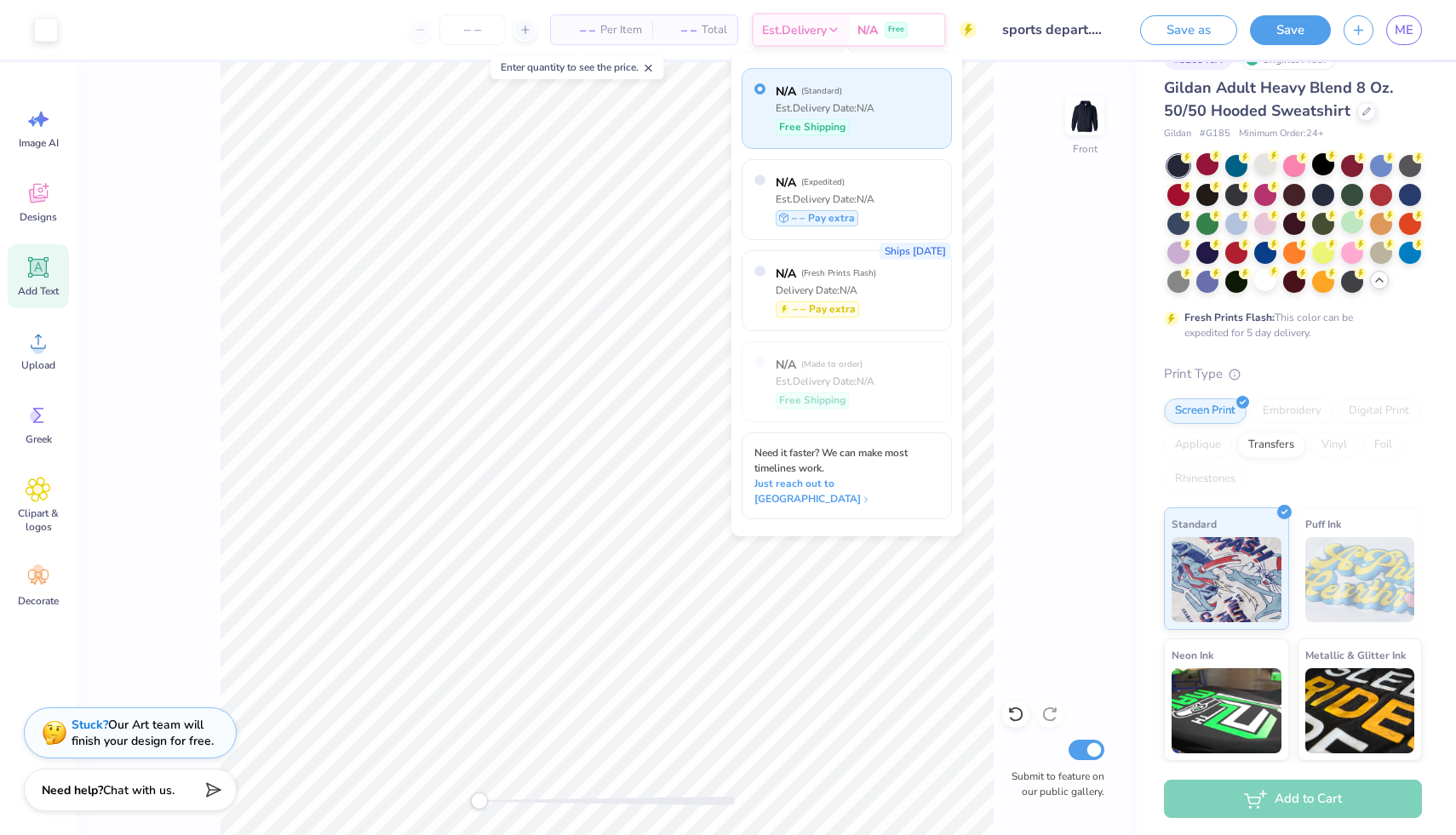
click at [995, 128] on div "Front Submit to feature on our public gallery." at bounding box center [606, 449] width 1060 height 774
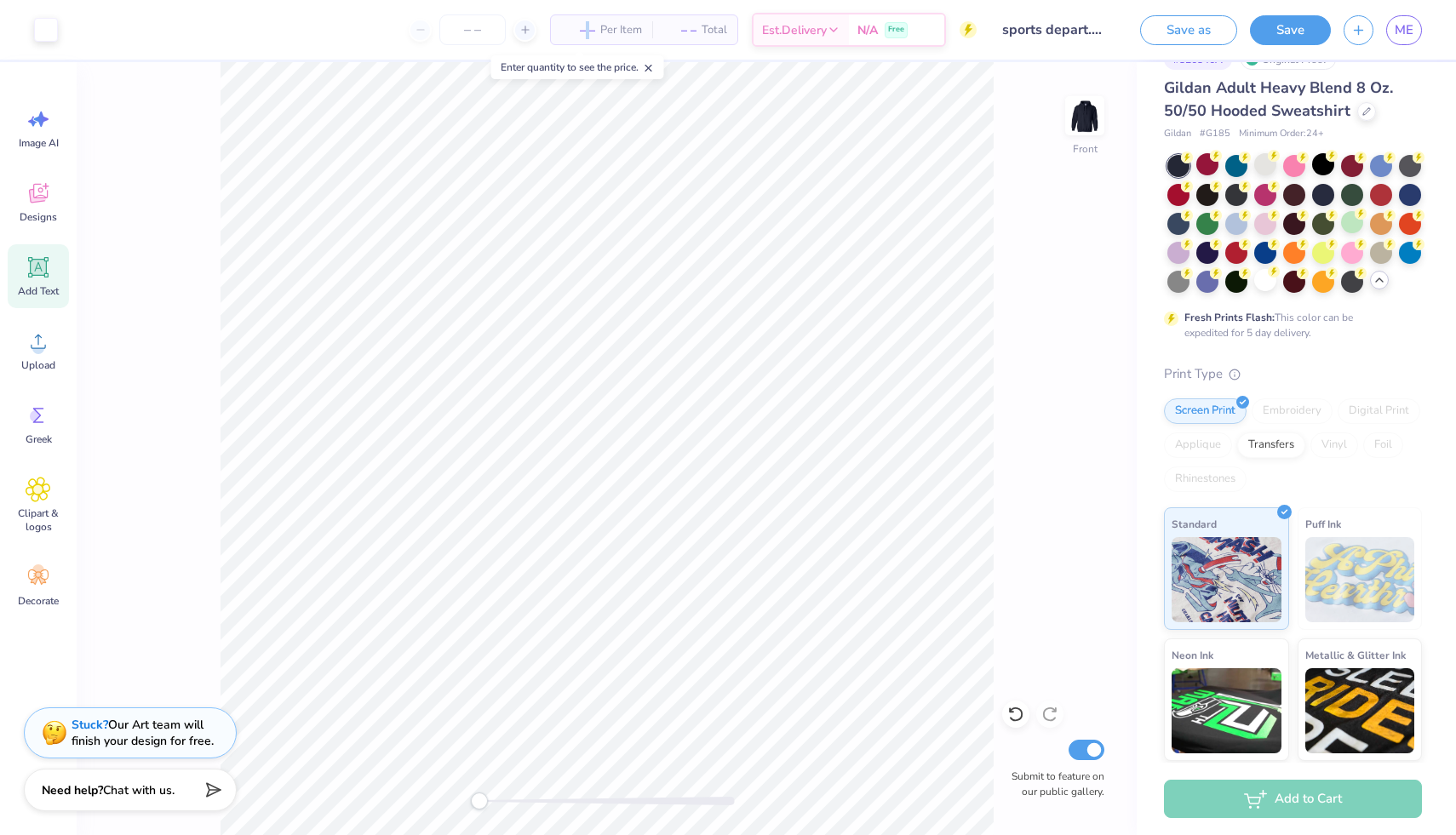
click at [584, 33] on span "– –" at bounding box center [578, 31] width 34 height 18
click at [586, 30] on span "– –" at bounding box center [578, 31] width 34 height 18
click at [688, 29] on span "– –" at bounding box center [680, 31] width 34 height 18
click at [584, 31] on span "– –" at bounding box center [578, 31] width 34 height 18
click at [606, 27] on span "Per Item" at bounding box center [621, 31] width 42 height 18
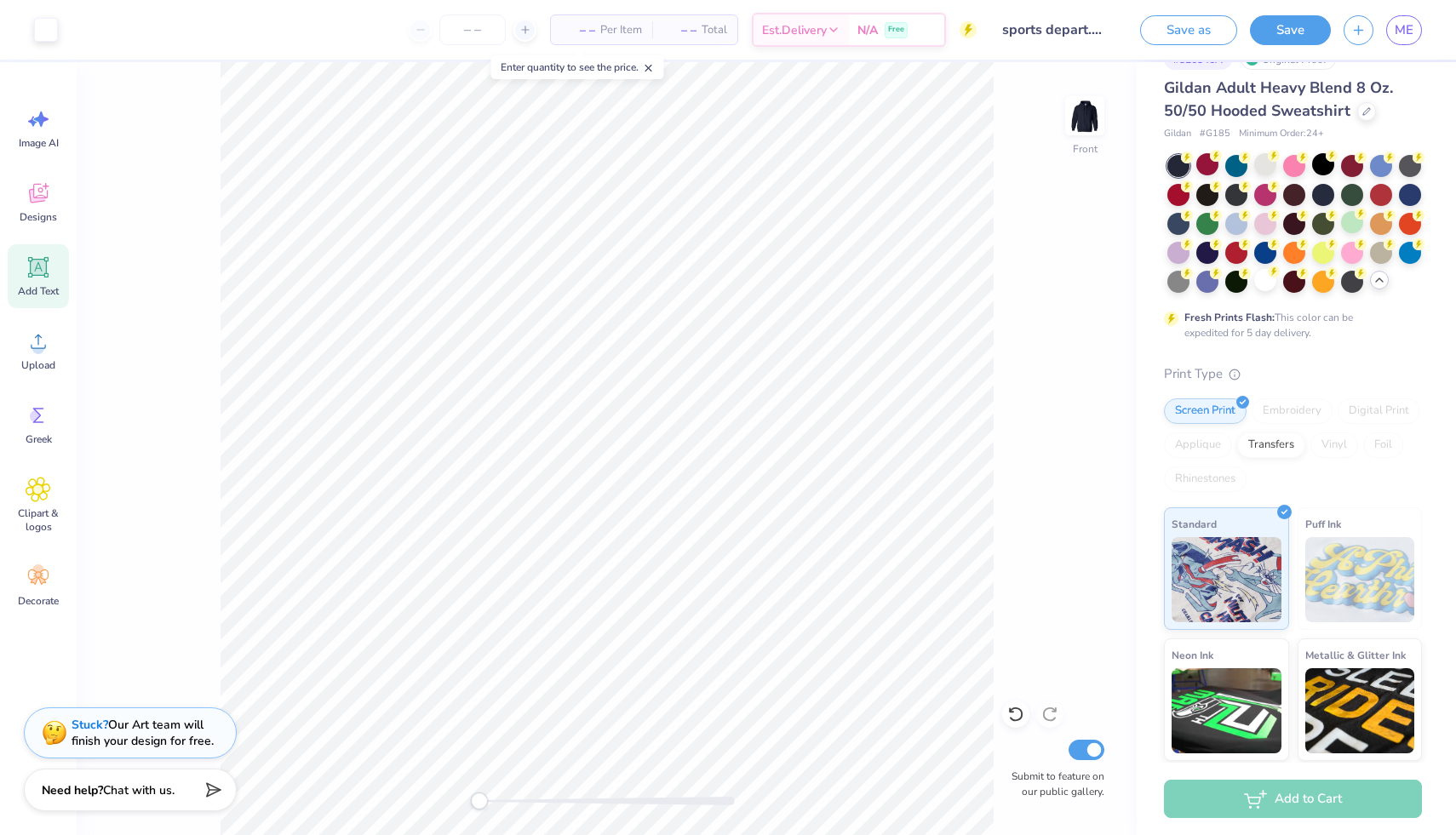
click at [595, 28] on div "– – Per Item" at bounding box center [602, 30] width 101 height 29
click at [594, 28] on div "– – Per Item" at bounding box center [602, 30] width 101 height 29
click at [579, 26] on span "– –" at bounding box center [578, 31] width 34 height 18
click at [600, 31] on span "Per Item" at bounding box center [621, 31] width 42 height 18
click at [684, 35] on span "– –" at bounding box center [680, 31] width 34 height 18
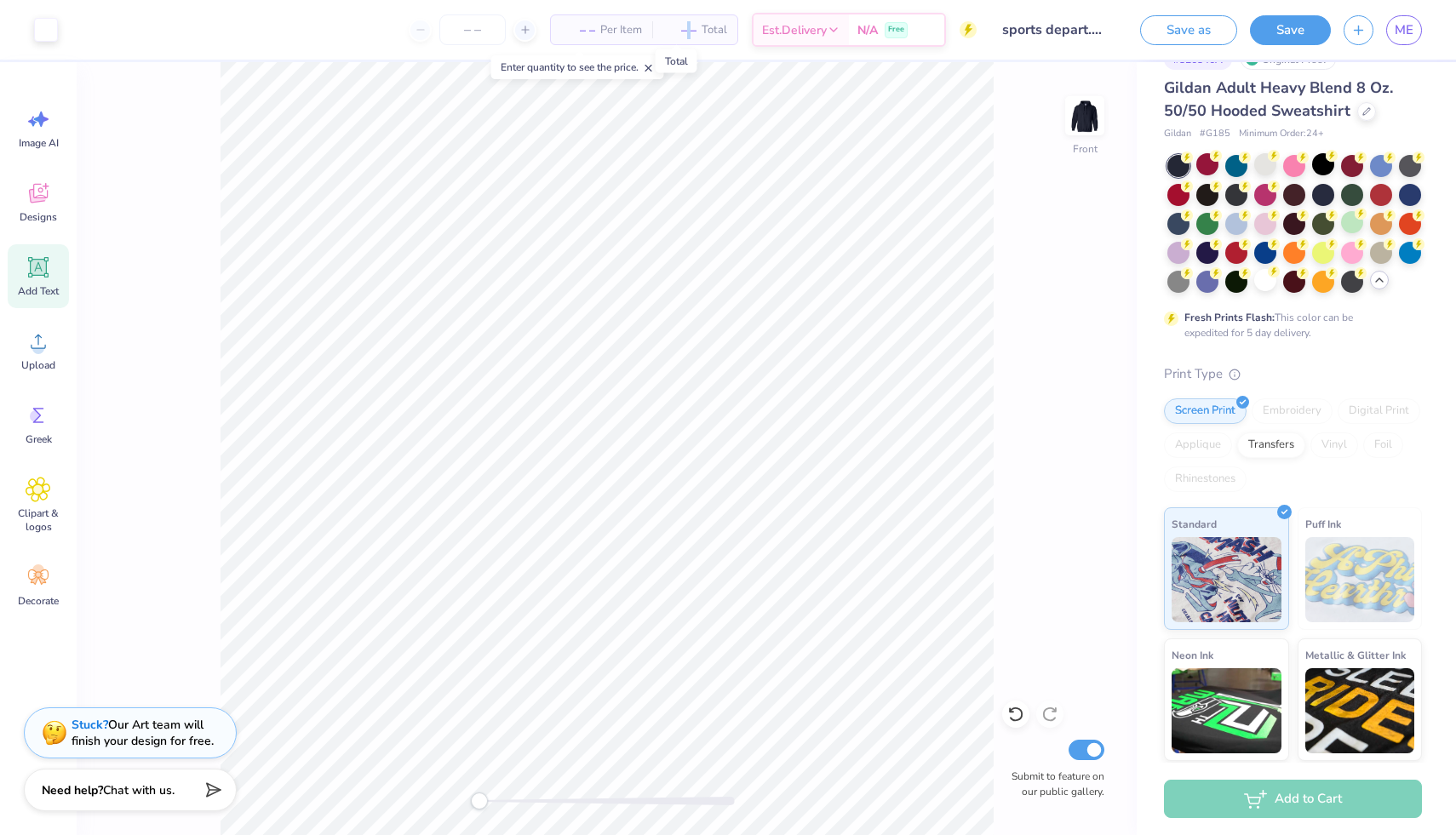
click at [684, 35] on span "– –" at bounding box center [680, 31] width 34 height 18
click at [705, 38] on span "Total" at bounding box center [715, 31] width 25 height 18
click at [524, 27] on icon at bounding box center [525, 29] width 12 height 12
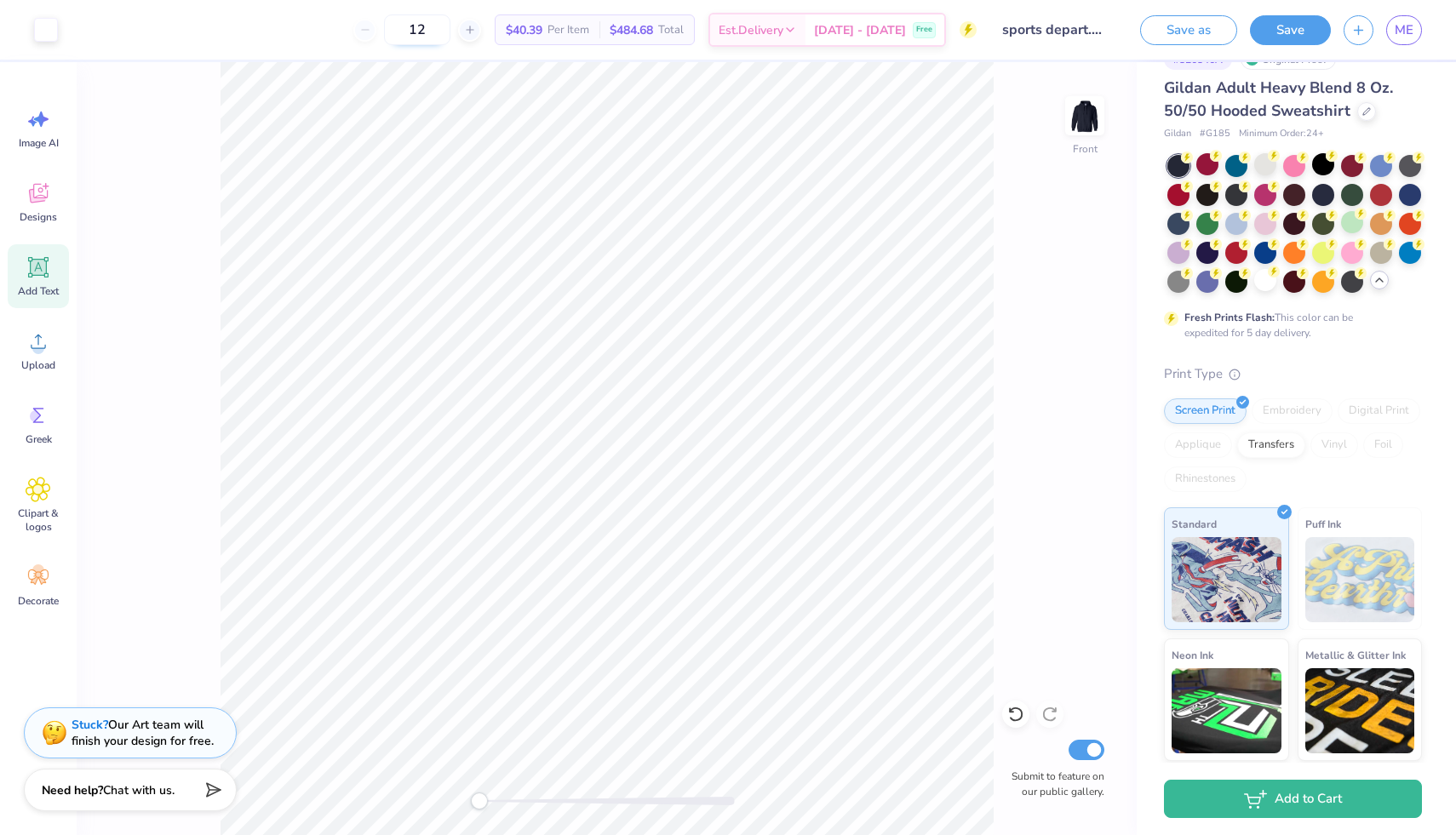
click at [481, 33] on div "12" at bounding box center [417, 30] width 127 height 31
click at [446, 29] on input "12" at bounding box center [418, 30] width 67 height 31
type input "1"
type input "12"
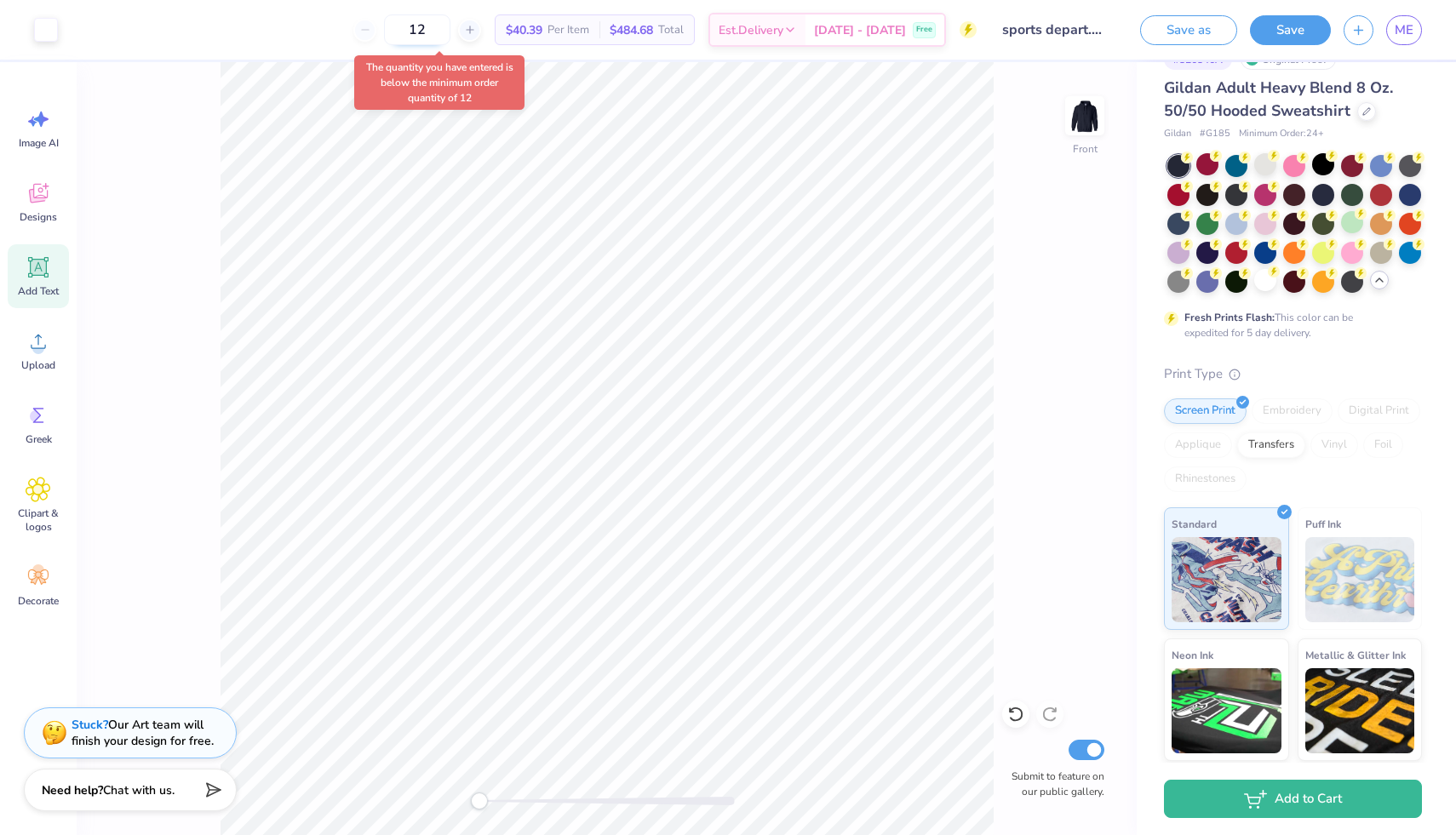
click at [451, 31] on input "12" at bounding box center [418, 30] width 67 height 31
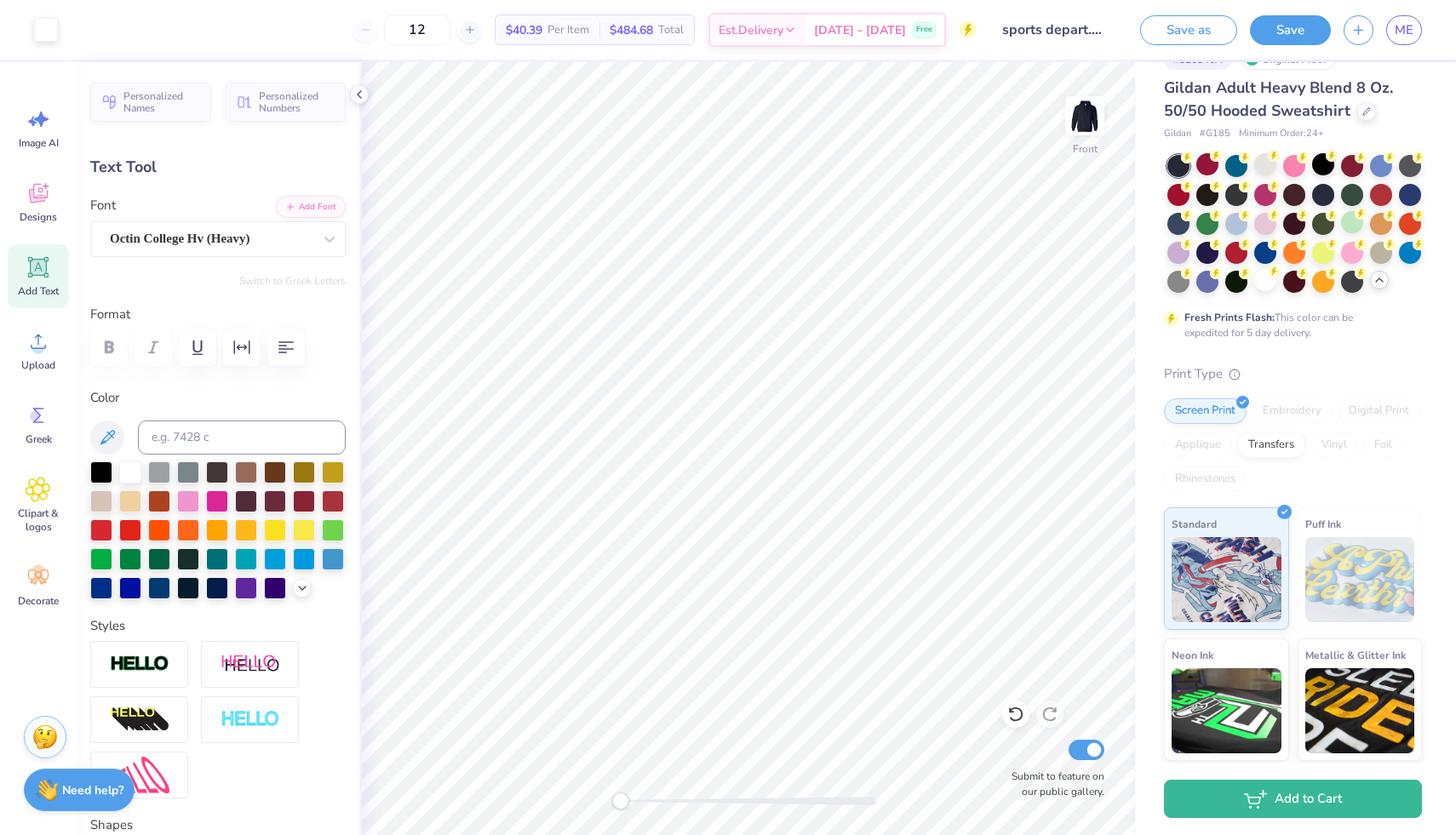
type input "14.73"
type input "2.40"
type input "6.00"
